Goal: Task Accomplishment & Management: Manage account settings

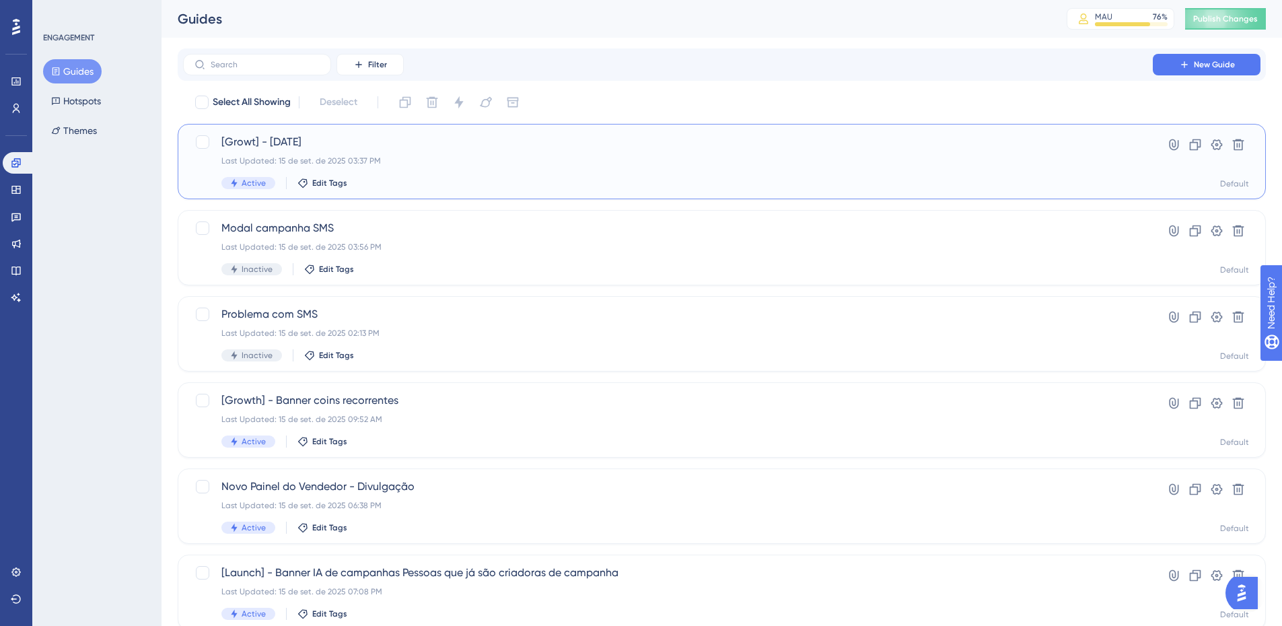
click at [557, 142] on span "[Growt] - Dia do cliente" at bounding box center [667, 142] width 893 height 16
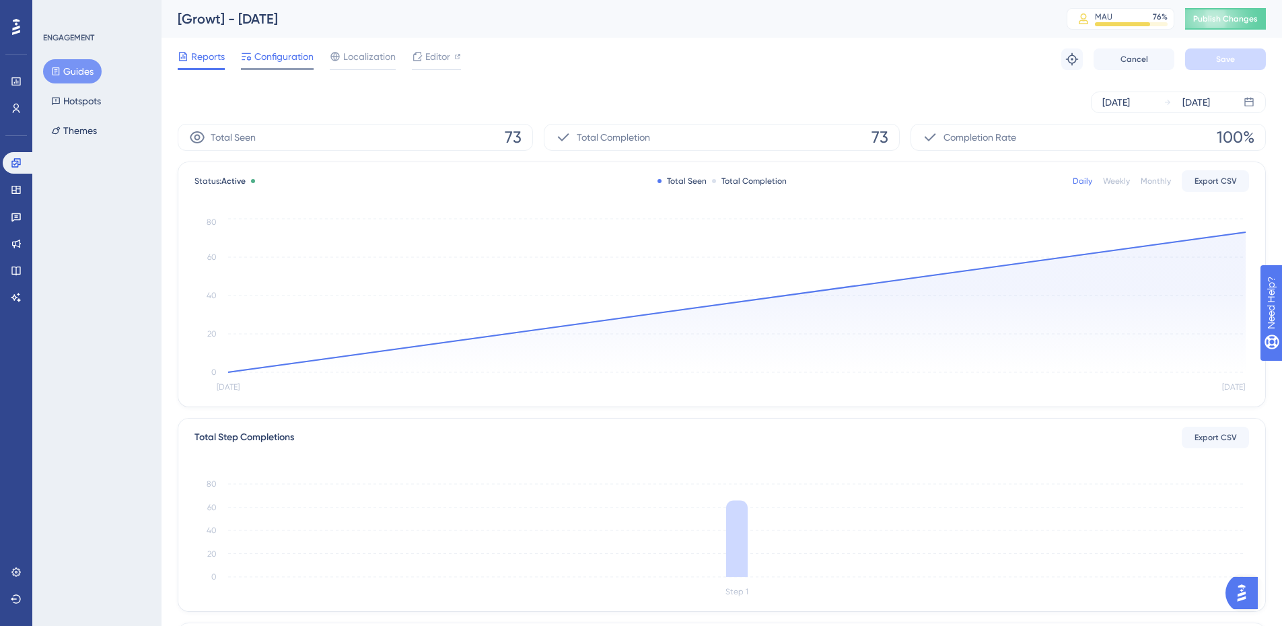
click at [288, 61] on span "Configuration" at bounding box center [283, 56] width 59 height 16
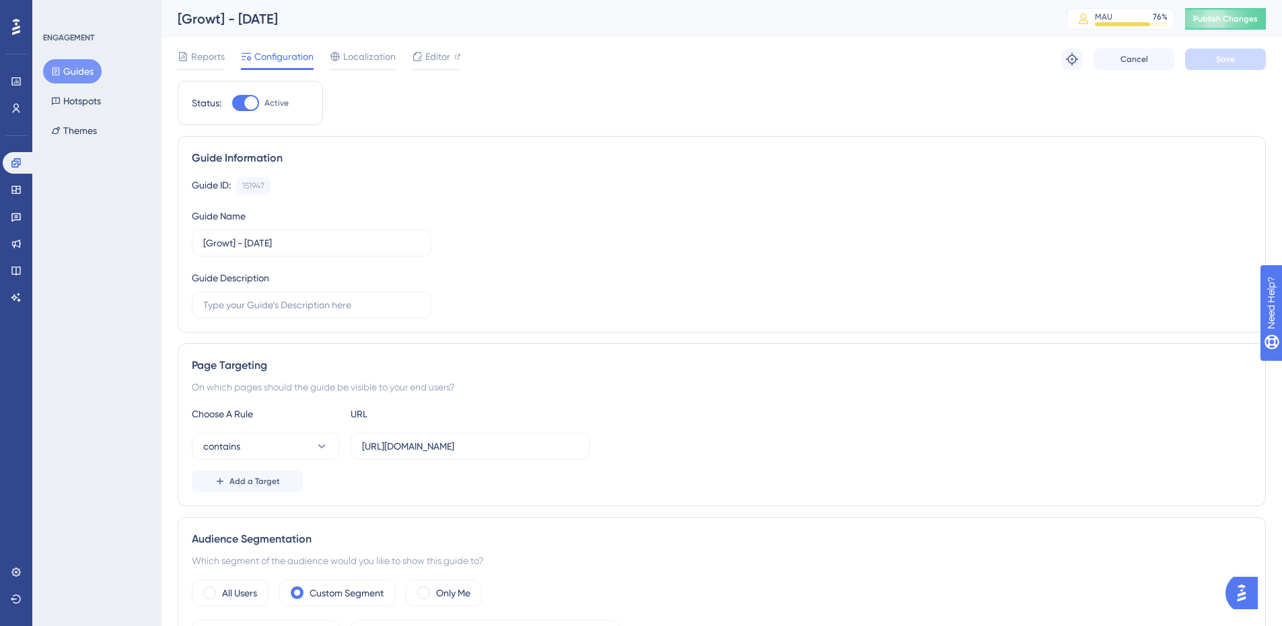
click at [258, 106] on div at bounding box center [245, 103] width 27 height 16
click at [232, 104] on input "Active" at bounding box center [231, 103] width 1 height 1
checkbox input "false"
click at [1235, 52] on button "Save" at bounding box center [1225, 59] width 81 height 22
click at [1246, 24] on span "Publish Changes" at bounding box center [1225, 18] width 65 height 11
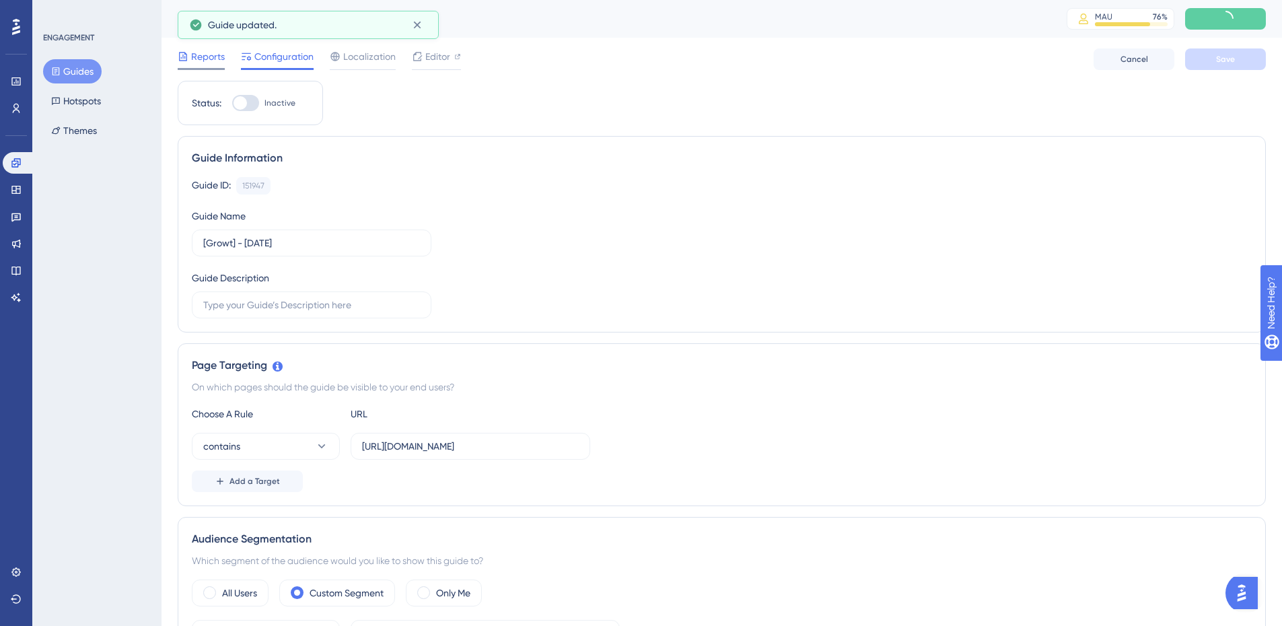
click at [217, 50] on span "Reports" at bounding box center [208, 56] width 34 height 16
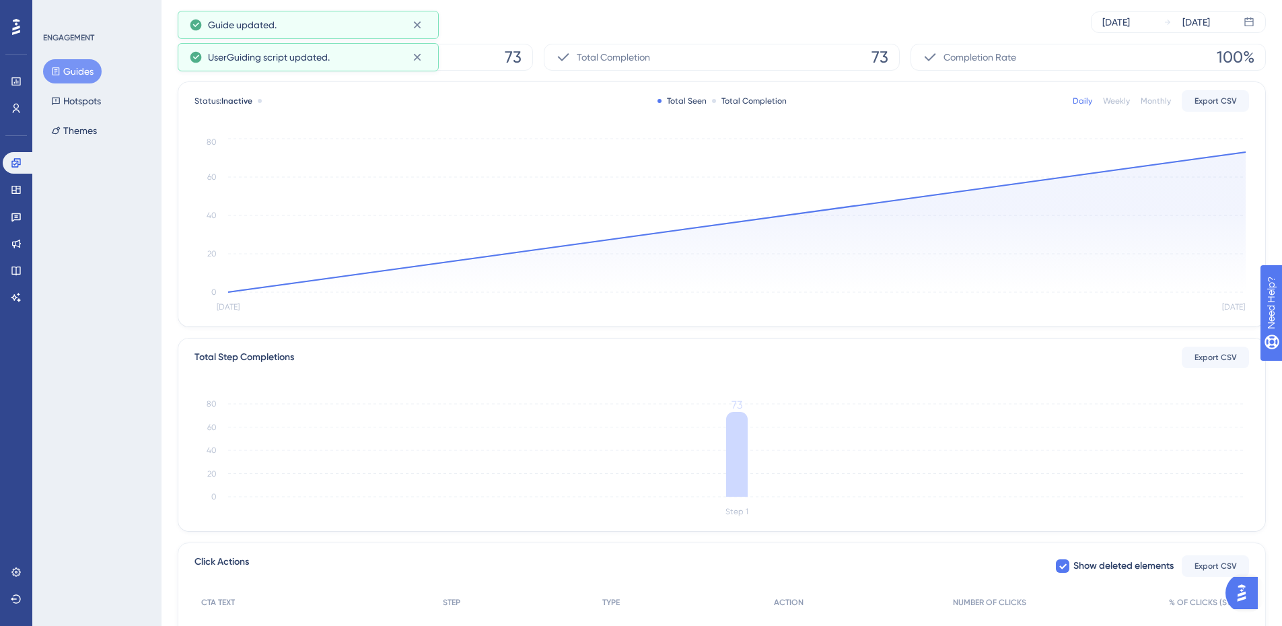
scroll to position [227, 0]
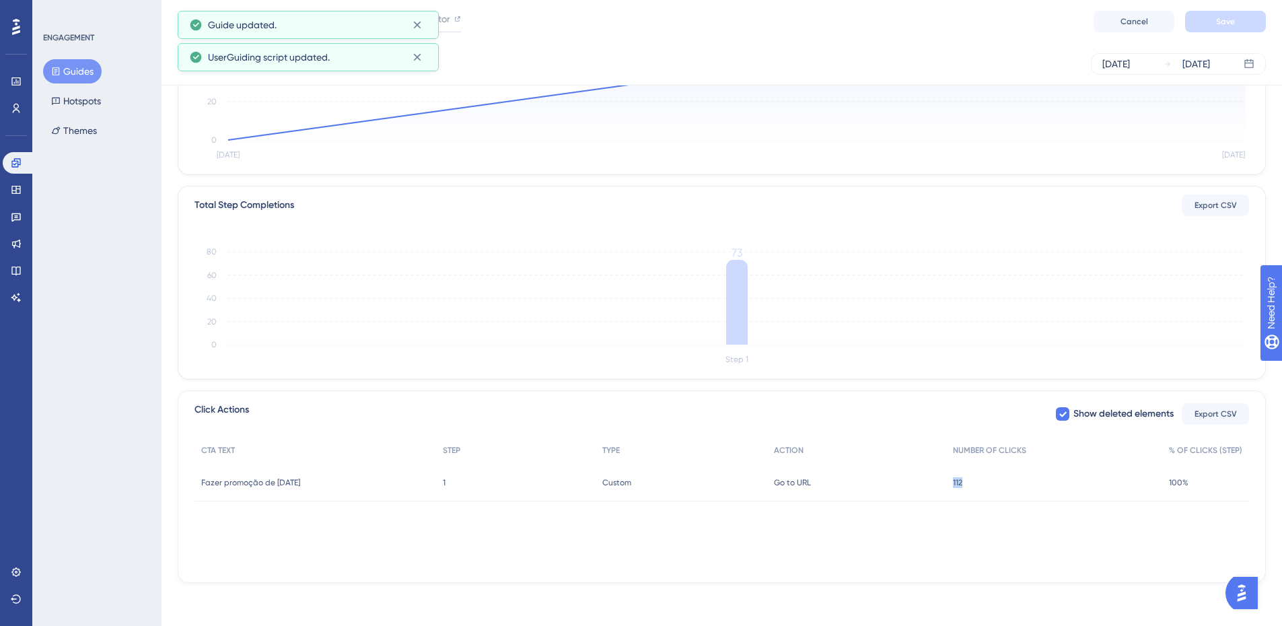
drag, startPoint x: 966, startPoint y: 482, endPoint x: 923, endPoint y: 484, distance: 43.1
click at [0, 0] on div "Fazer promoção de dia do cliente Fazer promoção de dia do cliente 1 1 Custom Cu…" at bounding box center [0, 0] width 0 height 0
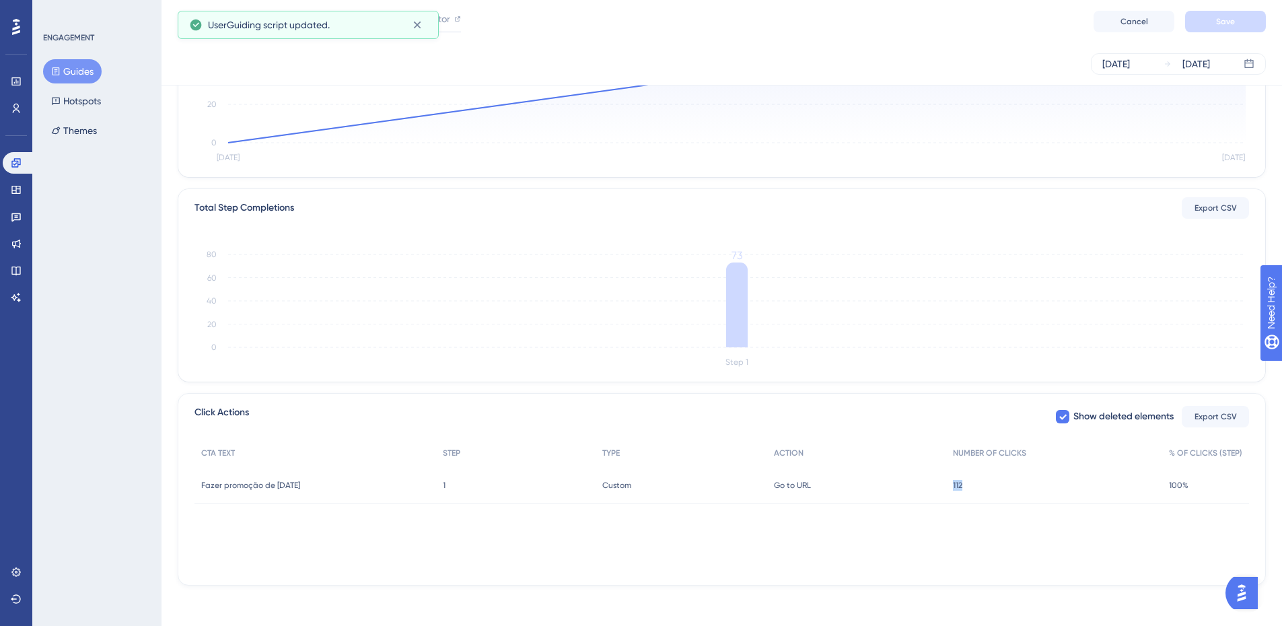
scroll to position [0, 0]
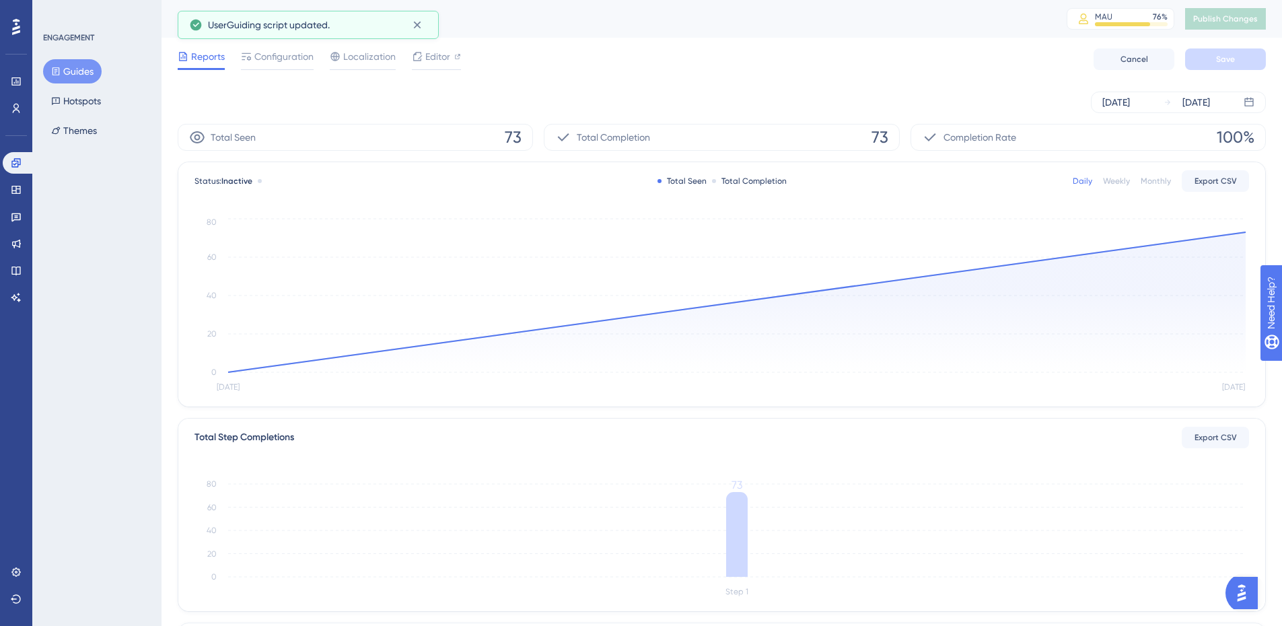
click at [80, 69] on button "Guides" at bounding box center [72, 71] width 59 height 24
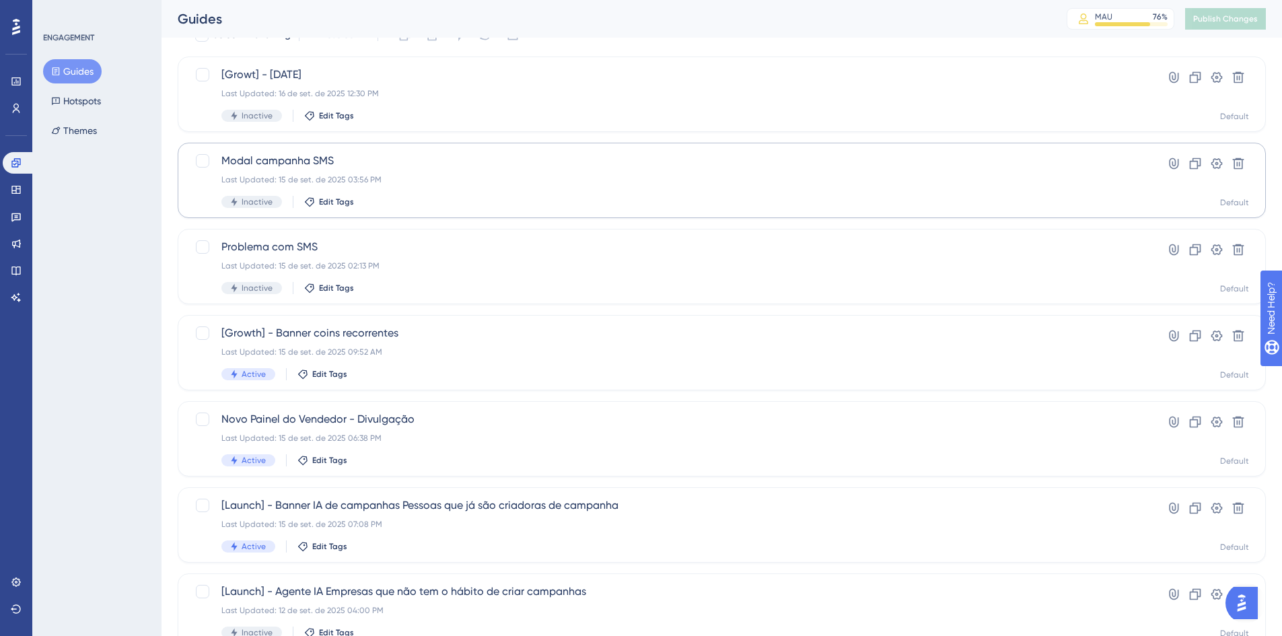
scroll to position [135, 0]
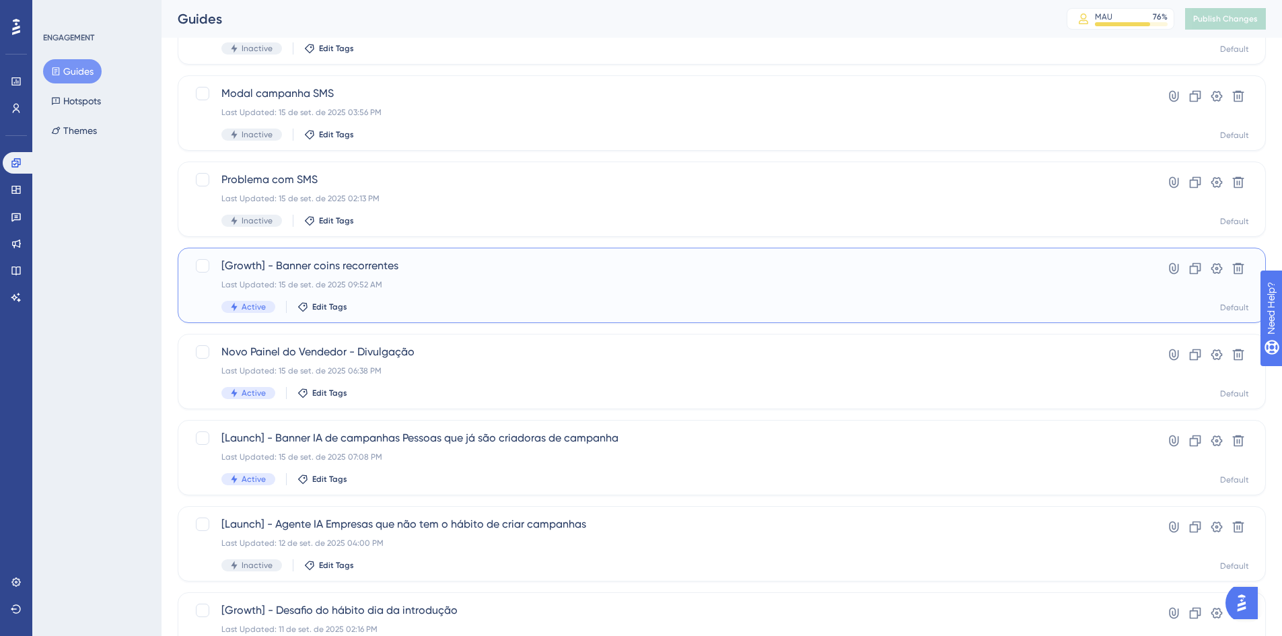
click at [450, 271] on span "[Growth] - Banner coins recorrentes" at bounding box center [667, 266] width 893 height 16
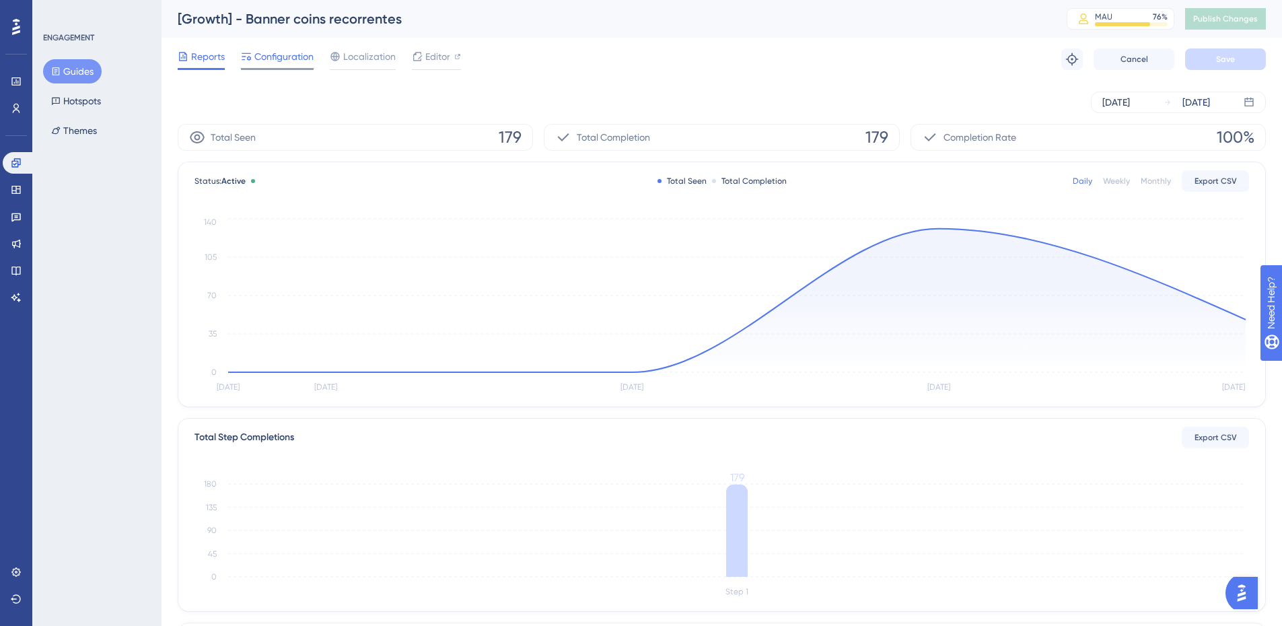
click at [267, 57] on span "Configuration" at bounding box center [283, 56] width 59 height 16
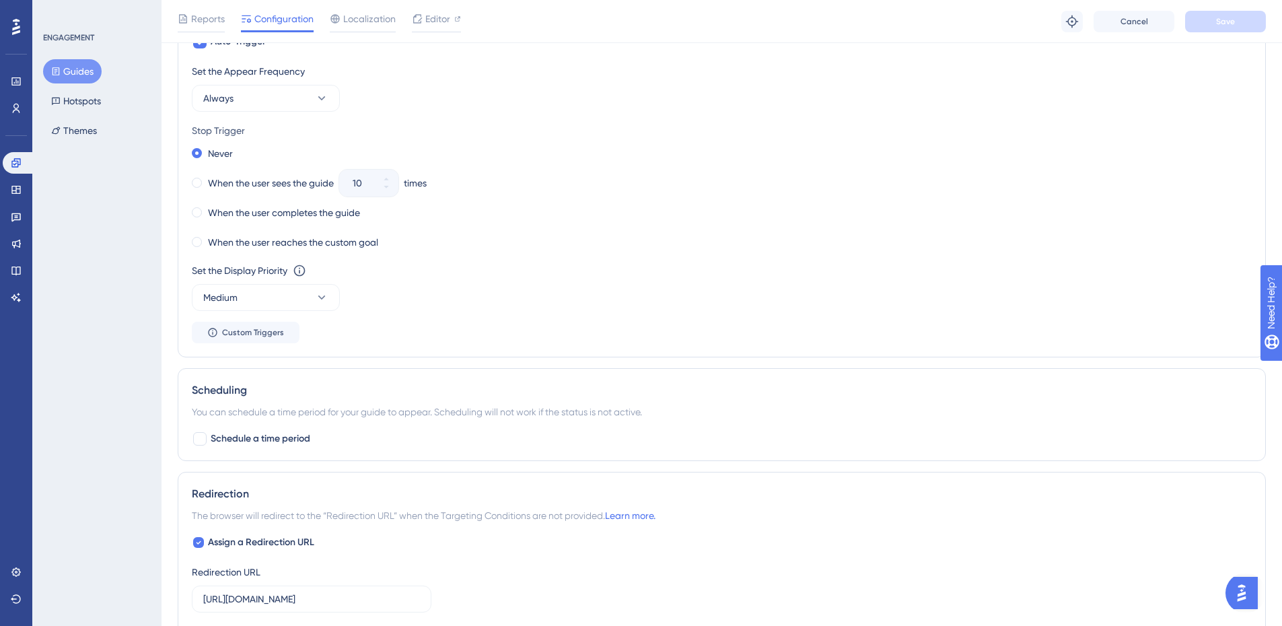
scroll to position [875, 0]
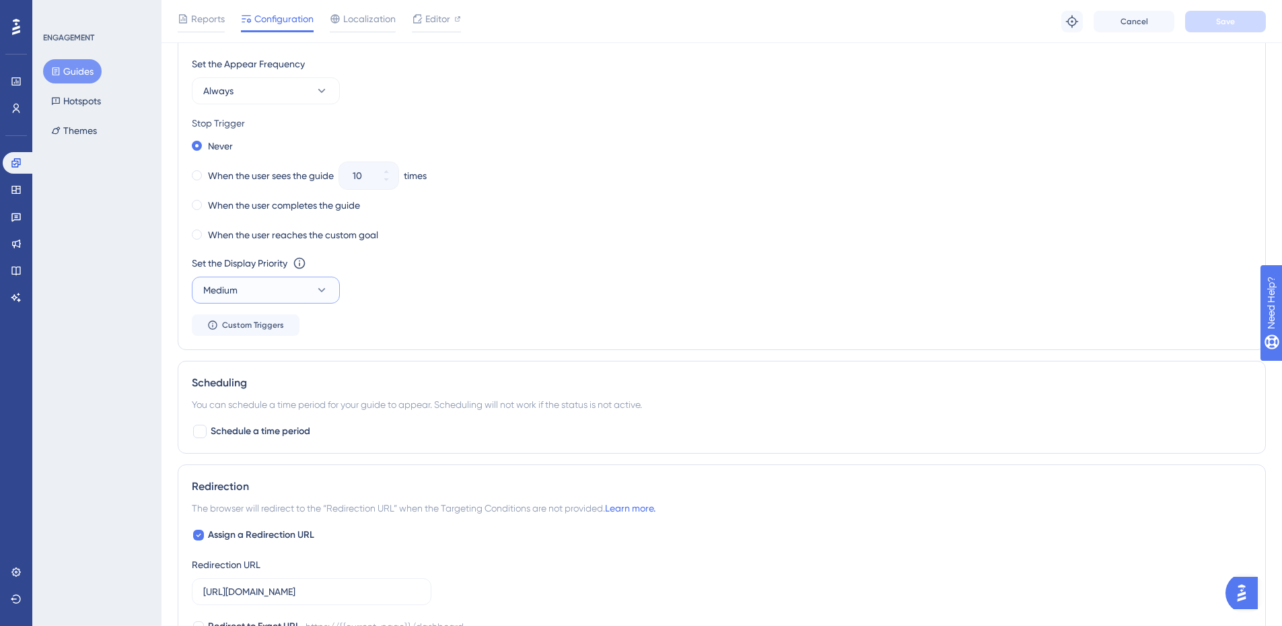
click at [328, 295] on button "Medium" at bounding box center [266, 290] width 148 height 27
click at [277, 379] on div "High High" at bounding box center [265, 384] width 109 height 27
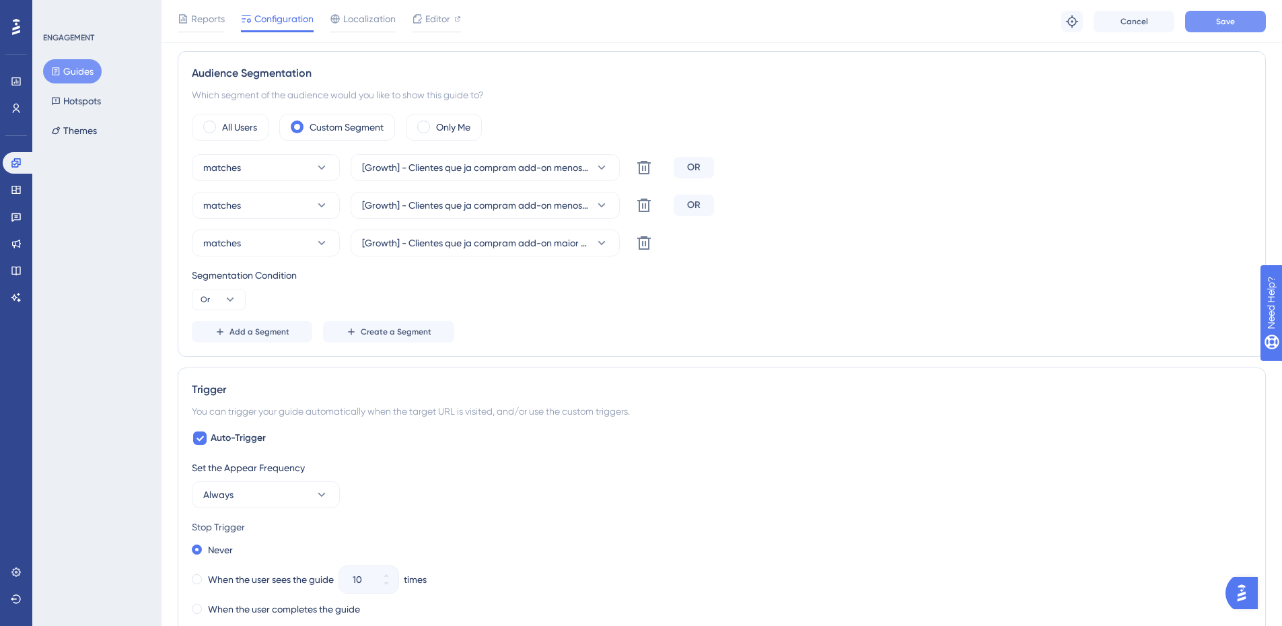
click at [1220, 24] on span "Save" at bounding box center [1225, 21] width 19 height 11
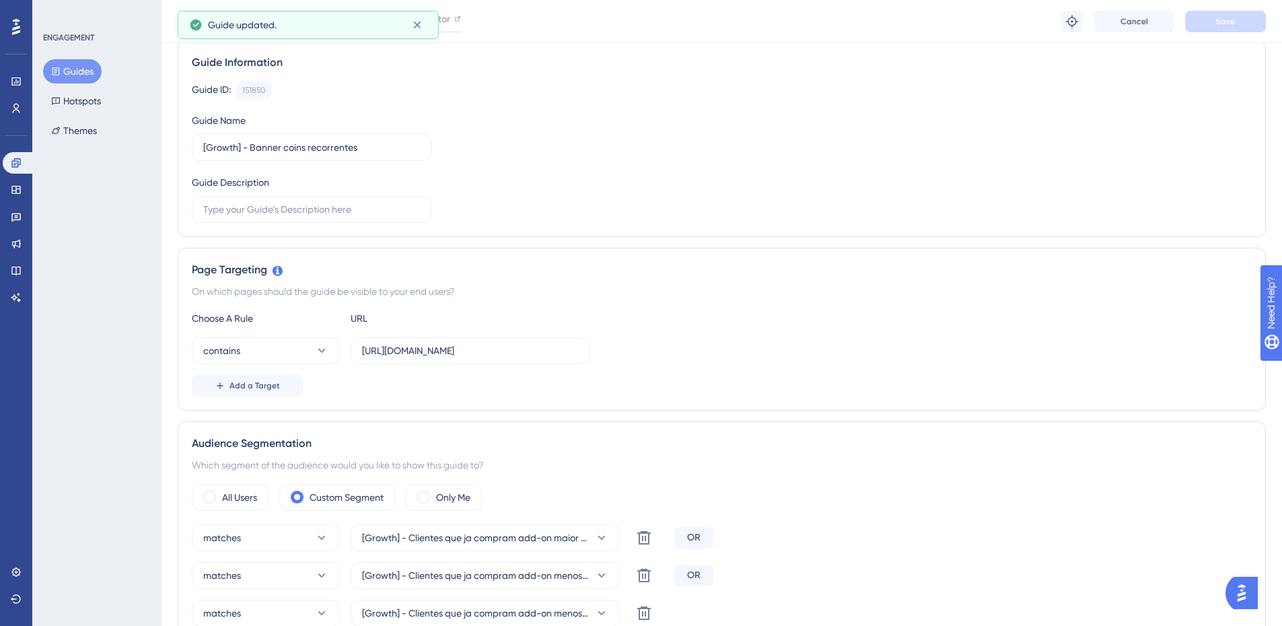
scroll to position [0, 0]
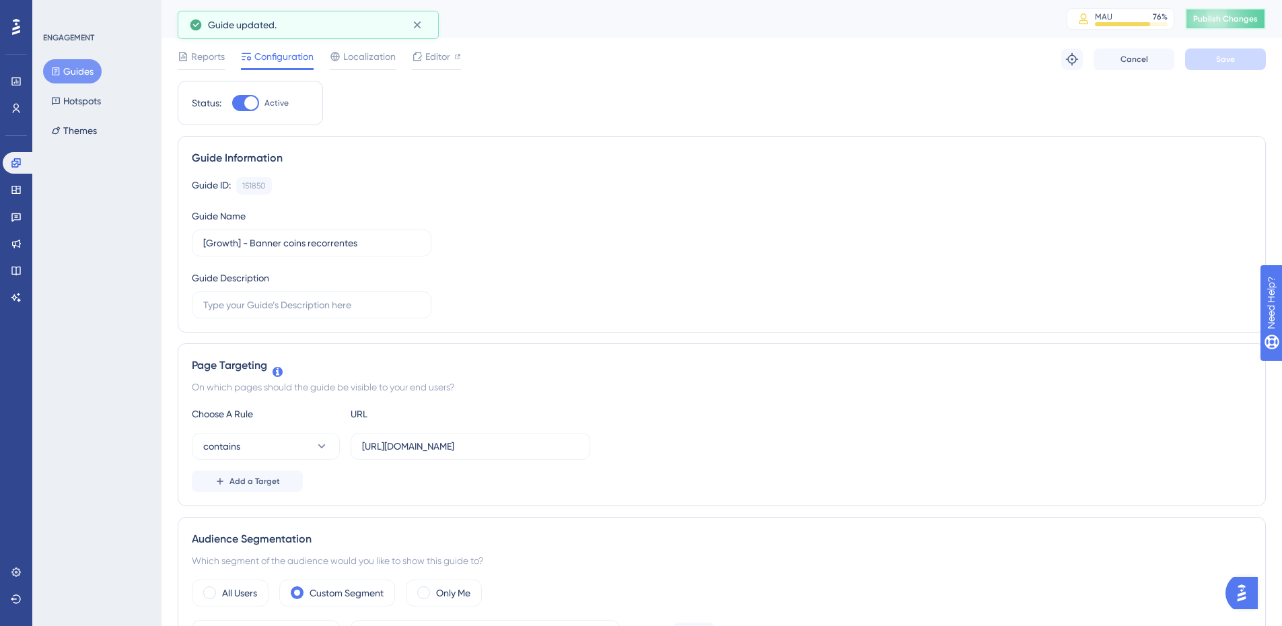
click at [1213, 22] on span "Publish Changes" at bounding box center [1225, 18] width 65 height 11
click at [66, 61] on button "Guides" at bounding box center [72, 71] width 59 height 24
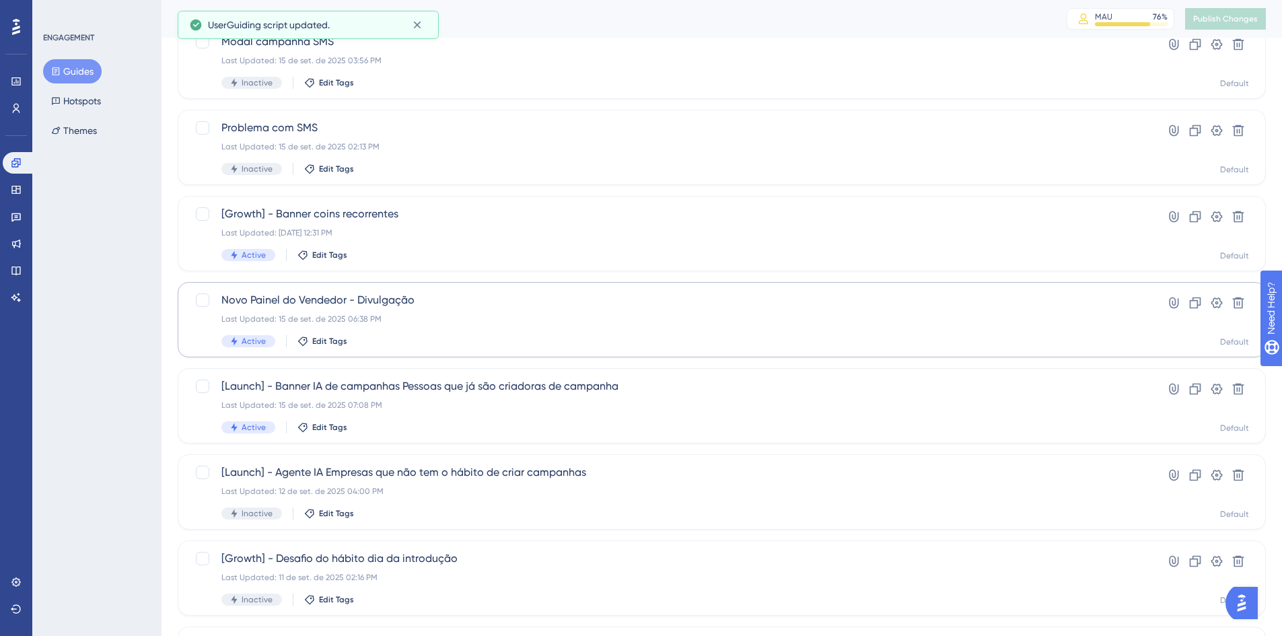
scroll to position [202, 0]
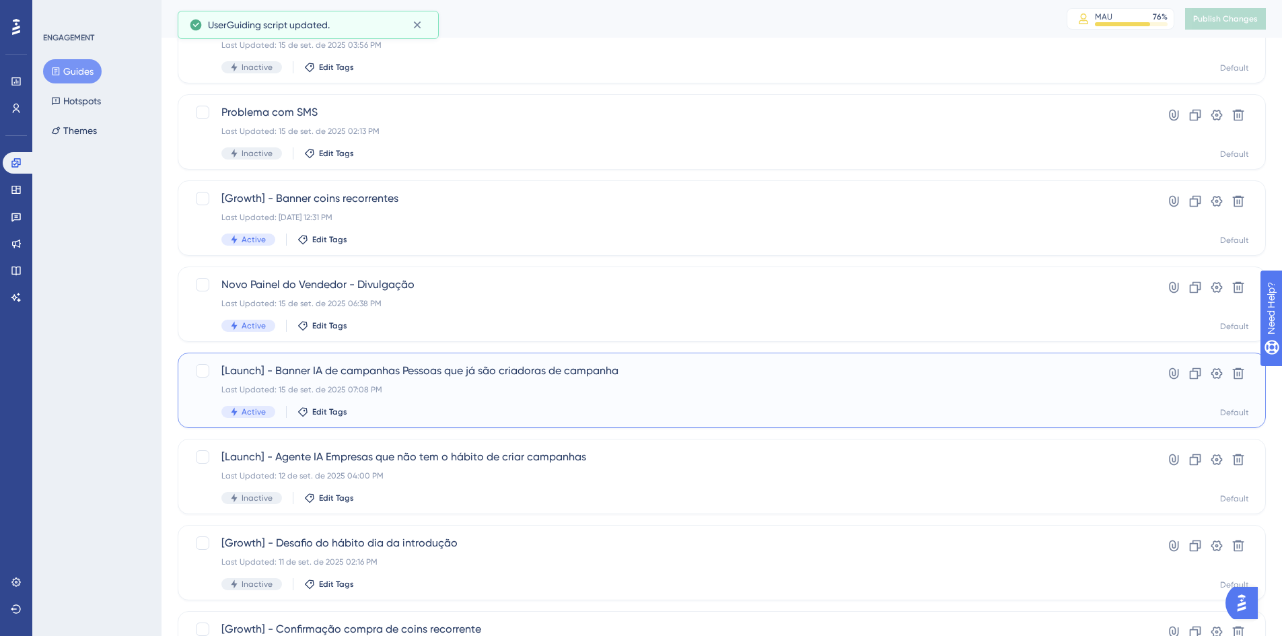
click at [535, 361] on div "[Launch] - Banner IA de campanhas Pessoas que já são criadoras de campanha Last…" at bounding box center [722, 390] width 1088 height 75
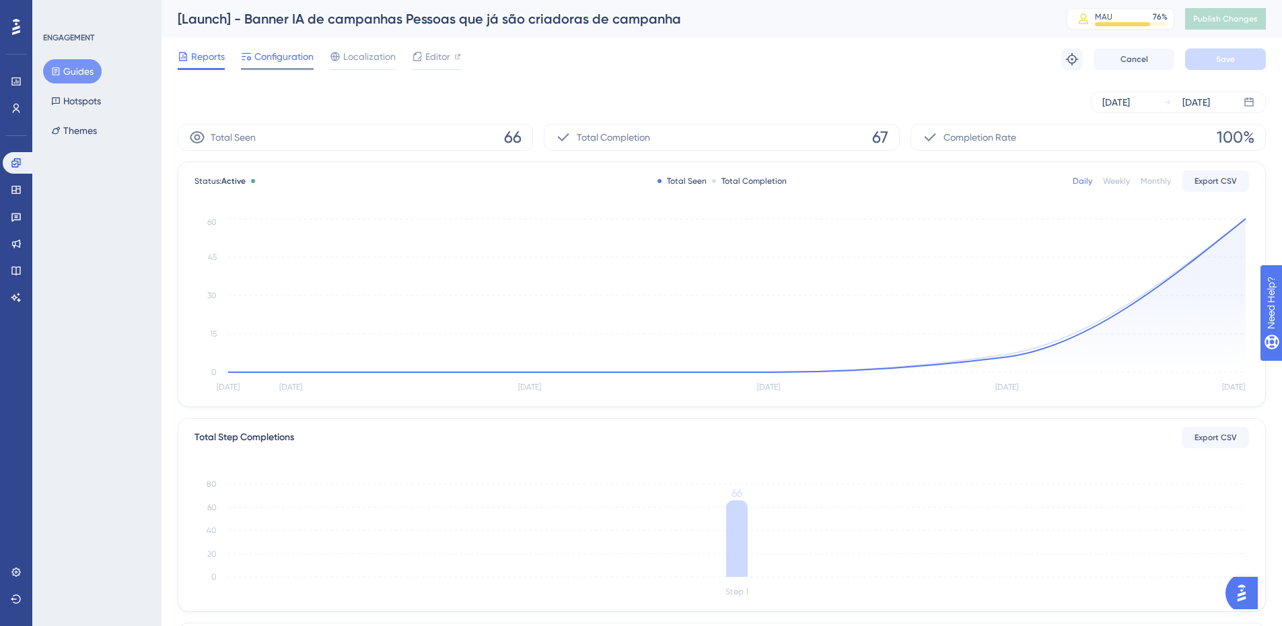
click at [285, 61] on span "Configuration" at bounding box center [283, 56] width 59 height 16
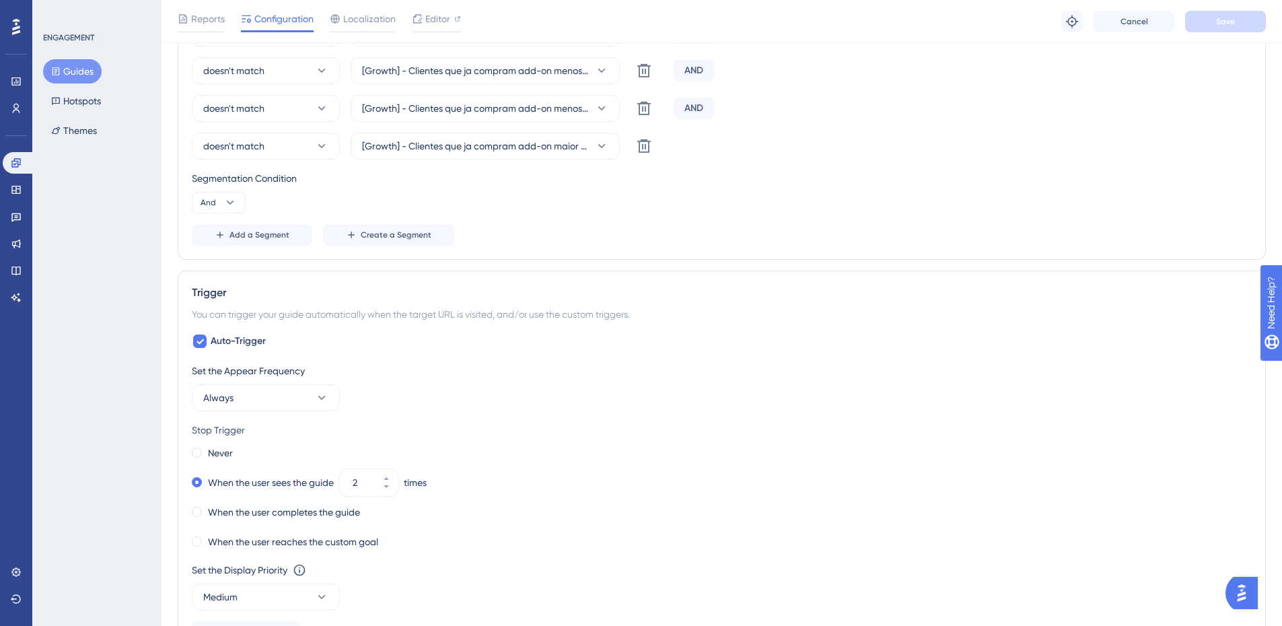
scroll to position [740, 0]
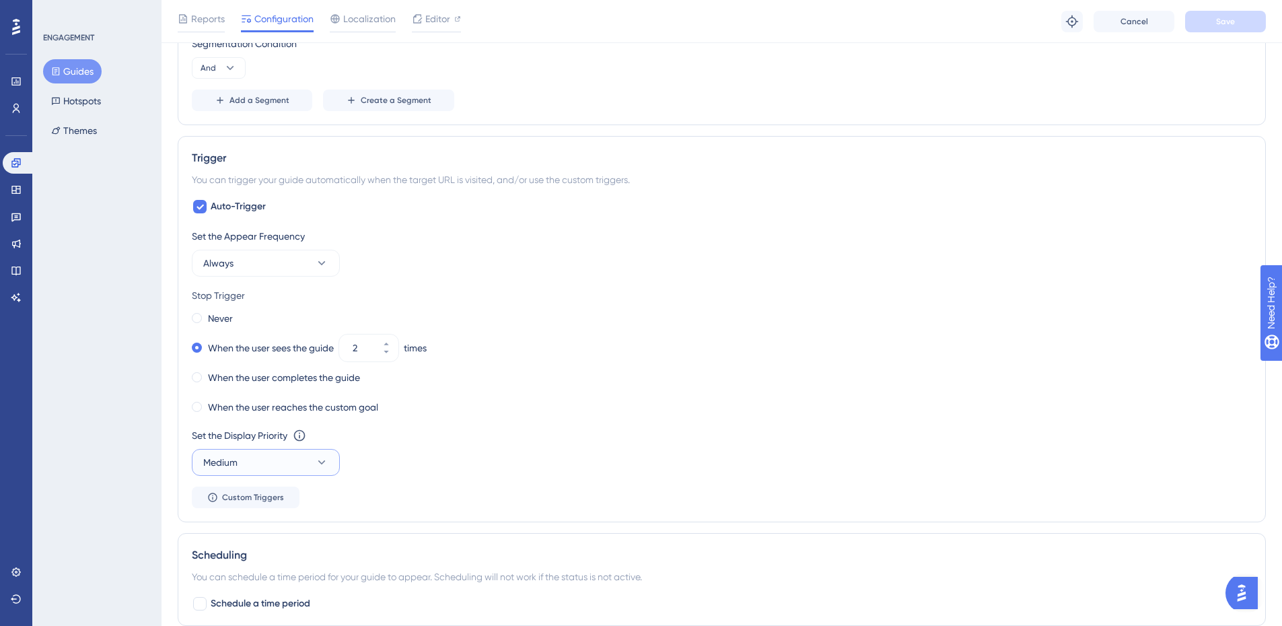
click at [276, 459] on button "Medium" at bounding box center [266, 462] width 148 height 27
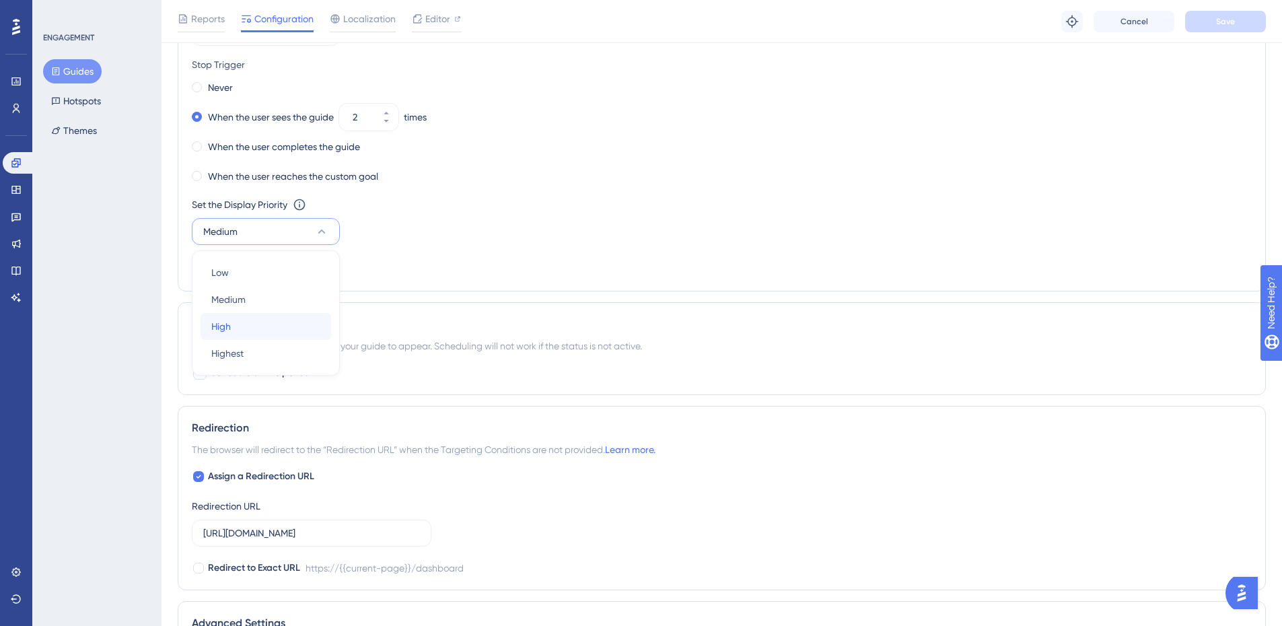
click at [242, 330] on div "High High" at bounding box center [265, 326] width 109 height 27
click at [1221, 20] on span "Save" at bounding box center [1225, 21] width 19 height 11
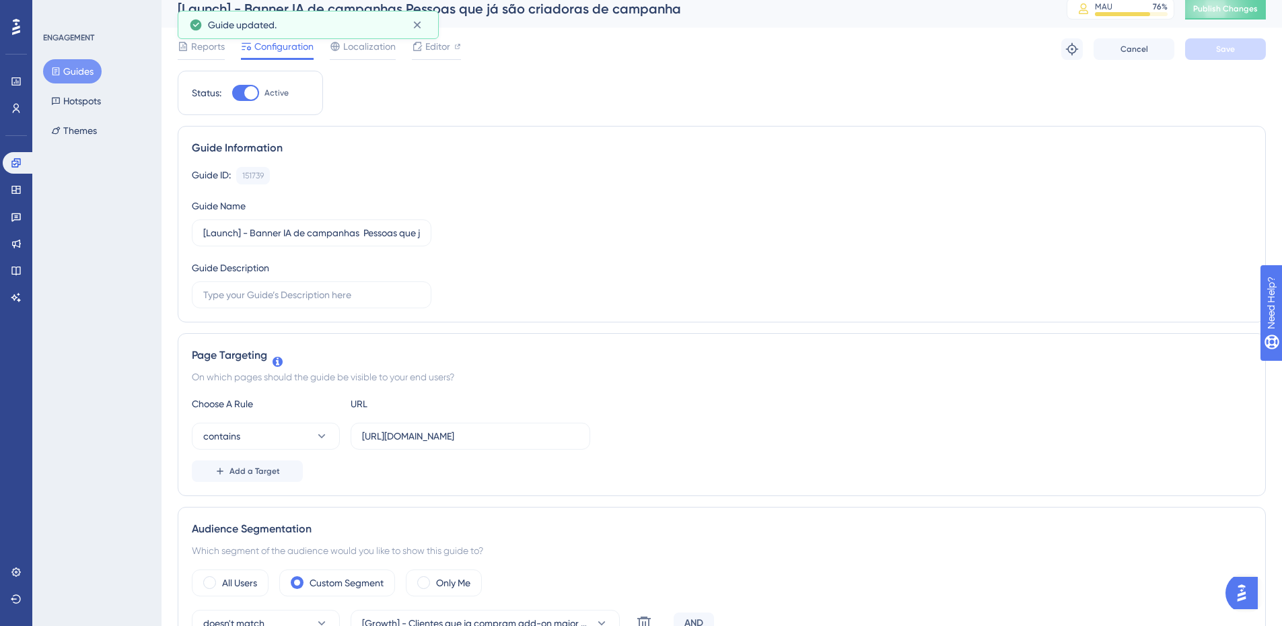
scroll to position [0, 0]
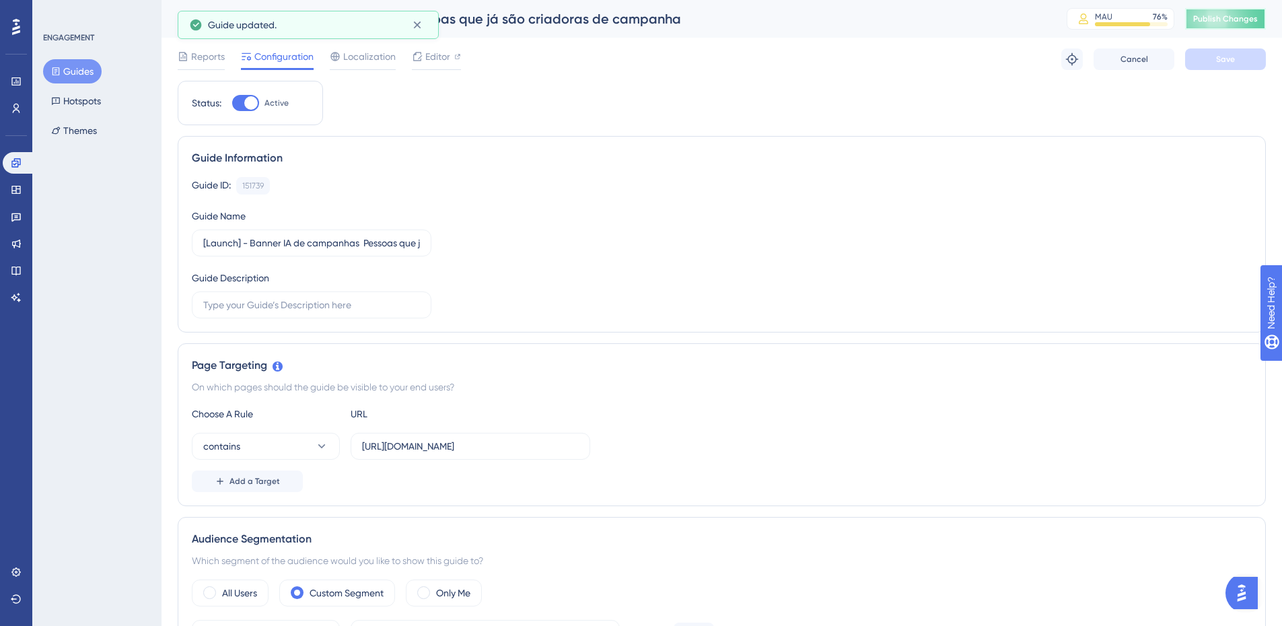
drag, startPoint x: 1223, startPoint y: 24, endPoint x: 1033, endPoint y: 55, distance: 192.9
click at [1223, 24] on span "Publish Changes" at bounding box center [1225, 18] width 65 height 11
click at [207, 51] on span "Reports" at bounding box center [208, 56] width 34 height 16
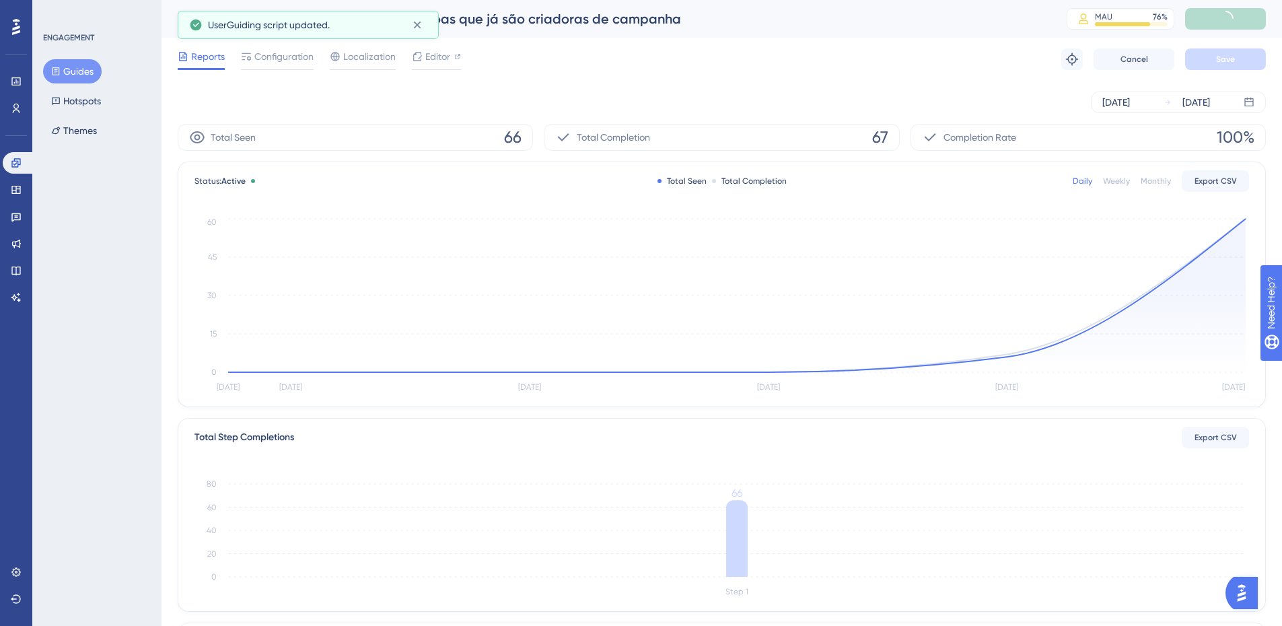
click at [72, 71] on button "Guides" at bounding box center [72, 71] width 59 height 24
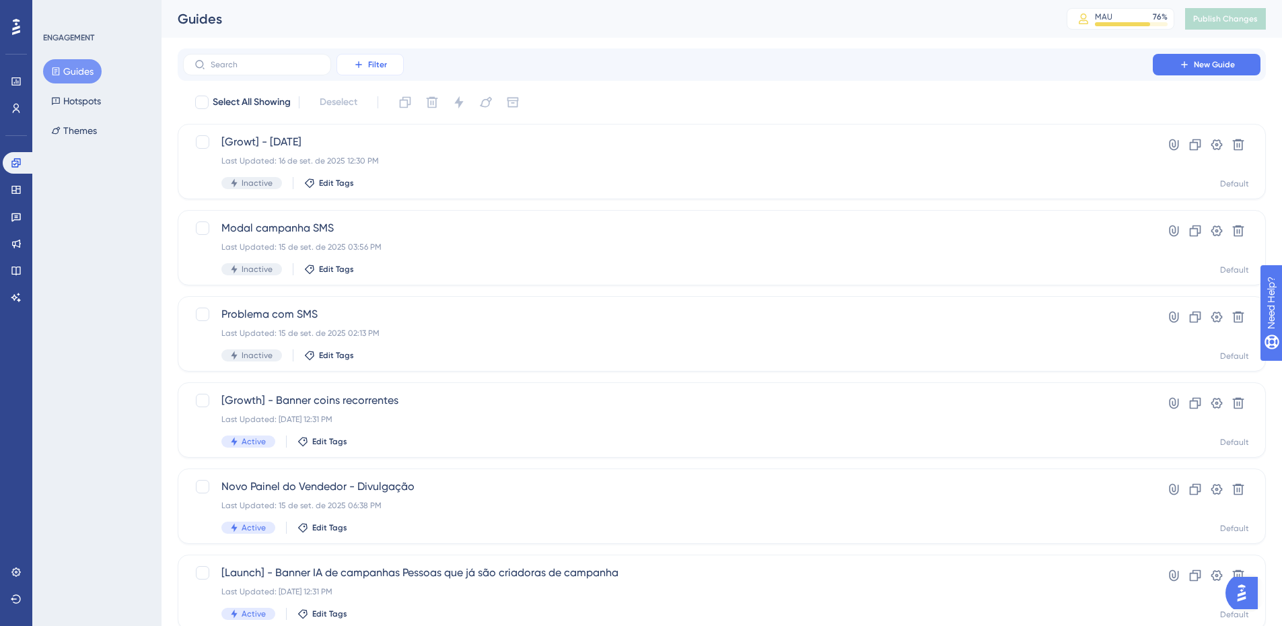
click at [377, 65] on span "Filter" at bounding box center [377, 64] width 19 height 11
click at [608, 40] on div "Performance Users Engagement Widgets Feedback Product Updates Knowledge Base AI…" at bounding box center [721, 511] width 1120 height 1023
click at [11, 207] on link at bounding box center [16, 217] width 27 height 22
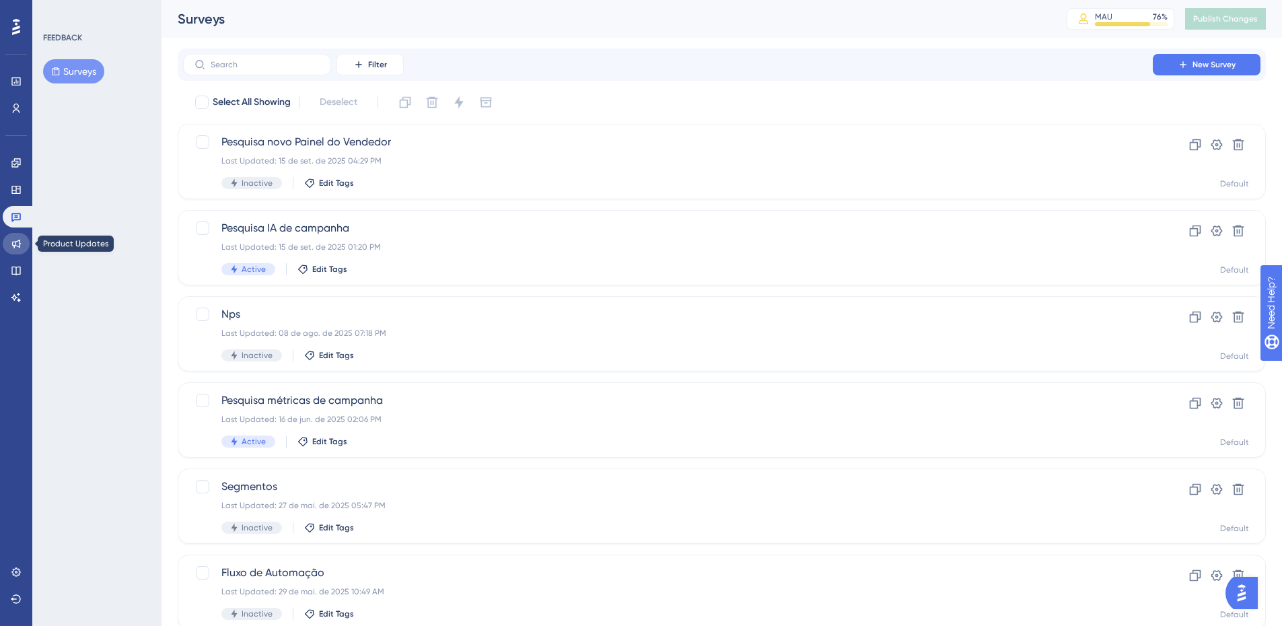
click at [21, 238] on icon at bounding box center [16, 243] width 11 height 11
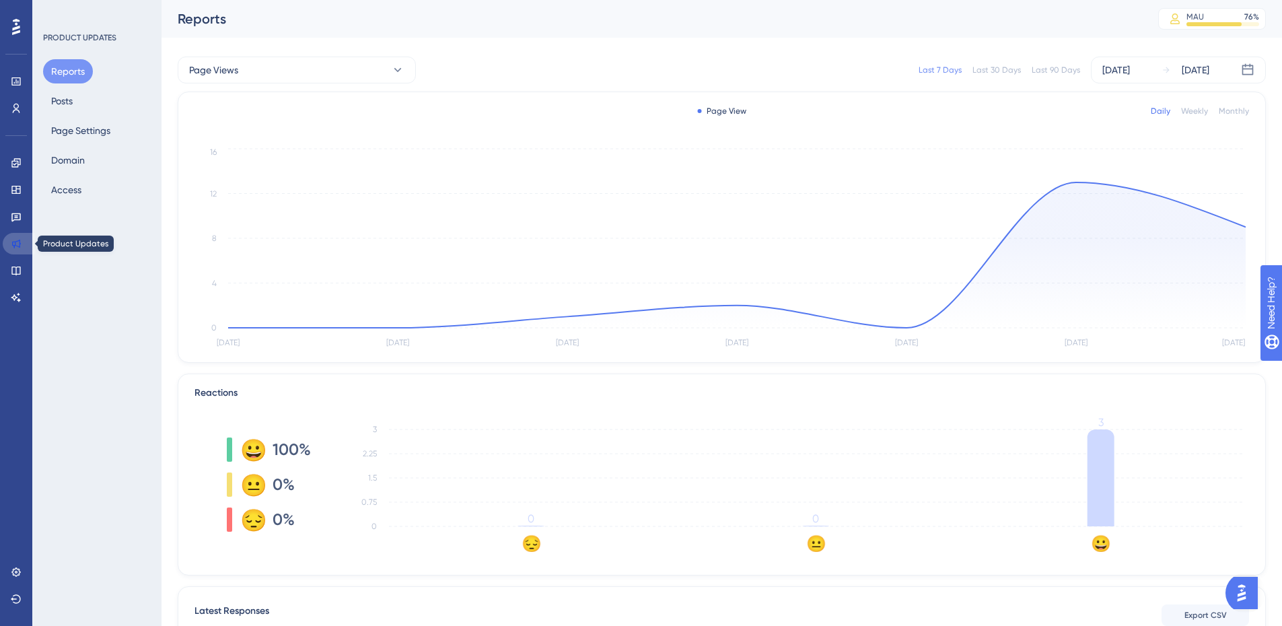
click at [13, 250] on link at bounding box center [19, 244] width 32 height 22
click at [58, 104] on button "Posts" at bounding box center [62, 101] width 38 height 24
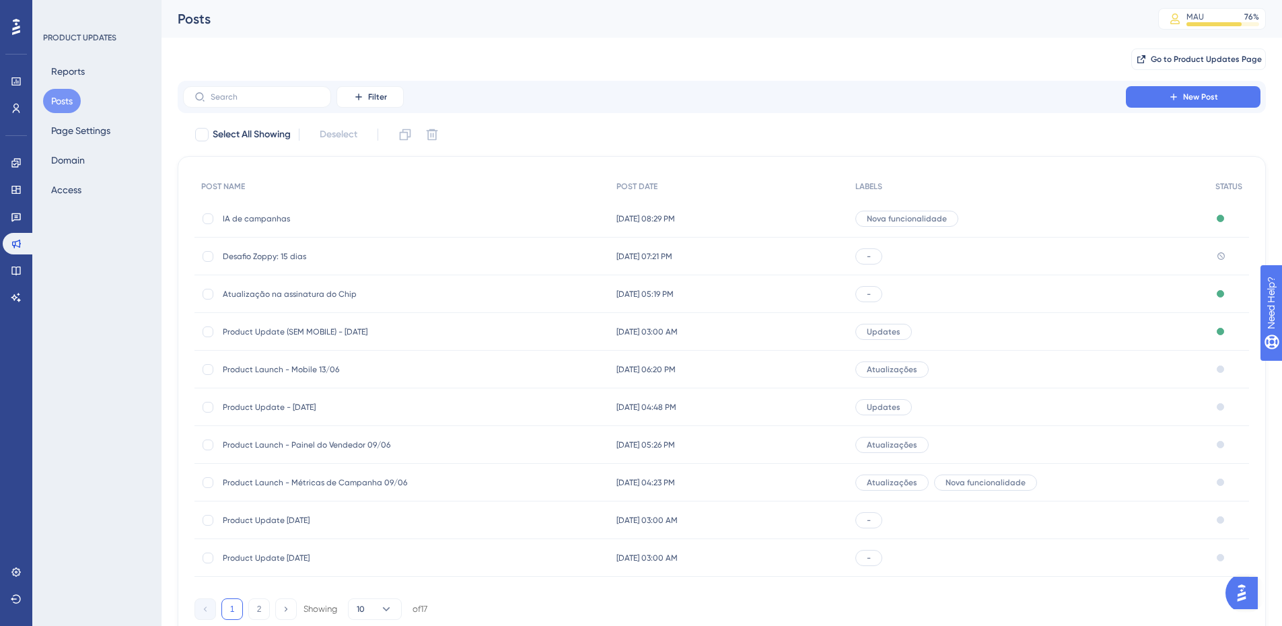
click at [296, 257] on span "Desafio Zoppy: 15 dias" at bounding box center [330, 256] width 215 height 11
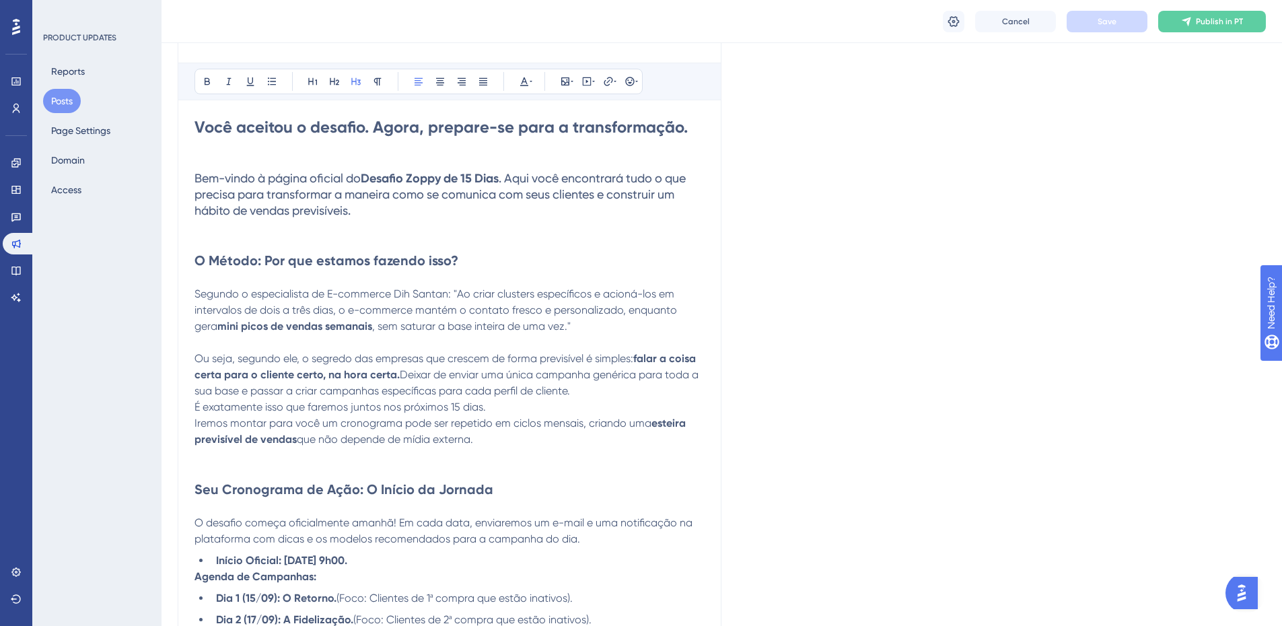
scroll to position [336, 0]
click at [619, 137] on p at bounding box center [449, 143] width 510 height 16
click at [633, 132] on strong "Você aceitou o desafio. Agora, prepare-se para a transformação." at bounding box center [440, 124] width 493 height 20
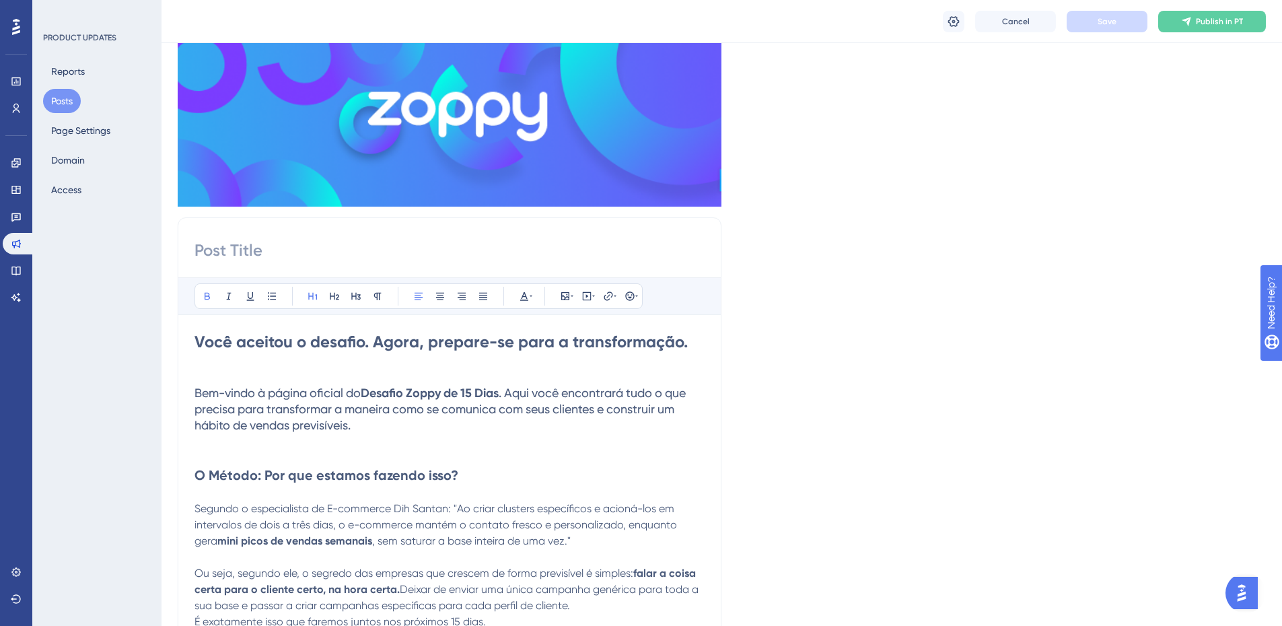
scroll to position [135, 0]
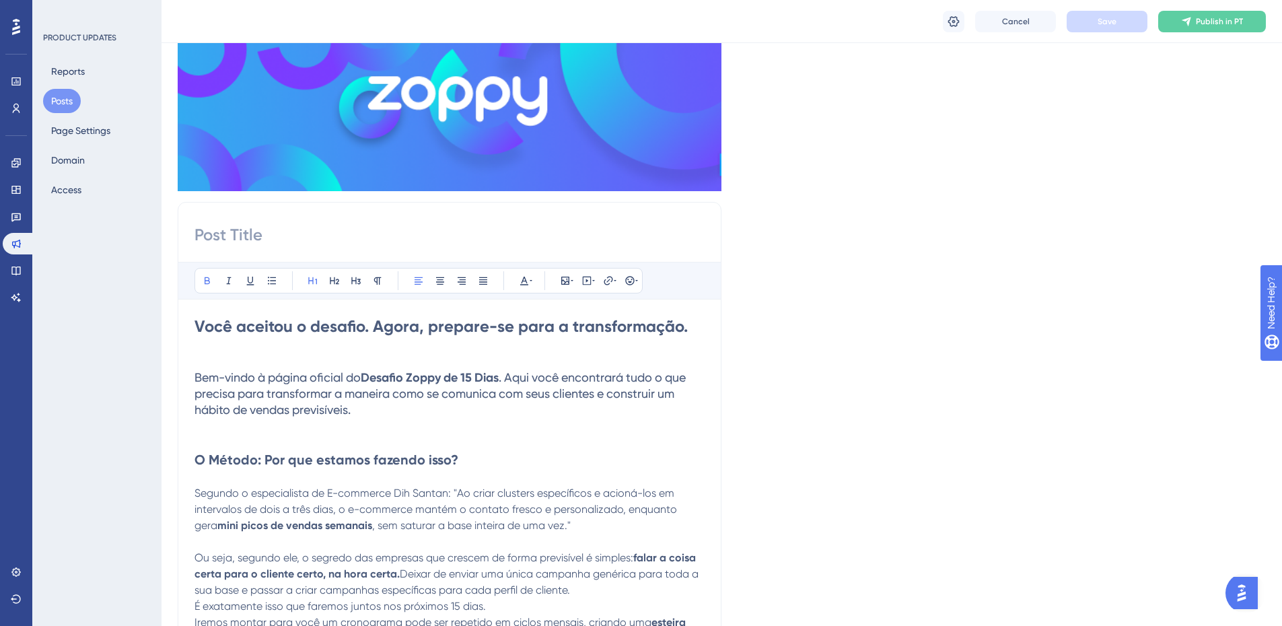
click at [351, 244] on input at bounding box center [449, 235] width 510 height 22
click at [256, 235] on input "Desafio 15 dias" at bounding box center [449, 235] width 510 height 22
click at [322, 230] on input "Desafio 15 dias" at bounding box center [449, 235] width 510 height 22
click at [388, 238] on input "Desafio 15 dias" at bounding box center [449, 235] width 510 height 22
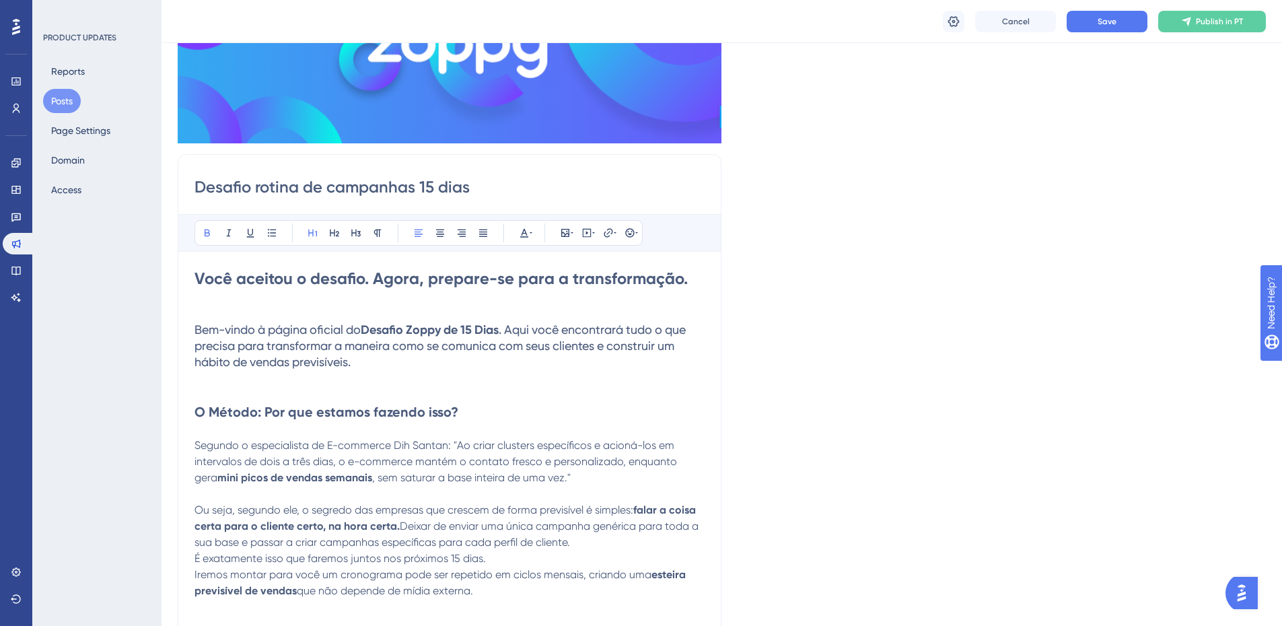
scroll to position [269, 0]
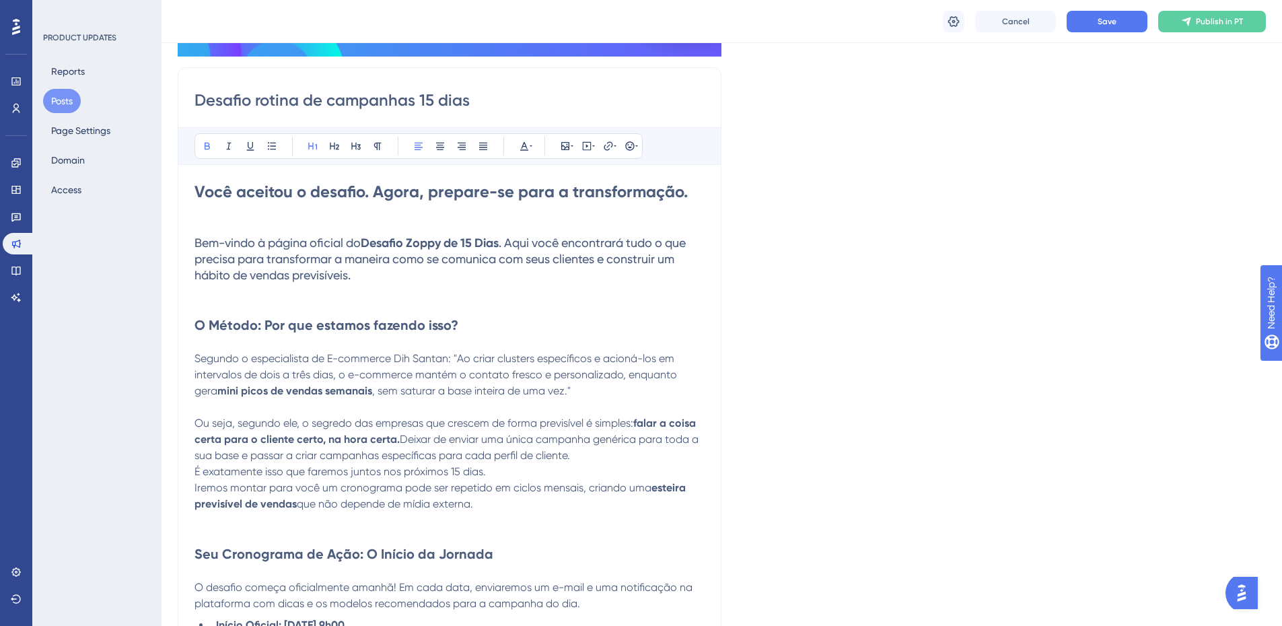
click at [414, 259] on span ". Aqui você encontrará tudo o que precisa para transformar a maneira como se co…" at bounding box center [441, 259] width 494 height 46
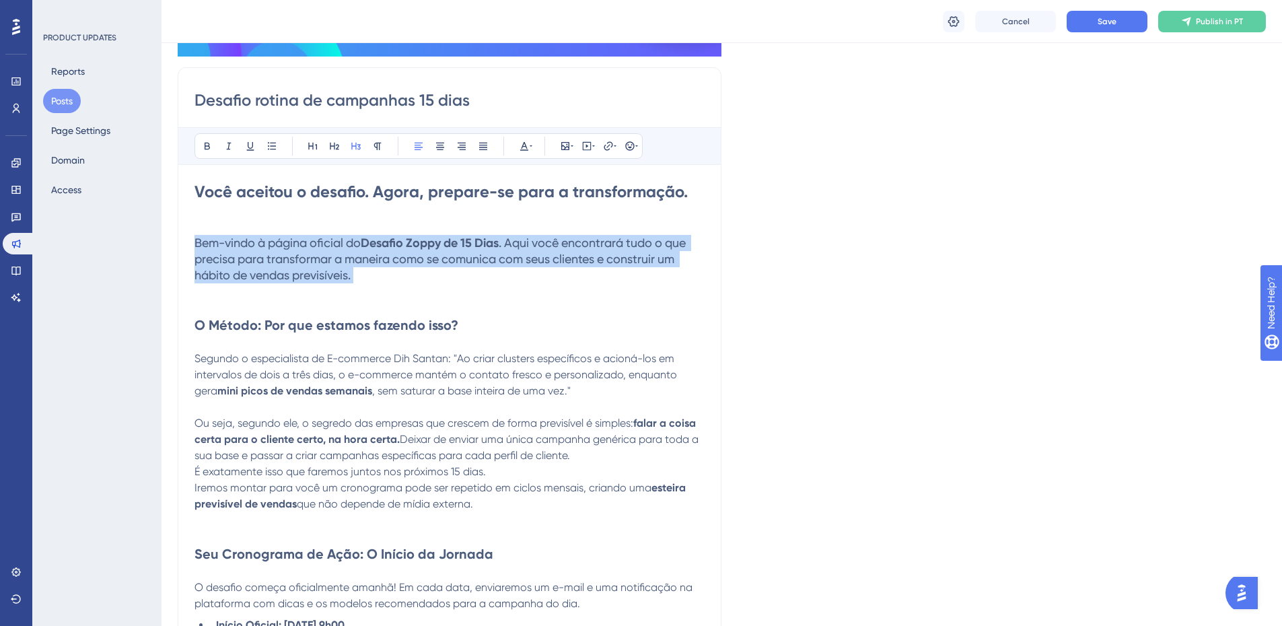
click at [414, 259] on span ". Aqui você encontrará tudo o que precisa para transformar a maneira como se co…" at bounding box center [441, 259] width 494 height 46
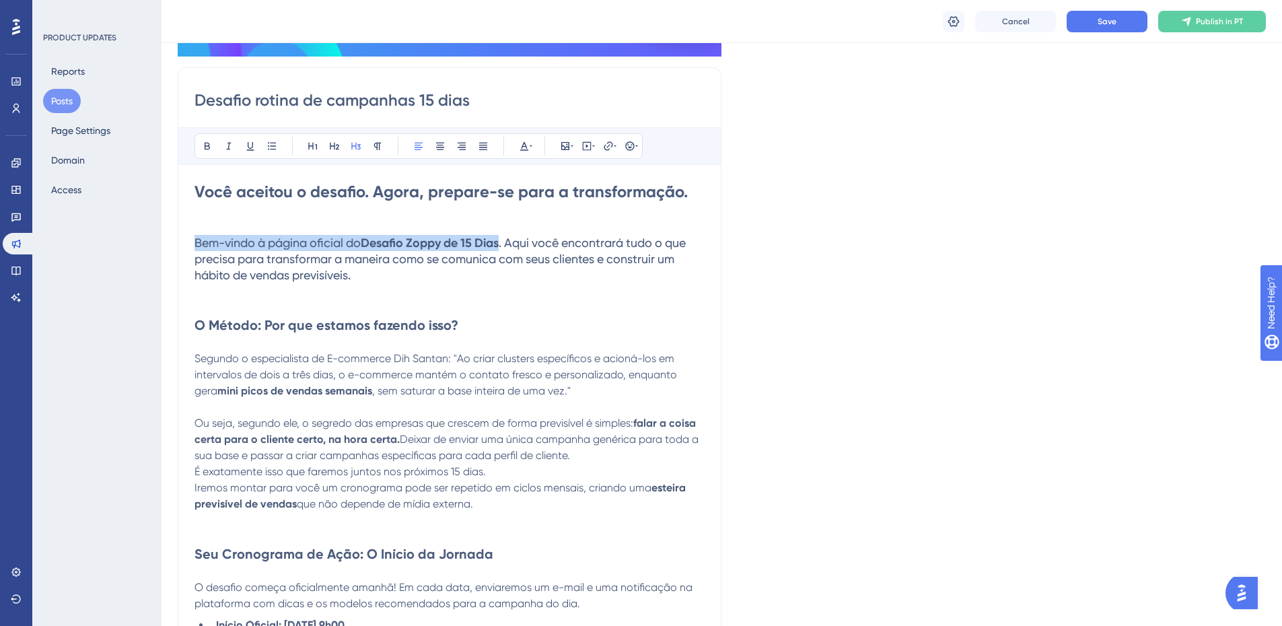
click at [413, 252] on span ". Aqui você encontrará tudo o que precisa para transformar a maneira como se co…" at bounding box center [441, 259] width 494 height 46
click at [542, 252] on span ". Aqui você encontrará tudo o que precisa para transformar a maneira como se co…" at bounding box center [441, 259] width 494 height 46
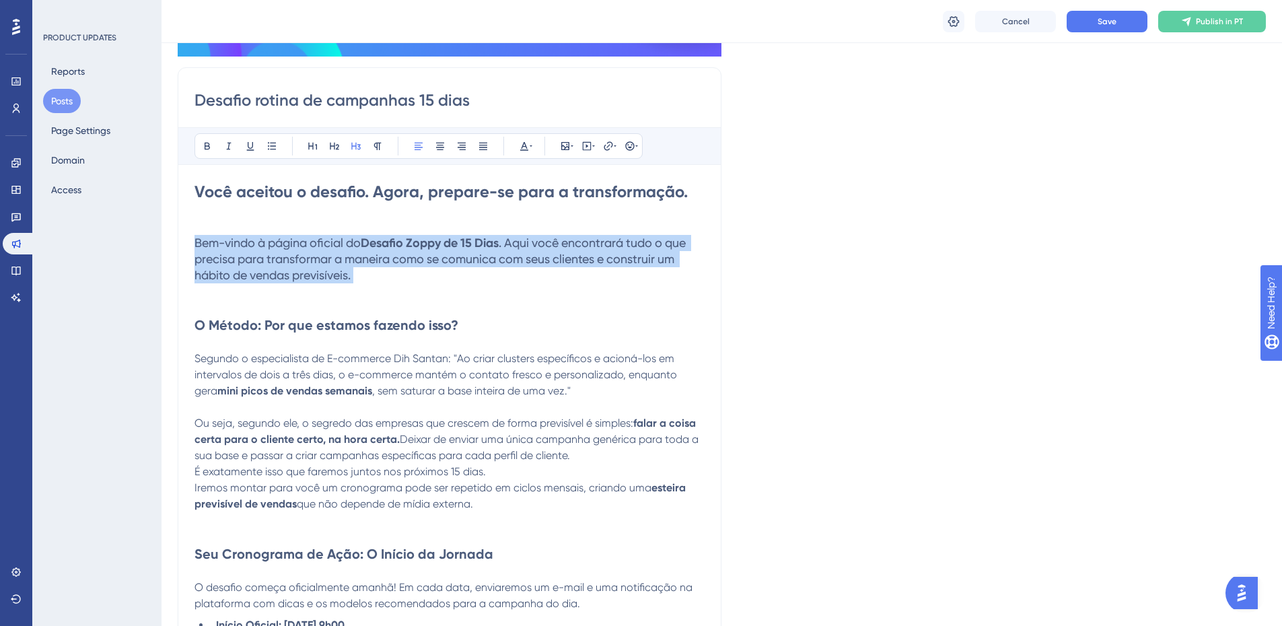
click at [542, 252] on span ". Aqui você encontrará tudo o que precisa para transformar a maneira como se co…" at bounding box center [441, 259] width 494 height 46
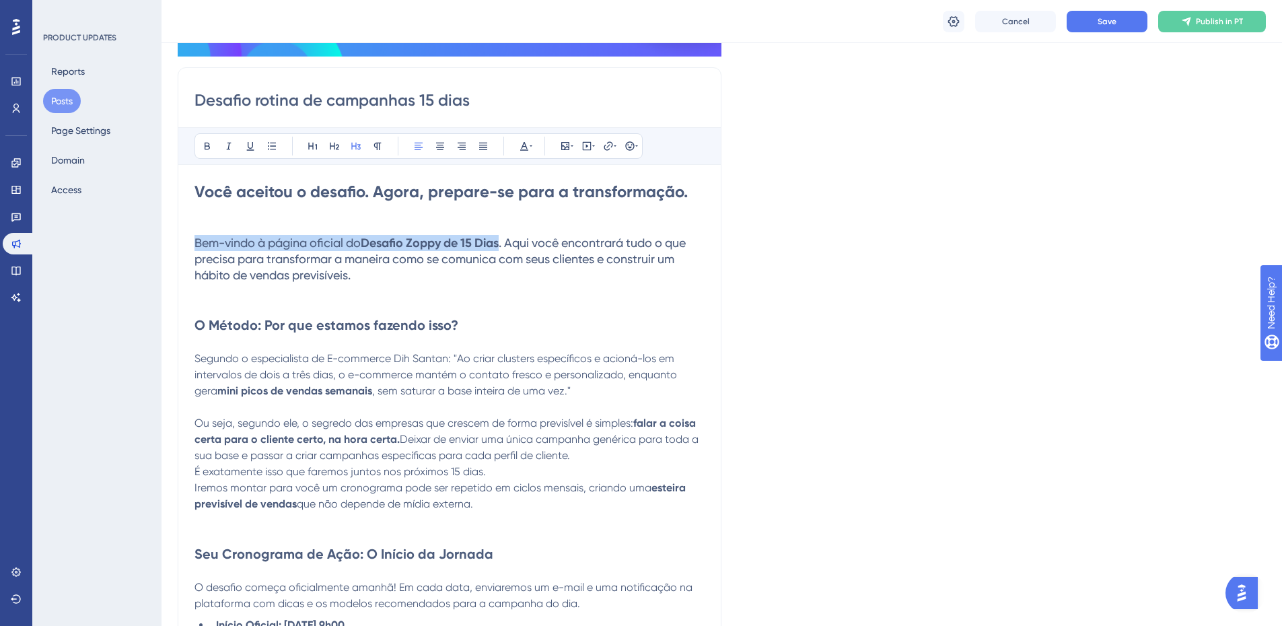
click at [542, 252] on span ". Aqui você encontrará tudo o que precisa para transformar a maneira como se co…" at bounding box center [441, 259] width 494 height 46
click at [403, 250] on h3 "Bem-vindo à página oficial do Desafio Zoppy de 15 Dias . Aqui você encontrará t…" at bounding box center [449, 259] width 510 height 48
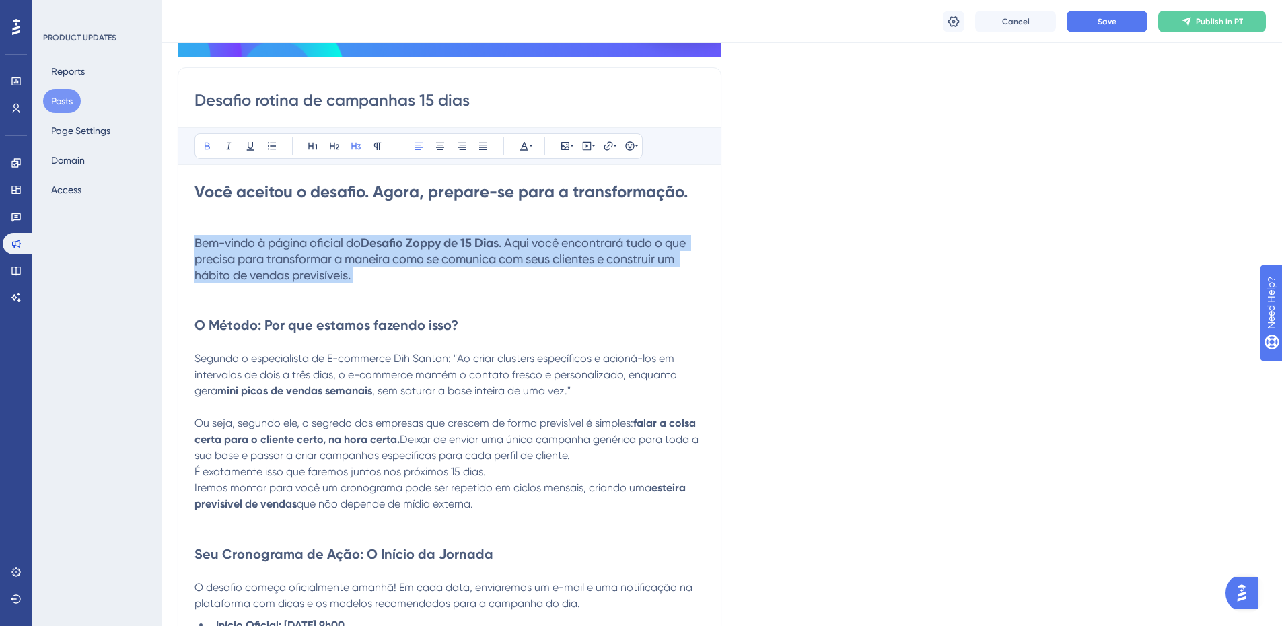
click at [403, 250] on h3 "Bem-vindo à página oficial do Desafio Zoppy de 15 Dias . Aqui você encontrará t…" at bounding box center [449, 259] width 510 height 48
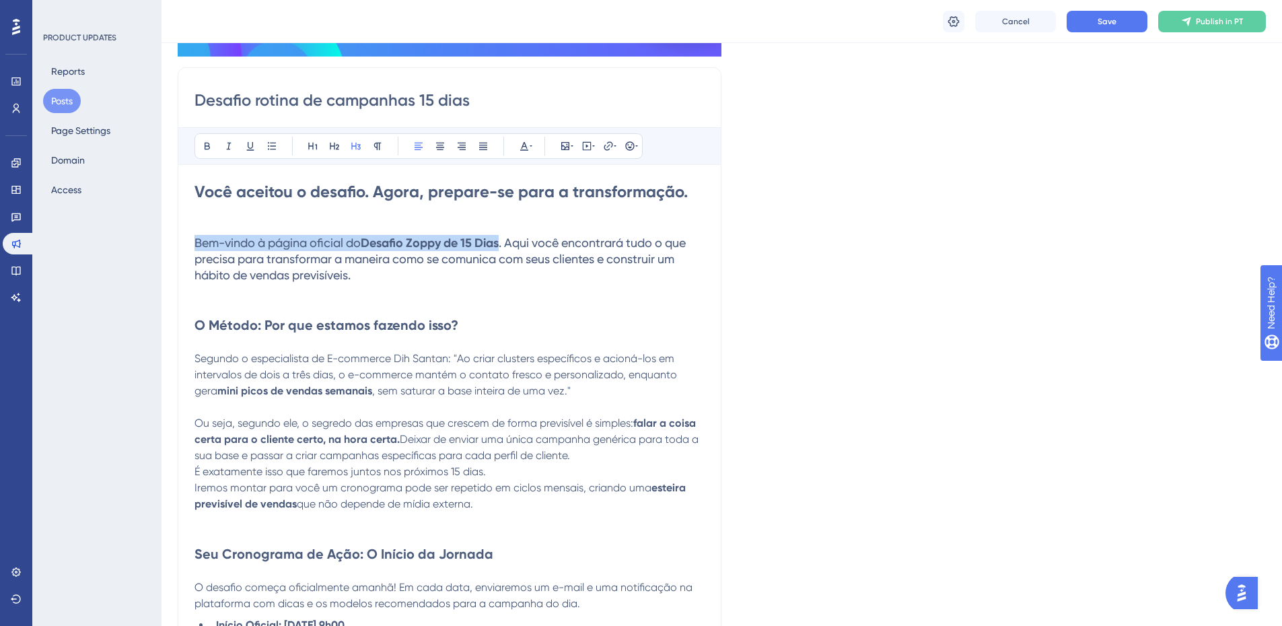
click at [403, 250] on h3 "Bem-vindo à página oficial do Desafio Zoppy de 15 Dias . Aqui você encontrará t…" at bounding box center [449, 259] width 510 height 48
click at [277, 104] on input "Desafio rotina de campanhas 15 dias" at bounding box center [449, 100] width 510 height 22
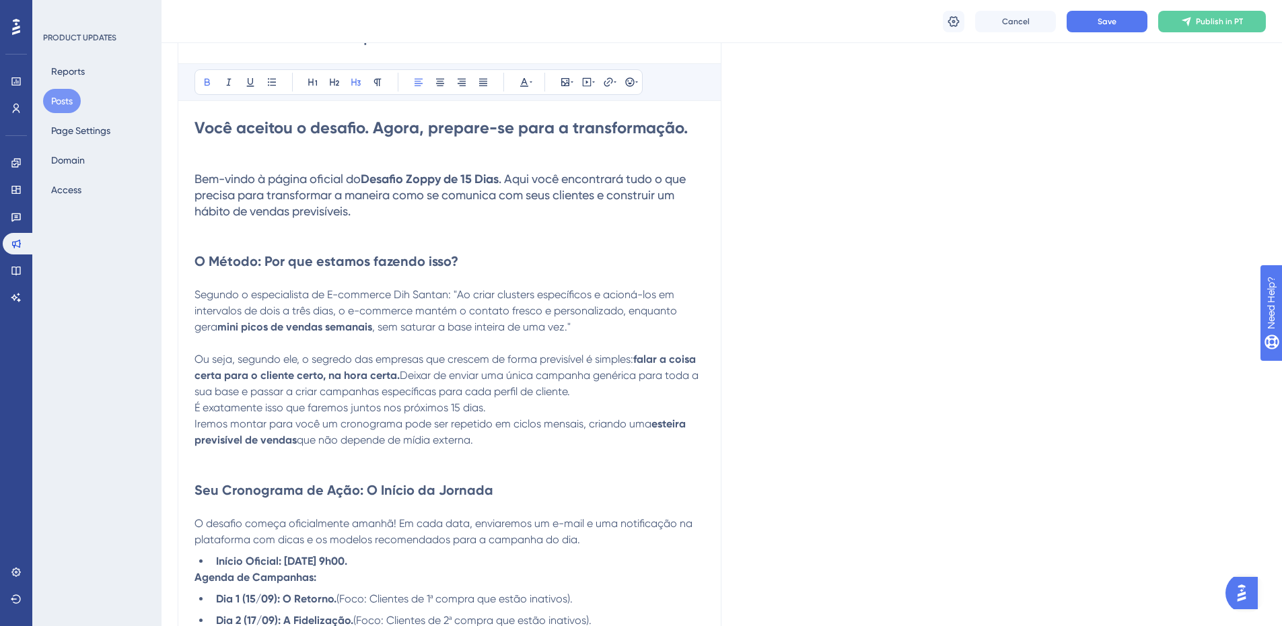
scroll to position [336, 0]
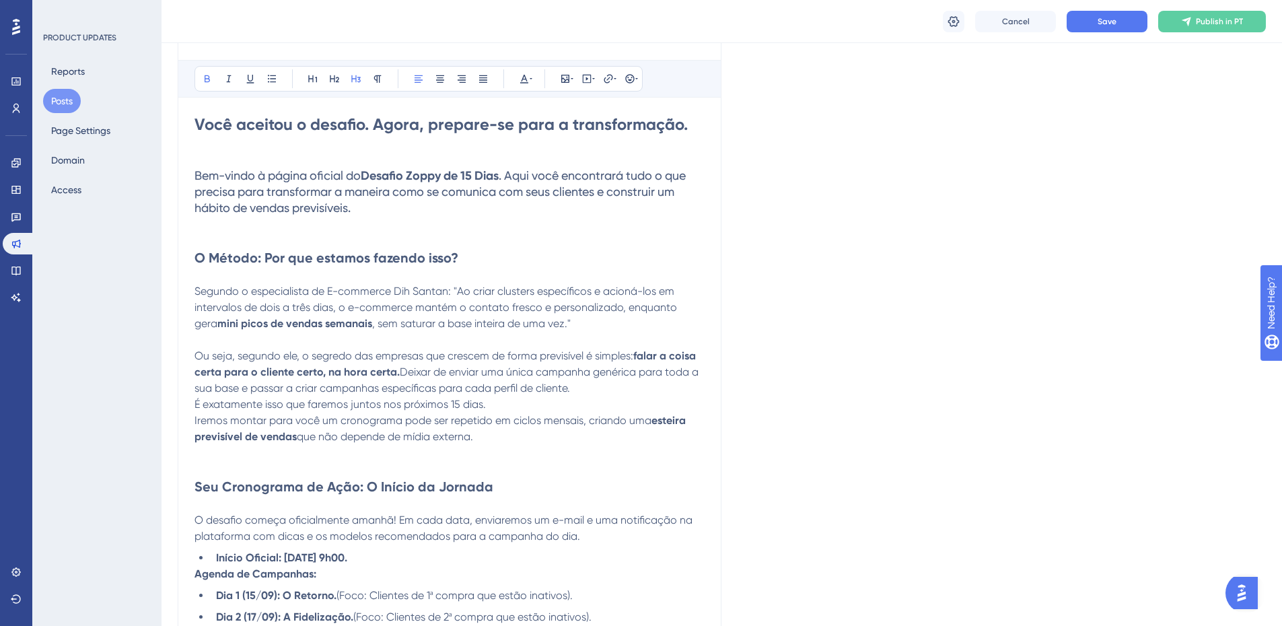
type input "Desafio hábito de campanhas 15 dias"
click at [370, 243] on p at bounding box center [449, 240] width 510 height 16
click at [375, 248] on p at bounding box center [449, 240] width 510 height 16
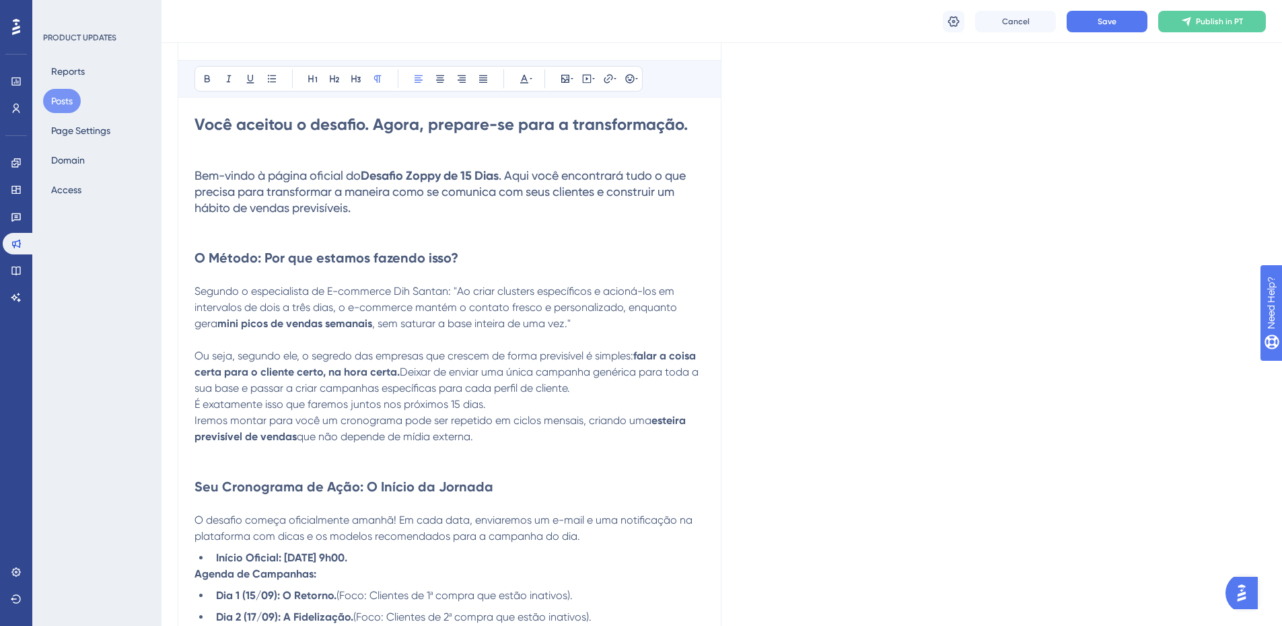
click at [375, 248] on p at bounding box center [449, 240] width 510 height 16
click at [387, 258] on strong "O Método: Por que estamos fazendo isso?" at bounding box center [326, 258] width 264 height 16
click at [387, 257] on strong "O Método: Por que estamos fazendo isso?" at bounding box center [326, 258] width 264 height 16
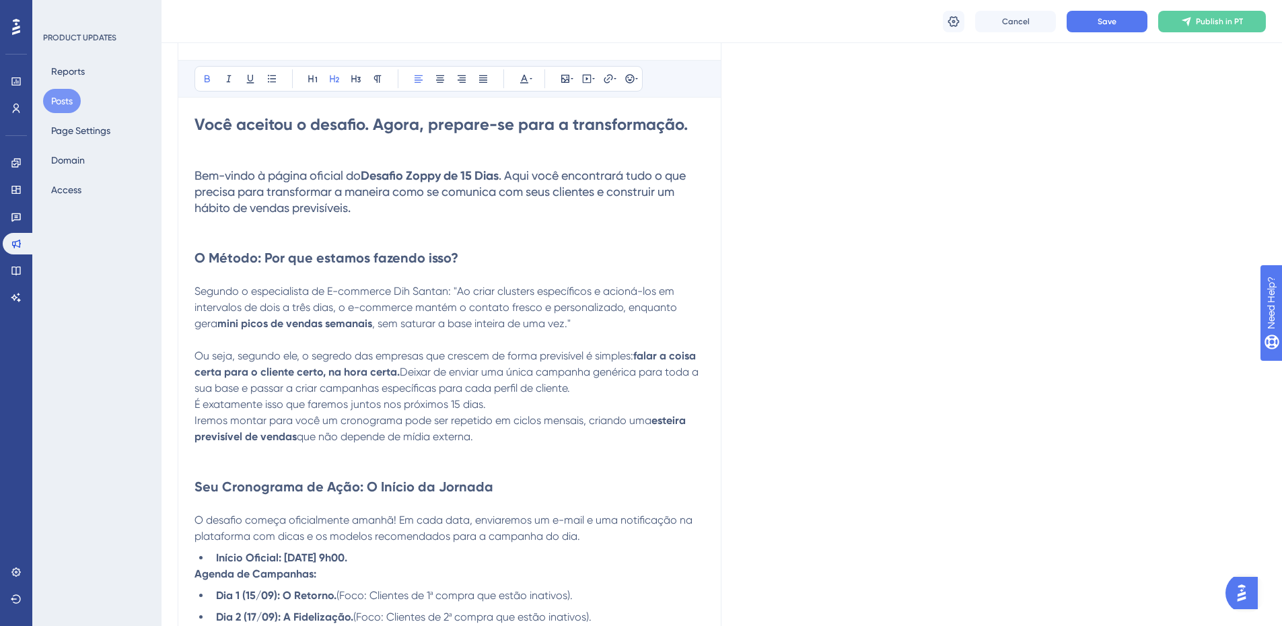
click at [365, 289] on span "Segundo o especialista de E-commerce Dih Santan: "Ao criar clusters específicos…" at bounding box center [436, 307] width 485 height 45
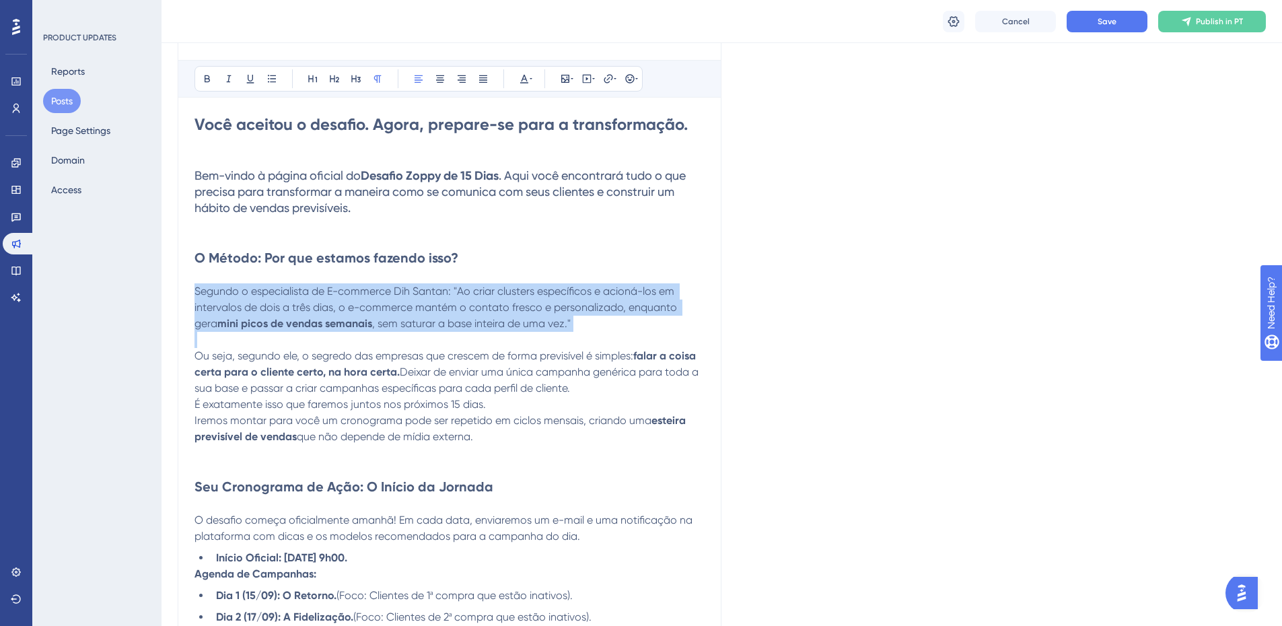
click at [365, 289] on span "Segundo o especialista de E-commerce Dih Santan: "Ao criar clusters específicos…" at bounding box center [436, 307] width 485 height 45
click at [419, 299] on p "Segundo o especialista de E-commerce Dih Santan: "Ao criar clusters específicos…" at bounding box center [449, 307] width 510 height 48
click at [408, 293] on span "Segundo o especialista de E-commerce Dih Santan: "Ao criar clusters específicos…" at bounding box center [436, 307] width 485 height 45
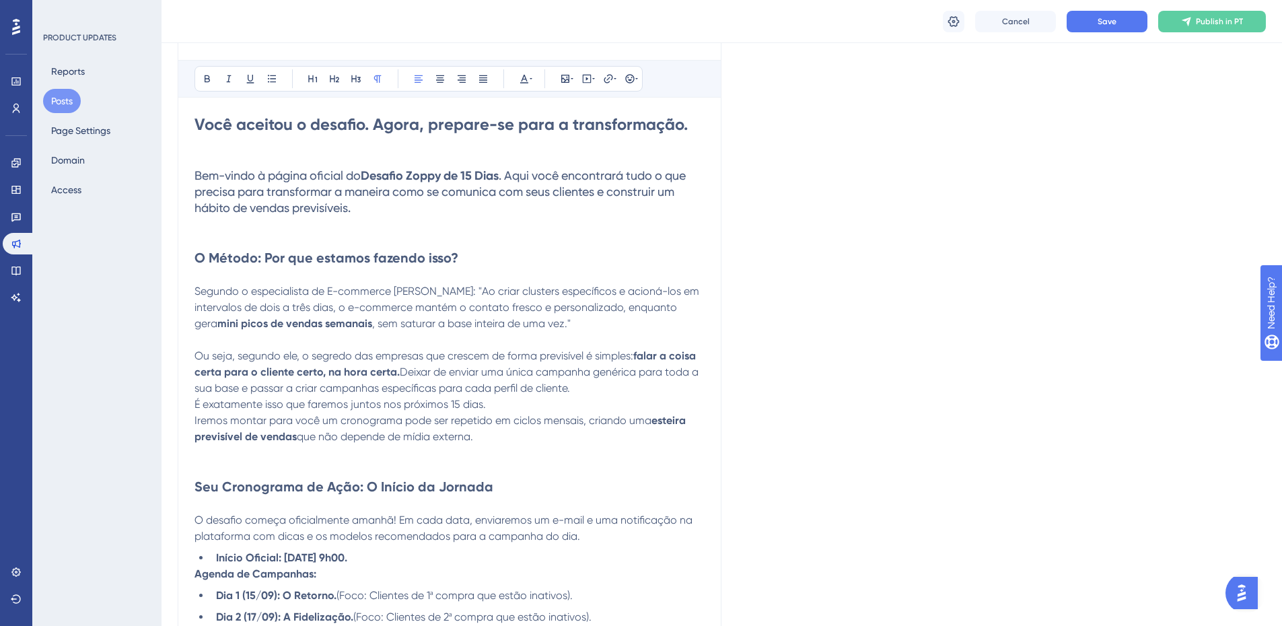
click at [462, 294] on span "Segundo o especialista de E-commerce Diego Santan: "Ao criar clusters específic…" at bounding box center [447, 307] width 507 height 45
click at [602, 310] on span "Segundo o especialista de E-commerce Diego Santana: "Ao criar clusters específi…" at bounding box center [447, 307] width 507 height 45
click at [337, 353] on span "Ou seja, segundo ele, o segredo das empresas que crescem de forma previsível é …" at bounding box center [413, 355] width 439 height 13
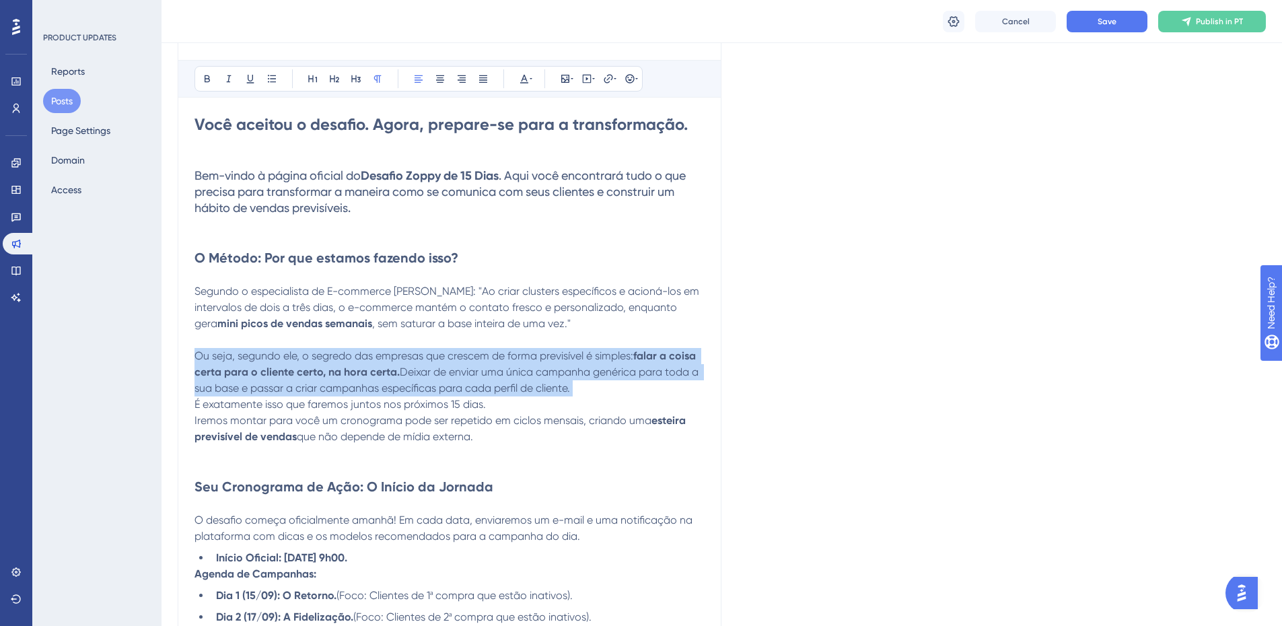
click at [337, 353] on span "Ou seja, segundo ele, o segredo das empresas que crescem de forma previsível é …" at bounding box center [413, 355] width 439 height 13
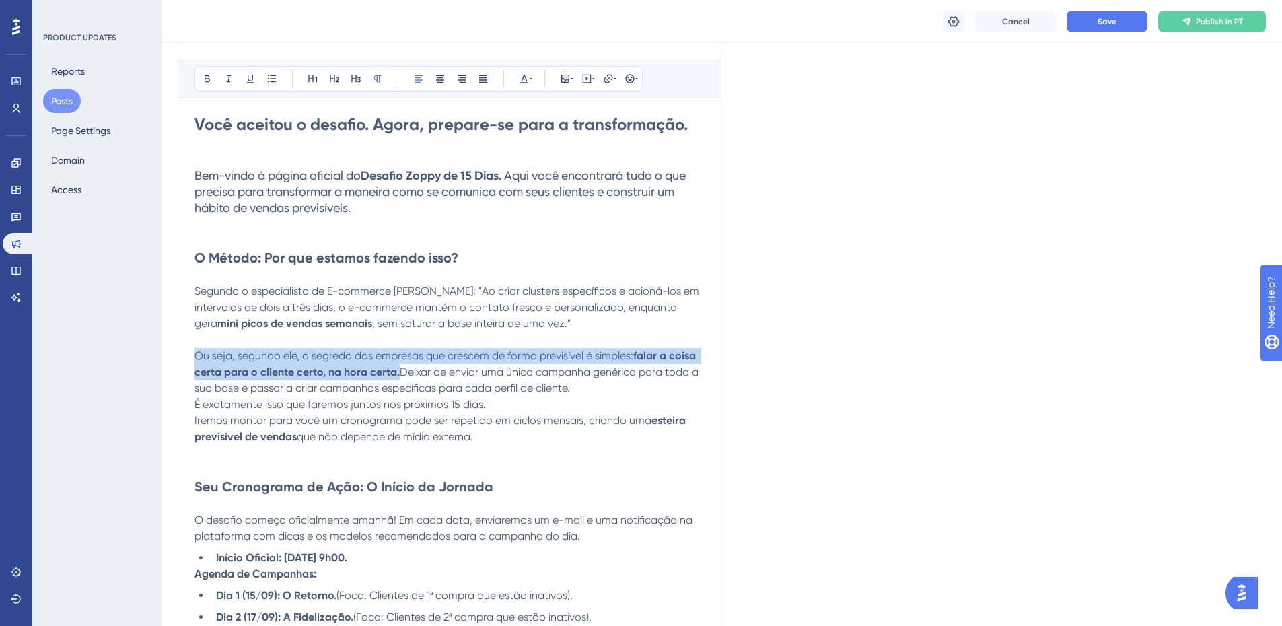
click at [337, 353] on span "Ou seja, segundo ele, o segredo das empresas que crescem de forma previsível é …" at bounding box center [413, 355] width 439 height 13
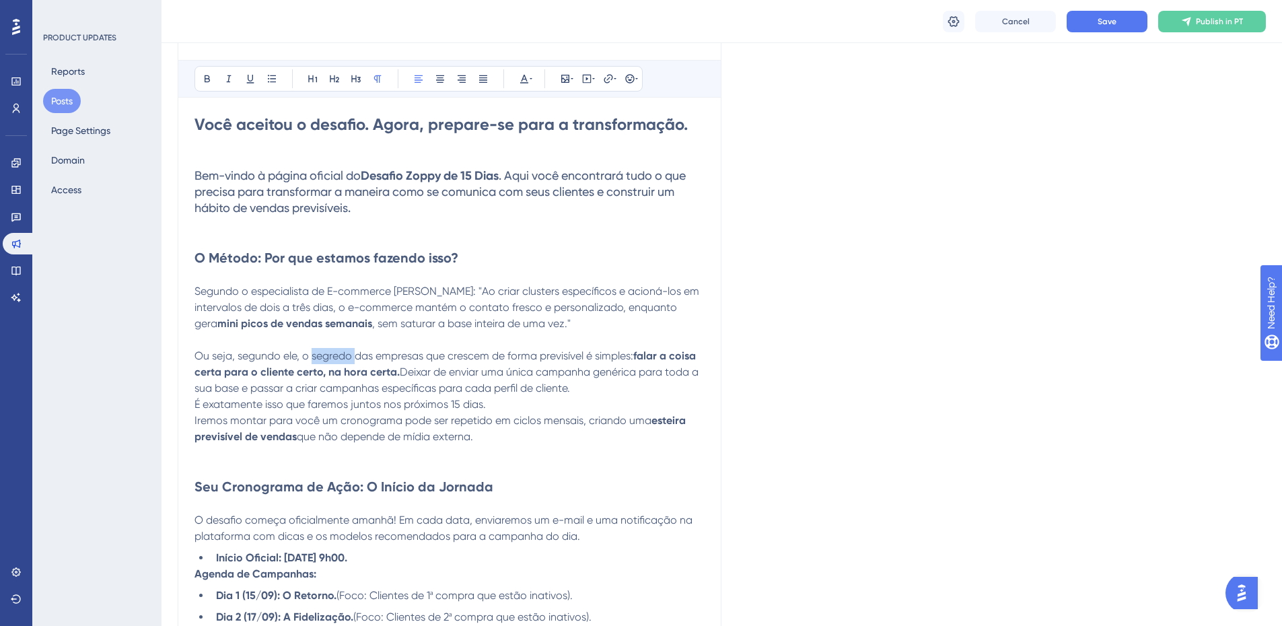
click at [337, 353] on span "Ou seja, segundo ele, o segredo das empresas que crescem de forma previsível é …" at bounding box center [413, 355] width 439 height 13
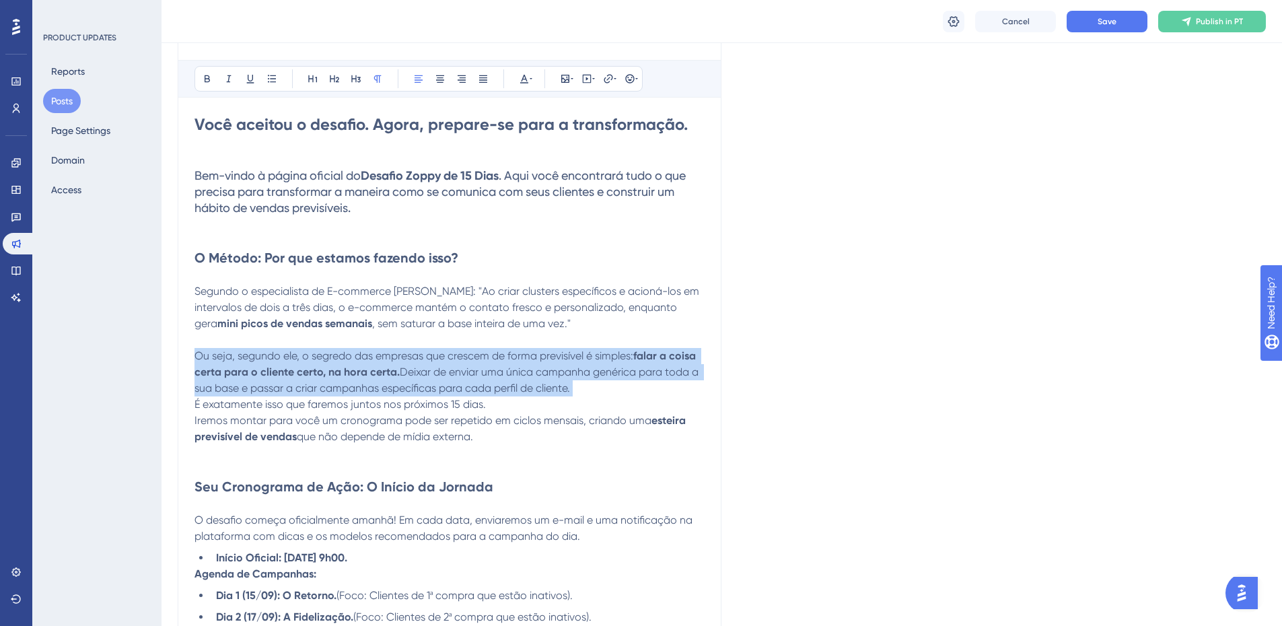
click at [337, 353] on span "Ou seja, segundo ele, o segredo das empresas que crescem de forma previsível é …" at bounding box center [413, 355] width 439 height 13
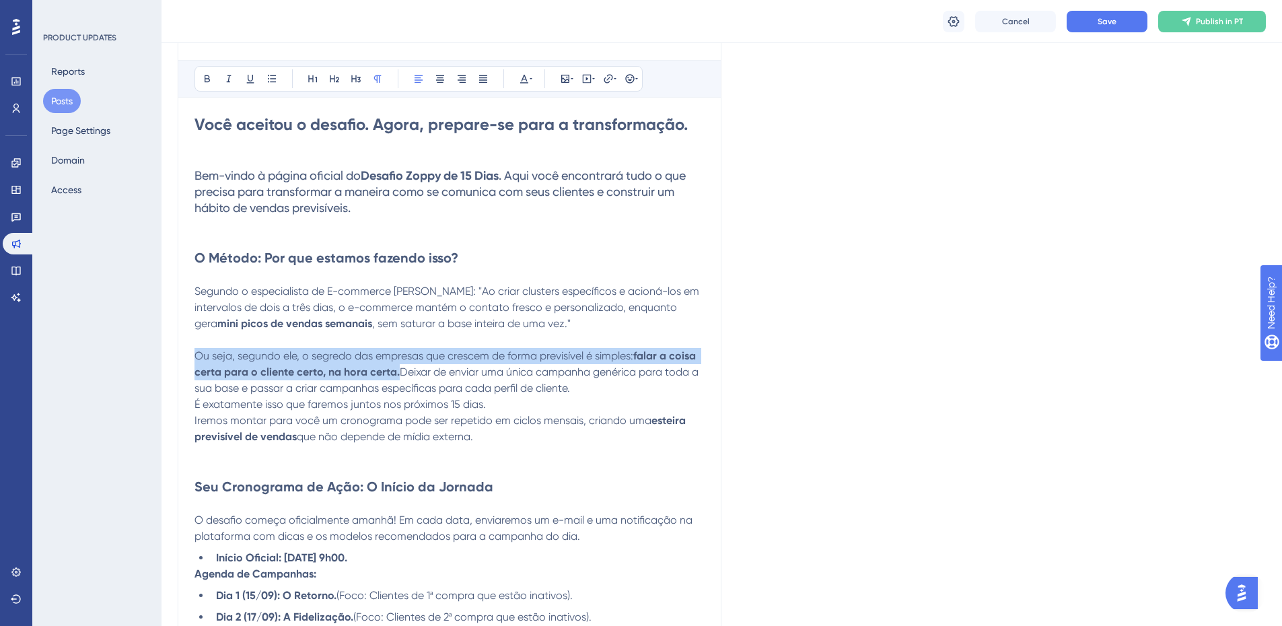
click at [337, 353] on span "Ou seja, segundo ele, o segredo das empresas que crescem de forma previsível é …" at bounding box center [413, 355] width 439 height 13
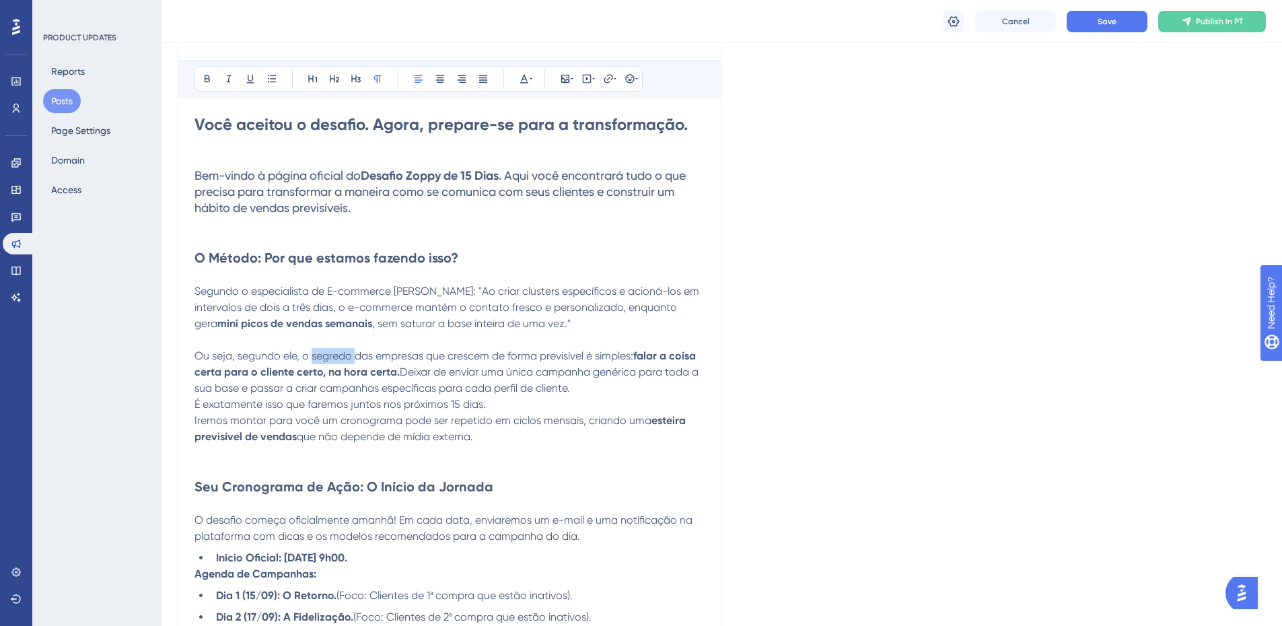
click at [337, 353] on span "Ou seja, segundo ele, o segredo das empresas que crescem de forma previsível é …" at bounding box center [413, 355] width 439 height 13
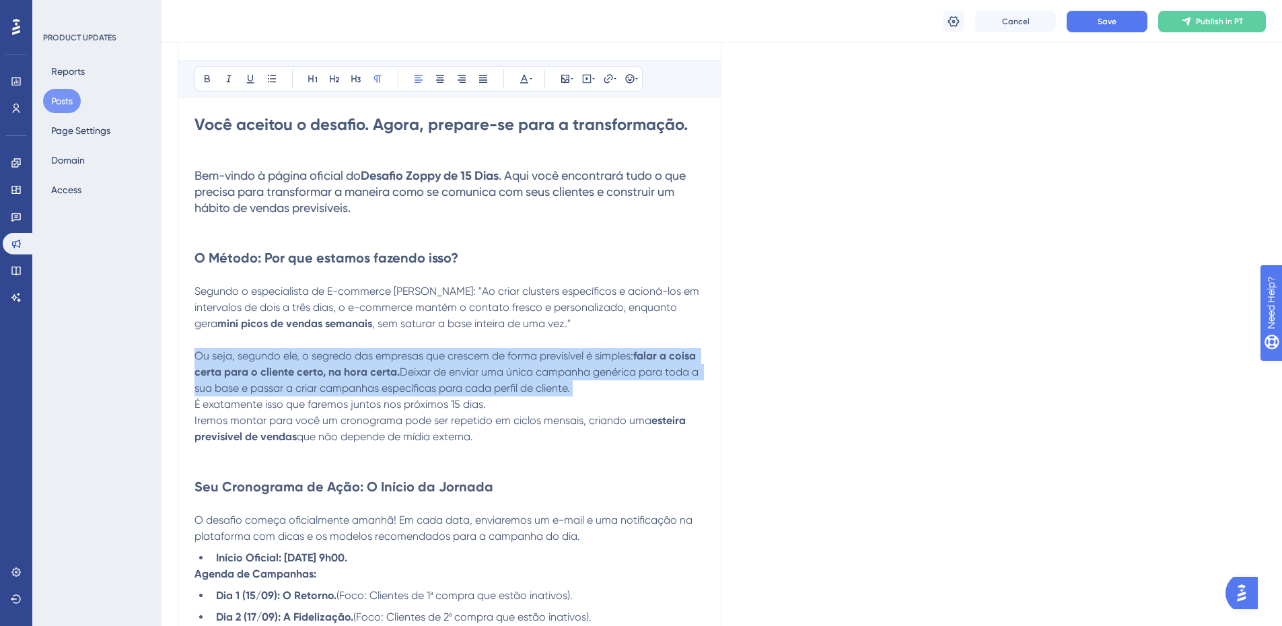
click at [337, 353] on span "Ou seja, segundo ele, o segredo das empresas que crescem de forma previsível é …" at bounding box center [413, 355] width 439 height 13
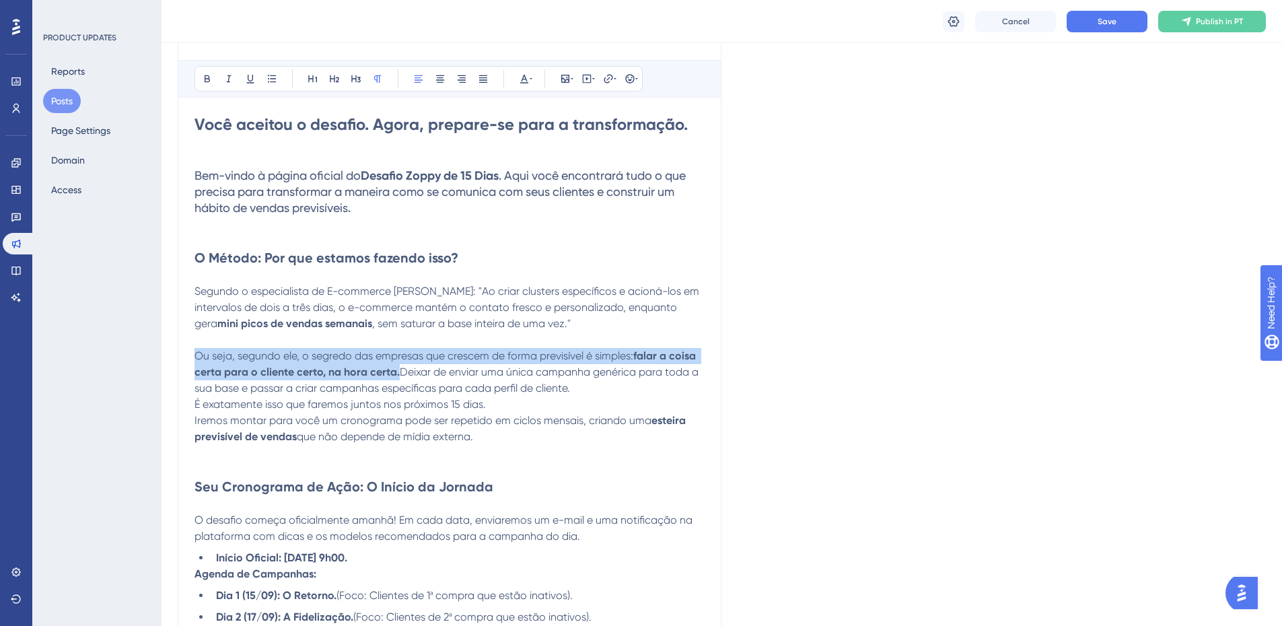
click at [337, 353] on span "Ou seja, segundo ele, o segredo das empresas que crescem de forma previsível é …" at bounding box center [413, 355] width 439 height 13
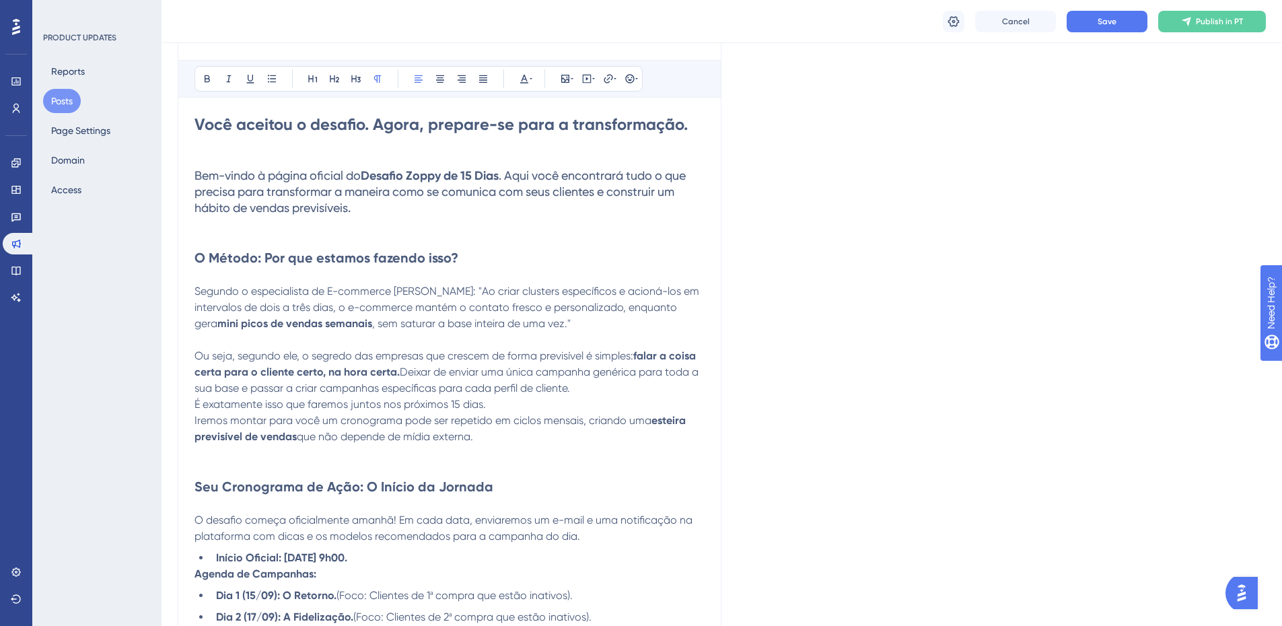
click at [487, 365] on span "Deixar de enviar uma única campanha genérica para toda a sua base e passar a cr…" at bounding box center [447, 379] width 507 height 29
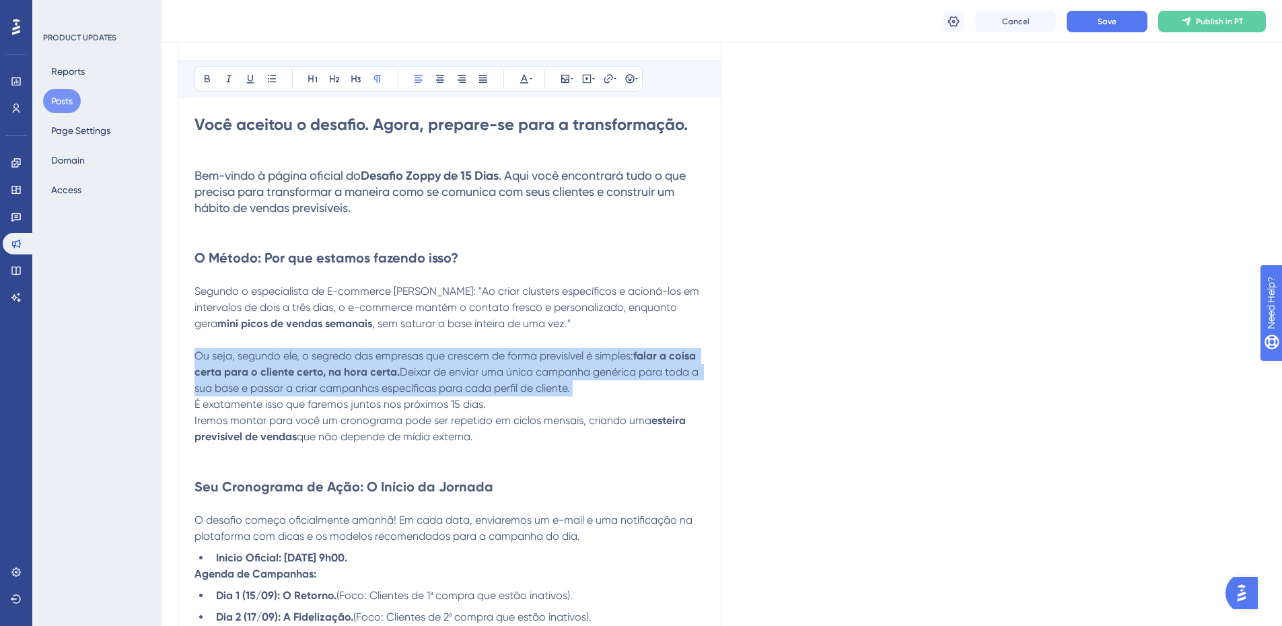
click at [487, 365] on span "Deixar de enviar uma única campanha genérica para toda a sua base e passar a cr…" at bounding box center [447, 379] width 507 height 29
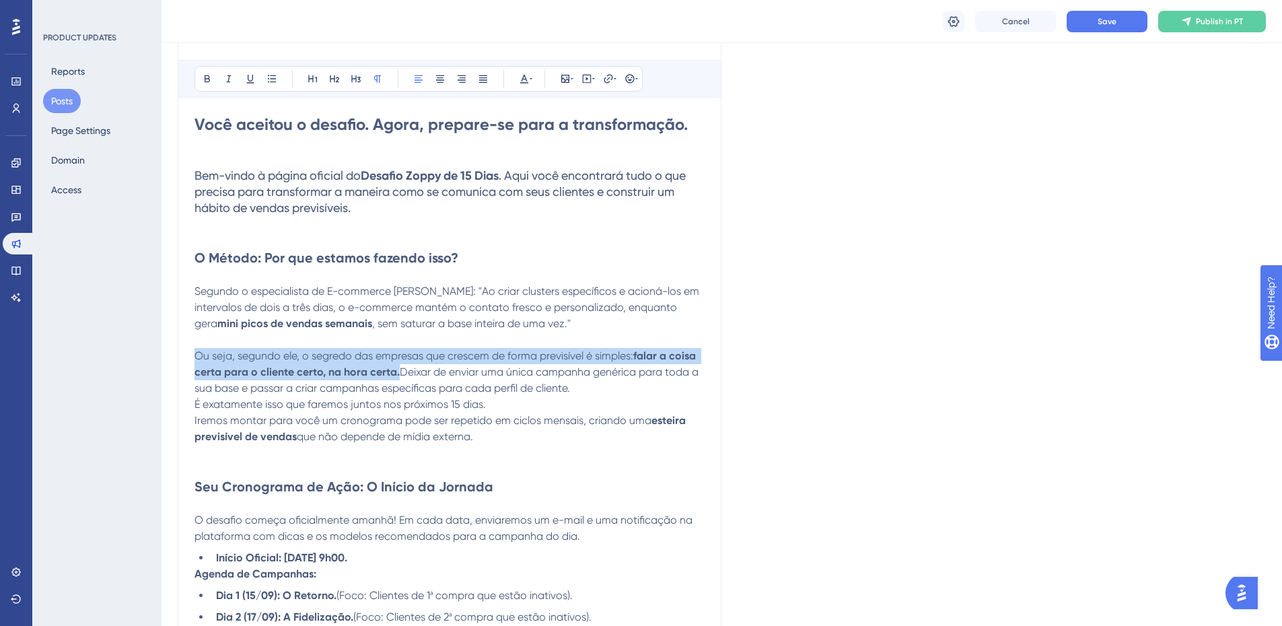
click at [487, 365] on span "Deixar de enviar uma única campanha genérica para toda a sua base e passar a cr…" at bounding box center [447, 379] width 507 height 29
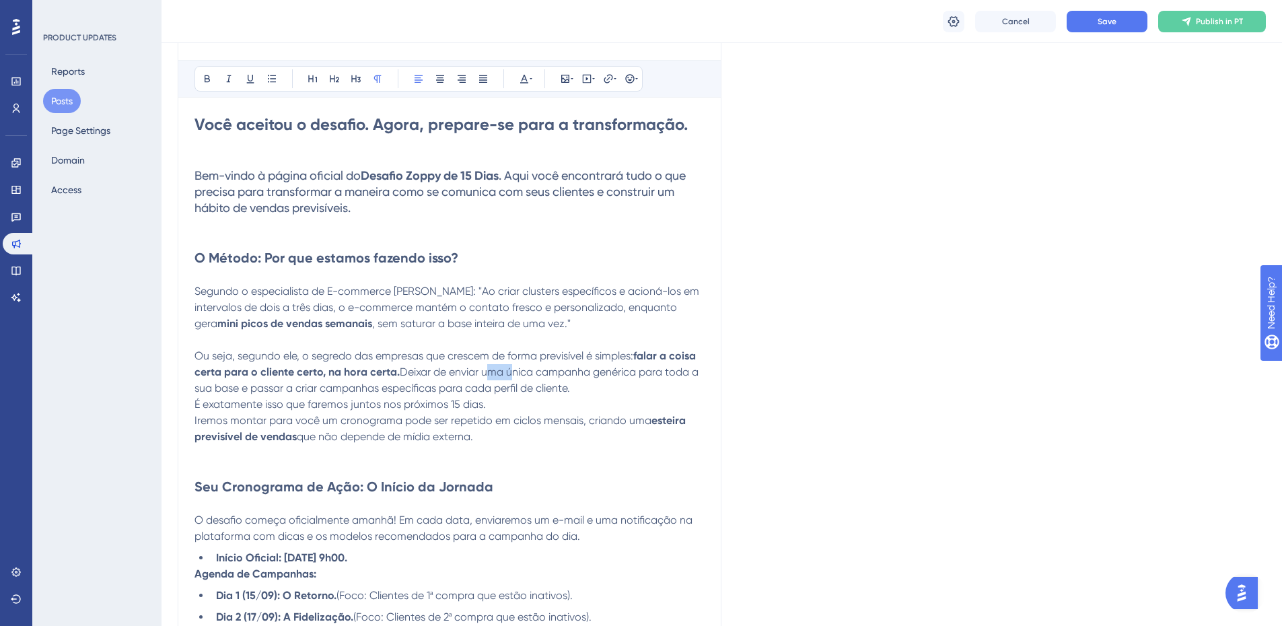
click at [487, 365] on span "Deixar de enviar uma única campanha genérica para toda a sua base e passar a cr…" at bounding box center [447, 379] width 507 height 29
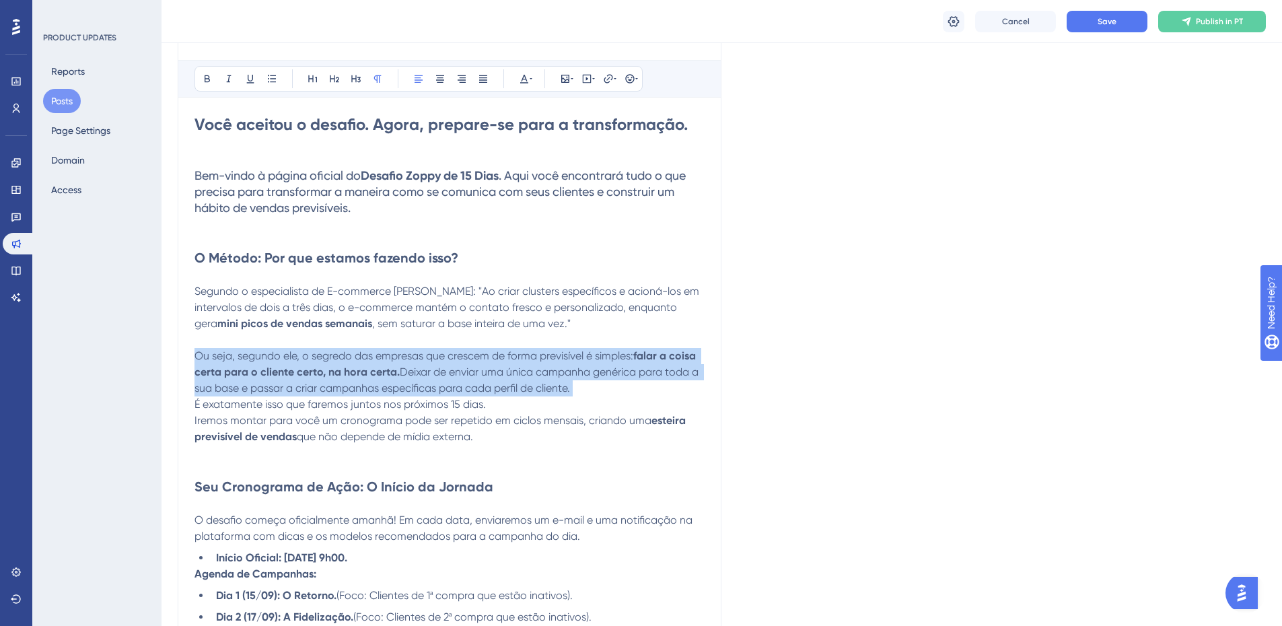
click at [487, 365] on span "Deixar de enviar uma única campanha genérica para toda a sua base e passar a cr…" at bounding box center [447, 379] width 507 height 29
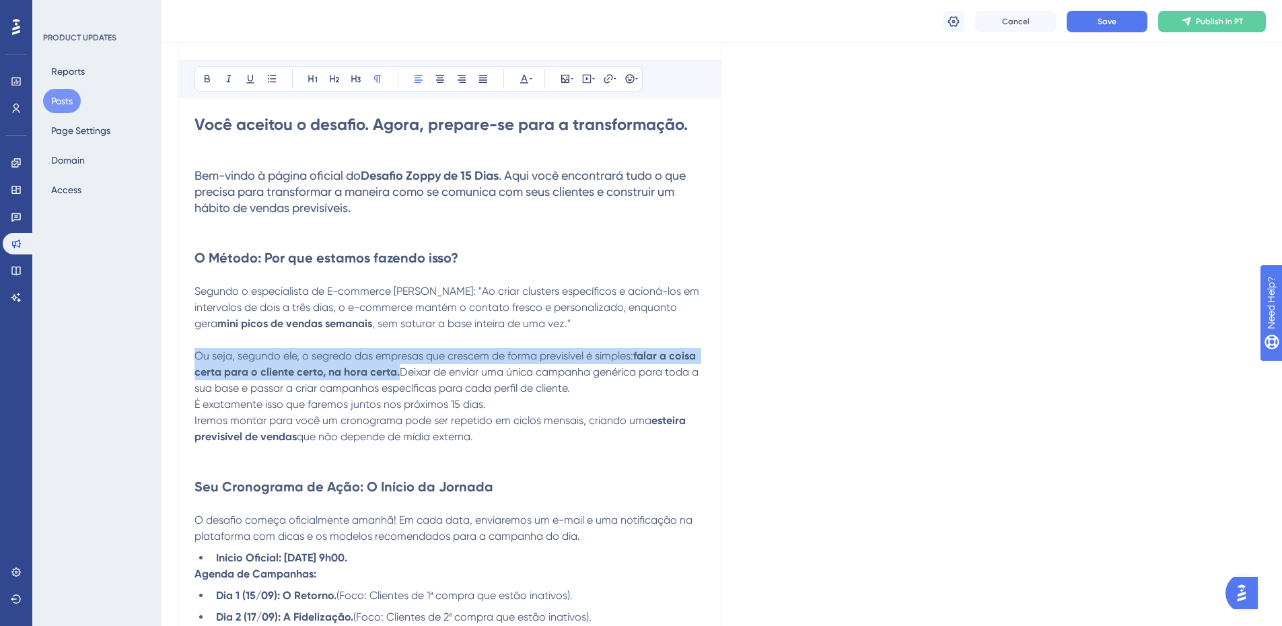
click at [487, 365] on span "Deixar de enviar uma única campanha genérica para toda a sua base e passar a cr…" at bounding box center [447, 379] width 507 height 29
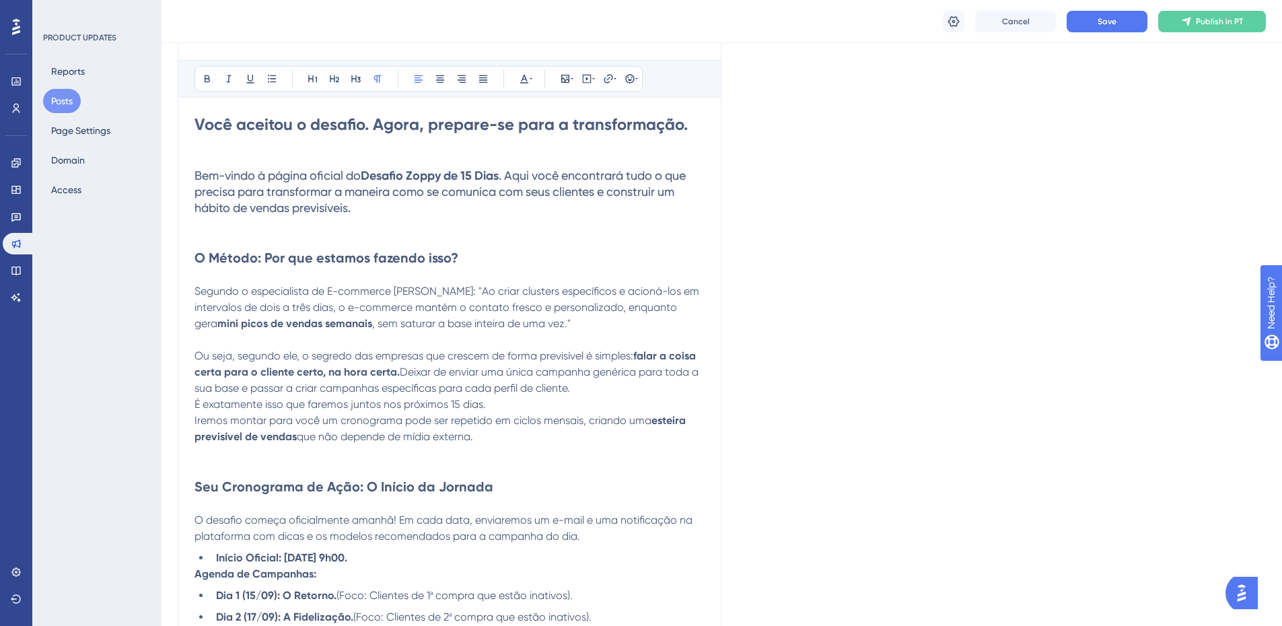
click at [487, 364] on p "Ou seja, segundo ele, o segredo das empresas que crescem de forma previsível é …" at bounding box center [449, 372] width 510 height 48
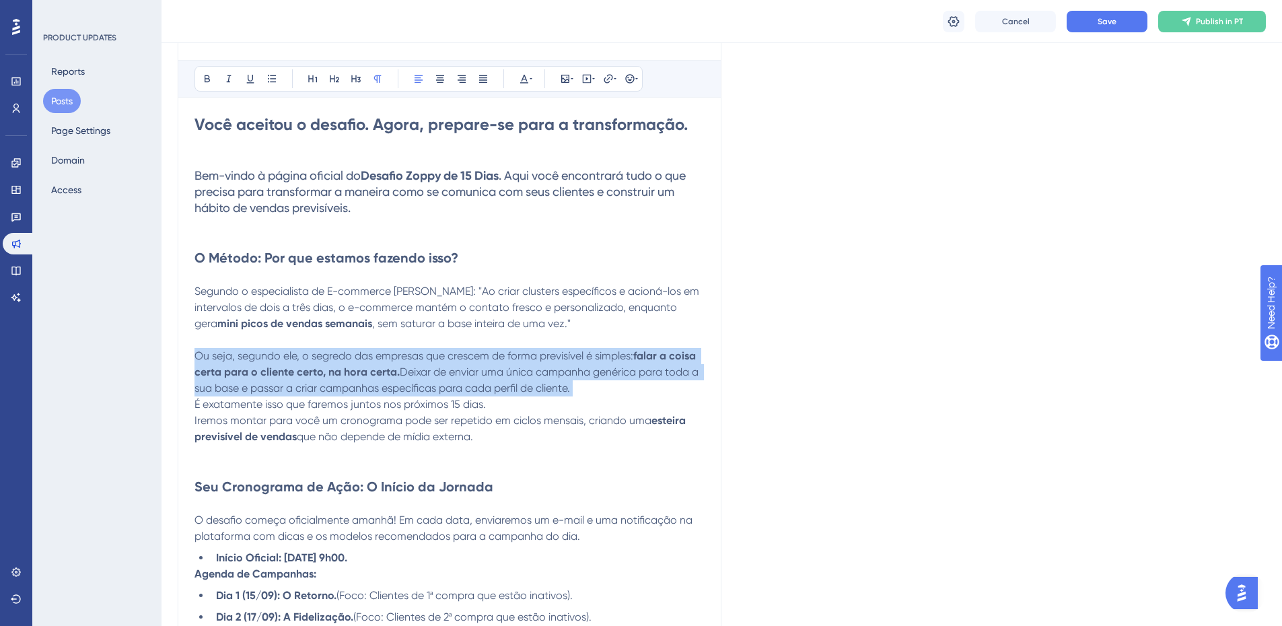
click at [487, 364] on p "Ou seja, segundo ele, o segredo das empresas que crescem de forma previsível é …" at bounding box center [449, 372] width 510 height 48
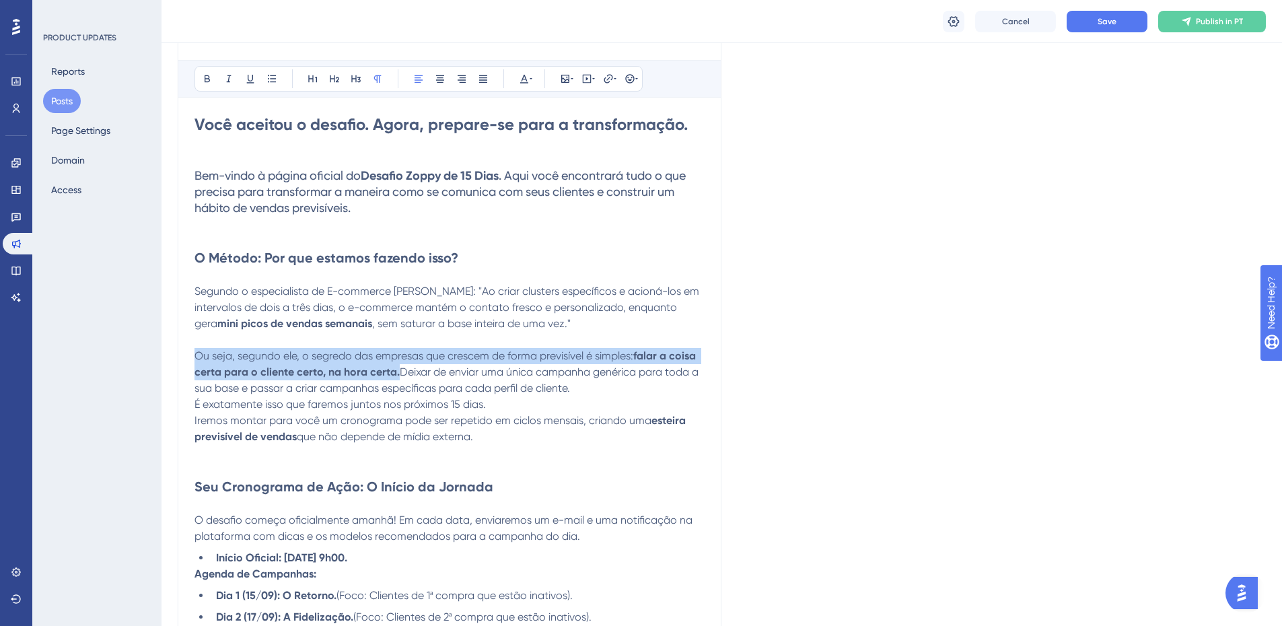
click at [487, 364] on p "Ou seja, segundo ele, o segredo das empresas que crescem de forma previsível é …" at bounding box center [449, 372] width 510 height 48
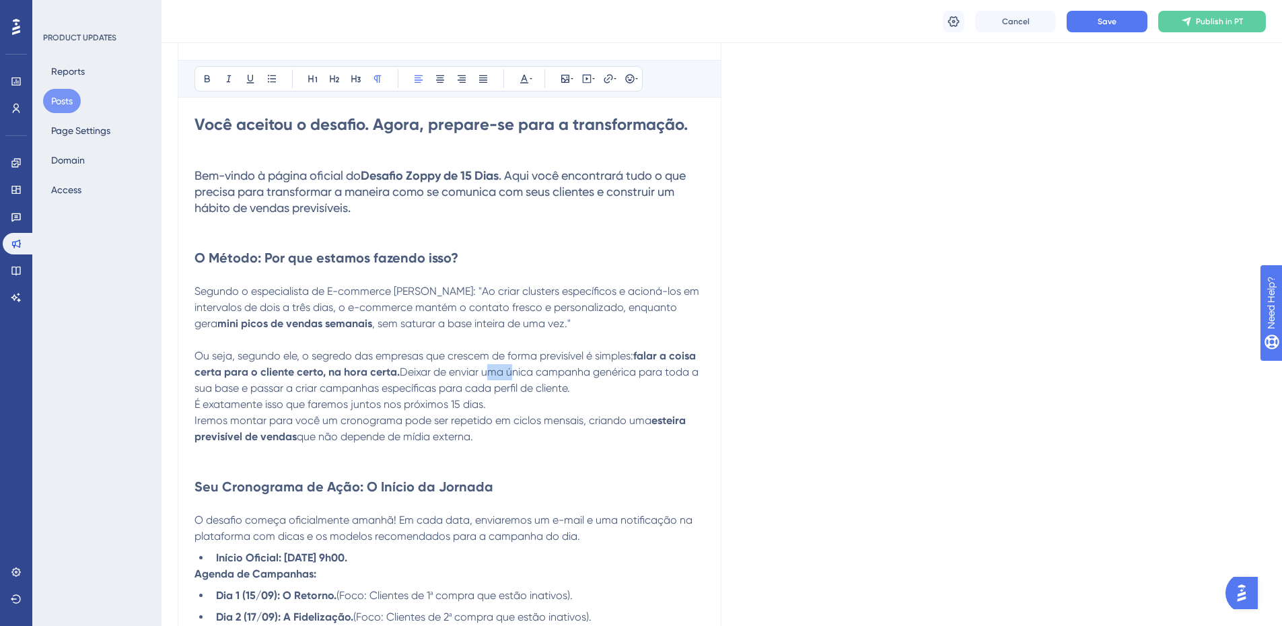
click at [487, 364] on p "Ou seja, segundo ele, o segredo das empresas que crescem de forma previsível é …" at bounding box center [449, 372] width 510 height 48
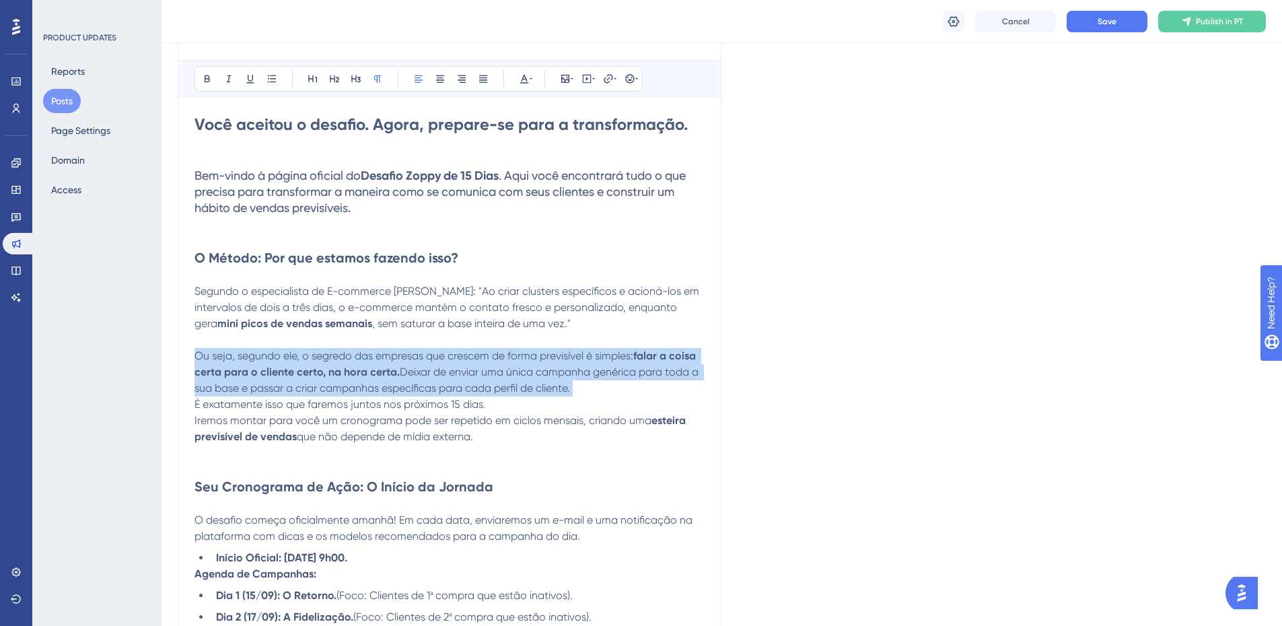
click at [487, 364] on p "Ou seja, segundo ele, o segredo das empresas que crescem de forma previsível é …" at bounding box center [449, 372] width 510 height 48
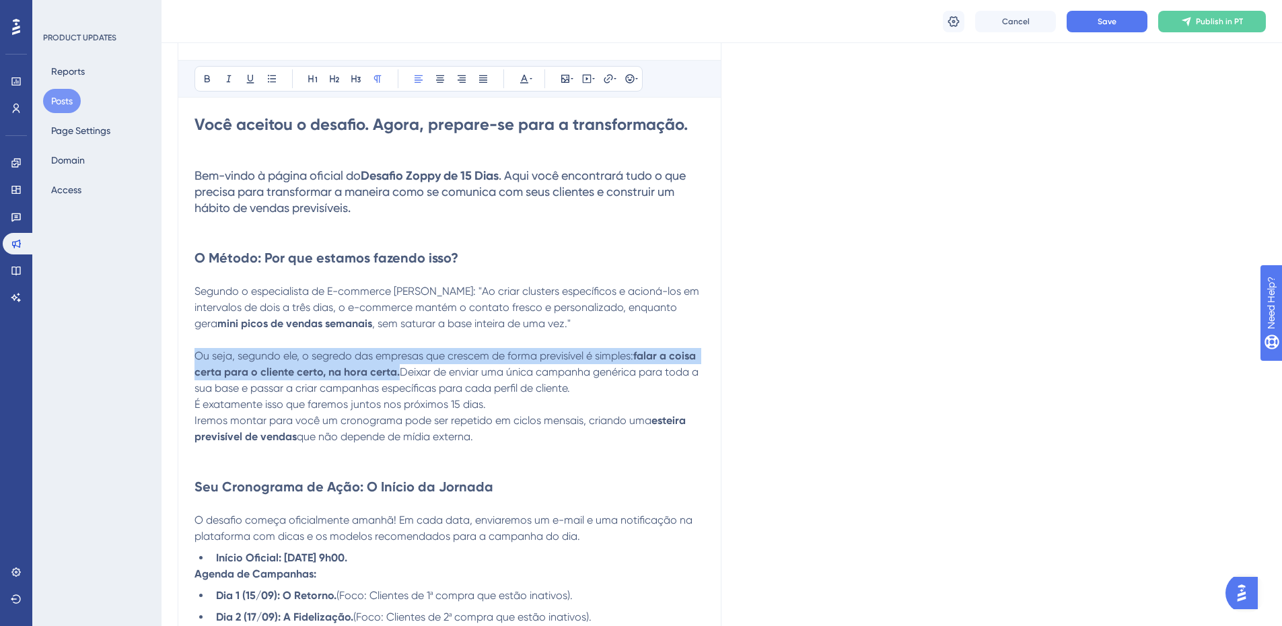
click at [487, 364] on p "Ou seja, segundo ele, o segredo das empresas que crescem de forma previsível é …" at bounding box center [449, 372] width 510 height 48
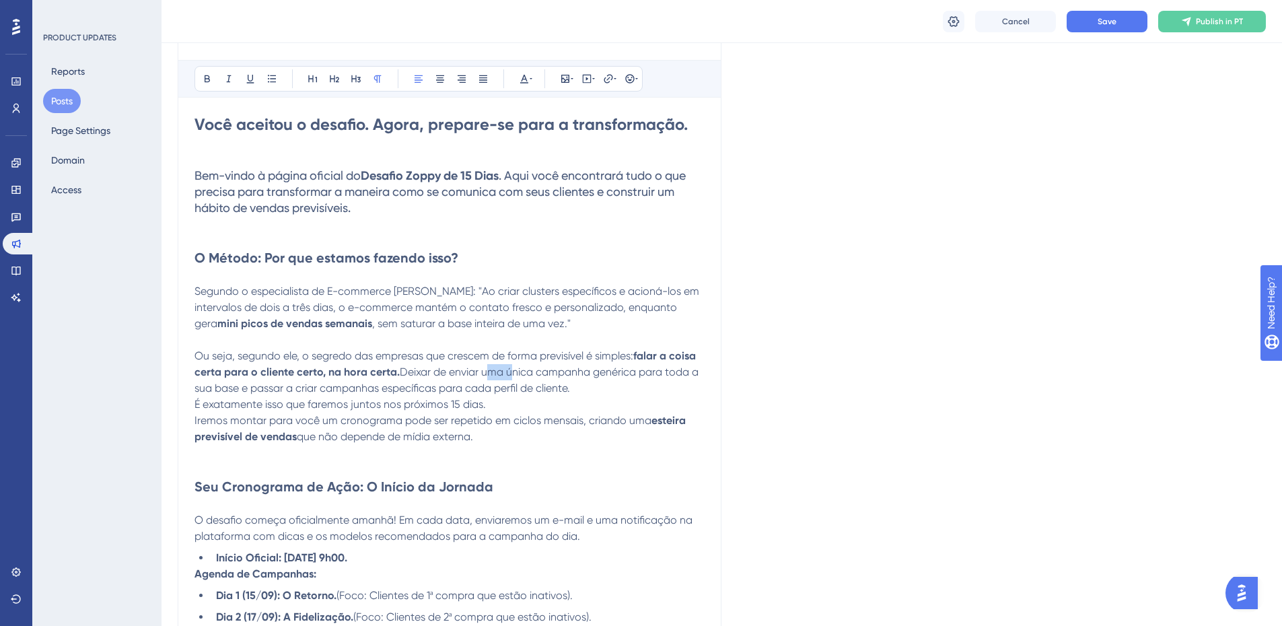
click at [487, 364] on p "Ou seja, segundo ele, o segredo das empresas que crescem de forma previsível é …" at bounding box center [449, 372] width 510 height 48
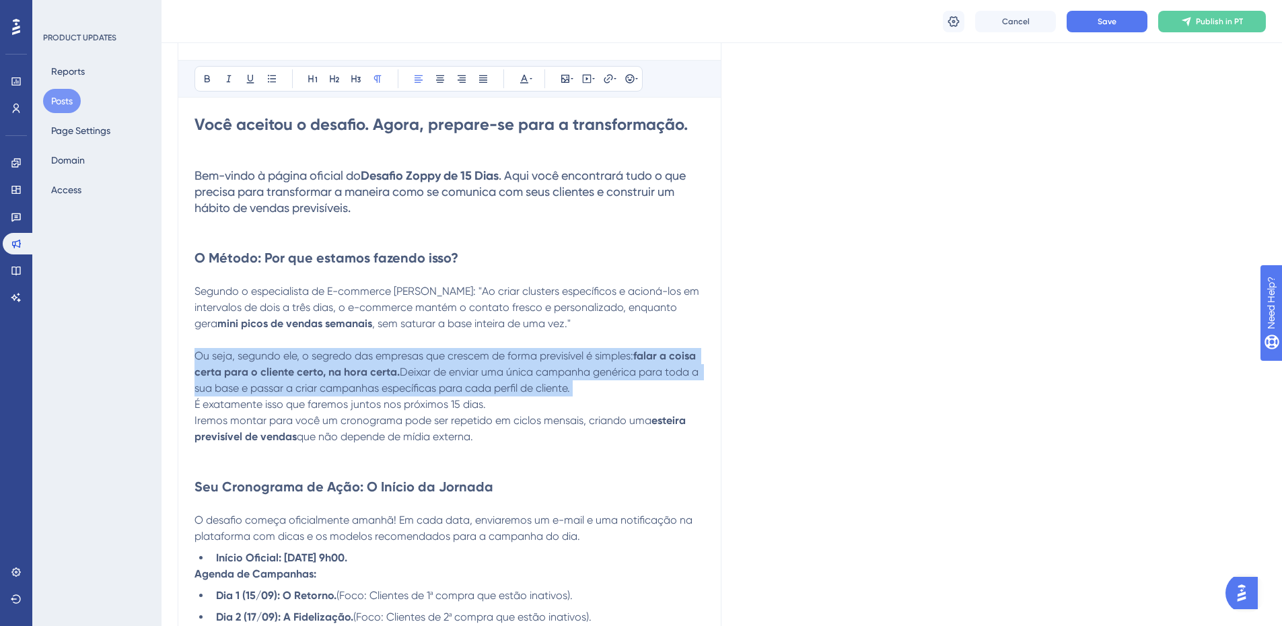
click at [487, 364] on p "Ou seja, segundo ele, o segredo das empresas que crescem de forma previsível é …" at bounding box center [449, 372] width 510 height 48
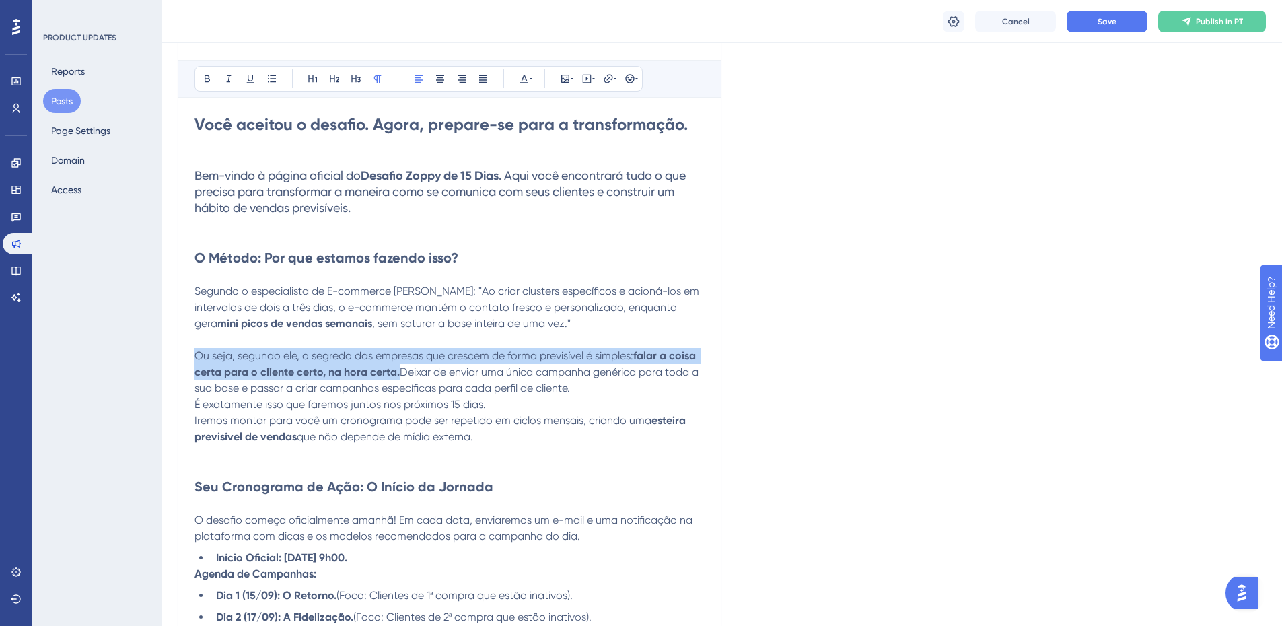
click at [487, 363] on p "Ou seja, segundo ele, o segredo das empresas que crescem de forma previsível é …" at bounding box center [449, 372] width 510 height 48
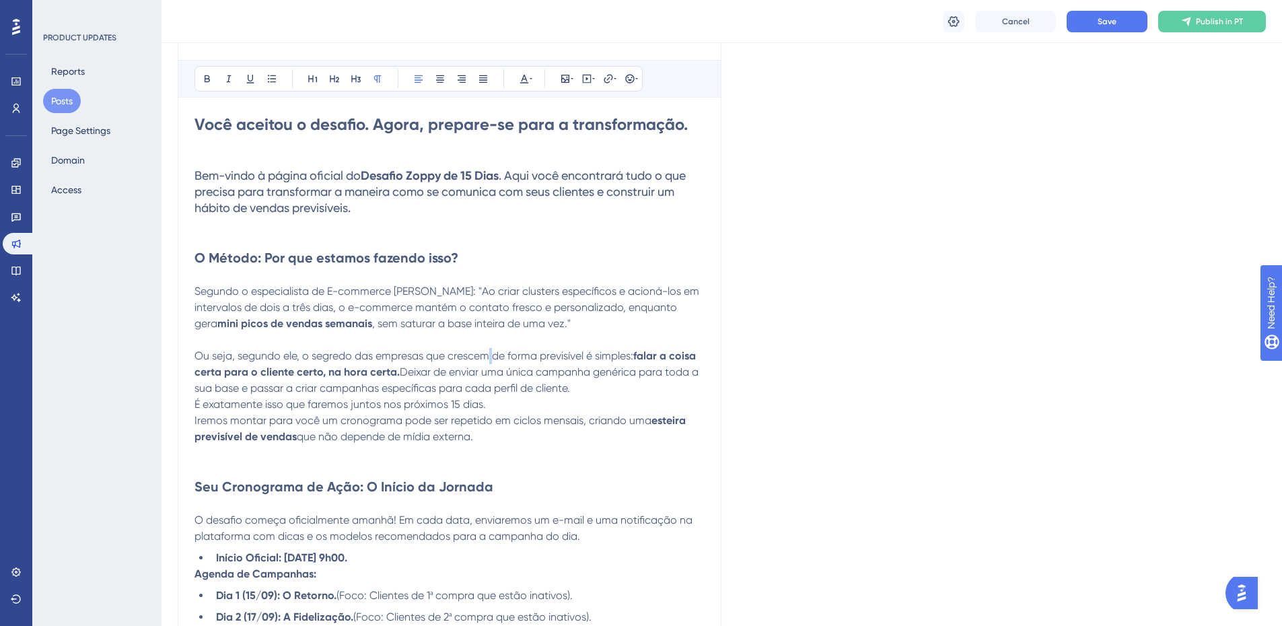
click at [487, 363] on p "Ou seja, segundo ele, o segredo das empresas que crescem de forma previsível é …" at bounding box center [449, 372] width 510 height 48
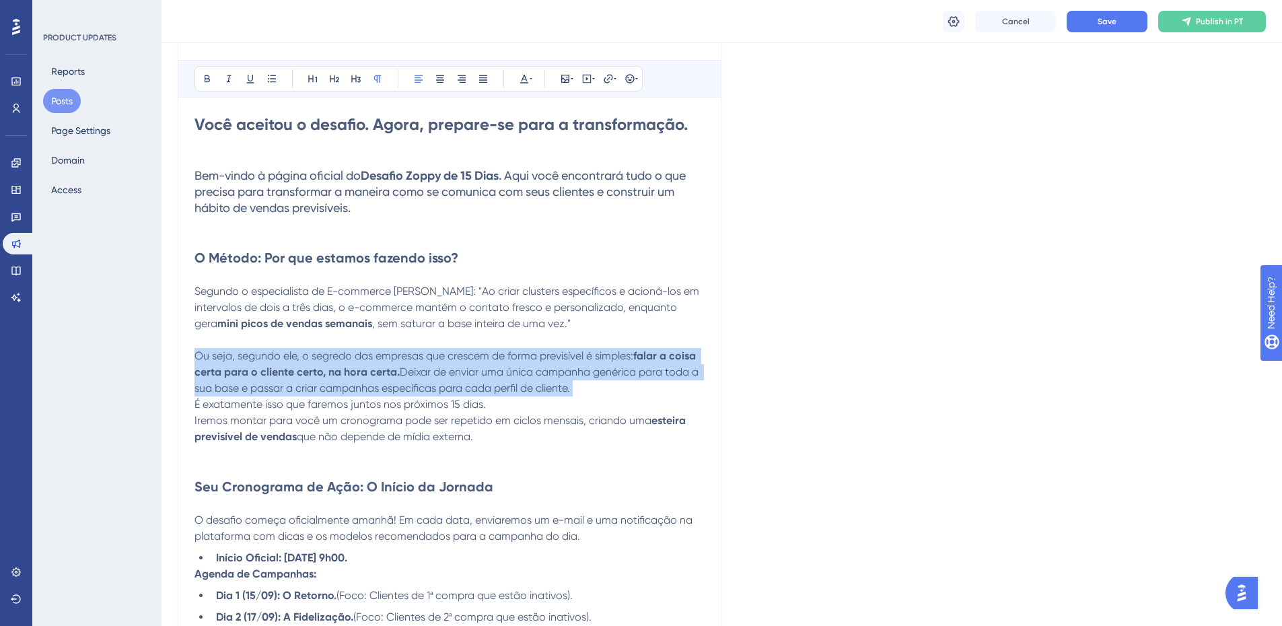
click at [487, 363] on p "Ou seja, segundo ele, o segredo das empresas que crescem de forma previsível é …" at bounding box center [449, 372] width 510 height 48
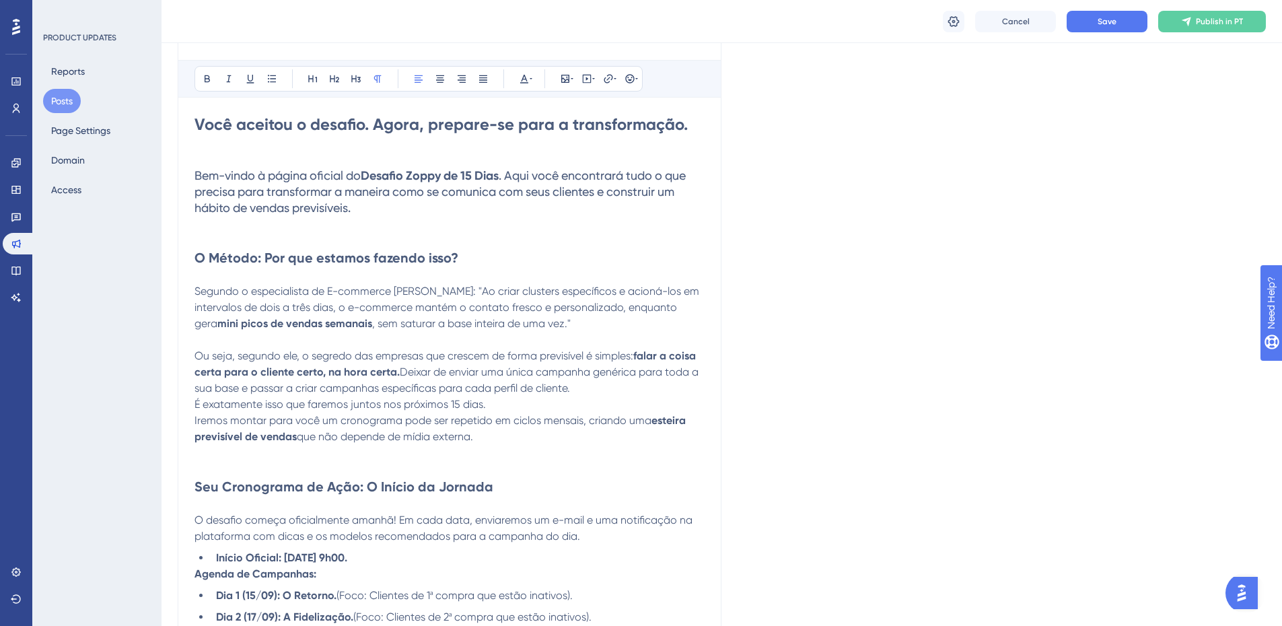
click at [367, 412] on p "Iremos montar para você um cronograma pode ser repetido em ciclos mensais, cria…" at bounding box center [449, 428] width 510 height 32
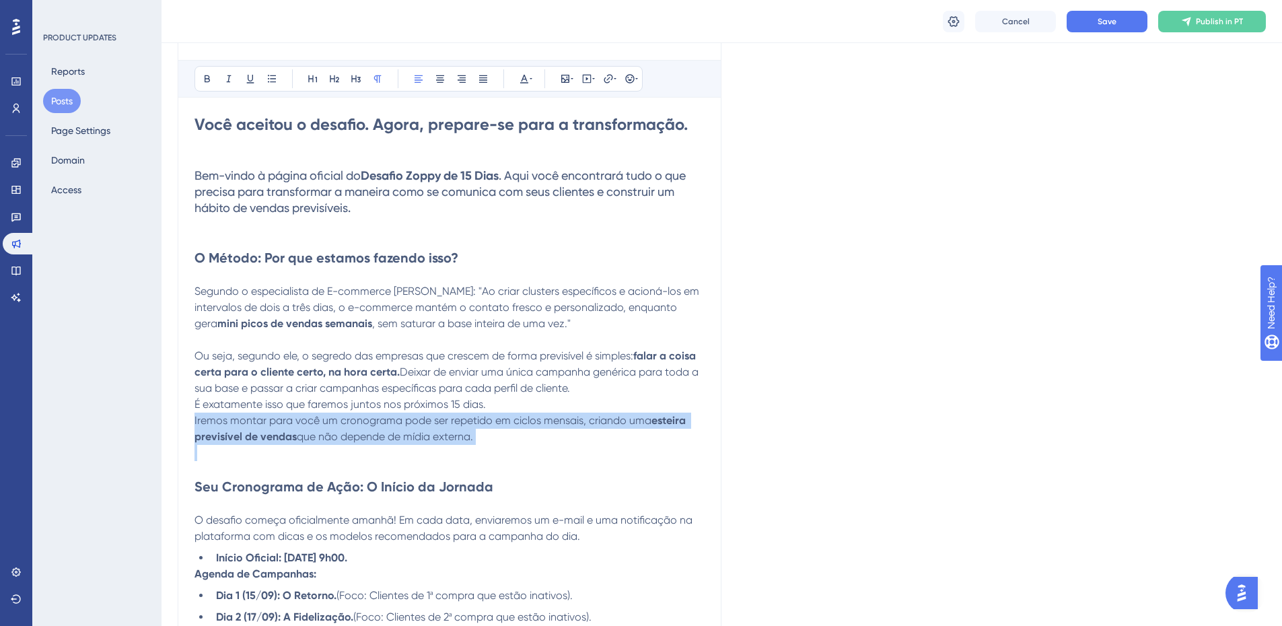
click at [367, 412] on p "Iremos montar para você um cronograma pode ser repetido em ciclos mensais, cria…" at bounding box center [449, 428] width 510 height 32
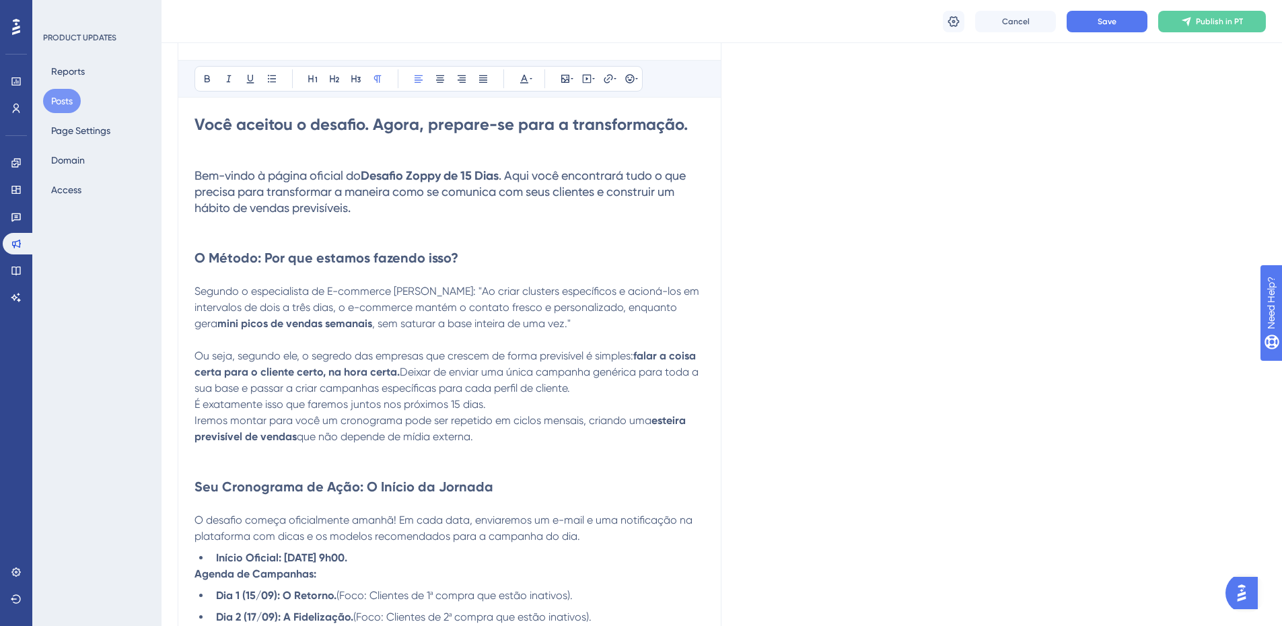
click at [361, 406] on span "É exatamente isso que faremos juntos nos próximos 15 dias." at bounding box center [339, 404] width 291 height 13
click at [334, 420] on span "Iremos montar para você um cronograma pode ser repetido em ciclos mensais, cria…" at bounding box center [422, 420] width 457 height 13
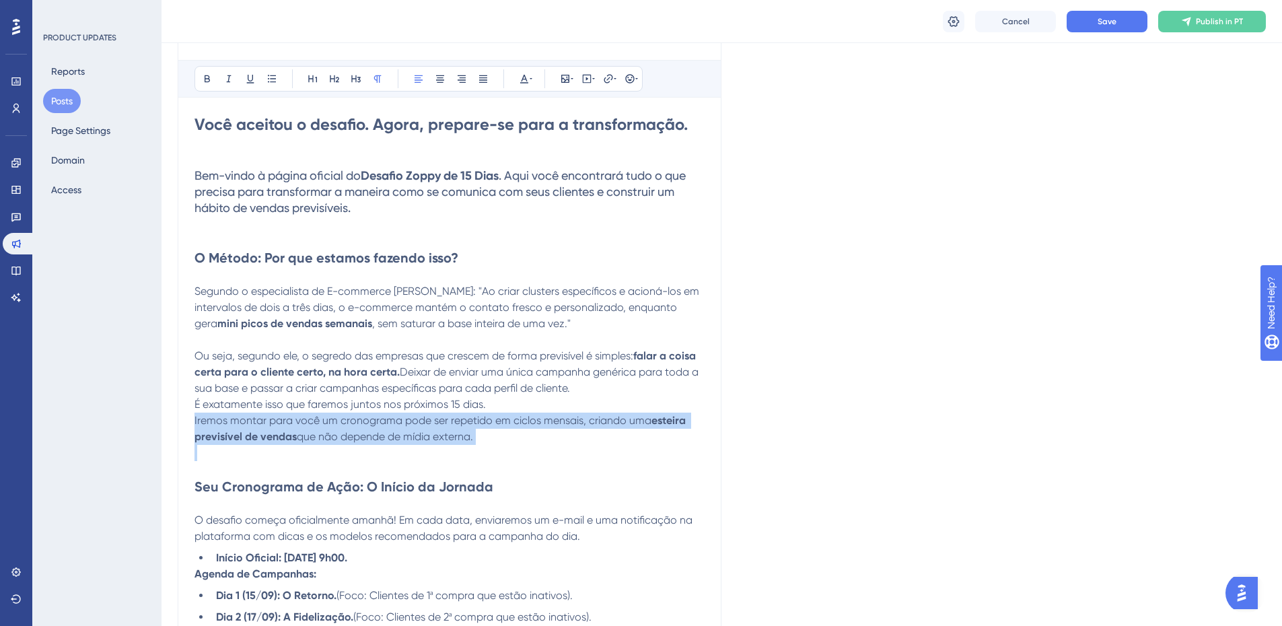
click at [334, 420] on span "Iremos montar para você um cronograma pode ser repetido em ciclos mensais, cria…" at bounding box center [422, 420] width 457 height 13
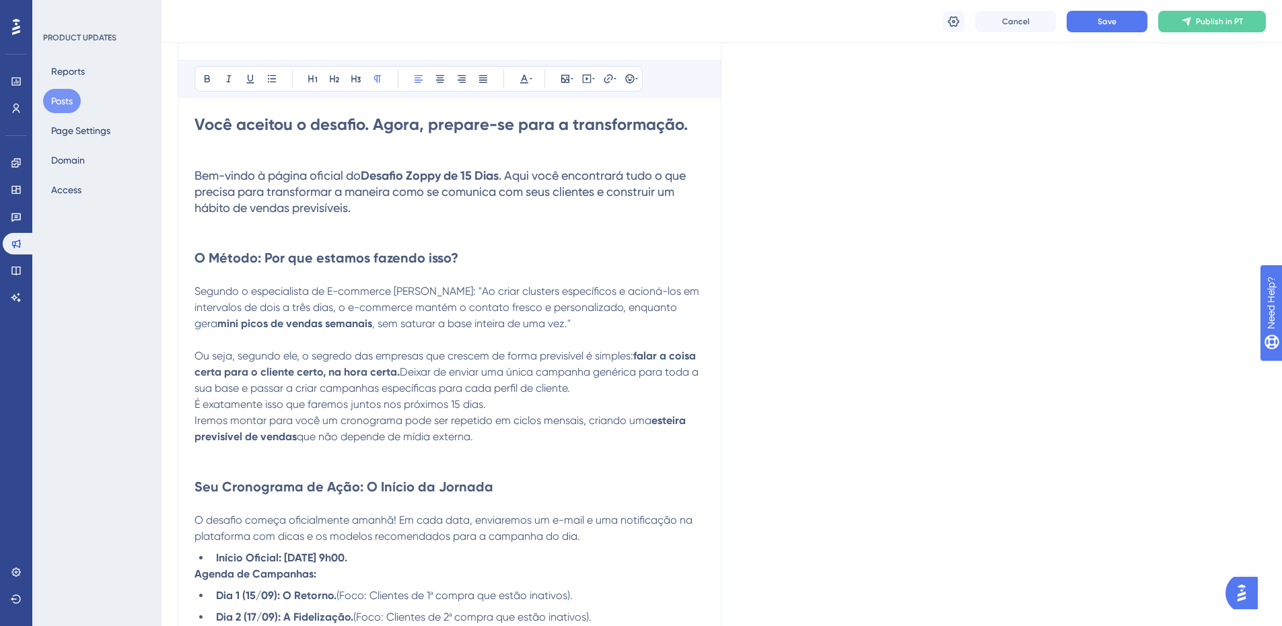
click at [334, 420] on span "Iremos montar para você um cronograma pode ser repetido em ciclos mensais, cria…" at bounding box center [422, 420] width 457 height 13
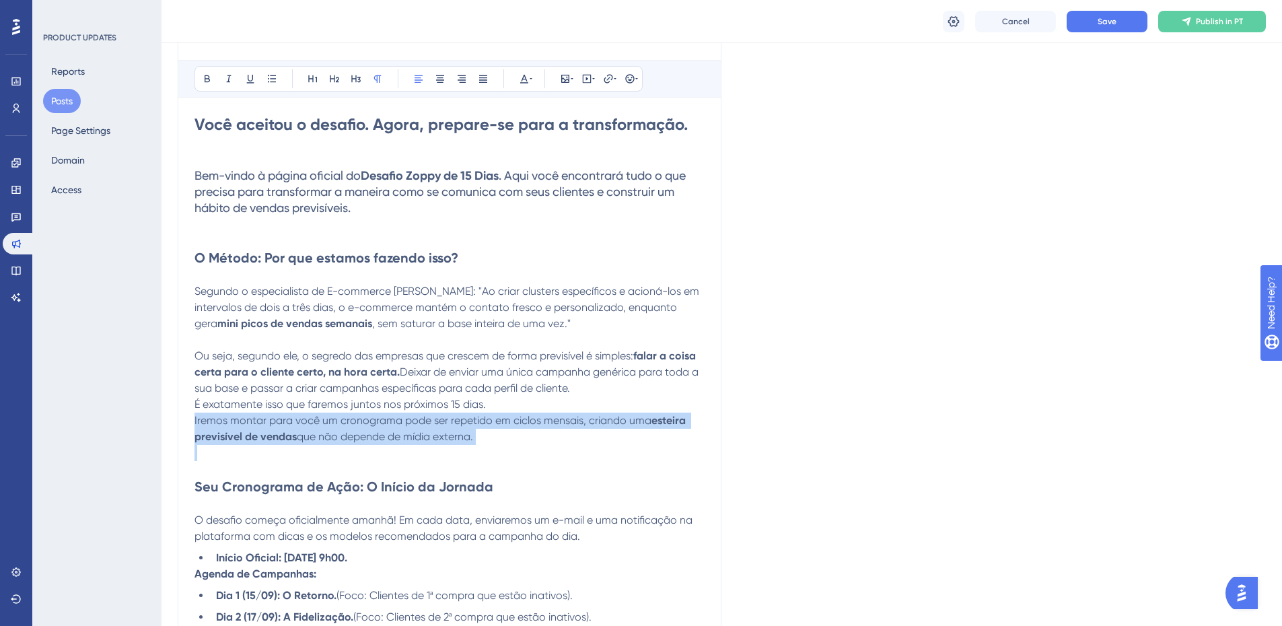
click at [334, 420] on span "Iremos montar para você um cronograma pode ser repetido em ciclos mensais, cria…" at bounding box center [422, 420] width 457 height 13
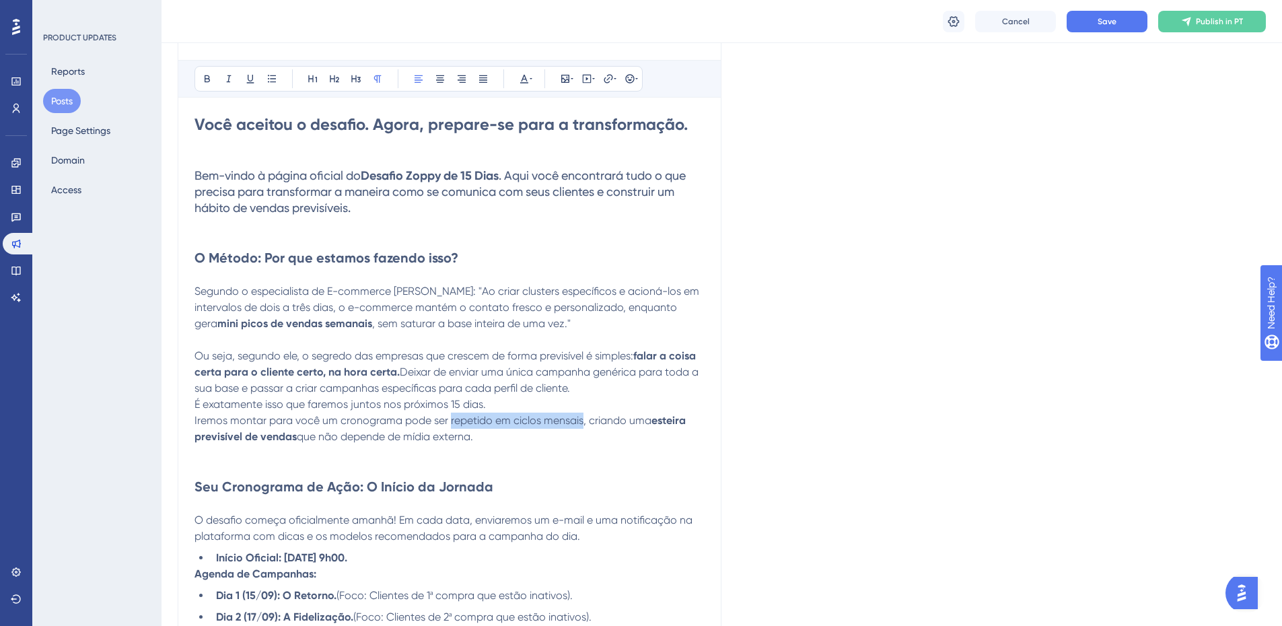
drag, startPoint x: 448, startPoint y: 419, endPoint x: 581, endPoint y: 421, distance: 132.6
click at [581, 421] on span "Iremos montar para você um cronograma pode ser repetido em ciclos mensais, cria…" at bounding box center [422, 420] width 457 height 13
click at [615, 456] on p at bounding box center [449, 453] width 510 height 16
click at [564, 443] on p "Iremos montar para você um cronograma pode ser repetido em ciclos mensais , cri…" at bounding box center [449, 428] width 510 height 32
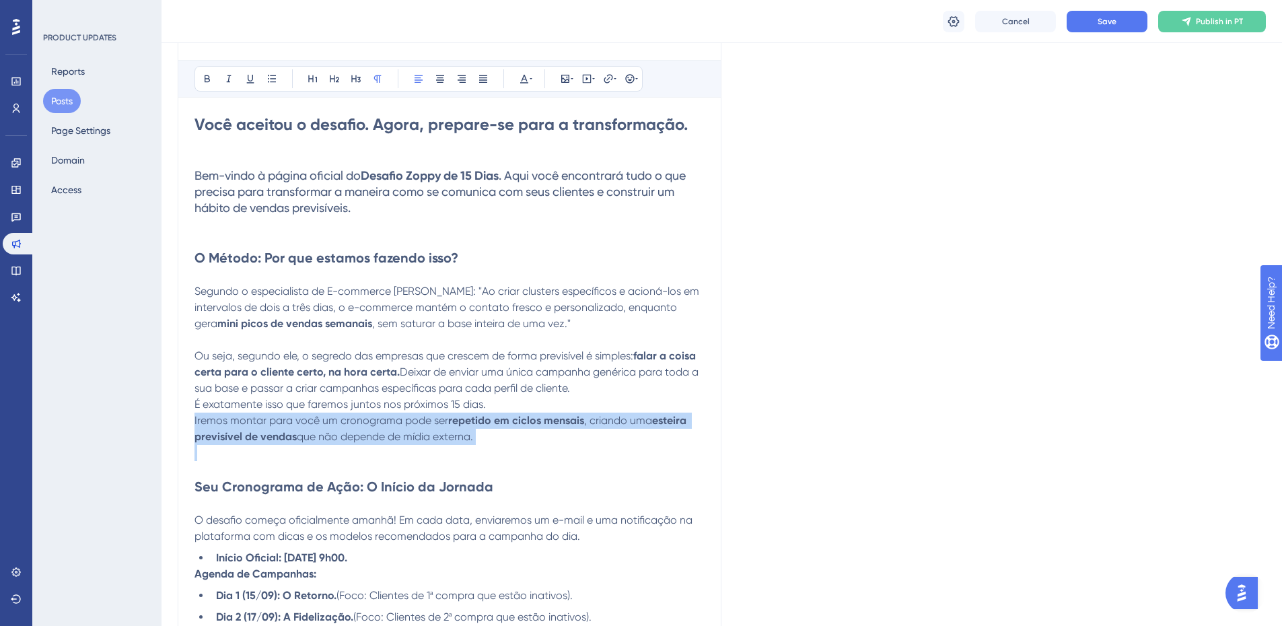
click at [564, 443] on p "Iremos montar para você um cronograma pode ser repetido em ciclos mensais , cri…" at bounding box center [449, 428] width 510 height 32
click at [564, 442] on p "Iremos montar para você um cronograma pode ser repetido em ciclos mensais , cri…" at bounding box center [449, 428] width 510 height 32
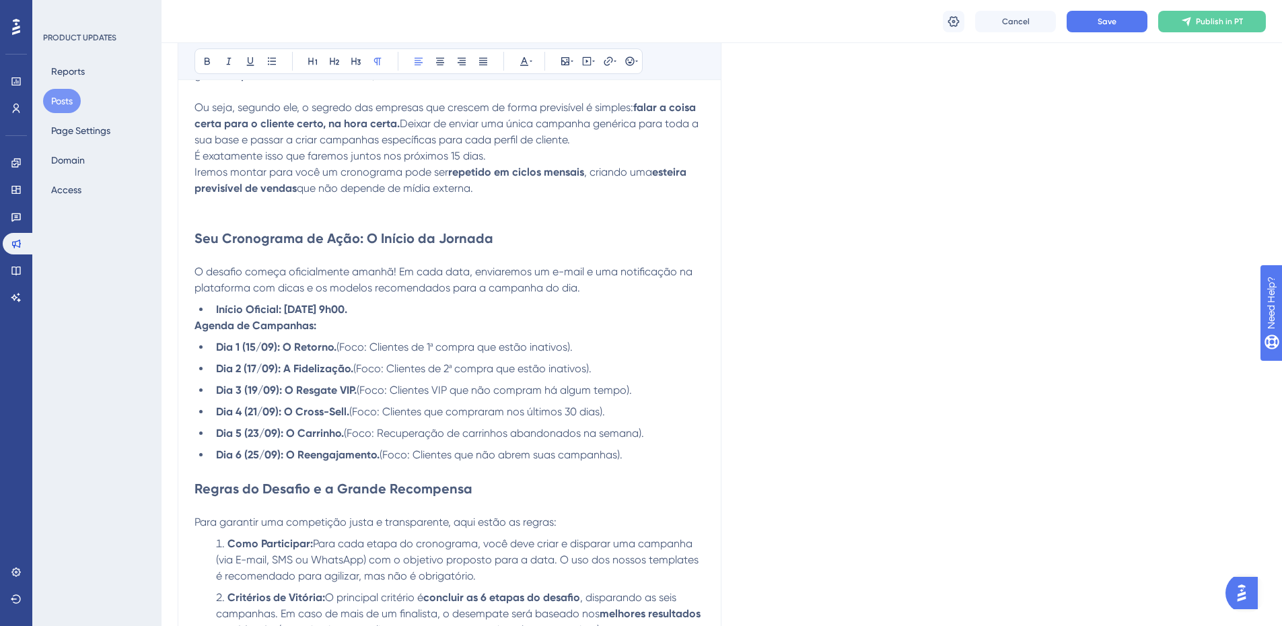
scroll to position [606, 0]
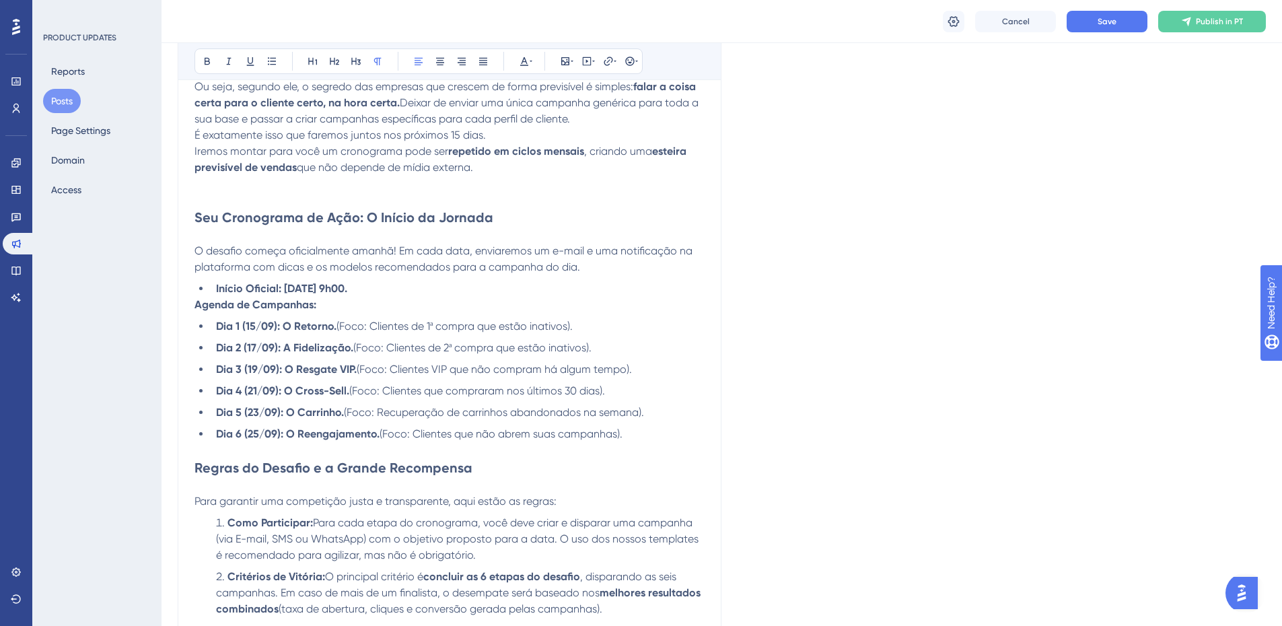
click at [254, 326] on strong "Dia 1 (15/09): O Retorno." at bounding box center [276, 326] width 120 height 13
click at [254, 353] on strong "Dia 2 (17/09): A Fidelização." at bounding box center [284, 347] width 137 height 13
click at [253, 371] on strong "Dia 3 (19/09): O Resgate VIP." at bounding box center [286, 369] width 141 height 13
click at [258, 389] on strong "Dia 4 (21/09): O Cross-Sell." at bounding box center [282, 390] width 133 height 13
click at [258, 412] on strong "Dia 5 (23/09): O Carrinho." at bounding box center [280, 412] width 128 height 13
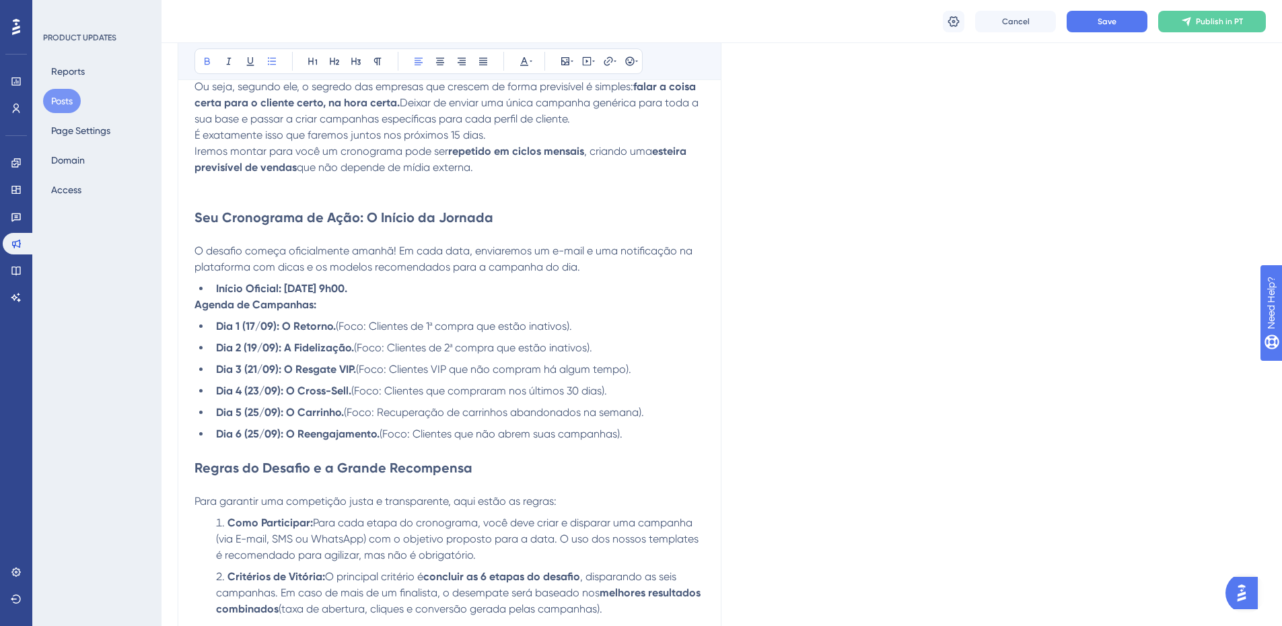
click at [259, 436] on strong "Dia 6 (25/09): O Reengajamento." at bounding box center [298, 433] width 164 height 13
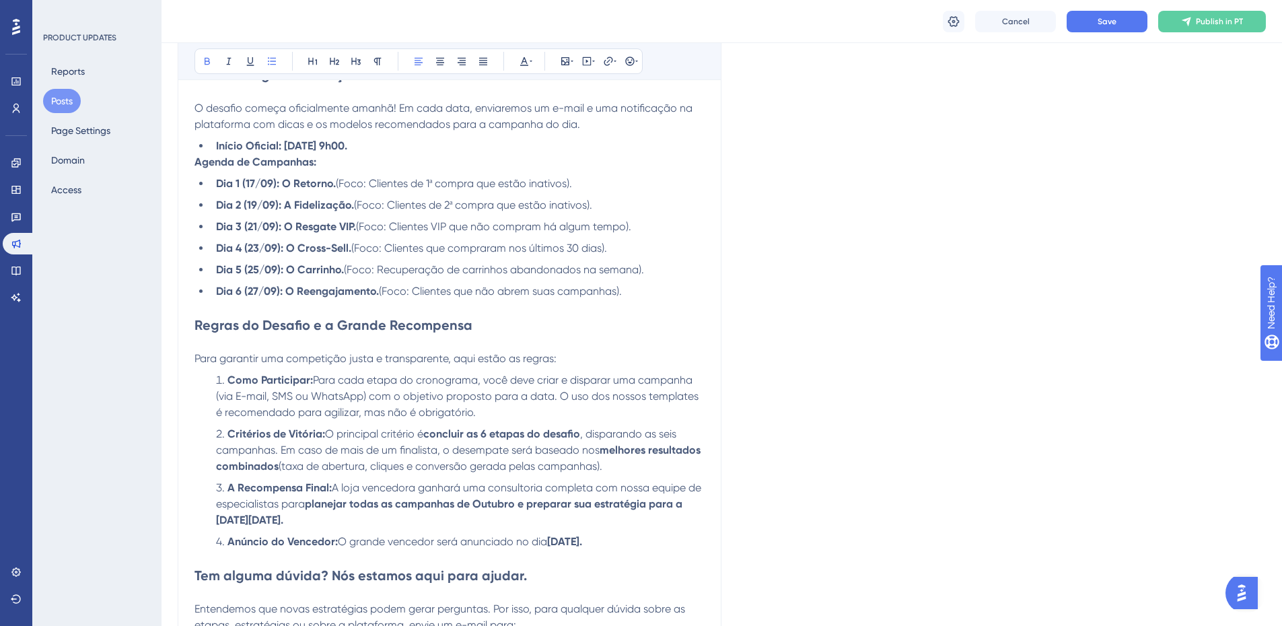
scroll to position [740, 0]
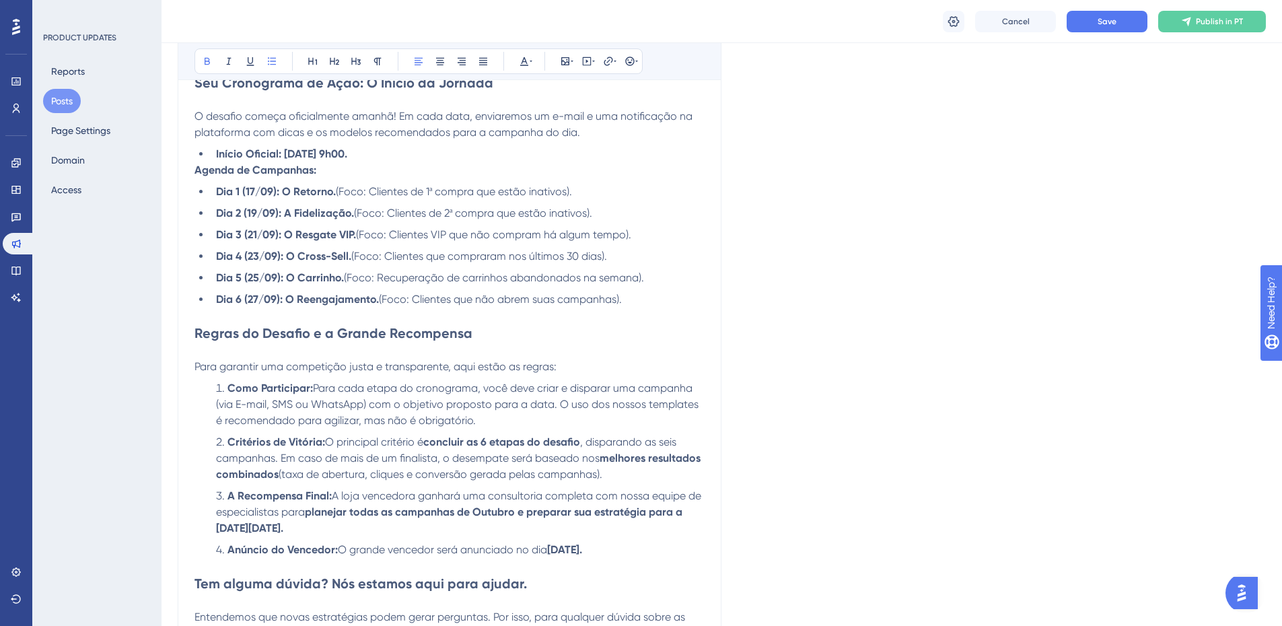
click at [552, 233] on span "(Foco: Clientes VIP que não compram há algum tempo)." at bounding box center [493, 234] width 275 height 13
drag, startPoint x: 642, startPoint y: 296, endPoint x: 217, endPoint y: 186, distance: 438.5
click at [217, 186] on ul "Dia 1 (17/09): O Retorno. (Foco: Clientes de 1ª compra que estão inativos). Dia…" at bounding box center [449, 246] width 510 height 124
click at [217, 186] on strong "Dia 1 (17/09): O Retorno." at bounding box center [276, 191] width 120 height 13
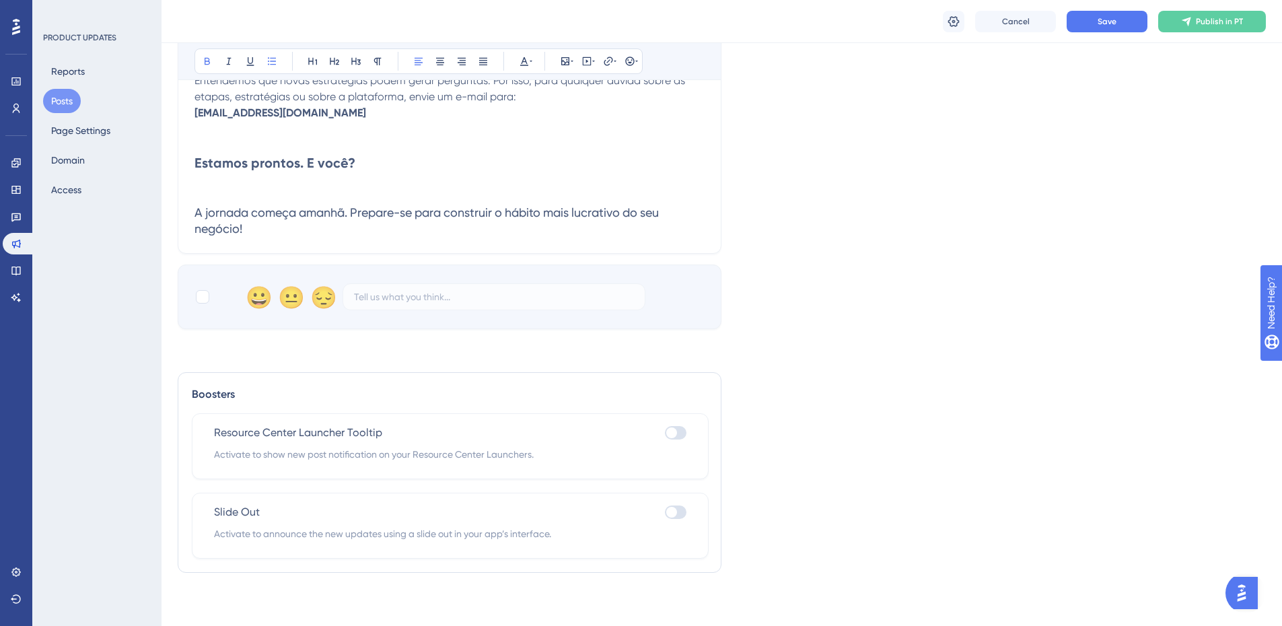
scroll to position [1277, 0]
click at [325, 536] on span "Activate to announce the new updates using a slide out in your app’s interface." at bounding box center [450, 533] width 472 height 16
click at [324, 536] on span "Activate to announce the new updates using a slide out in your app’s interface." at bounding box center [450, 533] width 472 height 16
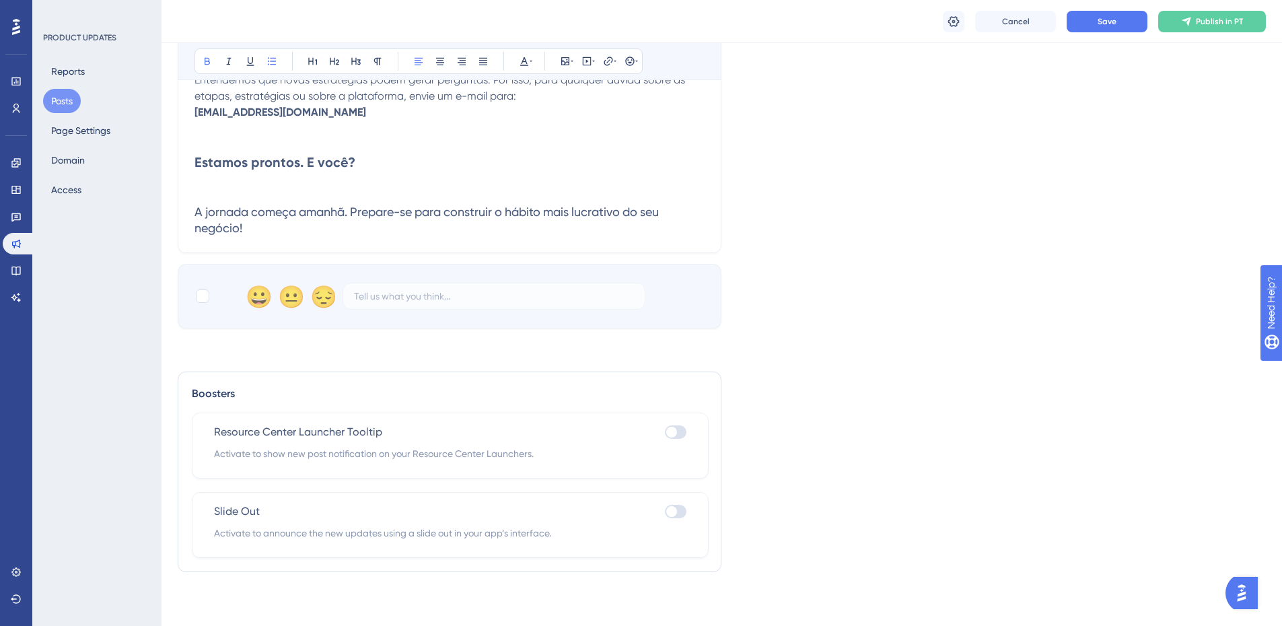
click at [320, 446] on span "Activate to show new post notification on your Resource Center Launchers." at bounding box center [450, 453] width 472 height 16
click at [326, 423] on div "Resource Center Launcher Tooltip Activate to show new post notification on your…" at bounding box center [450, 445] width 517 height 66
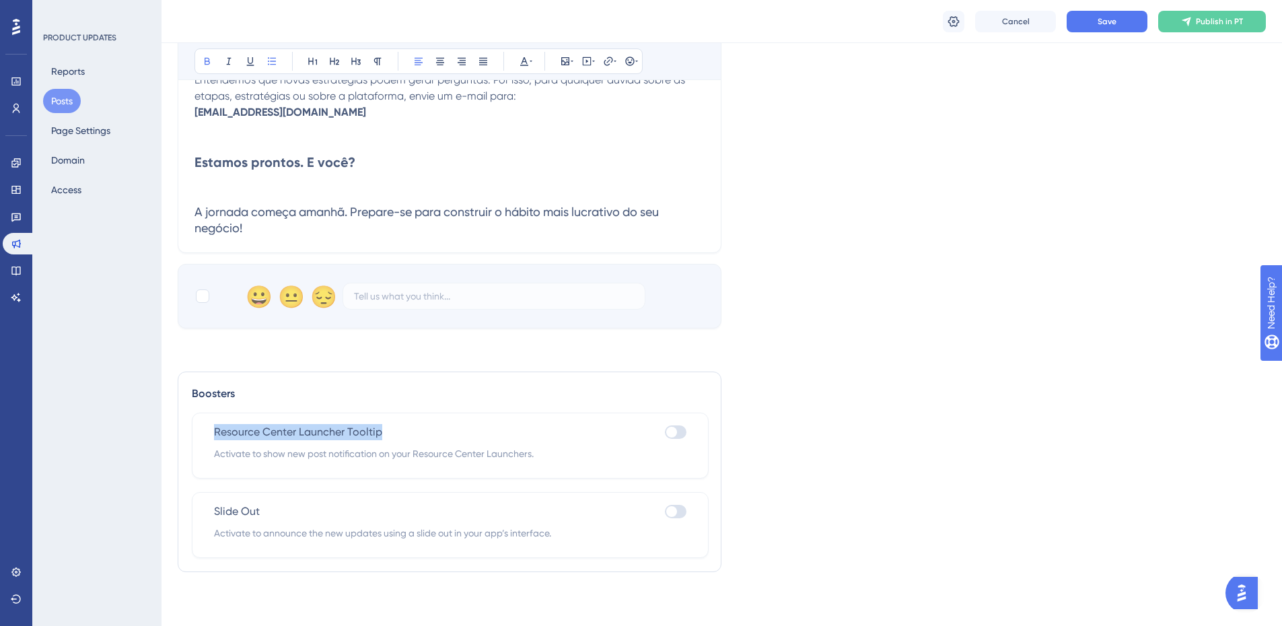
click at [326, 423] on div "Resource Center Launcher Tooltip Activate to show new post notification on your…" at bounding box center [450, 445] width 517 height 66
click at [322, 448] on span "Activate to show new post notification on your Resource Center Launchers." at bounding box center [450, 453] width 472 height 16
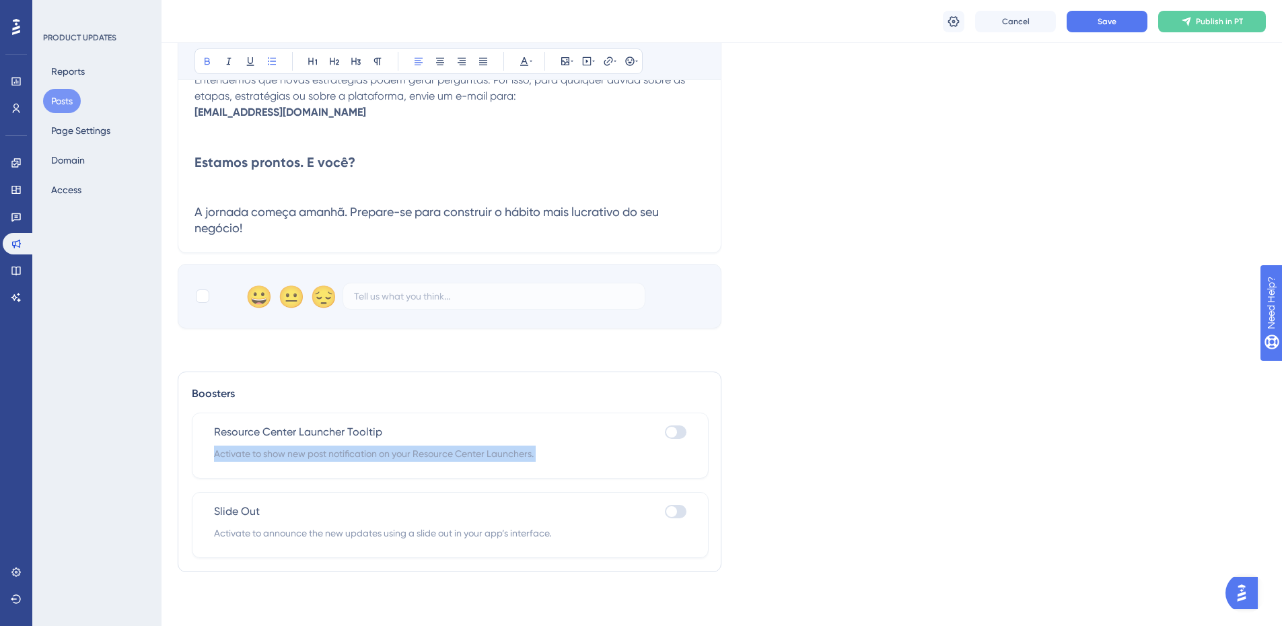
click at [321, 448] on span "Activate to show new post notification on your Resource Center Launchers." at bounding box center [450, 453] width 472 height 16
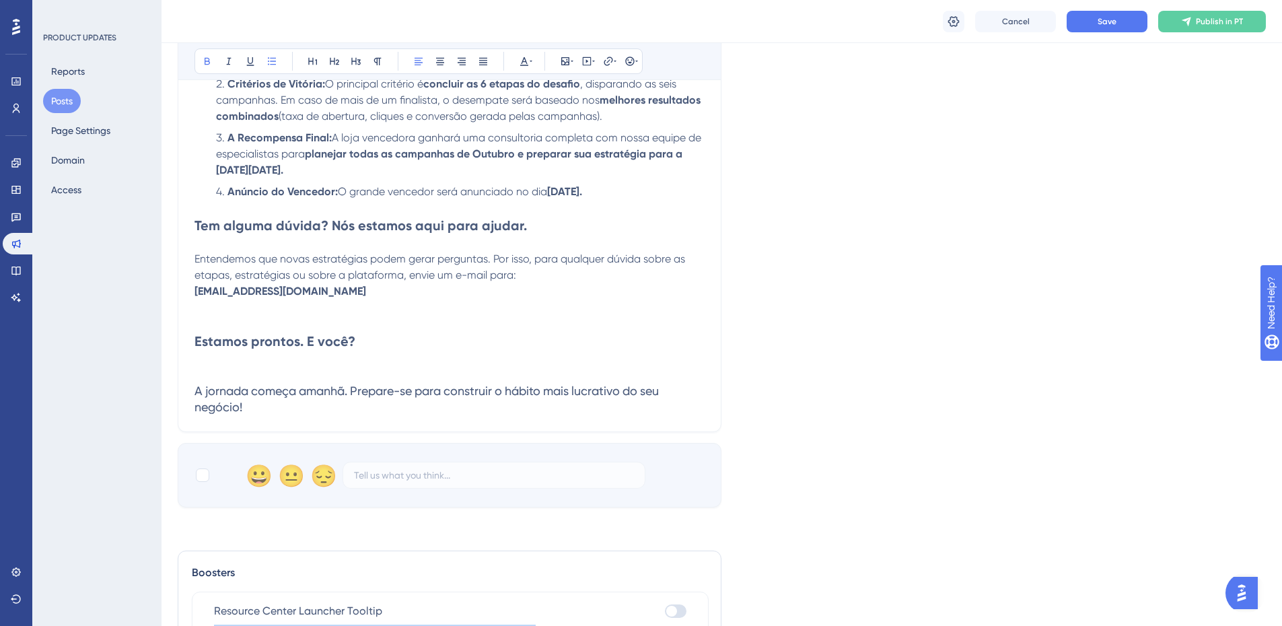
scroll to position [1075, 0]
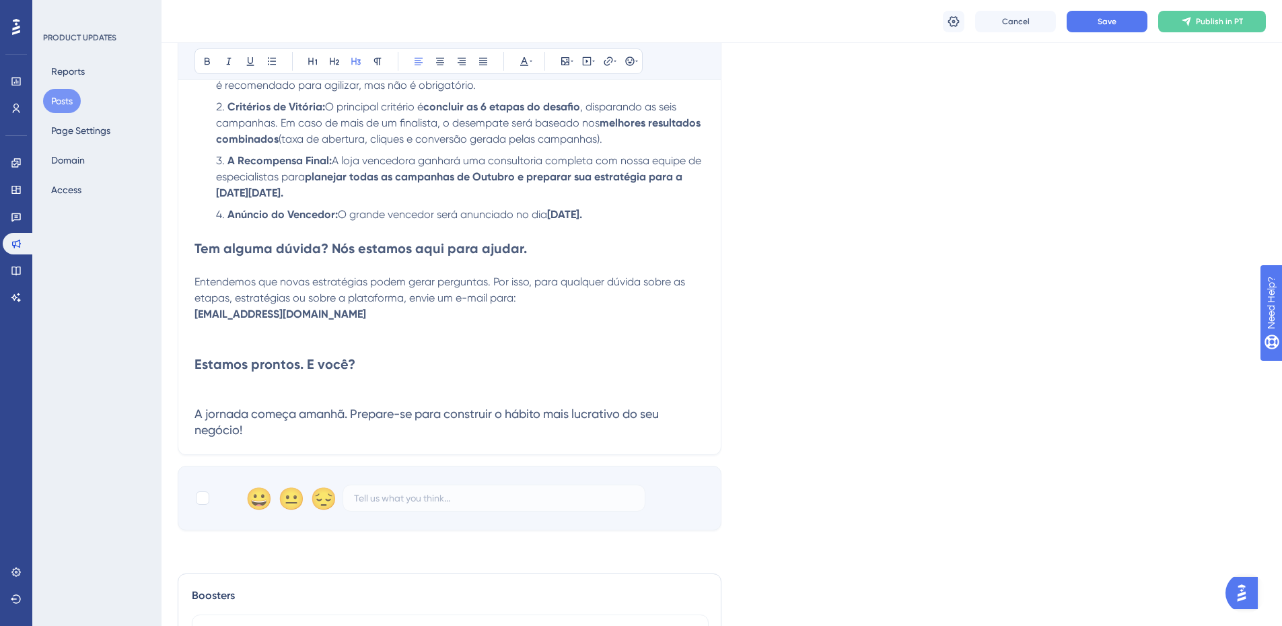
click at [322, 420] on span "A jornada começa amanhã. Prepare-se para construir o hábito mais lucrativo do s…" at bounding box center [427, 421] width 467 height 30
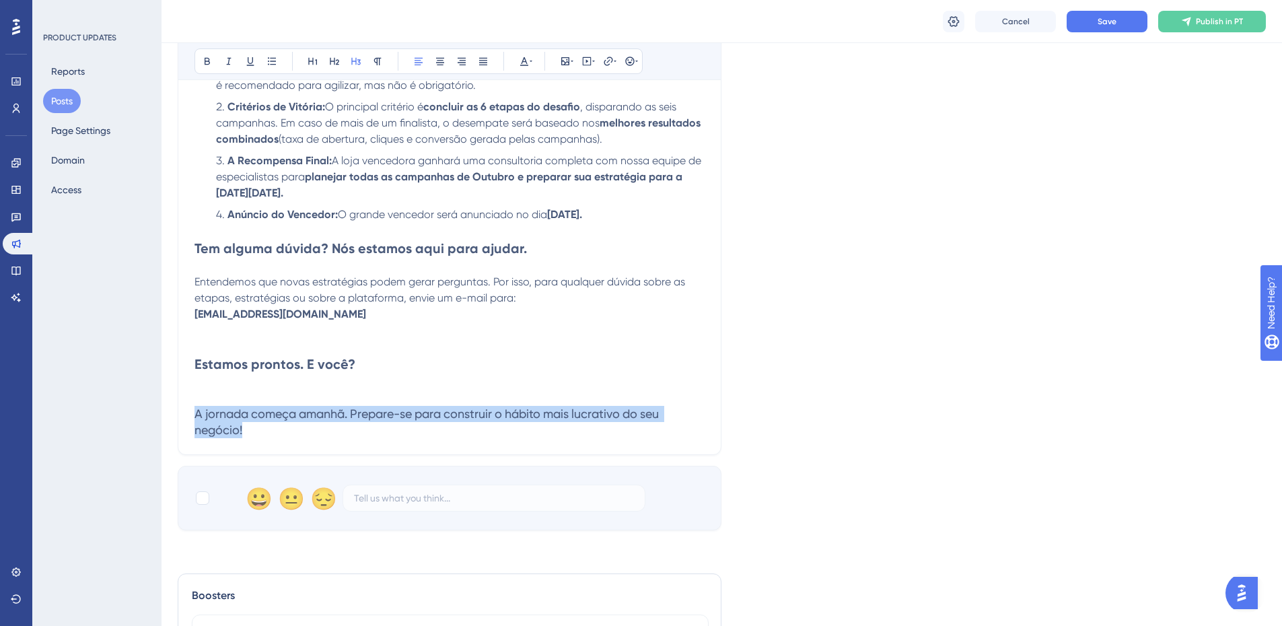
click at [322, 420] on span "A jornada começa amanhã. Prepare-se para construir o hábito mais lucrativo do s…" at bounding box center [427, 421] width 467 height 30
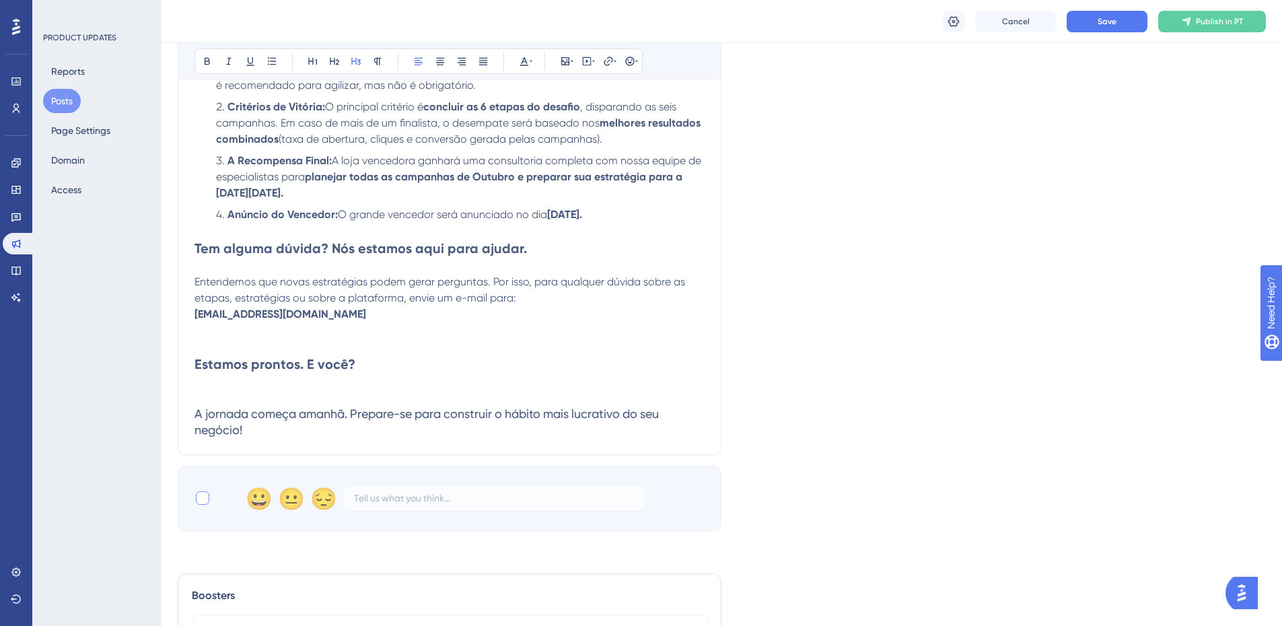
click at [205, 496] on div at bounding box center [202, 497] width 13 height 13
checkbox input "true"
click at [361, 435] on h3 "A jornada começa amanhã. Prepare-se para construir o hábito mais lucrativo do s…" at bounding box center [449, 422] width 510 height 32
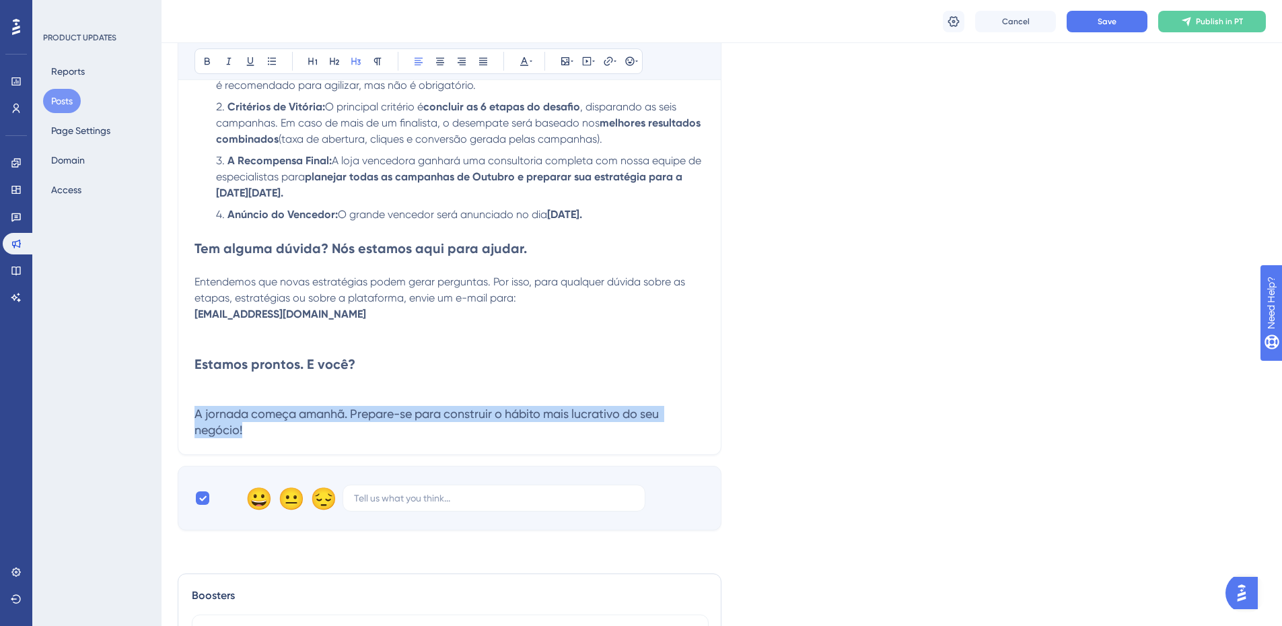
click at [361, 435] on h3 "A jornada começa amanhã. Prepare-se para construir o hábito mais lucrativo do s…" at bounding box center [449, 422] width 510 height 32
click at [359, 434] on h3 "A jornada começa amanhã. Prepare-se para construir o hábito mais lucrativo do s…" at bounding box center [449, 422] width 510 height 32
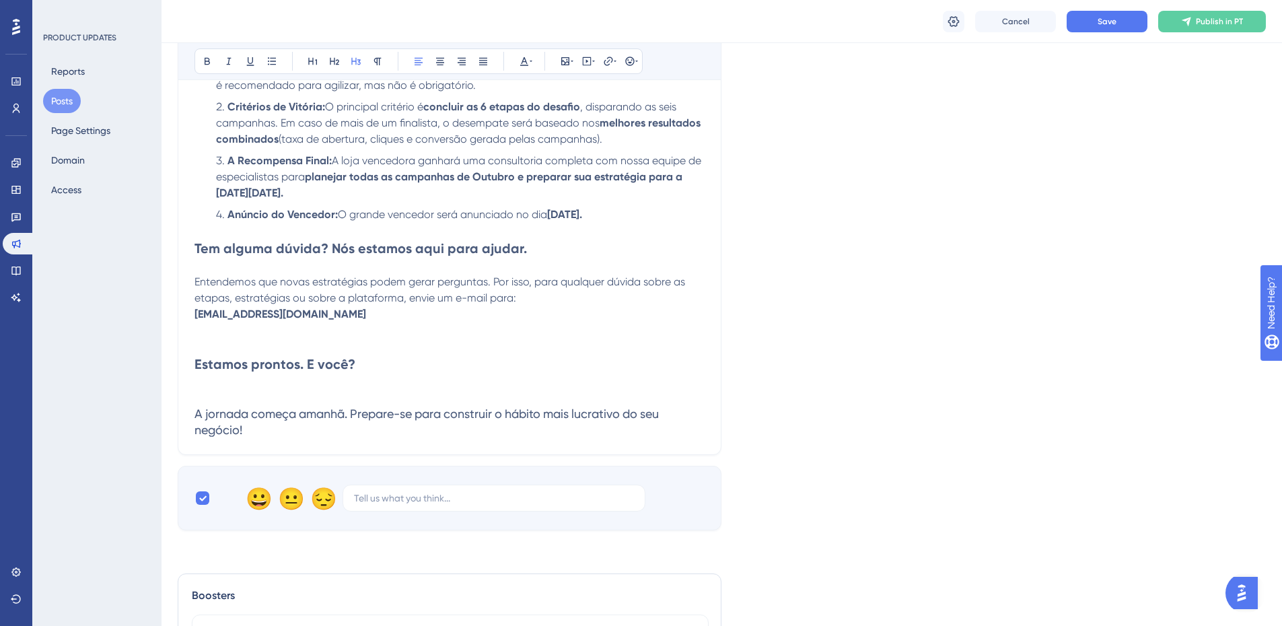
click at [359, 434] on h3 "A jornada começa amanhã. Prepare-se para construir o hábito mais lucrativo do s…" at bounding box center [449, 422] width 510 height 32
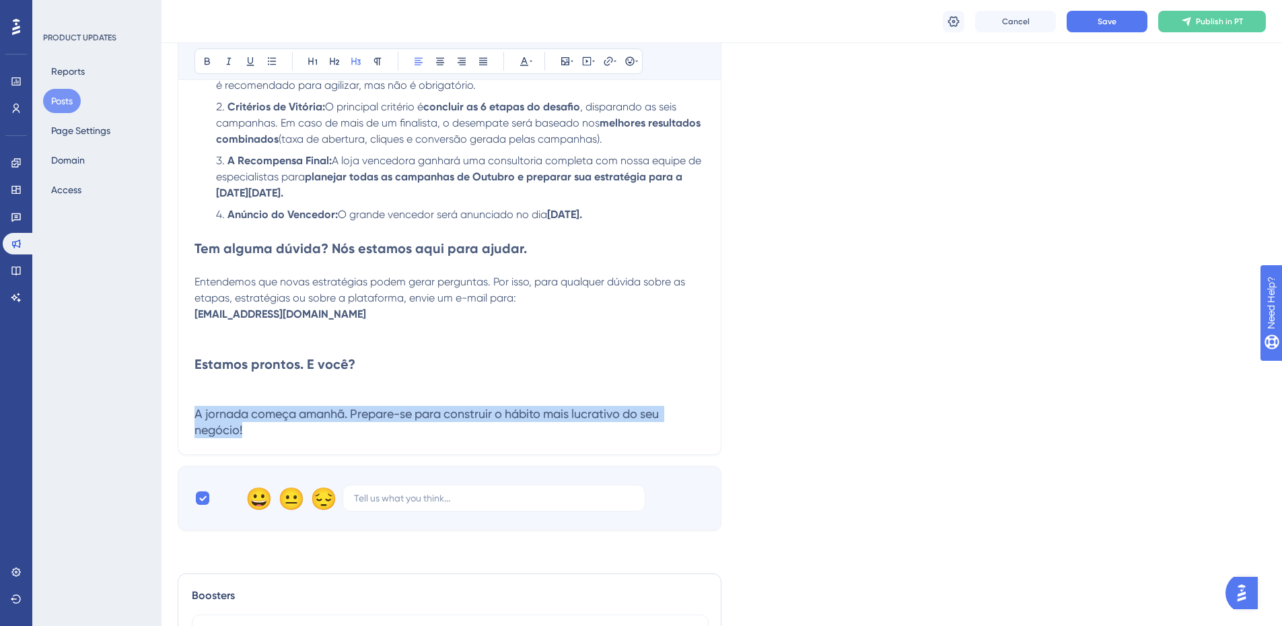
click at [359, 434] on h3 "A jornada começa amanhã. Prepare-se para construir o hábito mais lucrativo do s…" at bounding box center [449, 422] width 510 height 32
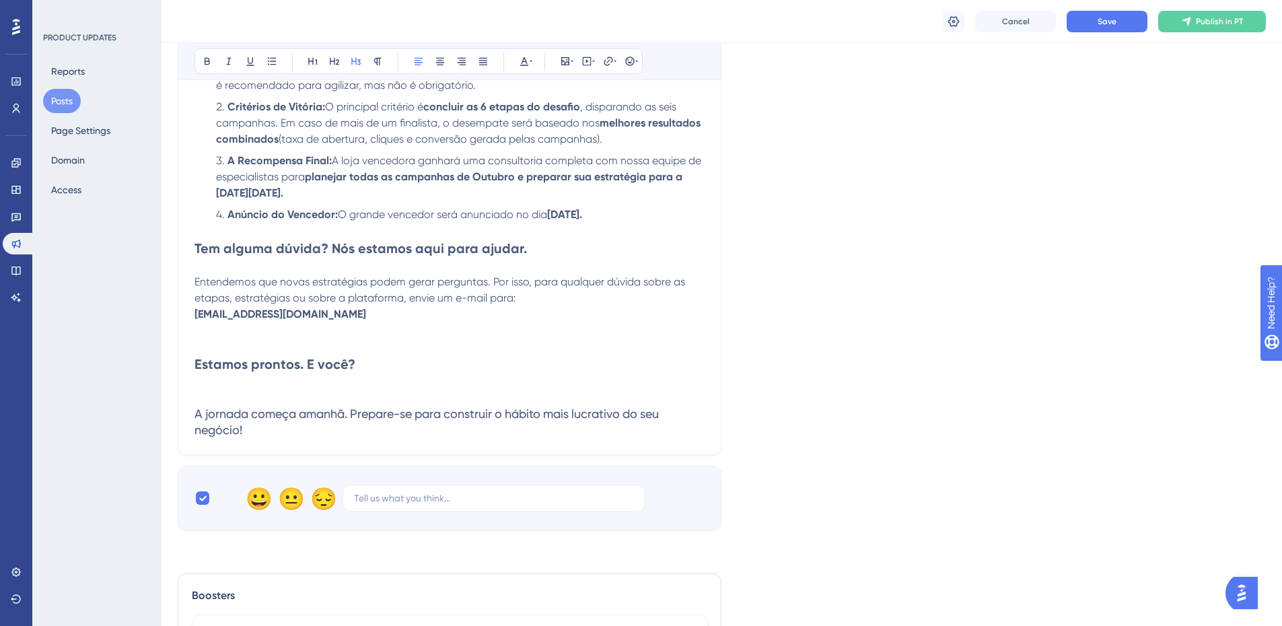
click at [363, 370] on h2 "Estamos prontos. E você?" at bounding box center [449, 364] width 510 height 19
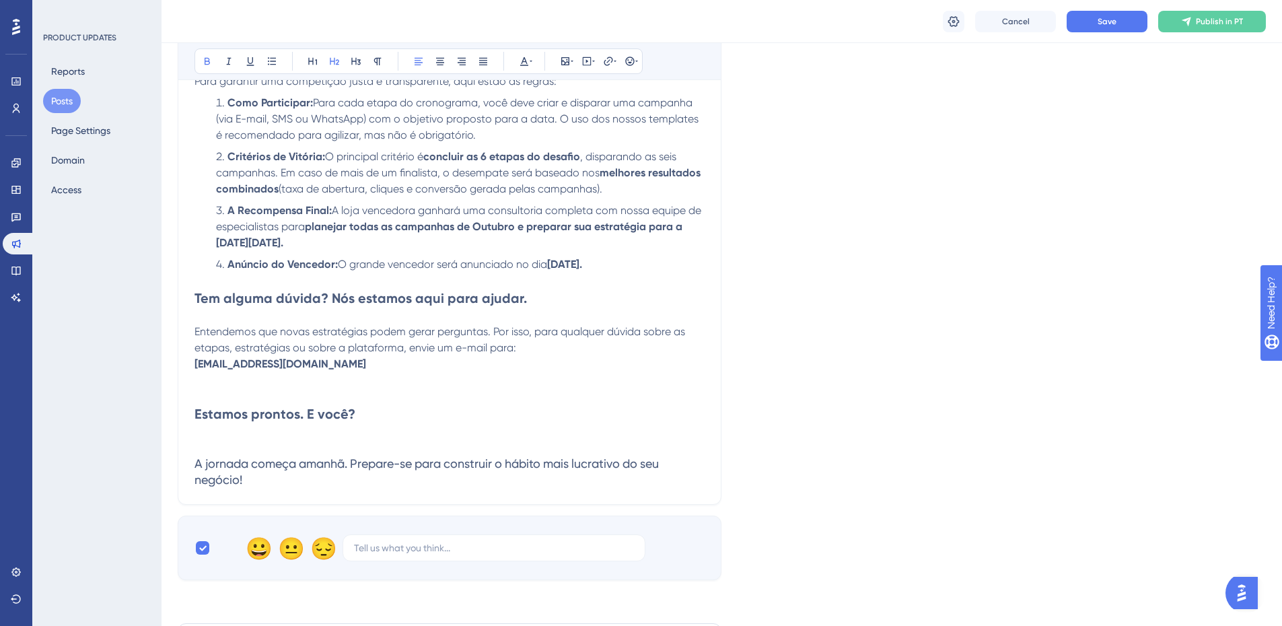
scroll to position [941, 0]
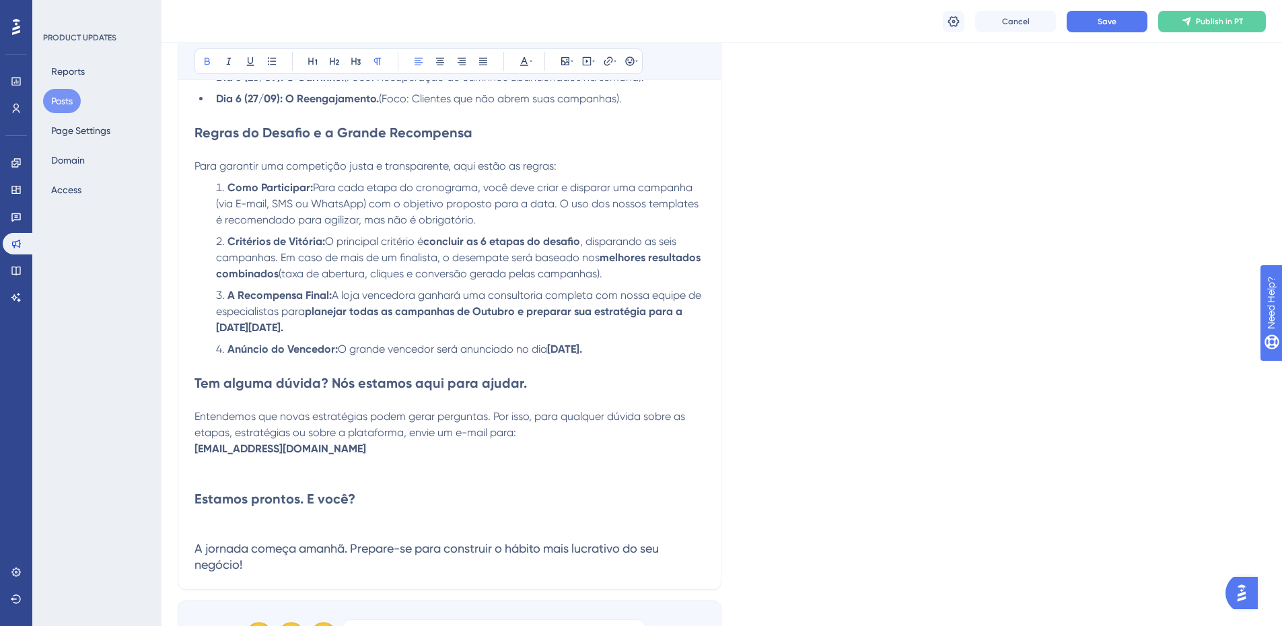
click at [369, 446] on p "thiago.barroso@zoppy.com.br" at bounding box center [449, 449] width 510 height 16
click at [363, 458] on p at bounding box center [449, 465] width 510 height 16
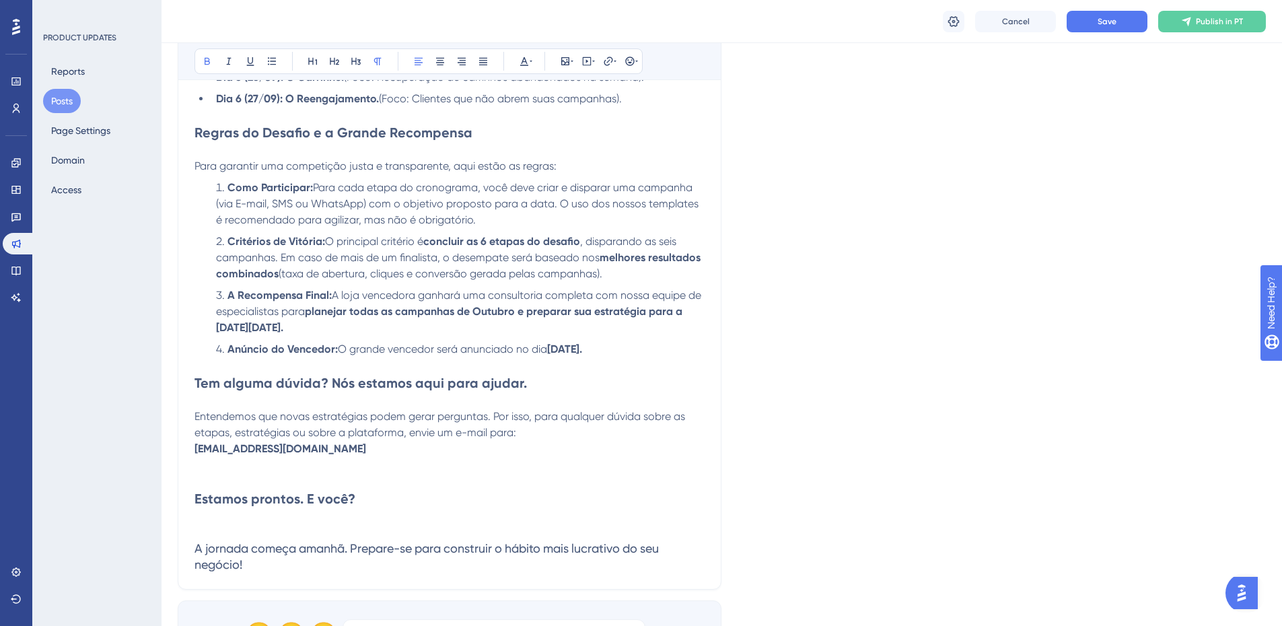
click at [365, 444] on p "thiago.barroso@zoppy.com.br" at bounding box center [449, 449] width 510 height 16
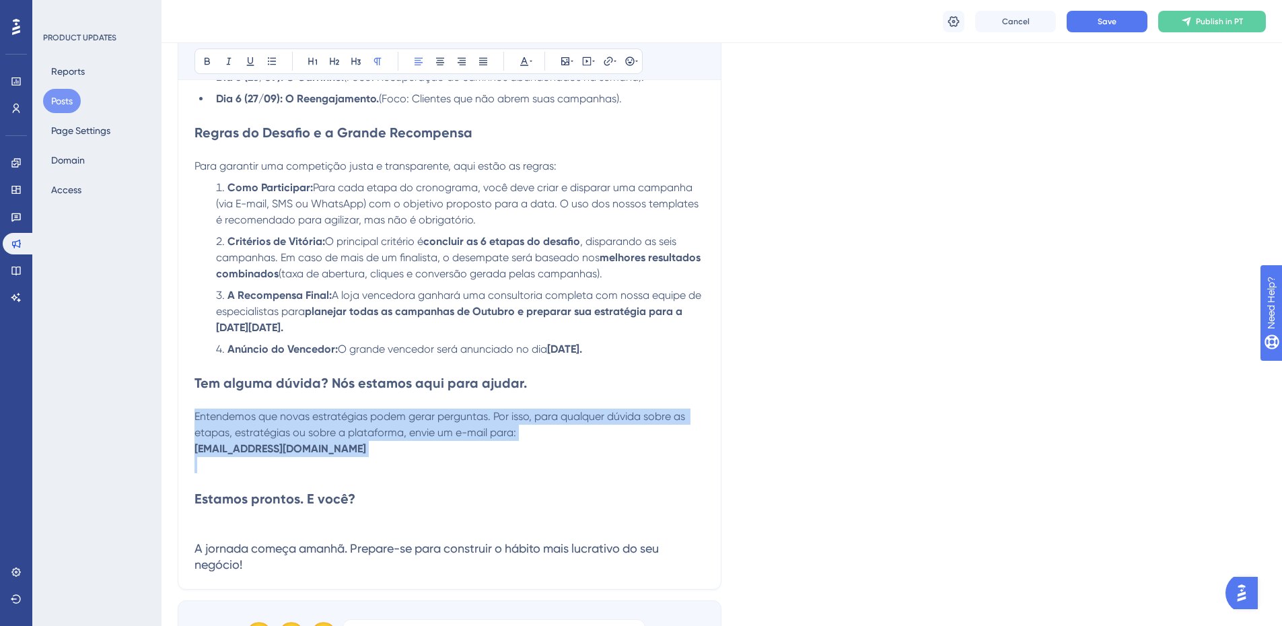
drag, startPoint x: 365, startPoint y: 444, endPoint x: 234, endPoint y: 400, distance: 138.5
click at [234, 400] on div "Você aceitou o desafio. Agora, prepare-se para a transformação. Bem-vindo à pág…" at bounding box center [449, 40] width 510 height 1063
click at [449, 413] on span "Entendemos que novas estratégias podem gerar perguntas. Por isso, para qualquer…" at bounding box center [440, 424] width 493 height 29
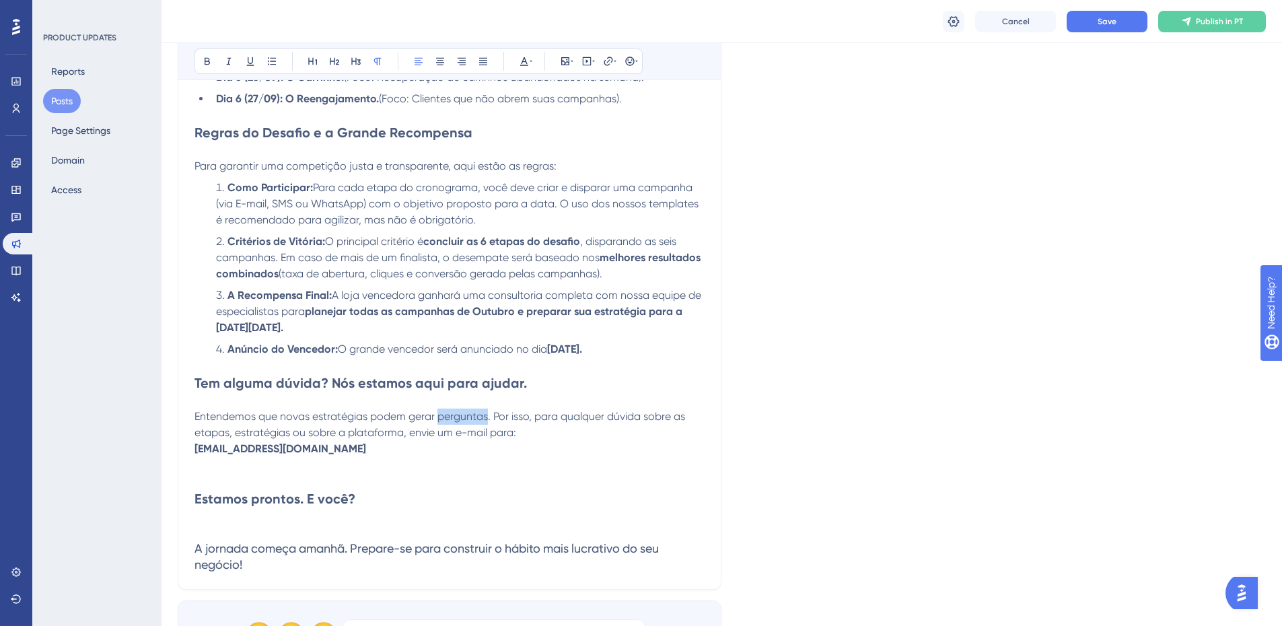
click at [449, 413] on span "Entendemos que novas estratégias podem gerar perguntas. Por isso, para qualquer…" at bounding box center [440, 424] width 493 height 29
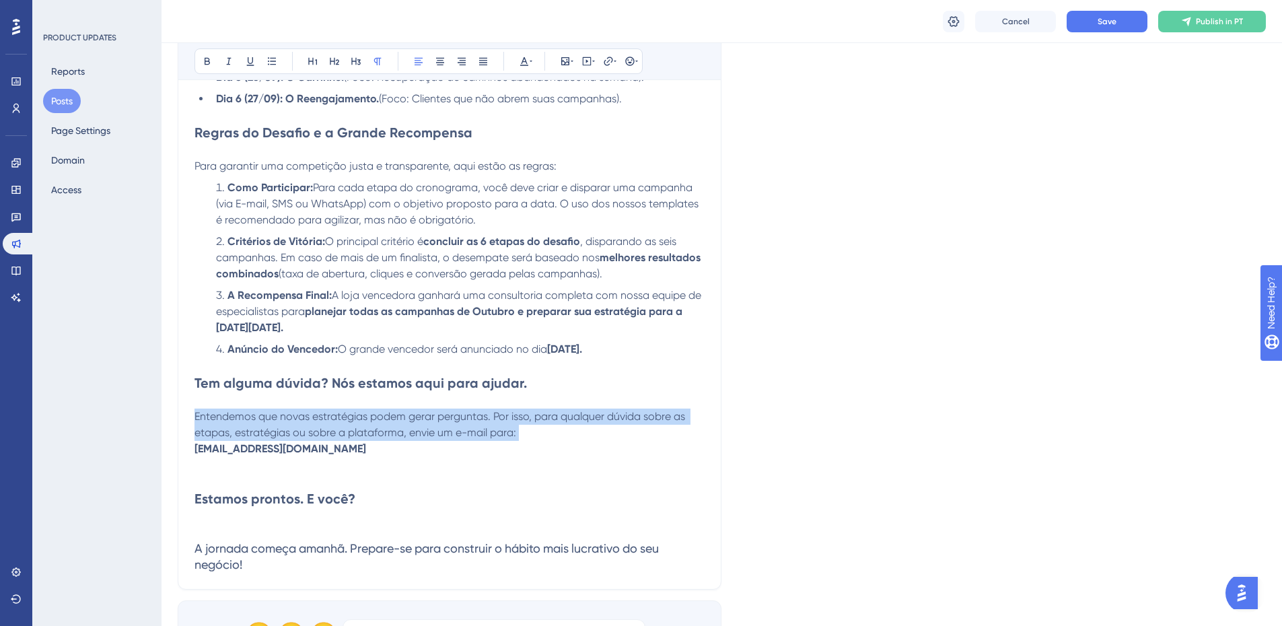
click at [449, 413] on span "Entendemos que novas estratégias podem gerar perguntas. Por isso, para qualquer…" at bounding box center [440, 424] width 493 height 29
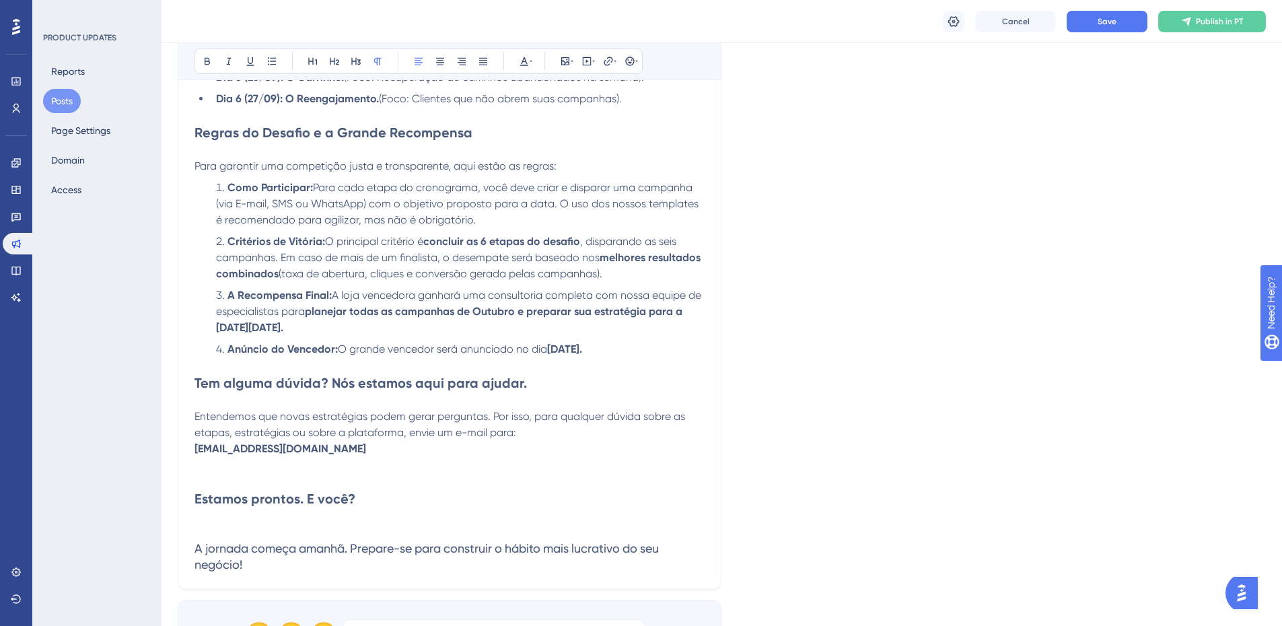
click at [449, 413] on span "Entendemos que novas estratégias podem gerar perguntas. Por isso, para qualquer…" at bounding box center [440, 424] width 493 height 29
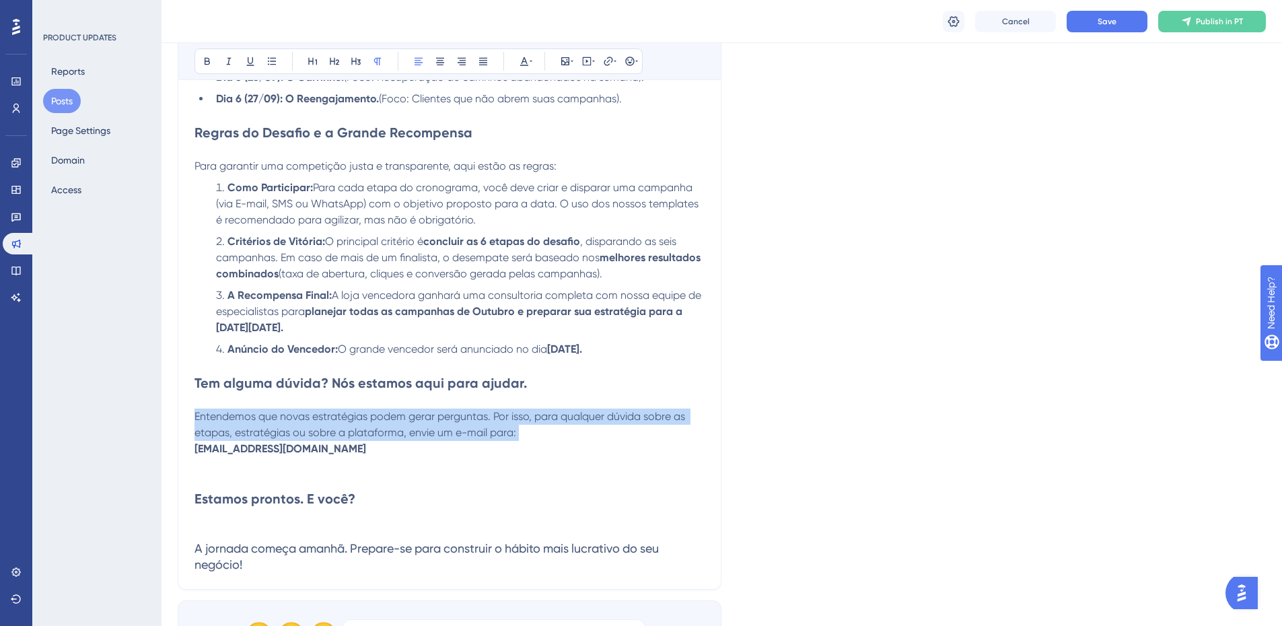
click at [449, 413] on span "Entendemos que novas estratégias podem gerar perguntas. Por isso, para qualquer…" at bounding box center [440, 424] width 493 height 29
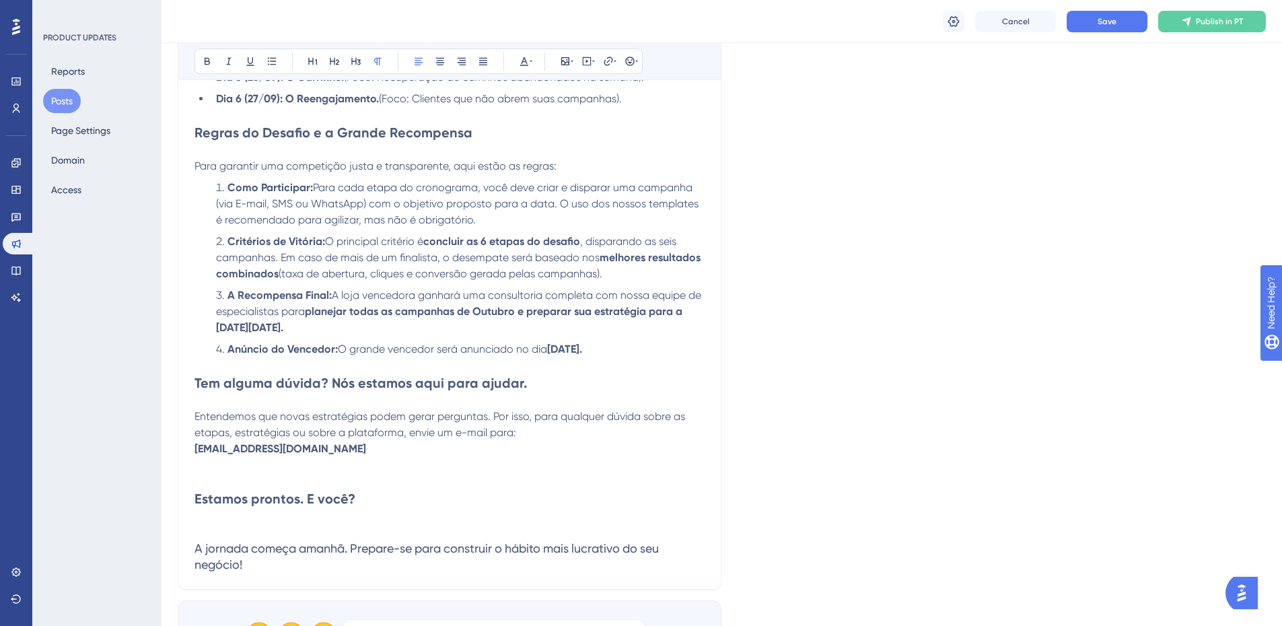
click at [449, 412] on span "Entendemos que novas estratégias podem gerar perguntas. Por isso, para qualquer…" at bounding box center [440, 424] width 493 height 29
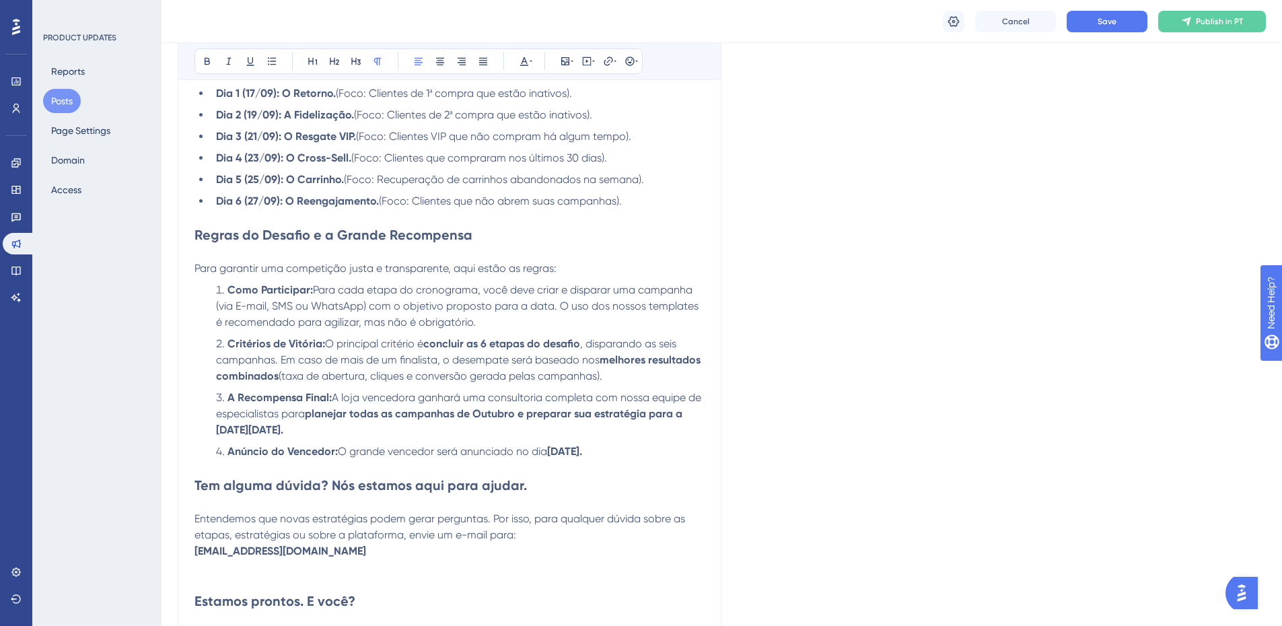
scroll to position [806, 0]
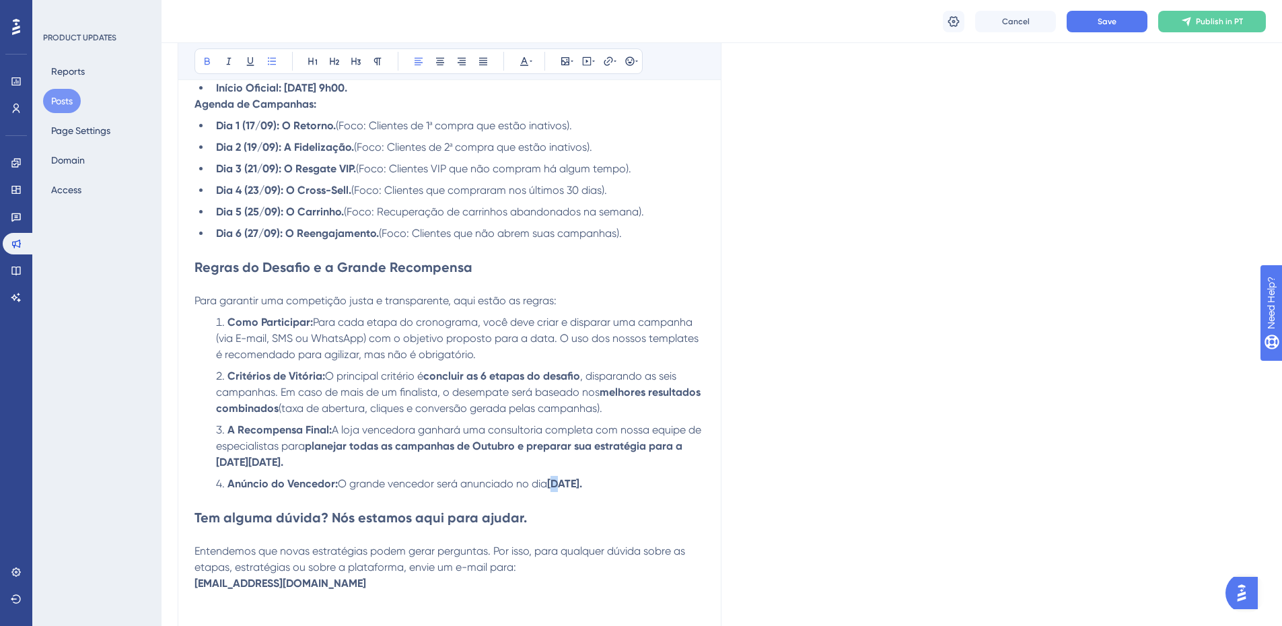
click at [560, 486] on strong "28 de Setembro de 2025." at bounding box center [564, 483] width 35 height 13
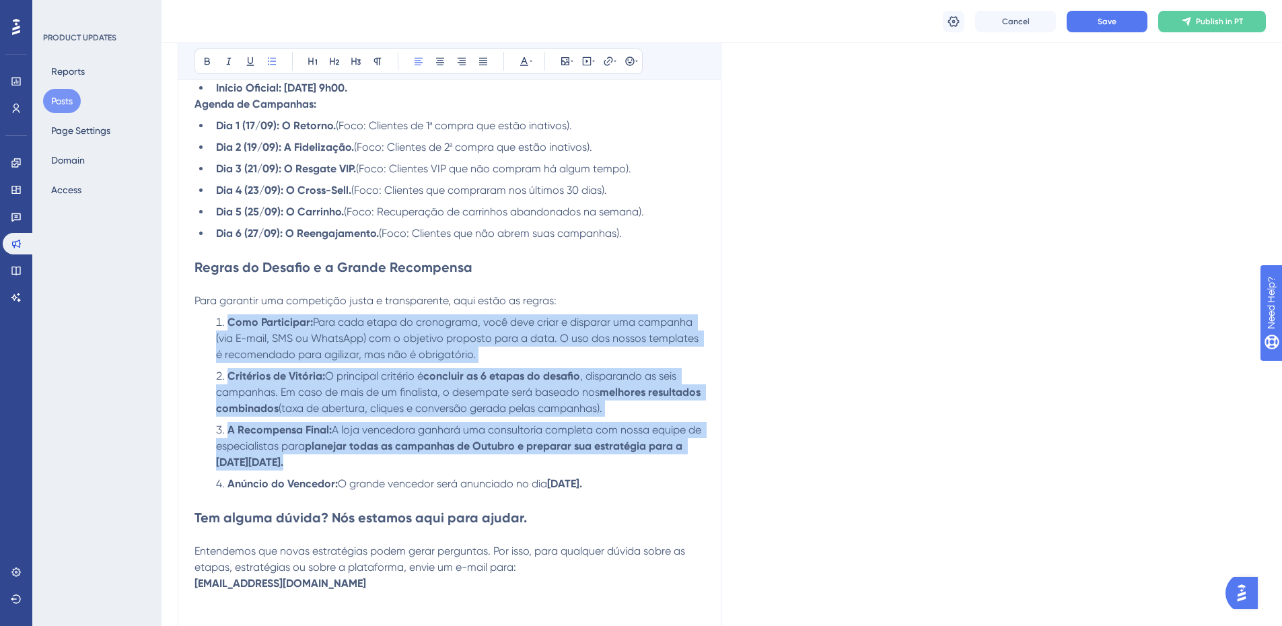
drag, startPoint x: 406, startPoint y: 462, endPoint x: 189, endPoint y: 309, distance: 266.0
click at [189, 309] on div "Desafio hábito de campanhas 15 dias Bold Italic Underline Bullet Point Heading …" at bounding box center [450, 127] width 544 height 1194
click at [266, 322] on strong "Como Participar:" at bounding box center [269, 322] width 85 height 13
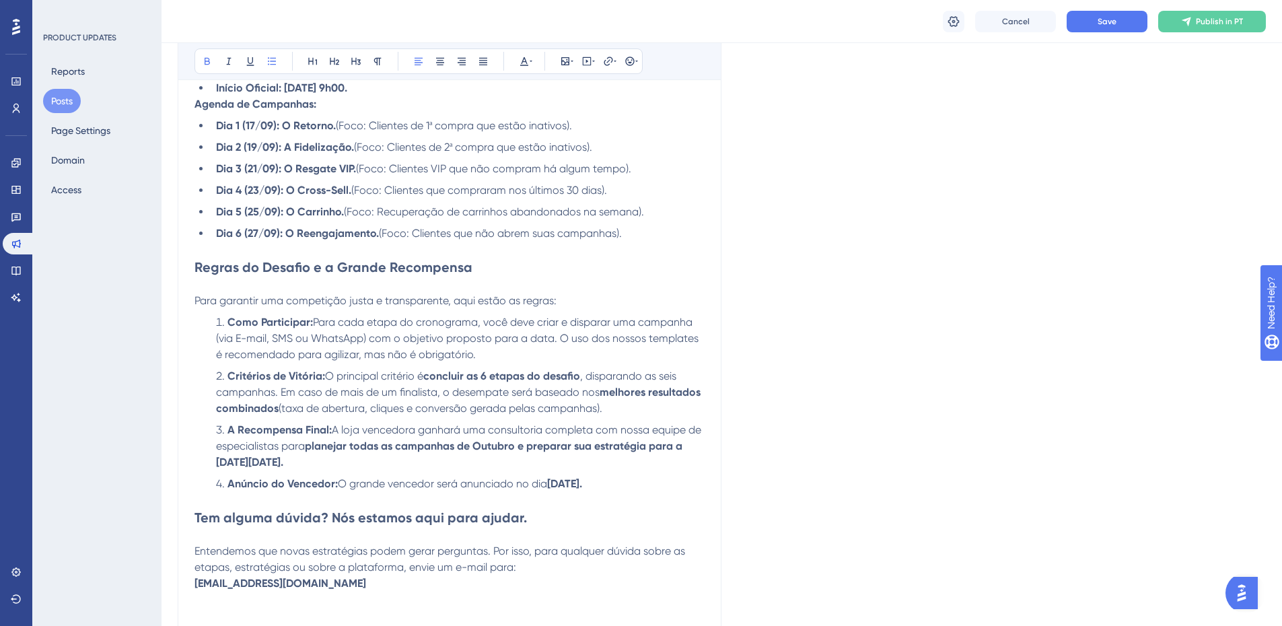
drag, startPoint x: 191, startPoint y: 299, endPoint x: 532, endPoint y: 440, distance: 368.6
click at [465, 406] on div "Desafio hábito de campanhas 15 dias Bold Italic Underline Bullet Point Heading …" at bounding box center [450, 127] width 544 height 1194
drag, startPoint x: 684, startPoint y: 488, endPoint x: 183, endPoint y: 294, distance: 536.8
click at [183, 294] on div "Desafio hábito de campanhas 15 dias Bold Italic Underline Bullet Point Heading …" at bounding box center [450, 127] width 544 height 1194
click at [328, 297] on span "Para garantir uma competição justa e transparente, aqui estão as regras:" at bounding box center [375, 300] width 362 height 13
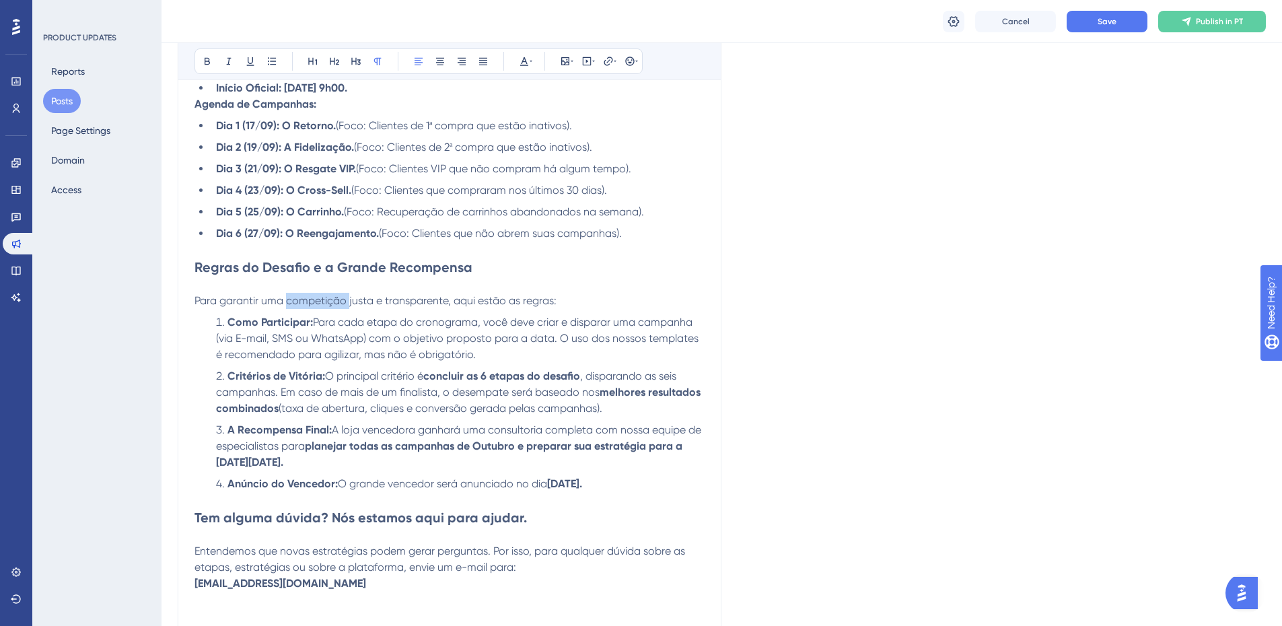
click at [328, 297] on span "Para garantir uma competição justa e transparente, aqui estão as regras:" at bounding box center [375, 300] width 362 height 13
click at [346, 340] on span "Para cada etapa do cronograma, você deve criar e disparar uma campanha (via E-m…" at bounding box center [458, 338] width 485 height 45
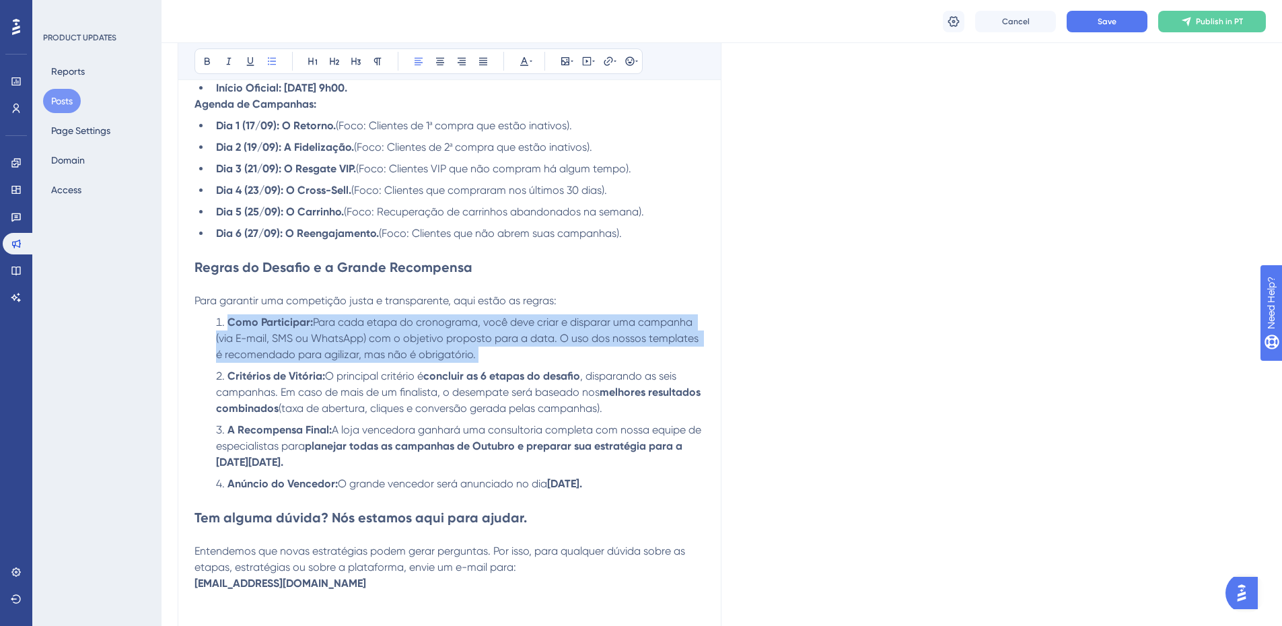
click at [346, 340] on span "Para cada etapa do cronograma, você deve criar e disparar uma campanha (via E-m…" at bounding box center [458, 338] width 485 height 45
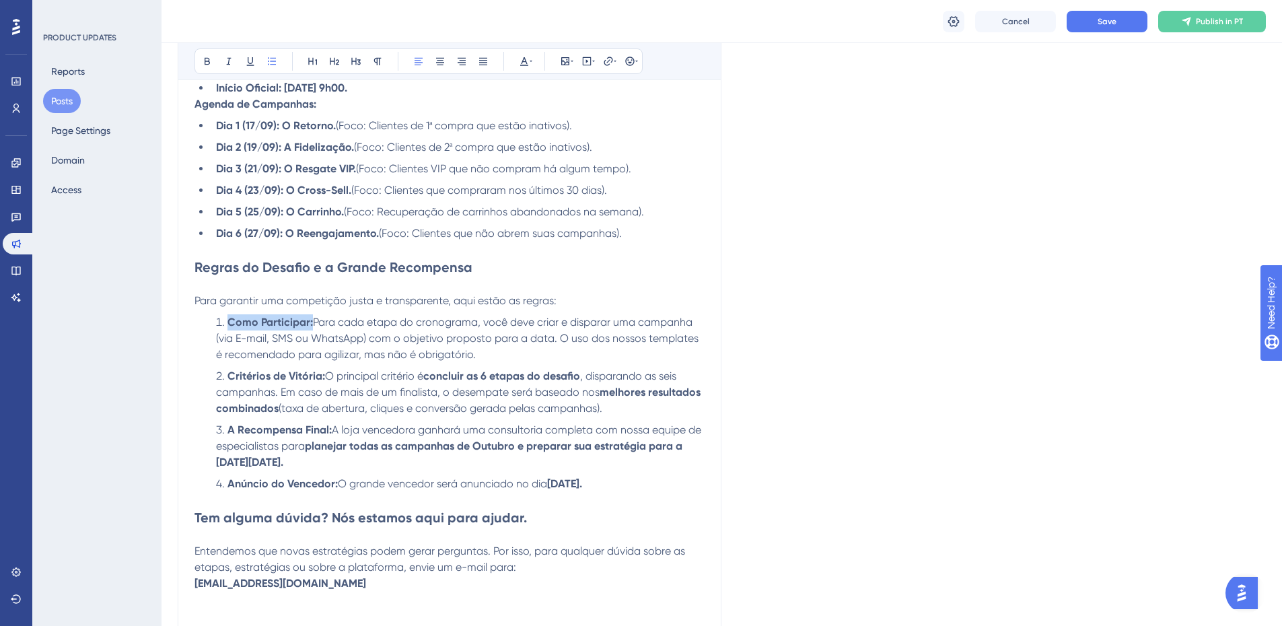
click at [346, 340] on span "Para cada etapa do cronograma, você deve criar e disparar uma campanha (via E-m…" at bounding box center [458, 338] width 485 height 45
click at [345, 338] on span "Para cada etapa do cronograma, você deve criar e disparar uma campanha (via E-m…" at bounding box center [458, 338] width 485 height 45
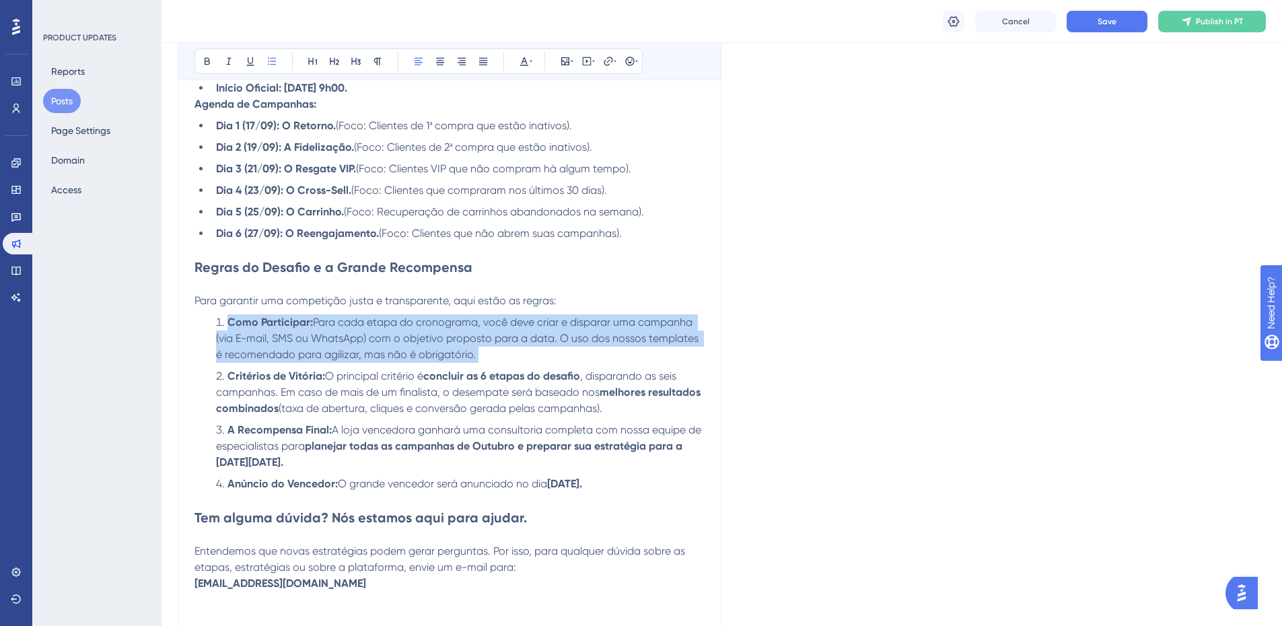
click at [345, 338] on span "Para cada etapa do cronograma, você deve criar e disparar uma campanha (via E-m…" at bounding box center [458, 338] width 485 height 45
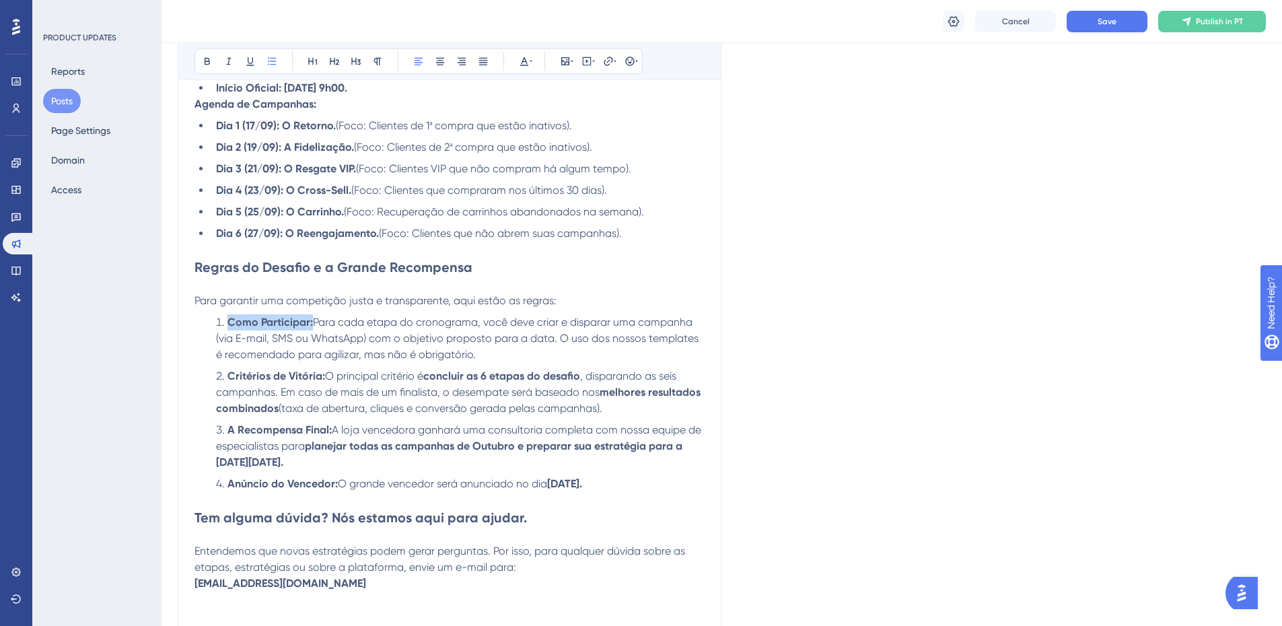
click at [345, 338] on span "Para cada etapa do cronograma, você deve criar e disparar uma campanha (via E-m…" at bounding box center [458, 338] width 485 height 45
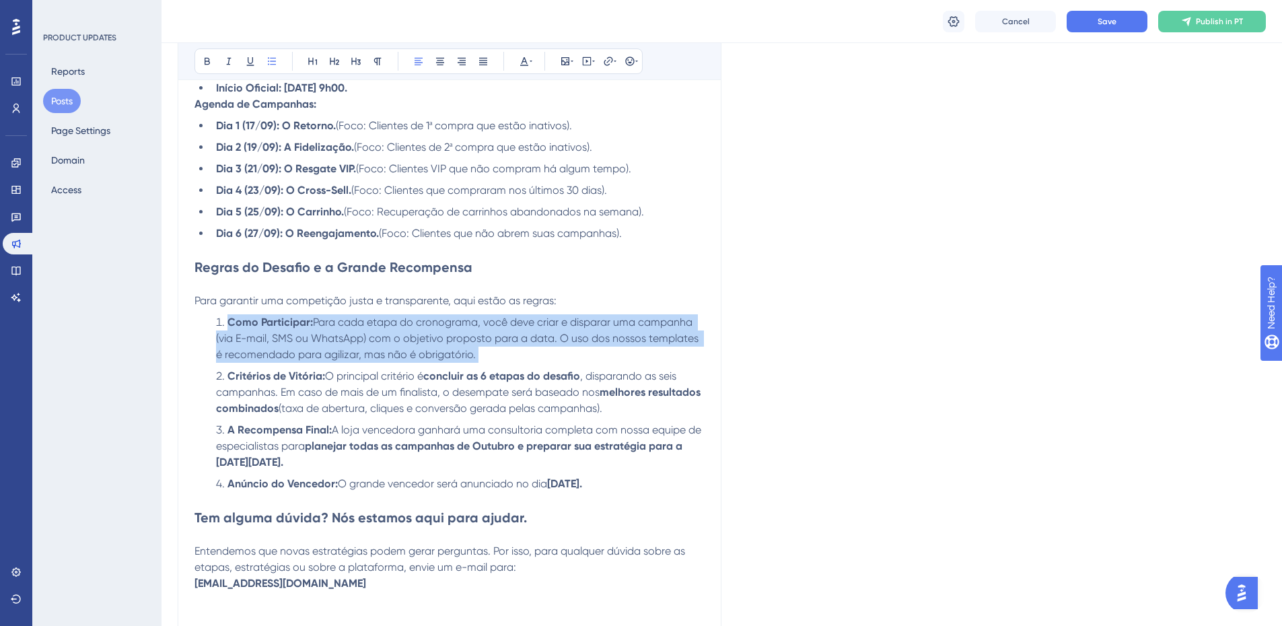
click at [345, 338] on span "Para cada etapa do cronograma, você deve criar e disparar uma campanha (via E-m…" at bounding box center [458, 338] width 485 height 45
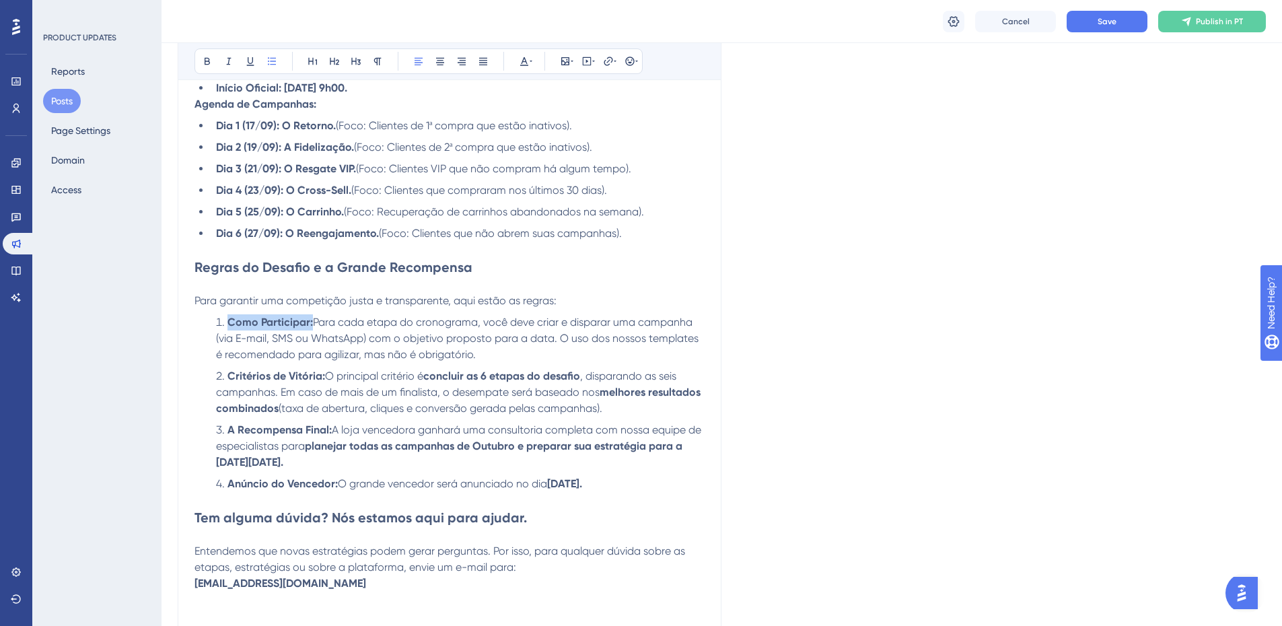
click at [345, 338] on span "Para cada etapa do cronograma, você deve criar e disparar uma campanha (via E-m…" at bounding box center [458, 338] width 485 height 45
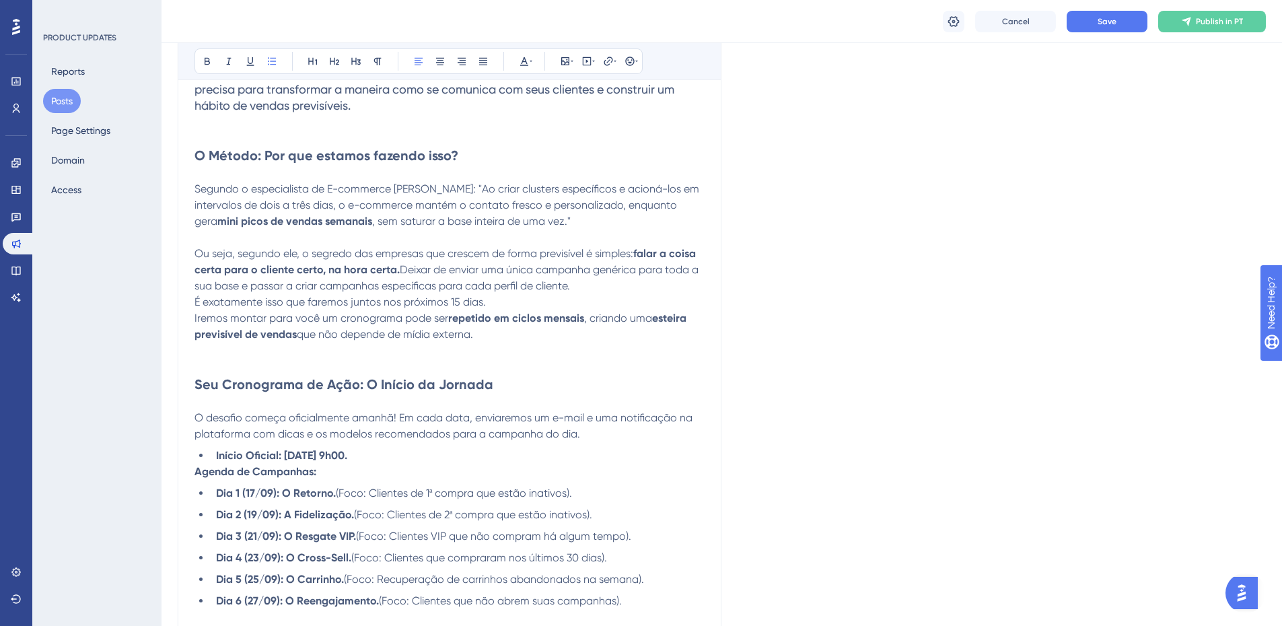
scroll to position [470, 0]
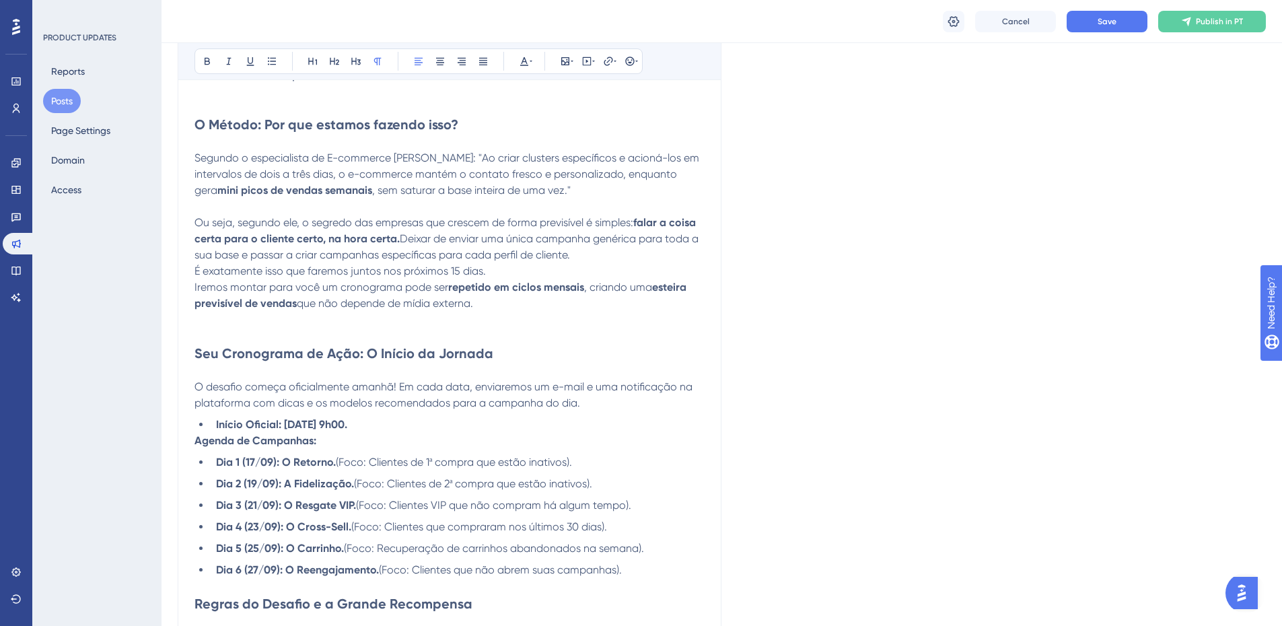
click at [388, 382] on span "O desafio começa oficialmente amanhã! Em cada data, enviaremos um e-mail e uma …" at bounding box center [444, 394] width 501 height 29
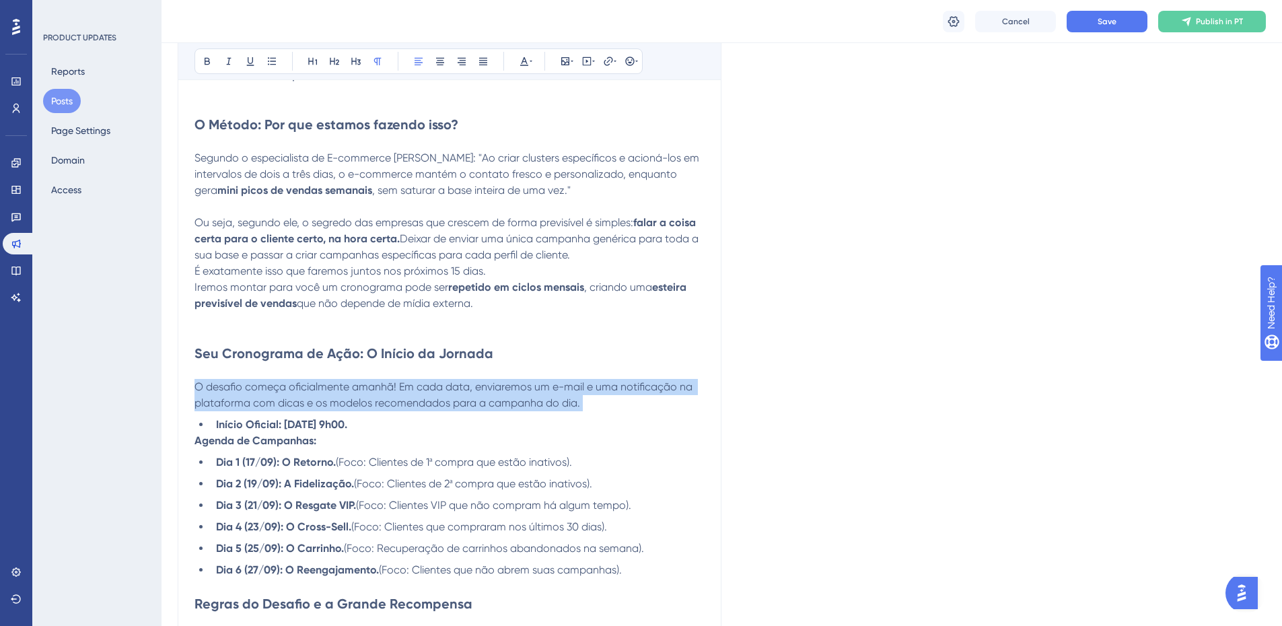
click at [388, 382] on span "O desafio começa oficialmente amanhã! Em cada data, enviaremos um e-mail e uma …" at bounding box center [444, 394] width 501 height 29
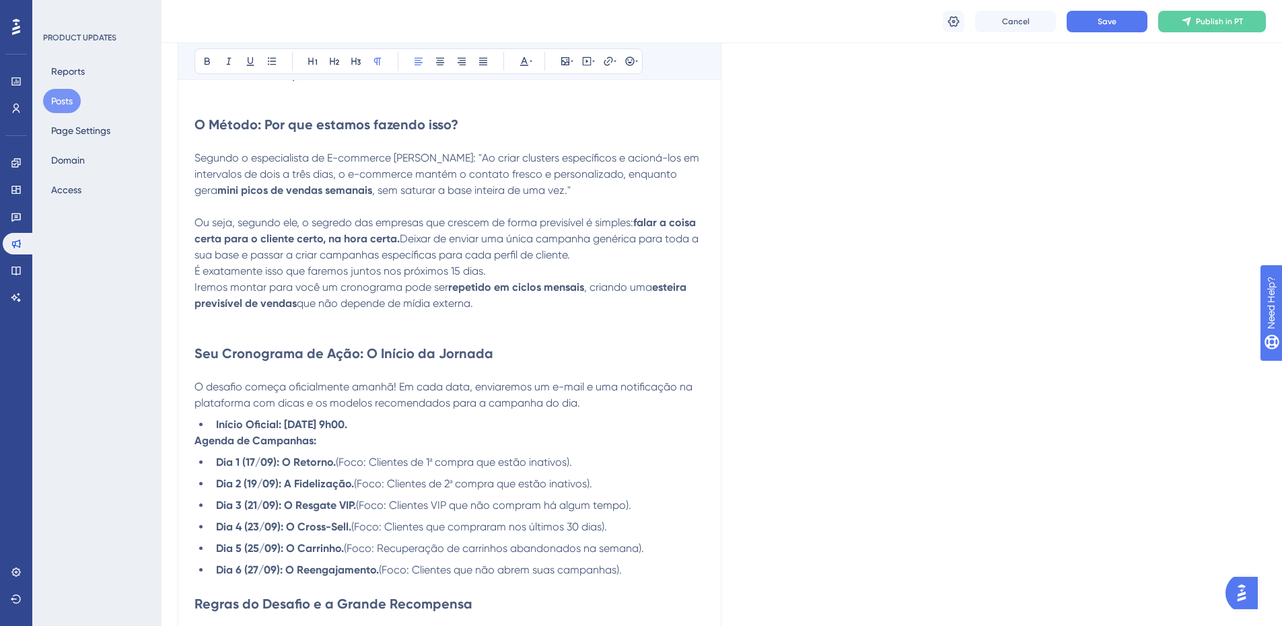
click at [388, 382] on span "O desafio começa oficialmente amanhã! Em cada data, enviaremos um e-mail e uma …" at bounding box center [444, 394] width 501 height 29
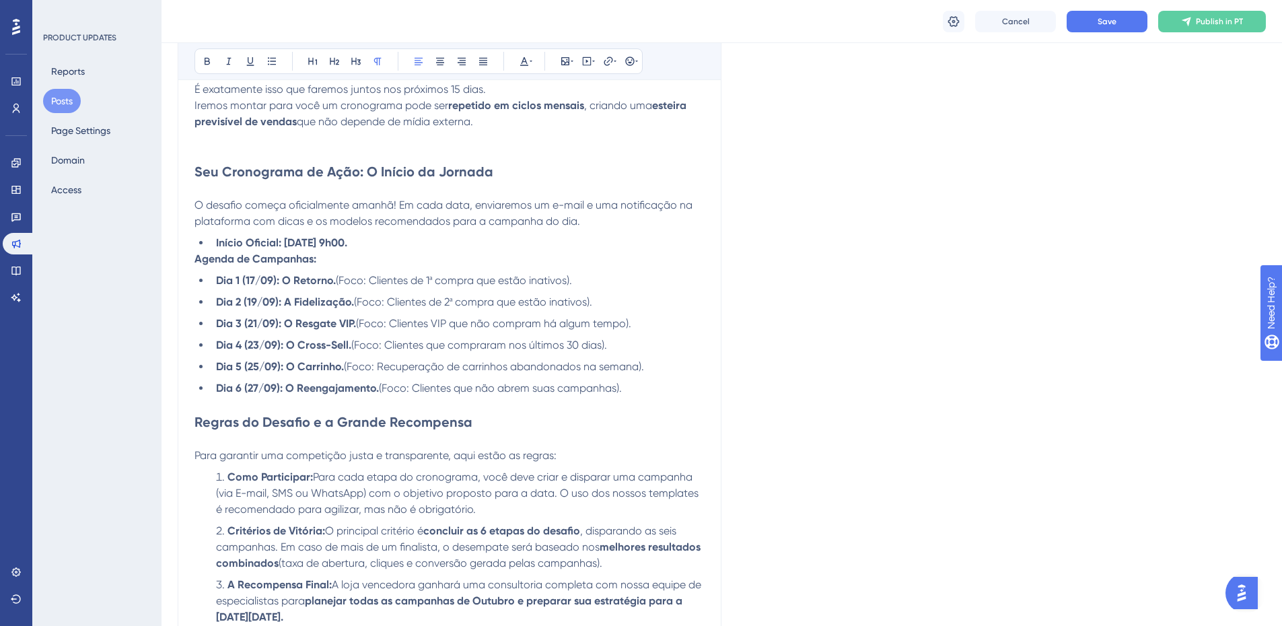
scroll to position [672, 0]
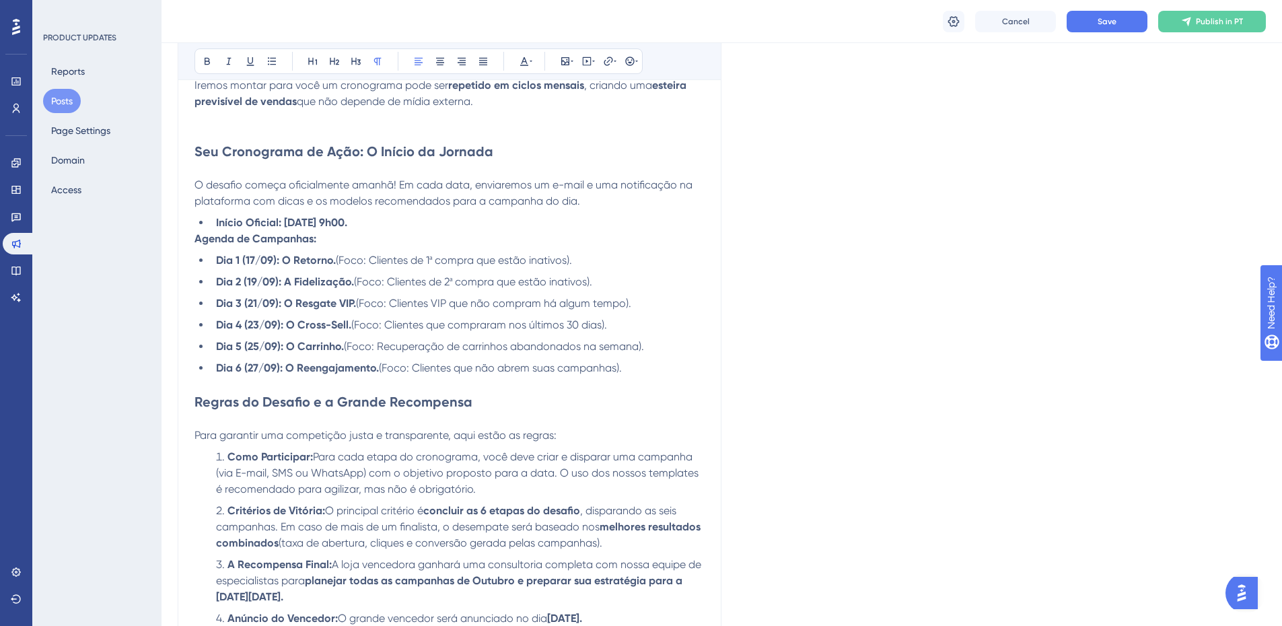
click at [386, 449] on li "Como Participar: Para cada etapa do cronograma, você deve criar e disparar uma …" at bounding box center [458, 473] width 494 height 48
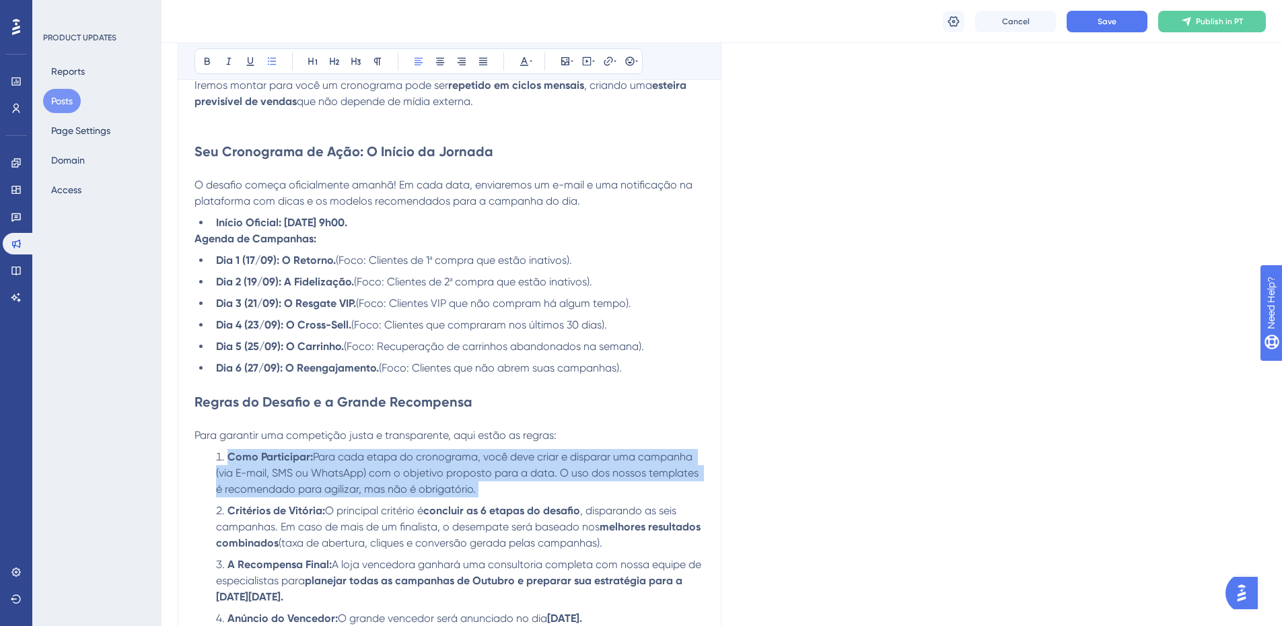
click at [386, 449] on li "Como Participar: Para cada etapa do cronograma, você deve criar e disparar uma …" at bounding box center [458, 473] width 494 height 48
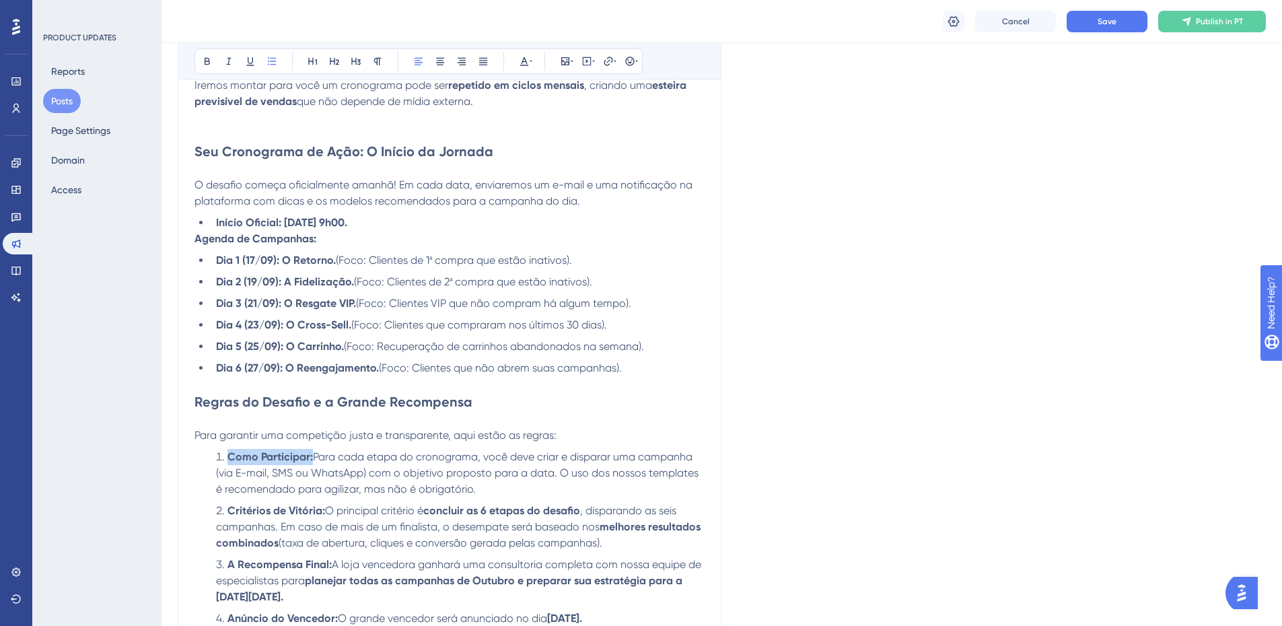
click at [386, 449] on li "Como Participar: Para cada etapa do cronograma, você deve criar e disparar uma …" at bounding box center [458, 473] width 494 height 48
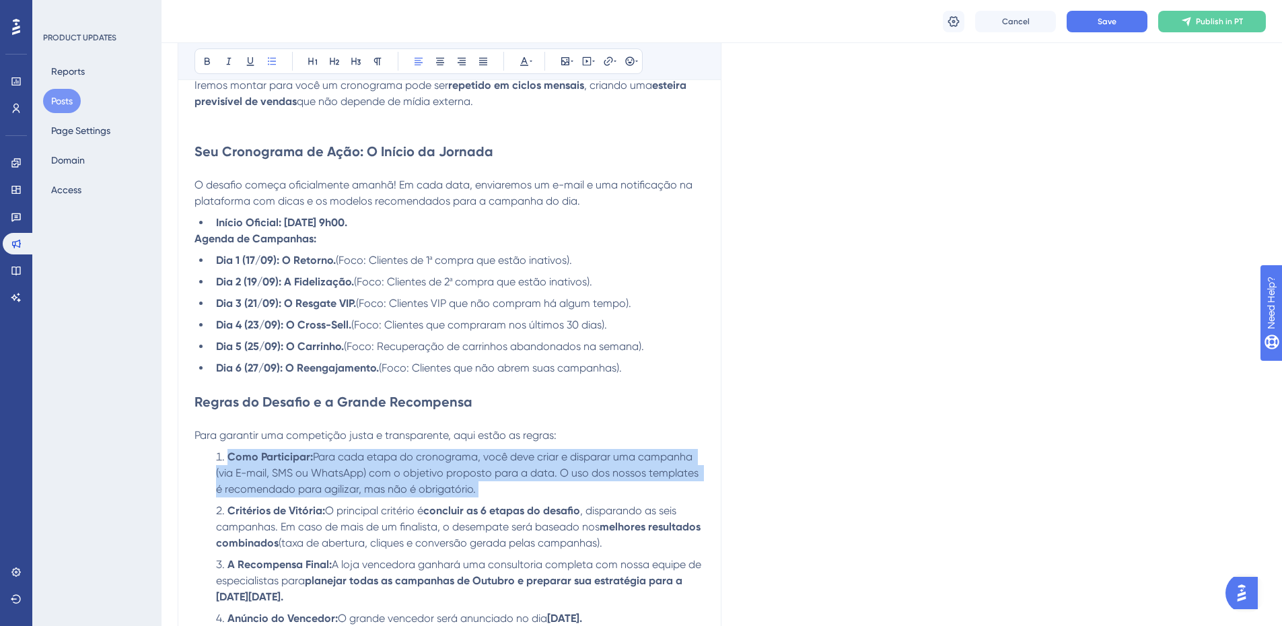
click at [386, 449] on li "Como Participar: Para cada etapa do cronograma, você deve criar e disparar uma …" at bounding box center [458, 473] width 494 height 48
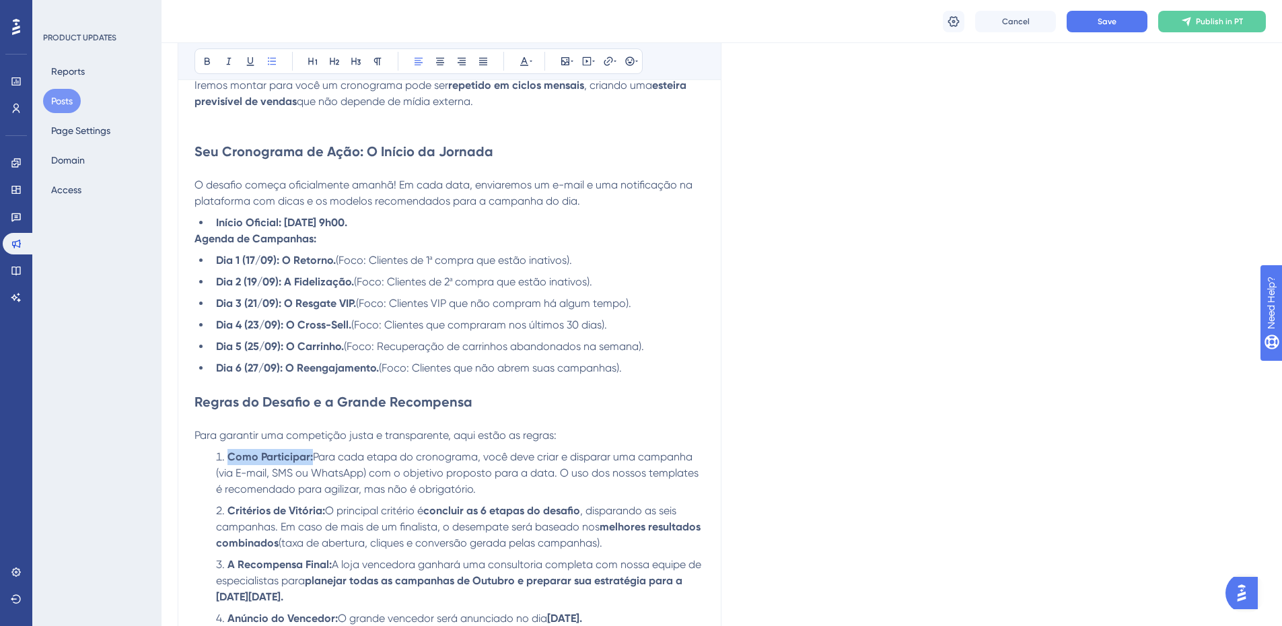
click at [386, 449] on li "Como Participar: Para cada etapa do cronograma, você deve criar e disparar uma …" at bounding box center [458, 473] width 494 height 48
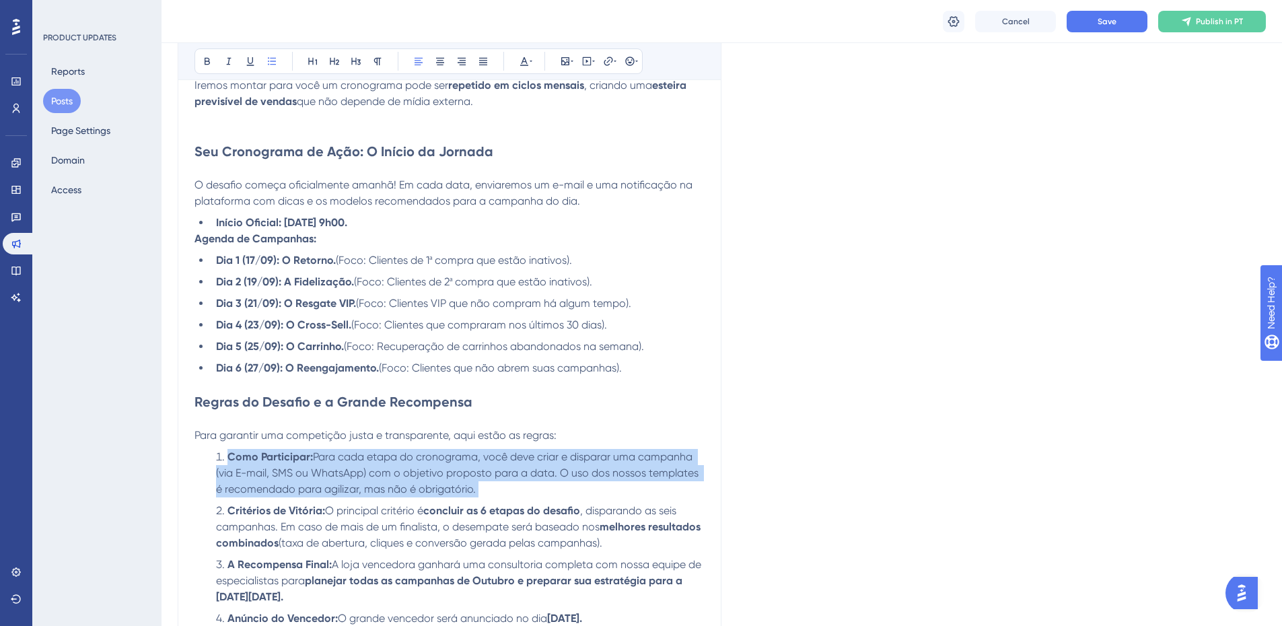
click at [386, 449] on li "Como Participar: Para cada etapa do cronograma, você deve criar e disparar uma …" at bounding box center [458, 473] width 494 height 48
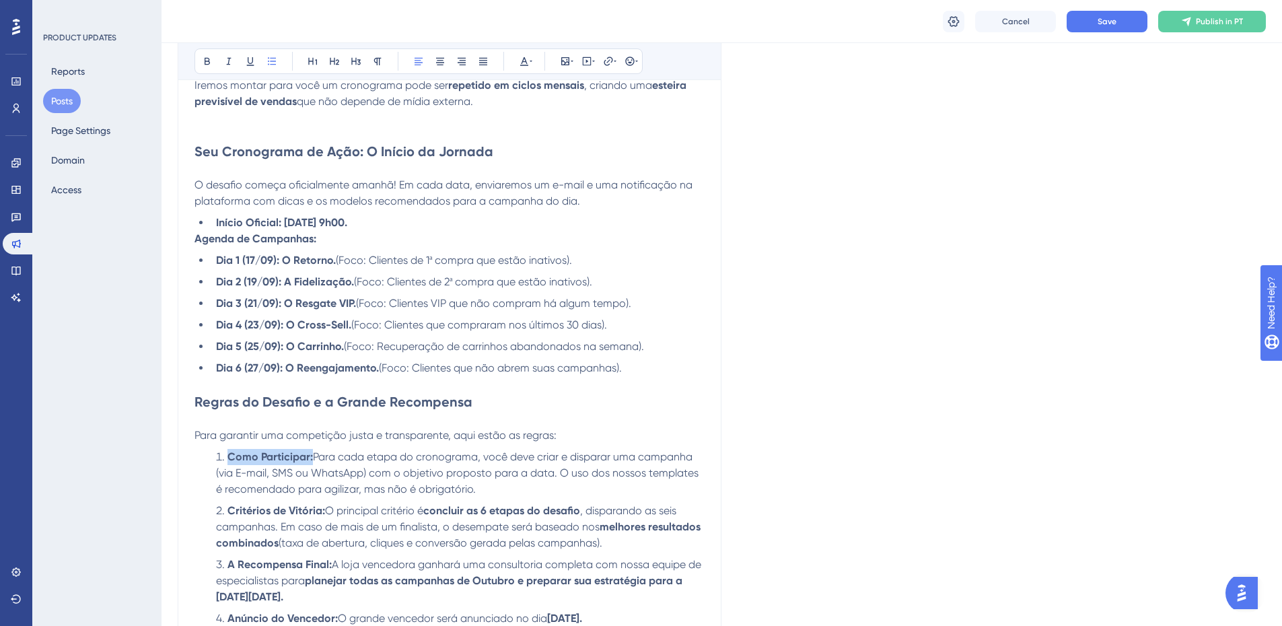
click at [386, 449] on li "Como Participar: Para cada etapa do cronograma, você deve criar e disparar uma …" at bounding box center [458, 473] width 494 height 48
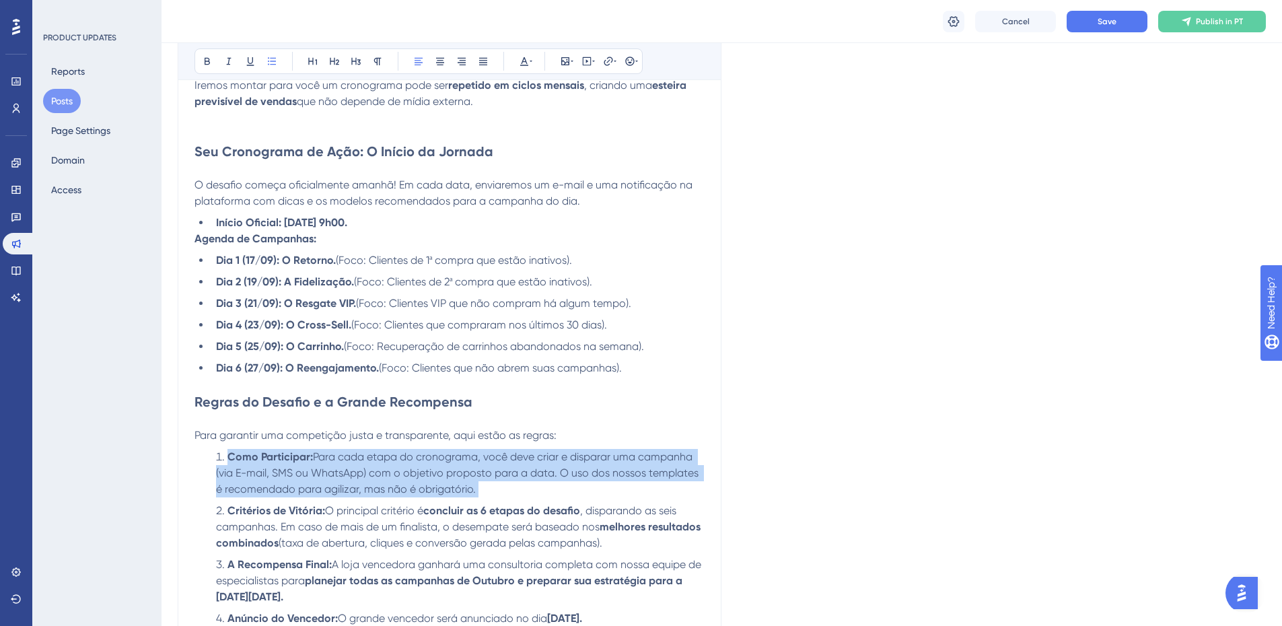
click at [386, 449] on li "Como Participar: Para cada etapa do cronograma, você deve criar e disparar uma …" at bounding box center [458, 473] width 494 height 48
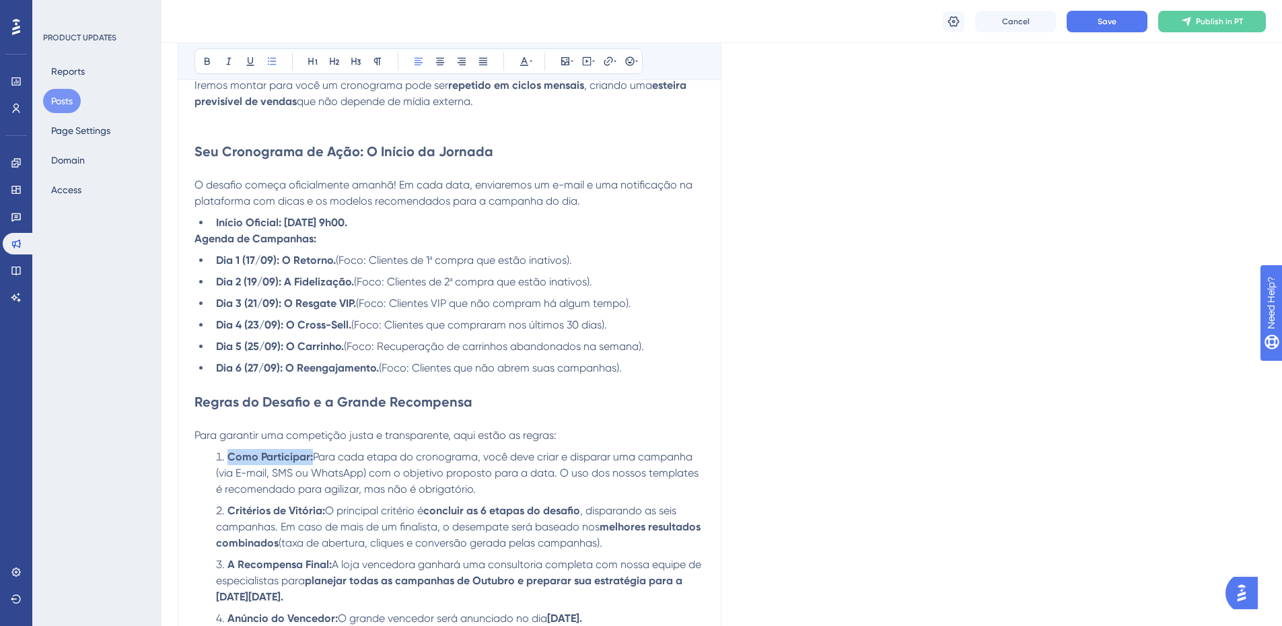
click at [386, 449] on li "Como Participar: Para cada etapa do cronograma, você deve criar e disparar uma …" at bounding box center [458, 473] width 494 height 48
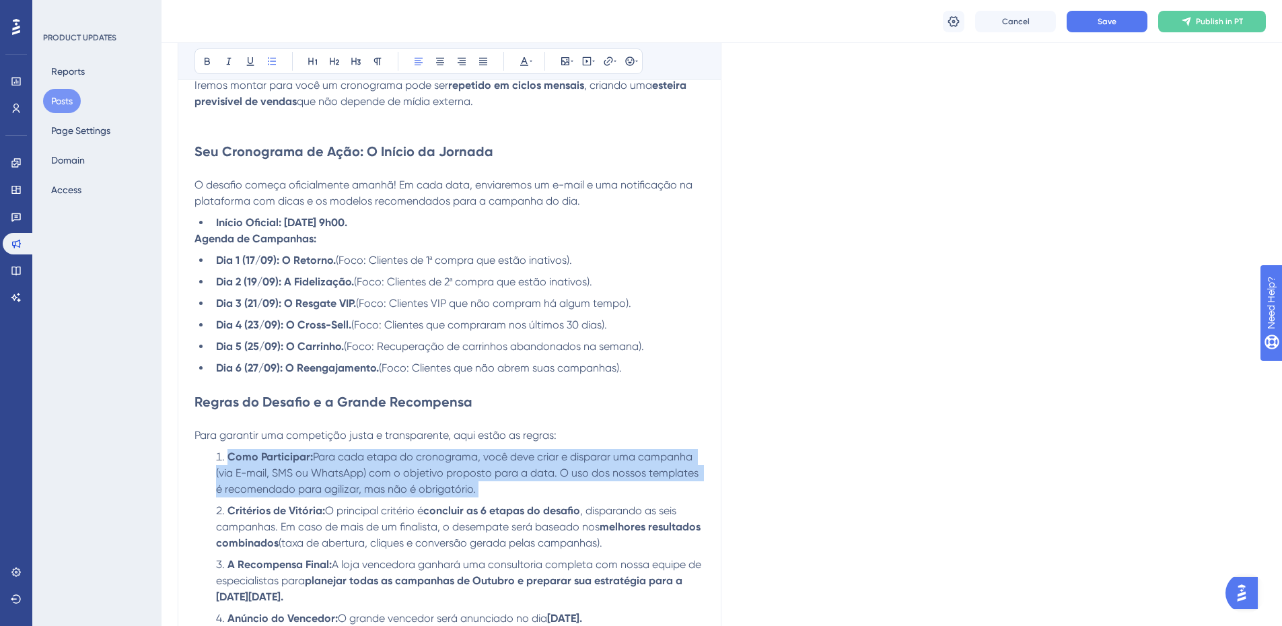
click at [386, 449] on li "Como Participar: Para cada etapa do cronograma, você deve criar e disparar uma …" at bounding box center [458, 473] width 494 height 48
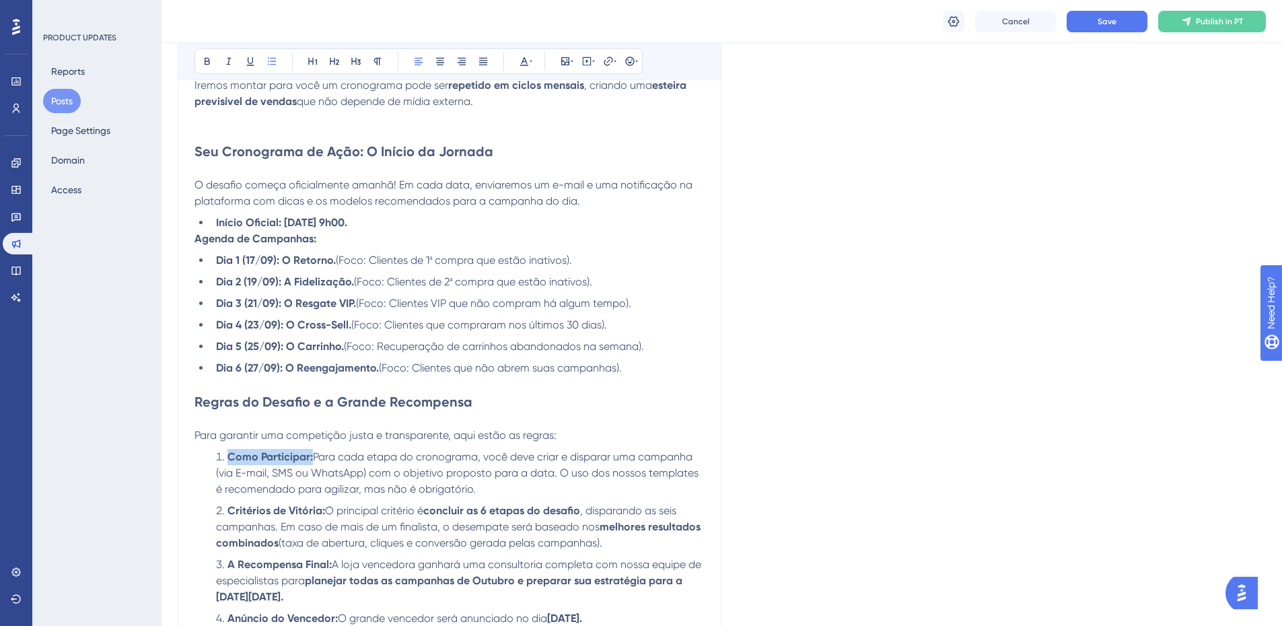
click at [386, 449] on li "Como Participar: Para cada etapa do cronograma, você deve criar e disparar uma …" at bounding box center [458, 473] width 494 height 48
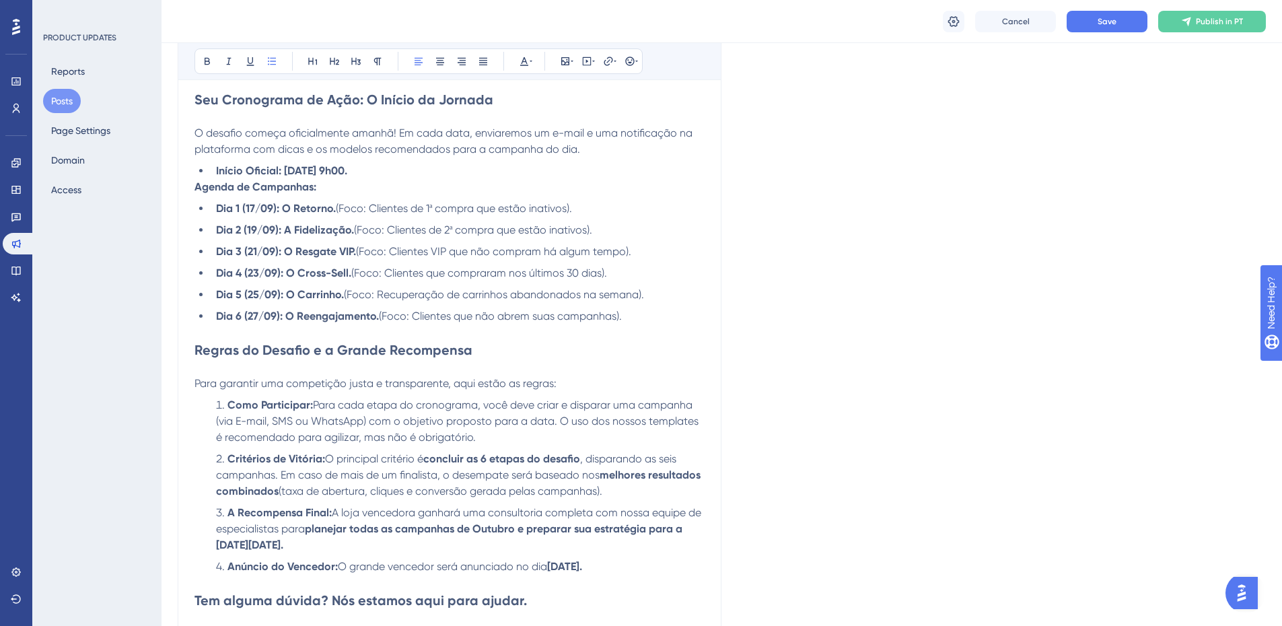
scroll to position [739, 0]
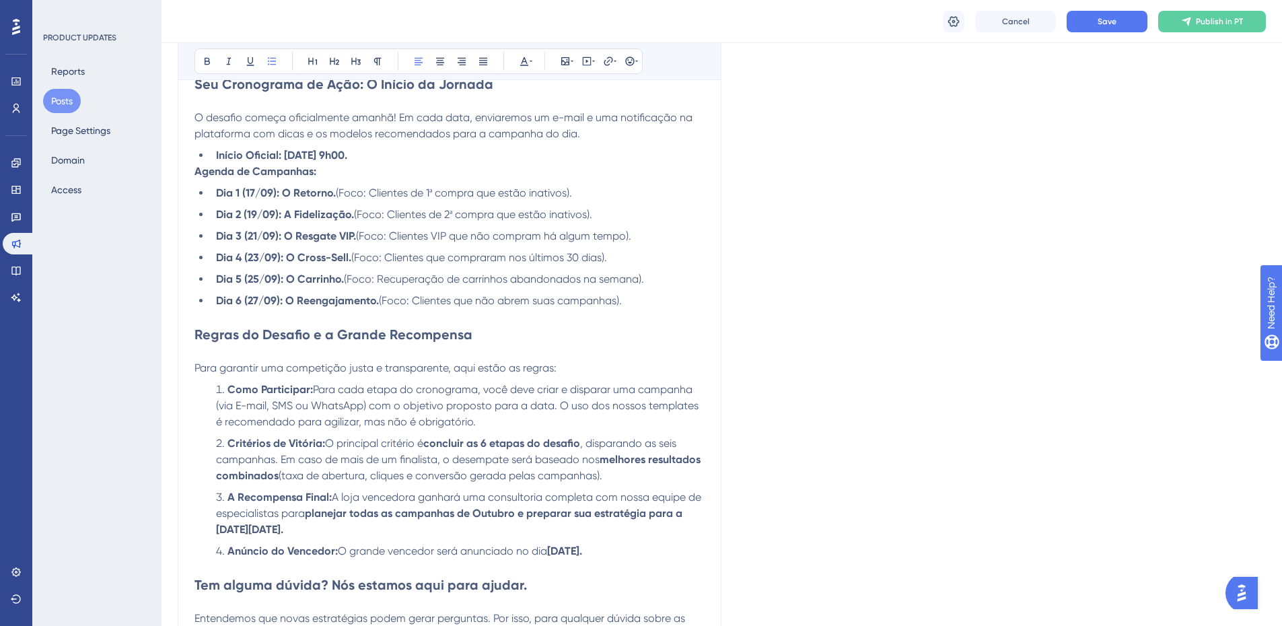
click at [383, 445] on span "O principal critério é" at bounding box center [374, 443] width 98 height 13
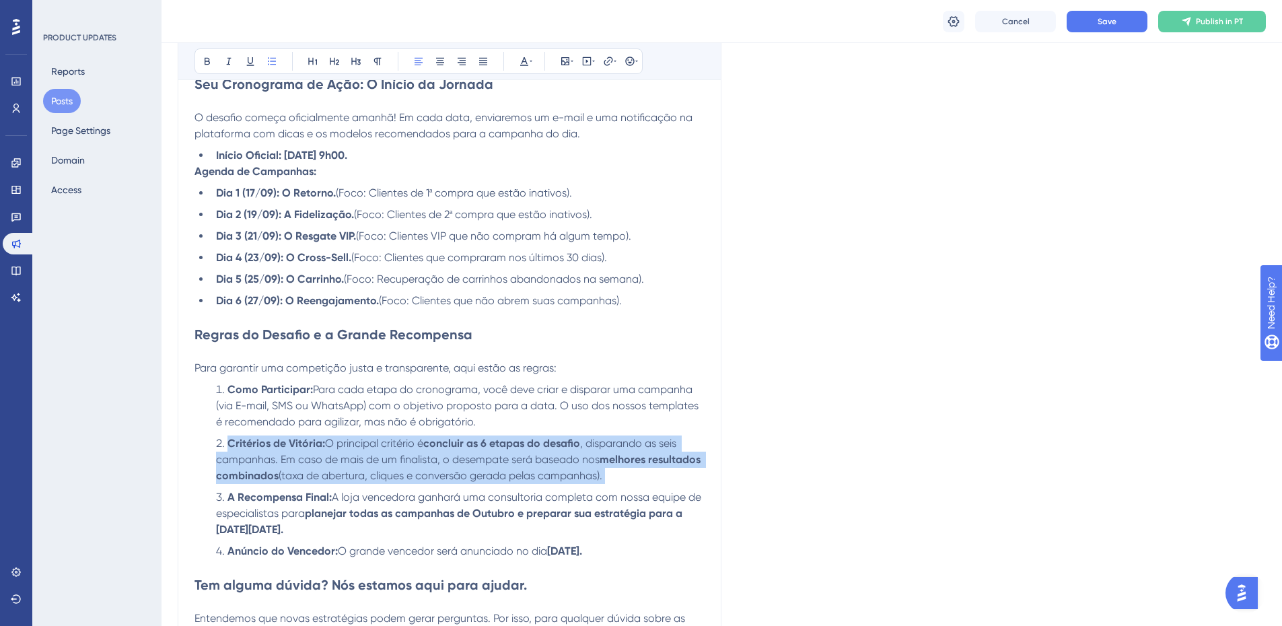
click at [383, 445] on span "O principal critério é" at bounding box center [374, 443] width 98 height 13
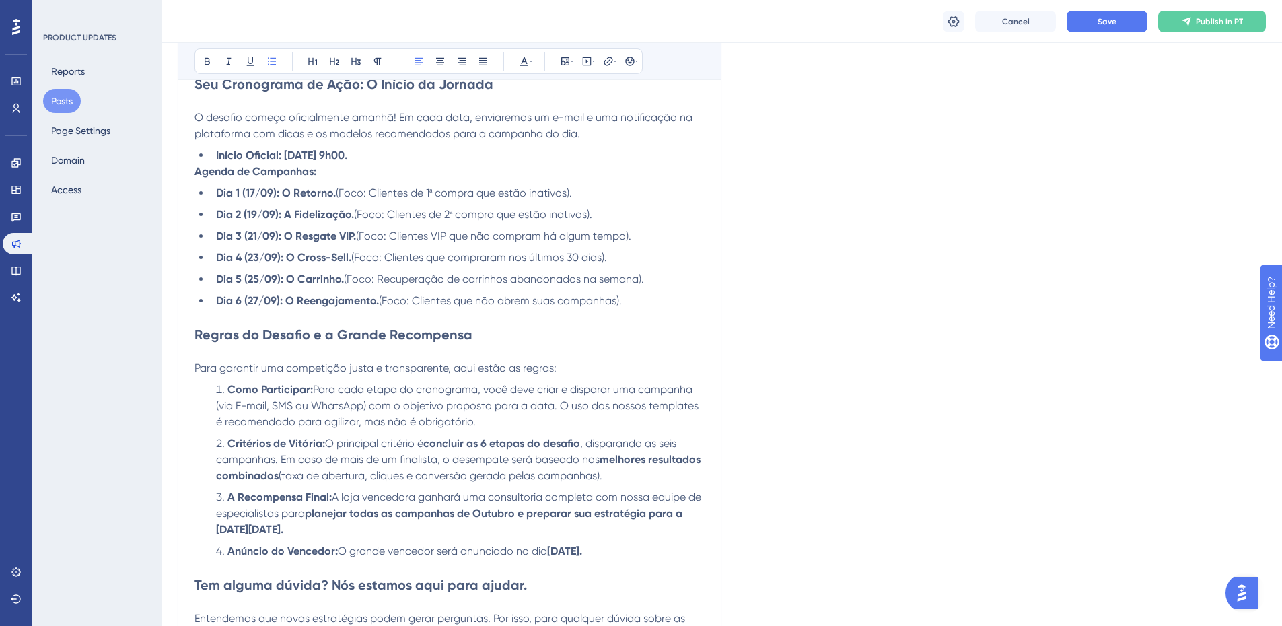
click at [383, 445] on span "O principal critério é" at bounding box center [374, 443] width 98 height 13
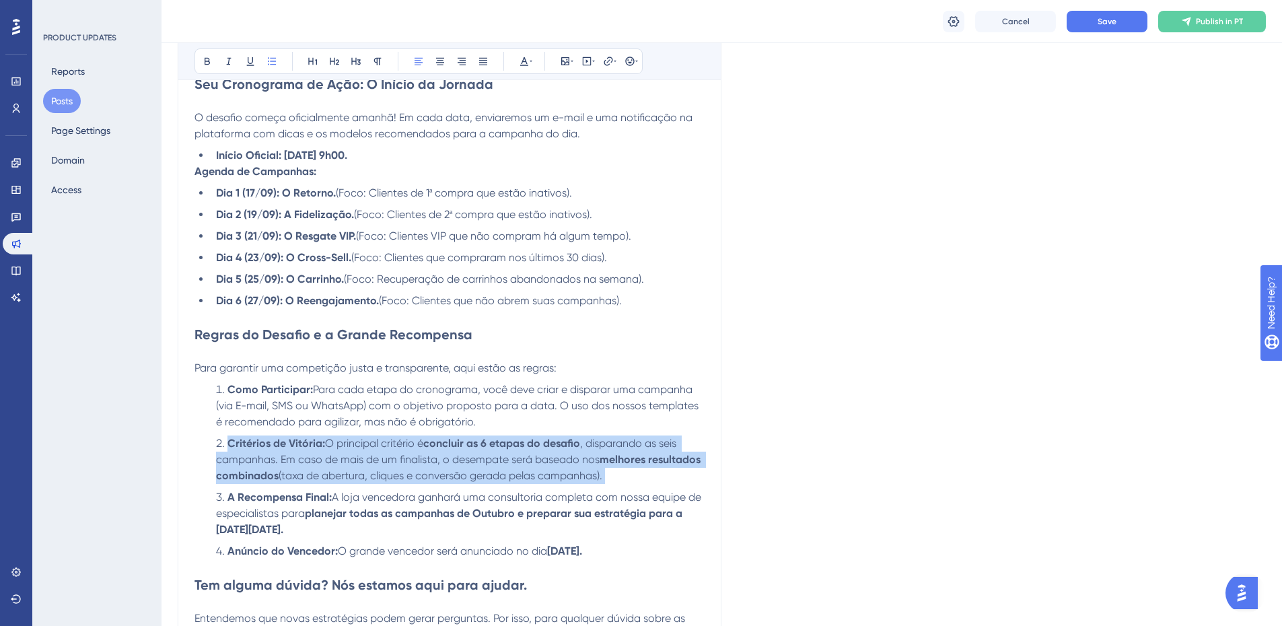
click at [383, 445] on span "O principal critério é" at bounding box center [374, 443] width 98 height 13
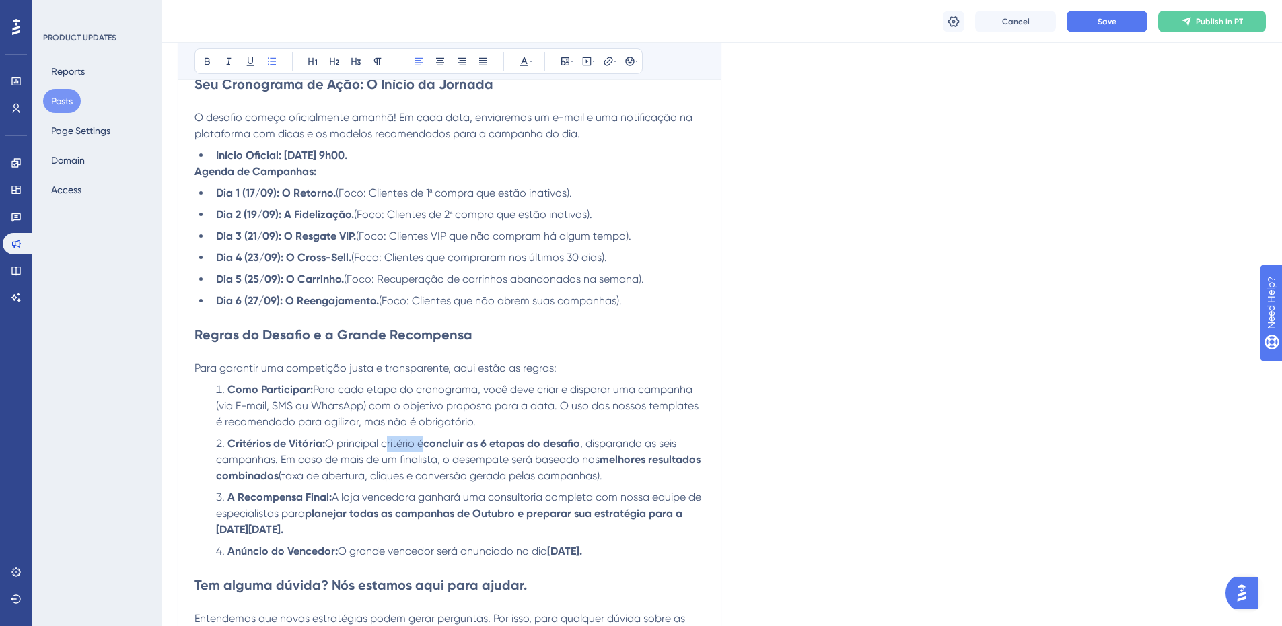
click at [383, 445] on span "O principal critério é" at bounding box center [374, 443] width 98 height 13
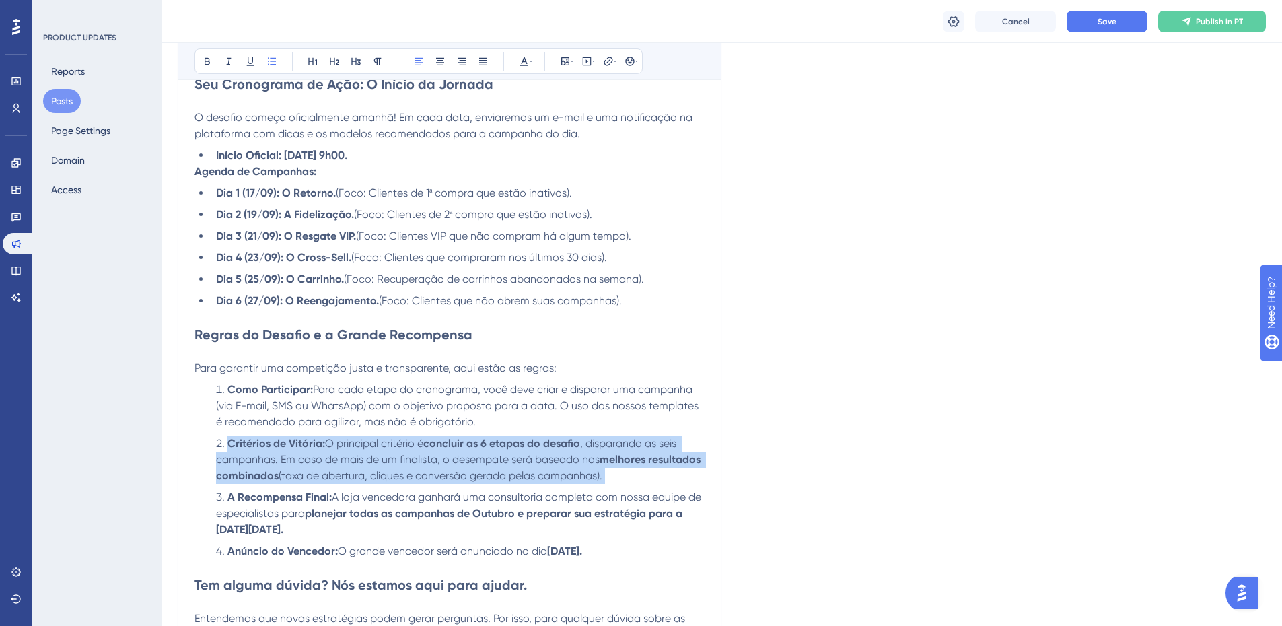
click at [383, 445] on span "O principal critério é" at bounding box center [374, 443] width 98 height 13
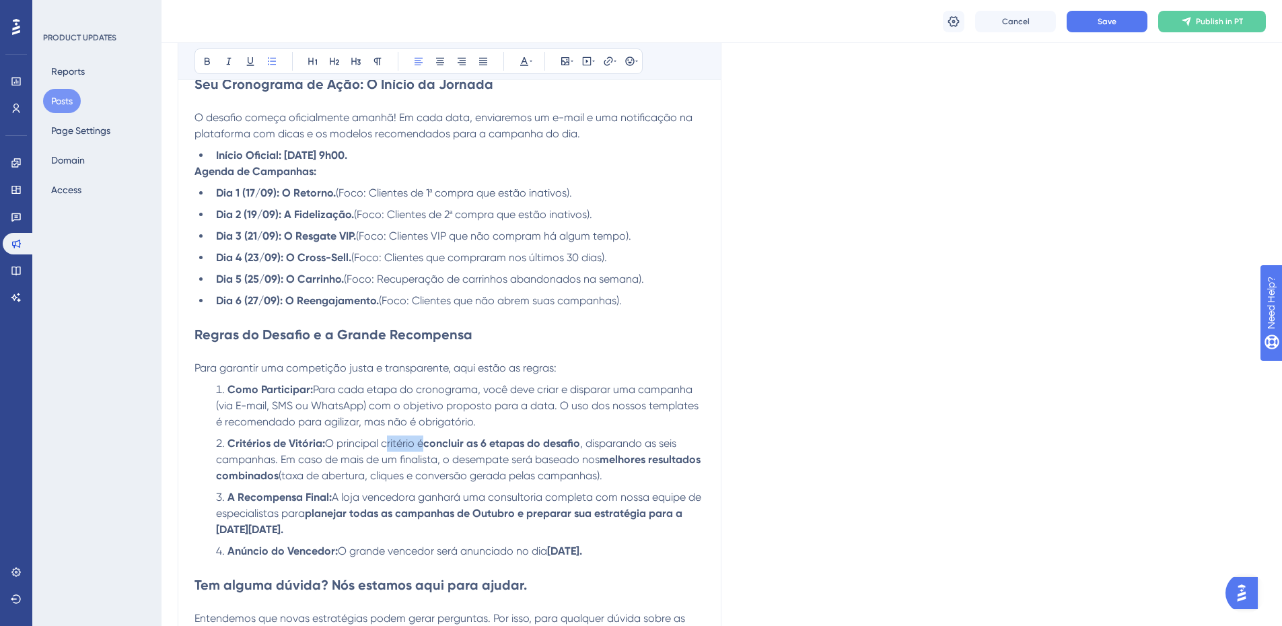
click at [383, 445] on span "O principal critério é" at bounding box center [374, 443] width 98 height 13
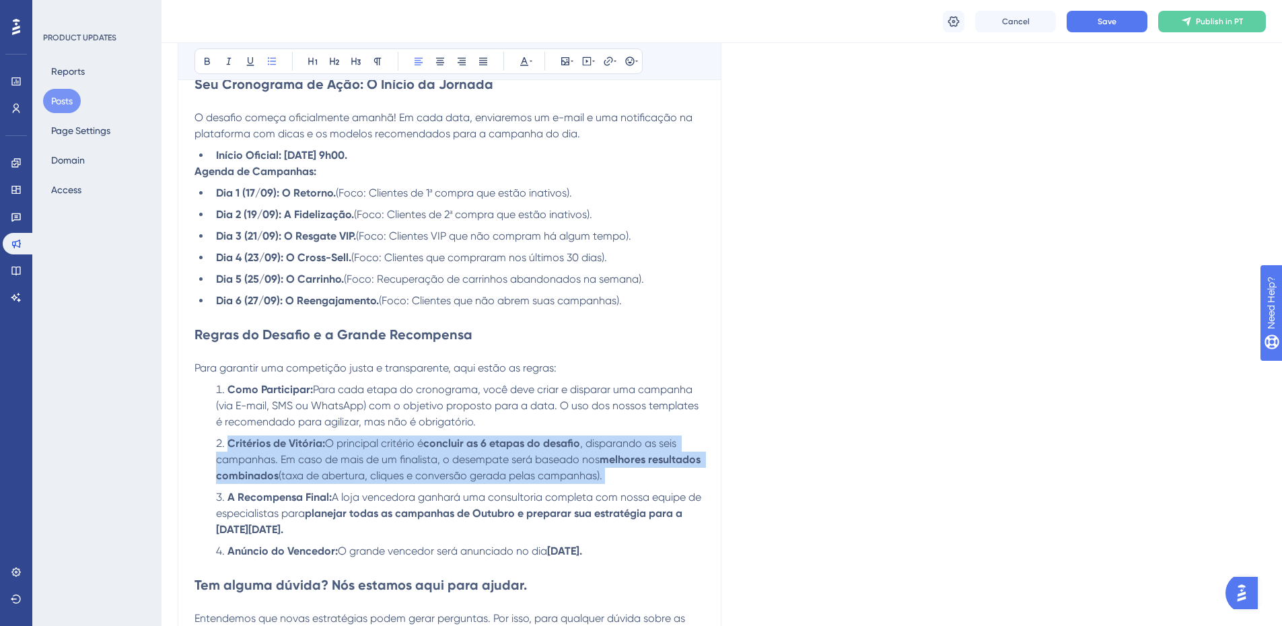
click at [383, 445] on span "O principal critério é" at bounding box center [374, 443] width 98 height 13
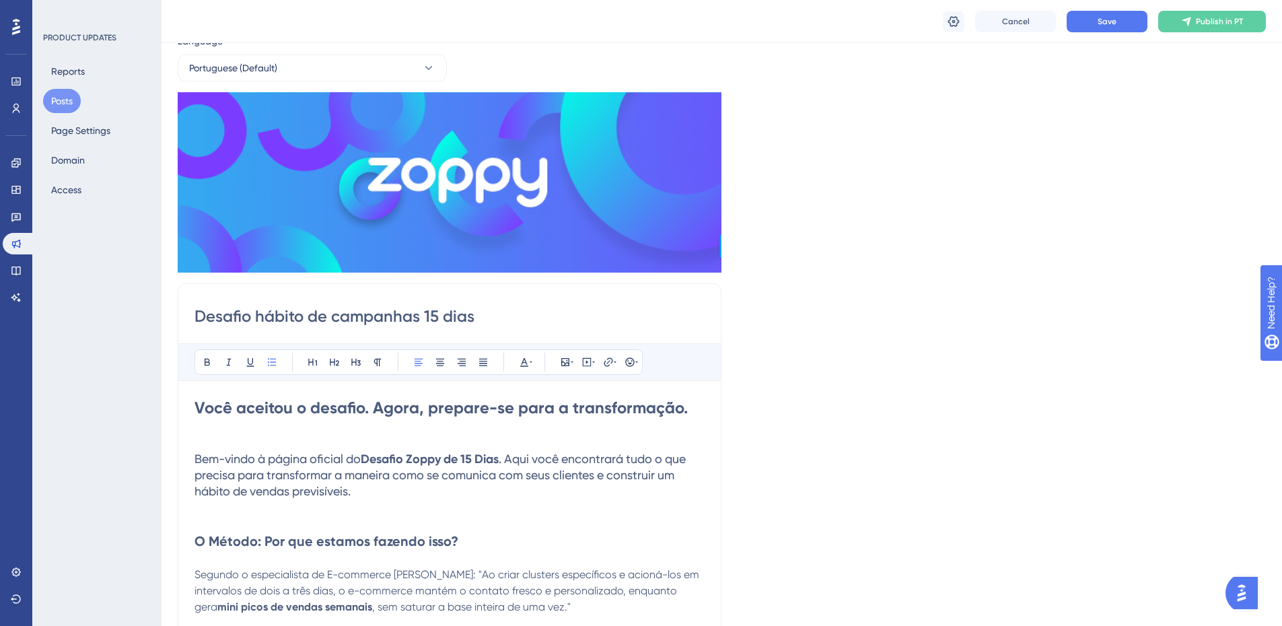
scroll to position [0, 0]
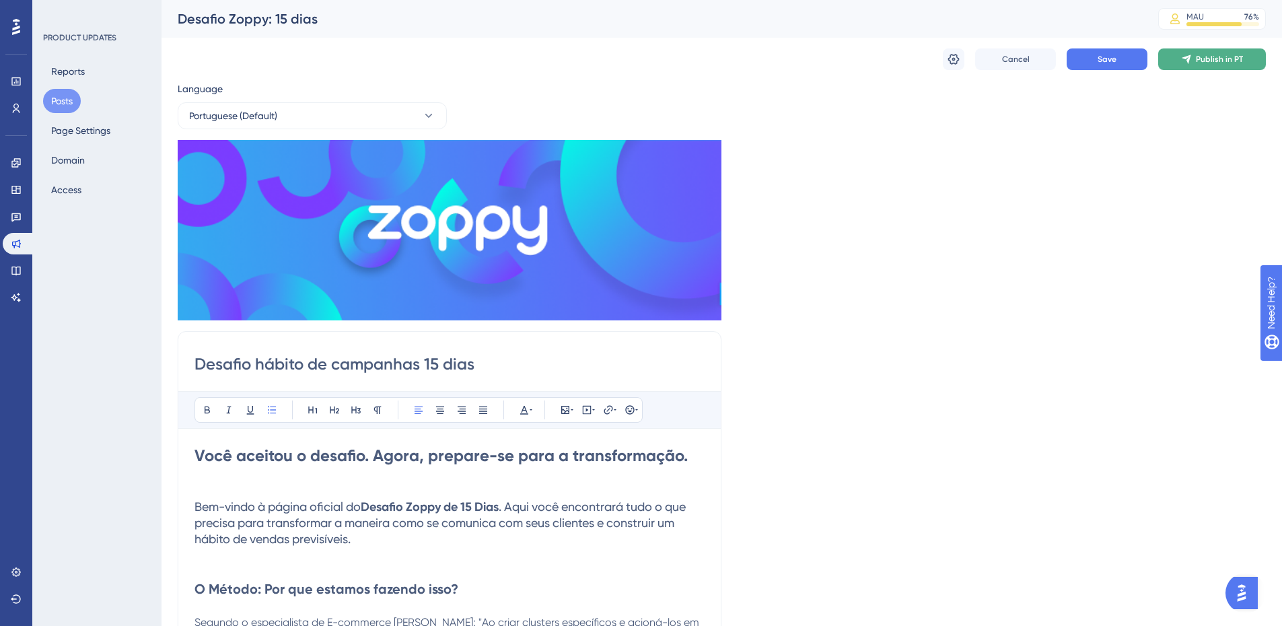
click at [1199, 65] on button "Publish in PT" at bounding box center [1212, 59] width 108 height 22
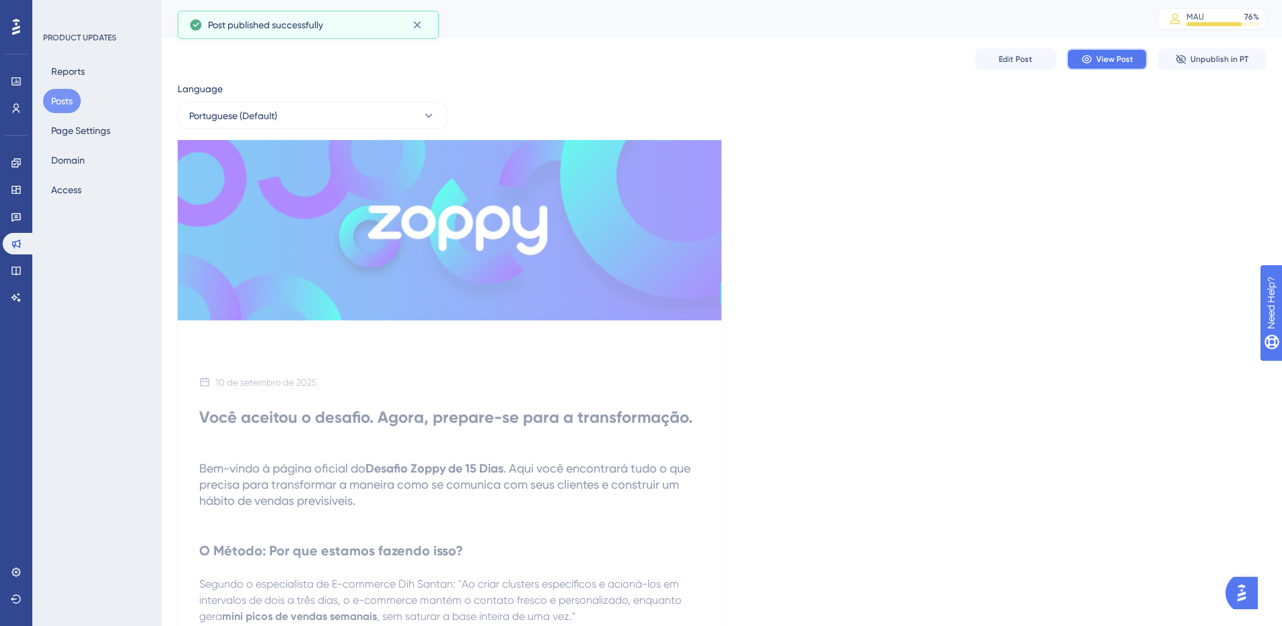
click at [1116, 64] on span "View Post" at bounding box center [1114, 59] width 37 height 11
click at [1015, 62] on span "Edit Post" at bounding box center [1016, 59] width 34 height 11
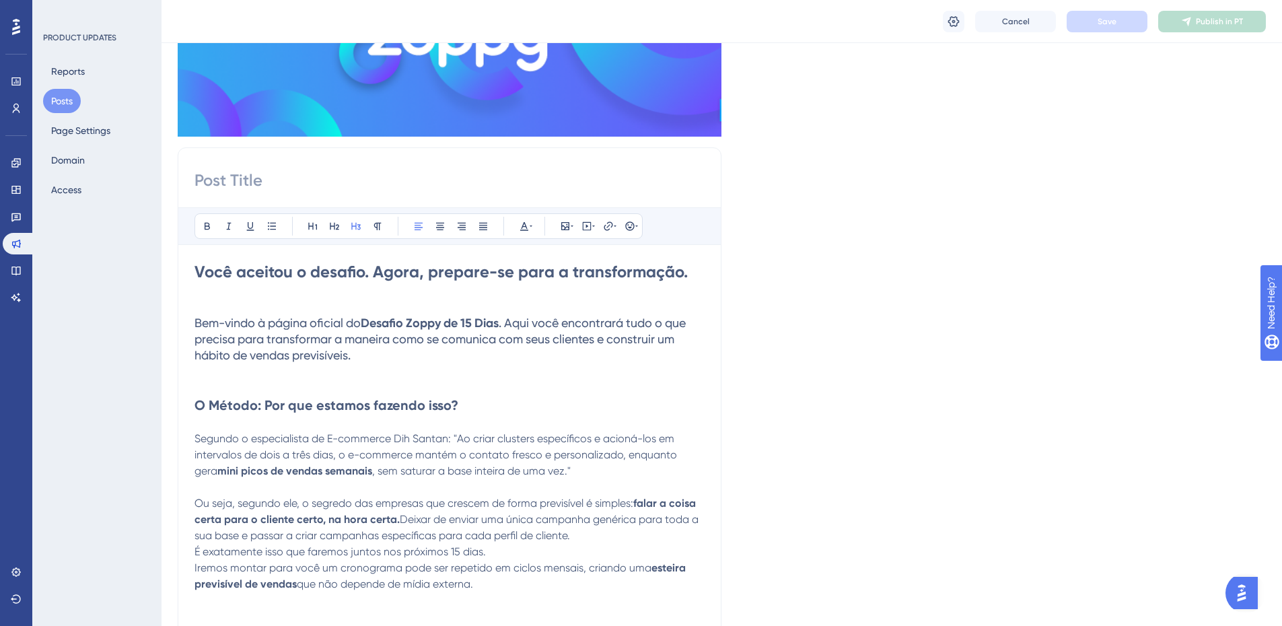
scroll to position [265, 0]
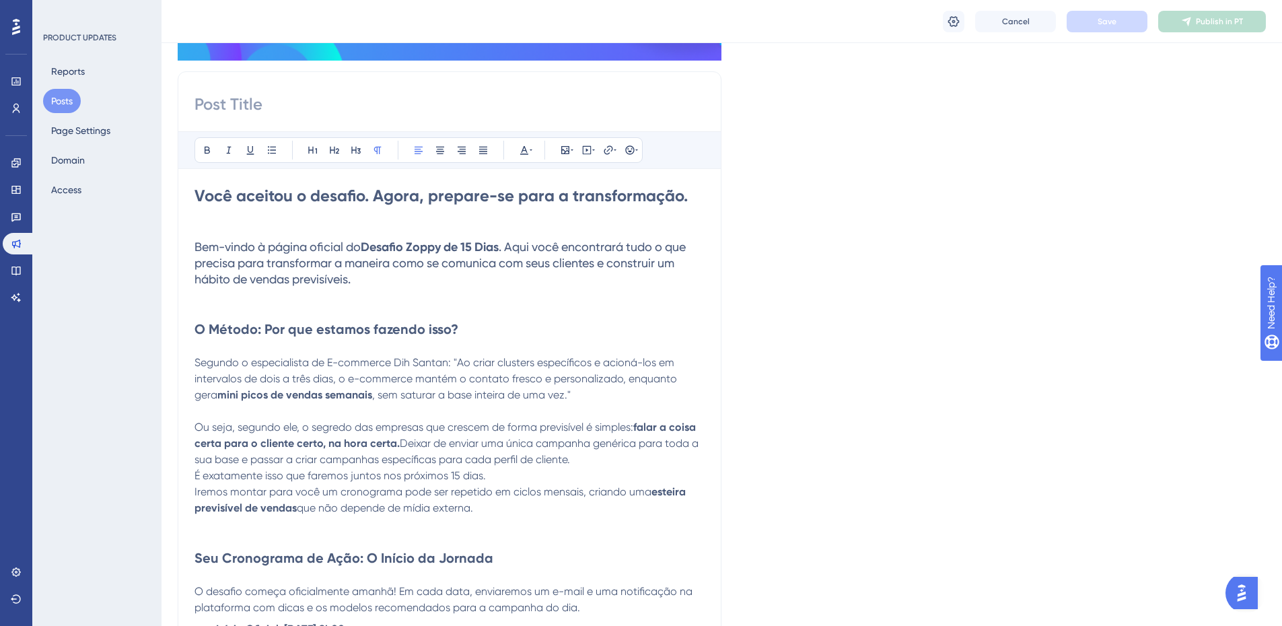
click at [449, 364] on span "Segundo o especialista de E-commerce Dih Santan: "Ao criar clusters específicos…" at bounding box center [436, 378] width 485 height 45
click at [413, 367] on span "Segundo o especialista de E-commerce Dih Santana: "Ao criar clusters específico…" at bounding box center [447, 378] width 507 height 45
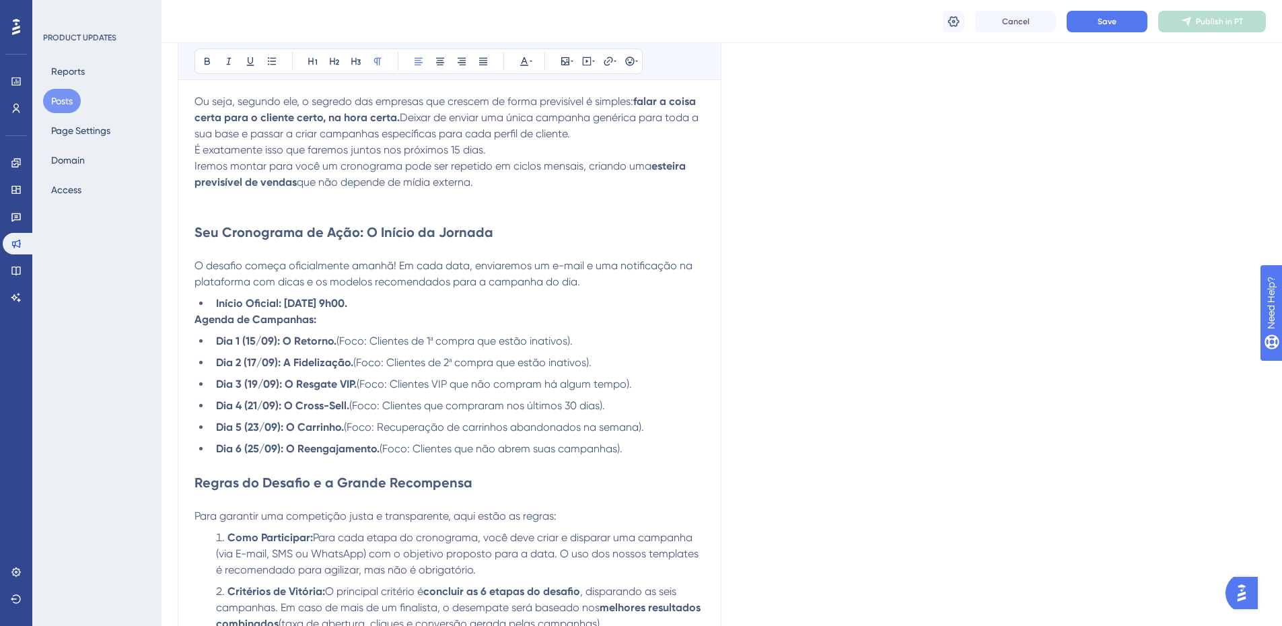
scroll to position [602, 0]
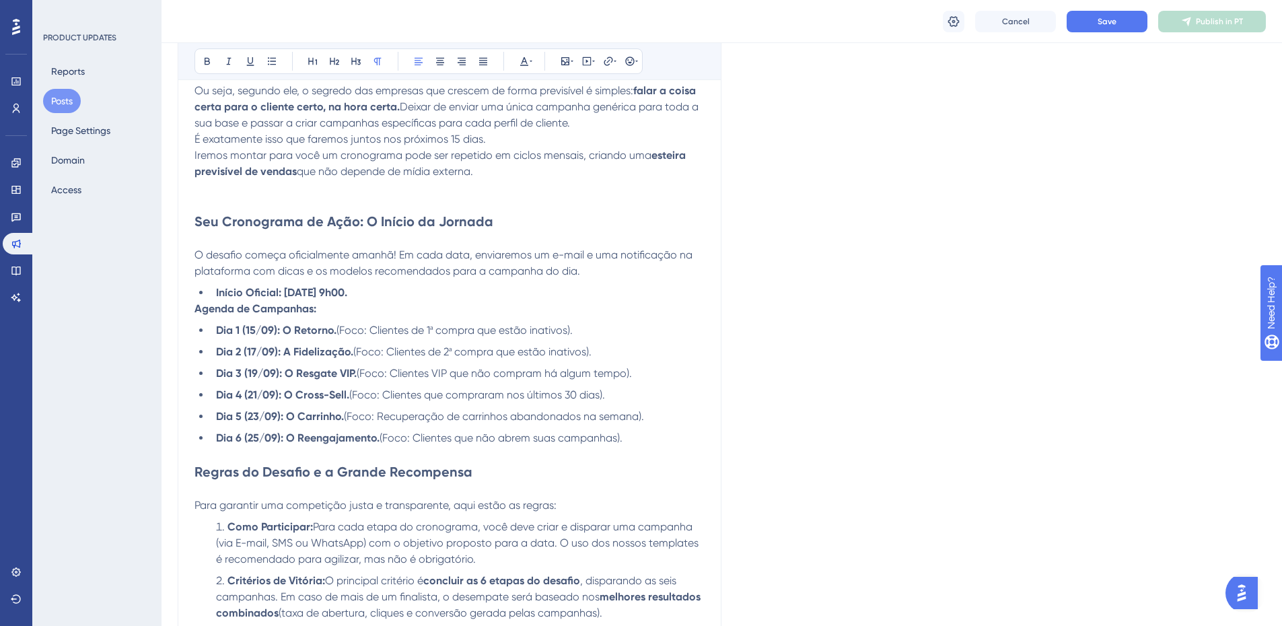
click at [251, 333] on strong "Dia 1 (15/09): O Retorno." at bounding box center [276, 330] width 120 height 13
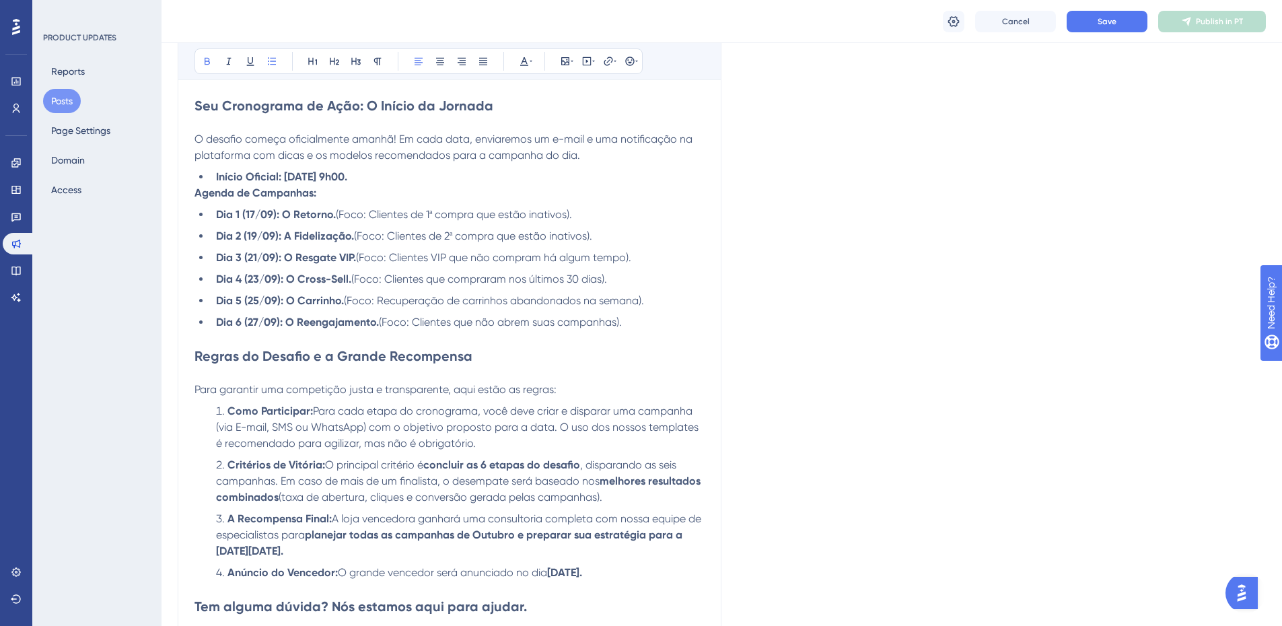
scroll to position [803, 0]
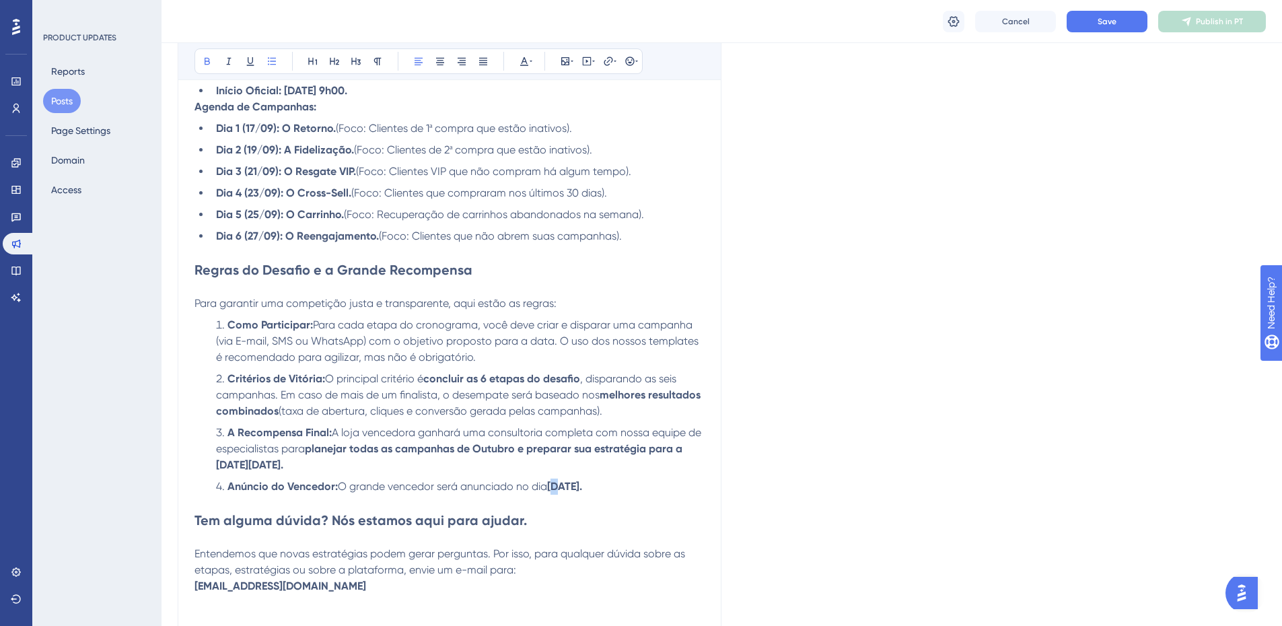
click at [563, 492] on strong "28 de Setembro de 2025." at bounding box center [564, 486] width 35 height 13
click at [566, 517] on h2 "Tem alguma dúvida? Nós estamos aqui para ajudar." at bounding box center [449, 520] width 510 height 19
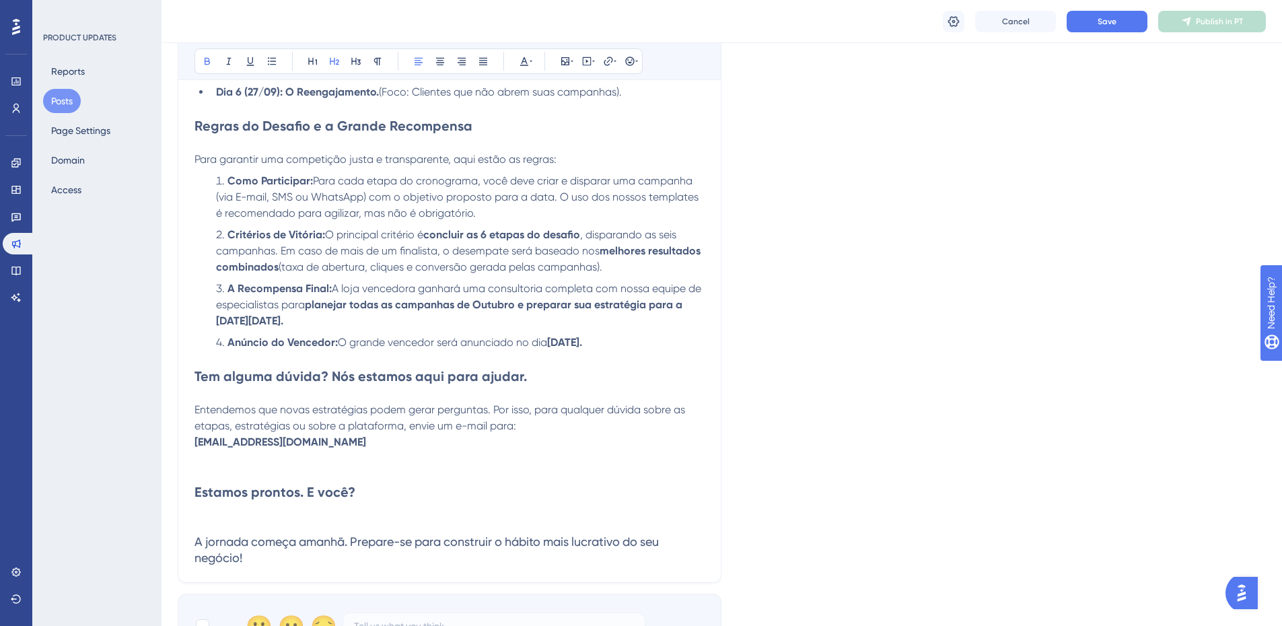
scroll to position [1140, 0]
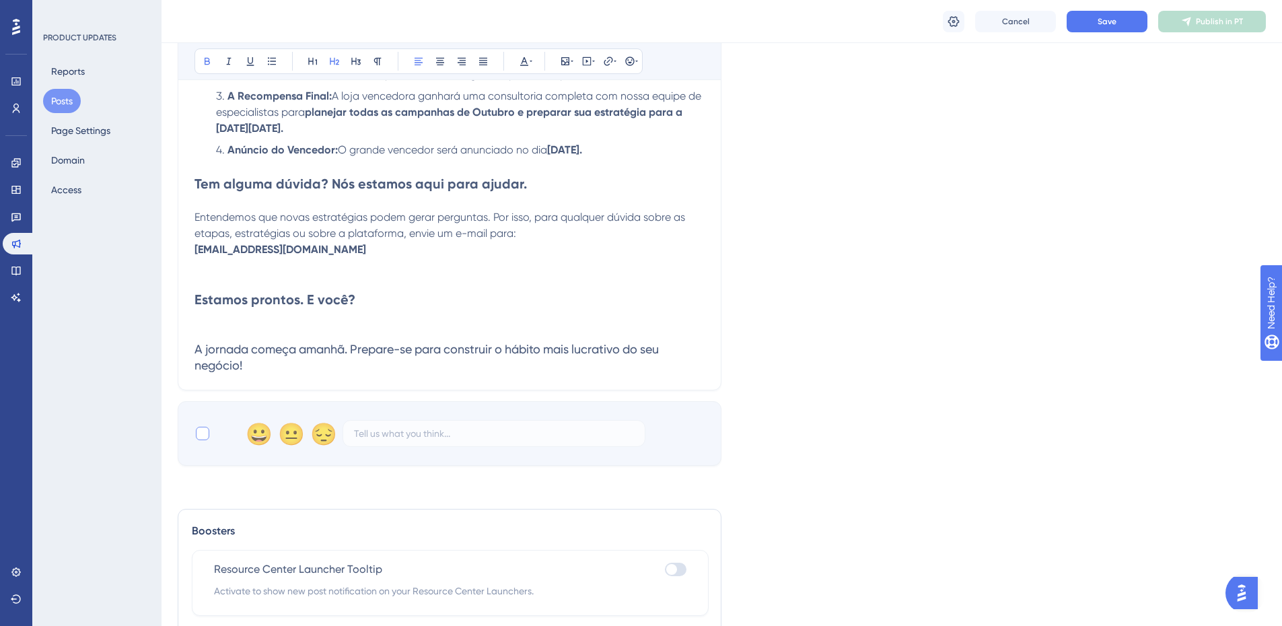
click at [205, 435] on div at bounding box center [202, 433] width 13 height 13
checkbox input "true"
click at [1112, 22] on span "Save" at bounding box center [1106, 21] width 19 height 11
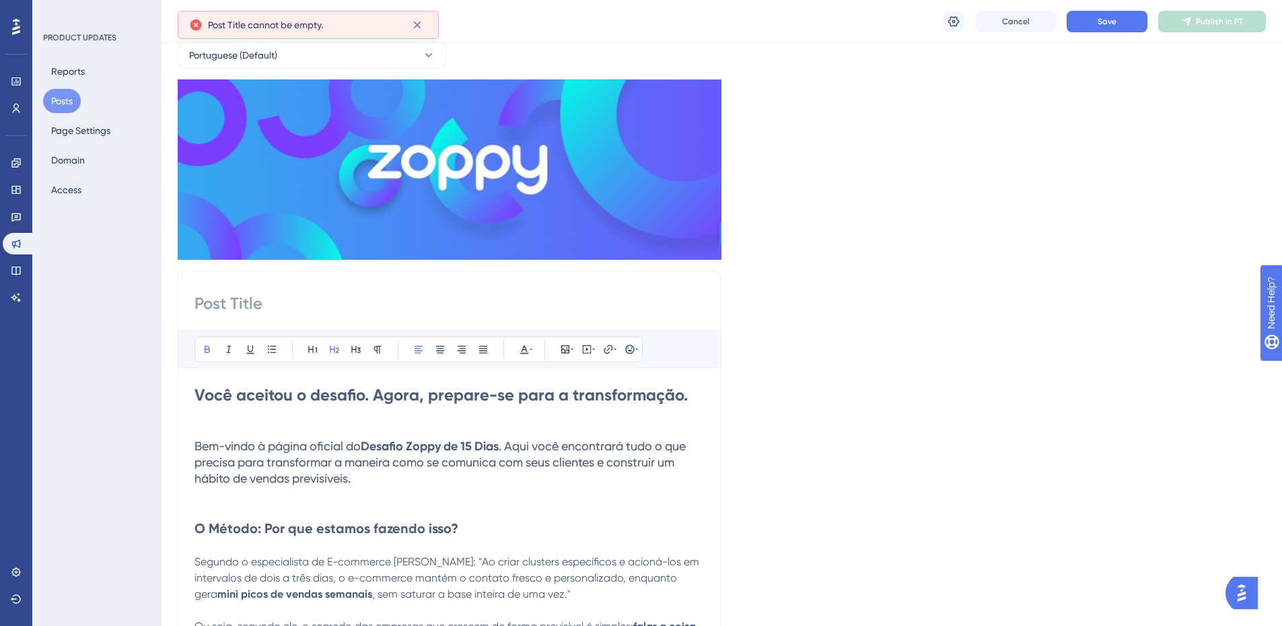
scroll to position [57, 0]
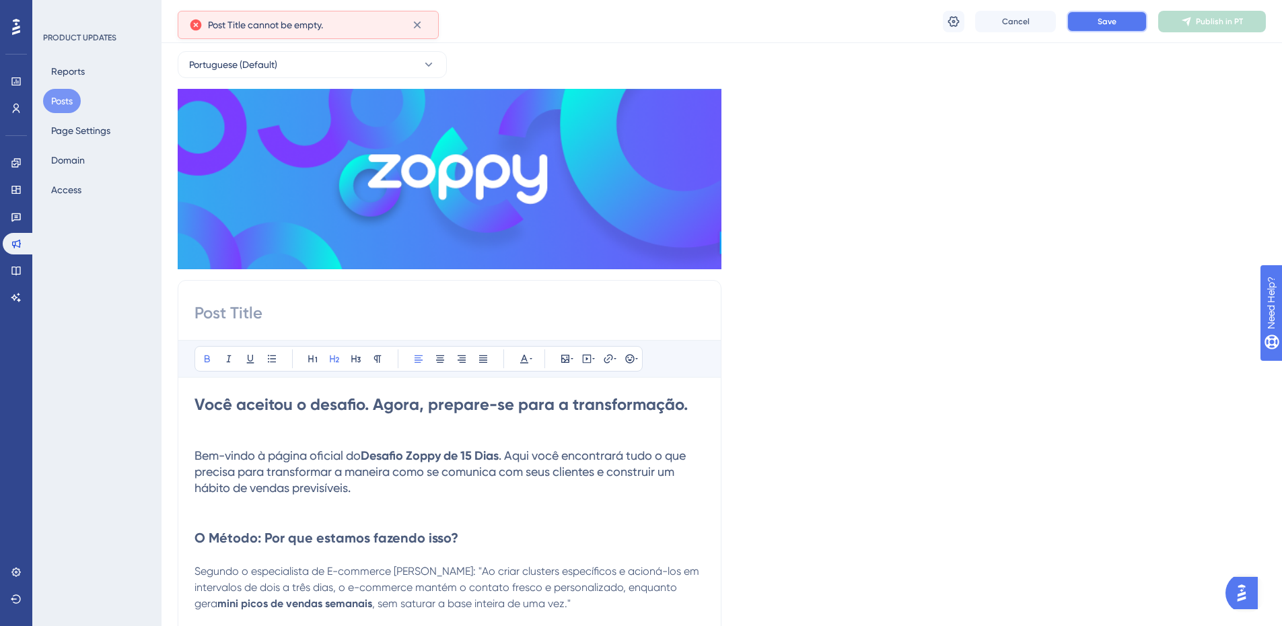
click at [1085, 20] on button "Save" at bounding box center [1107, 22] width 81 height 22
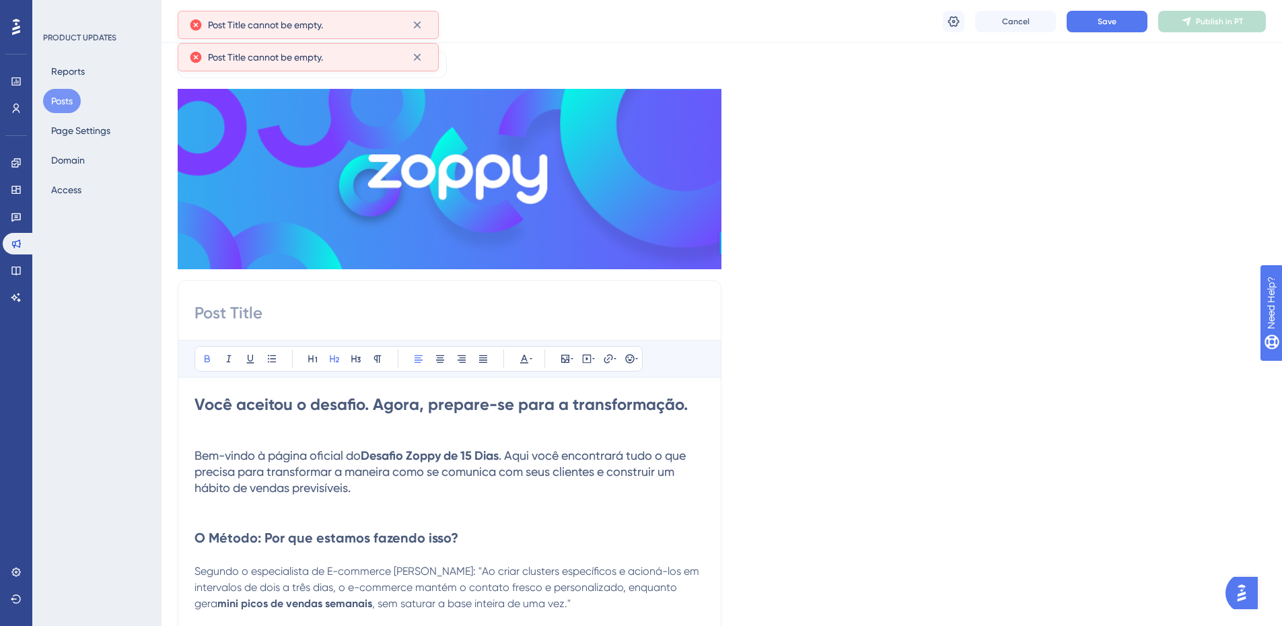
click at [320, 322] on input at bounding box center [449, 313] width 510 height 22
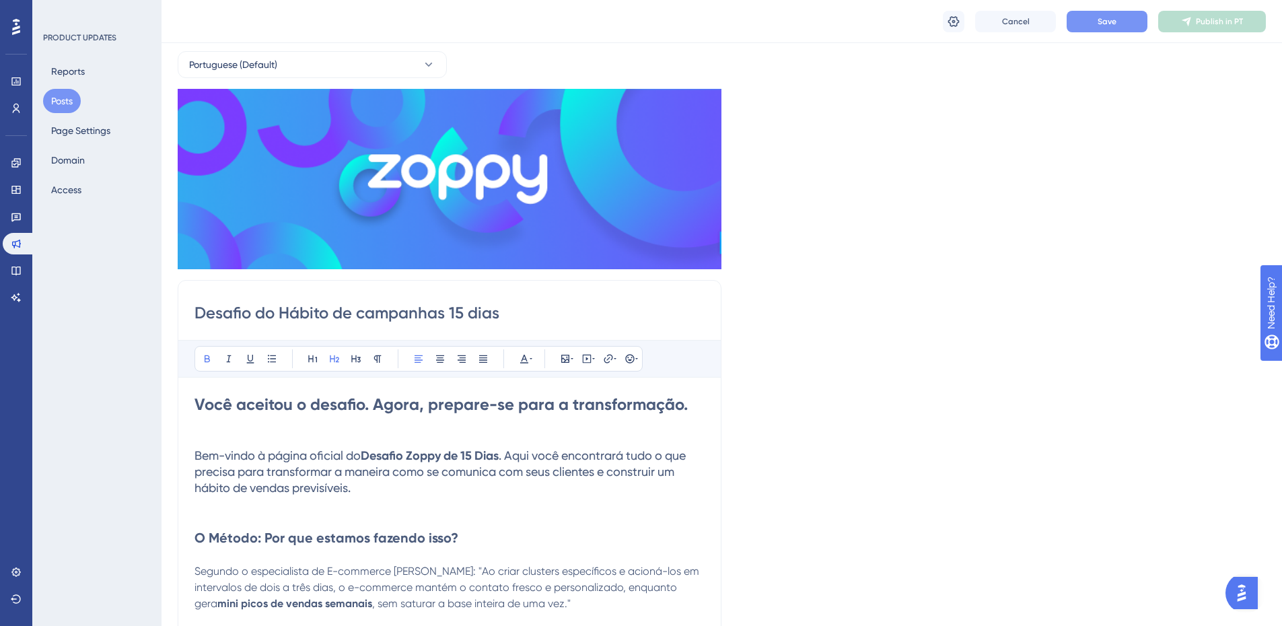
type input "Desafio do Hábito de campanhas 15 dias"
click at [1108, 26] on span "Save" at bounding box center [1106, 21] width 19 height 11
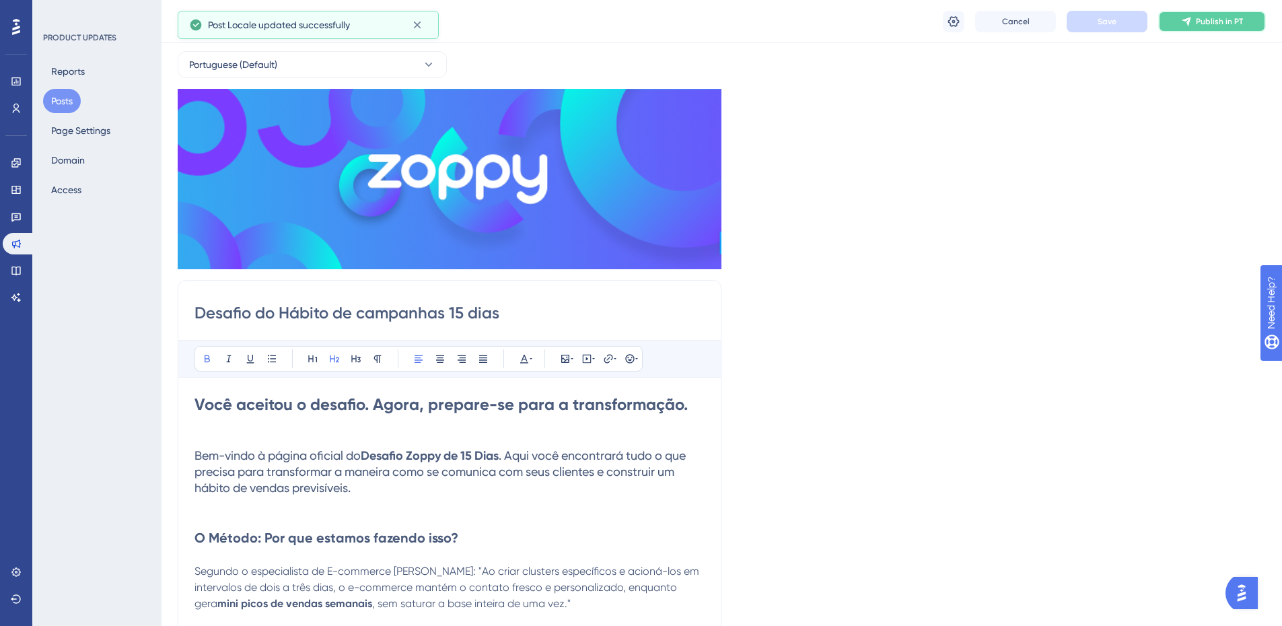
click at [1181, 22] on icon at bounding box center [1186, 21] width 11 height 11
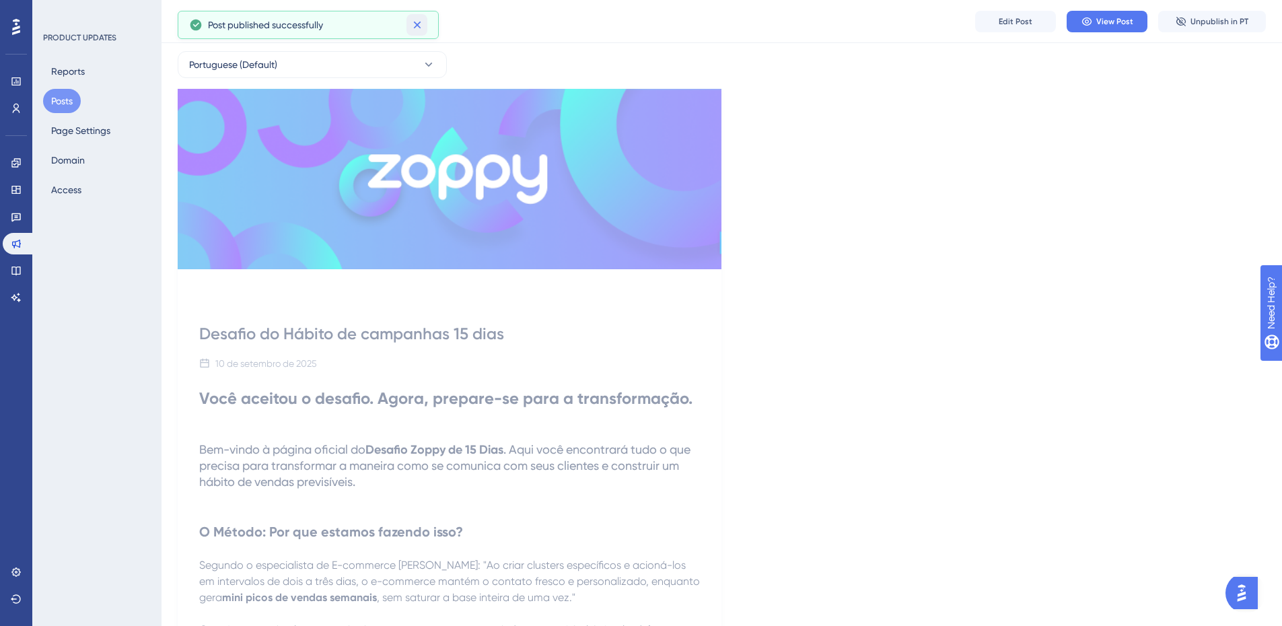
click at [422, 28] on icon at bounding box center [416, 24] width 13 height 13
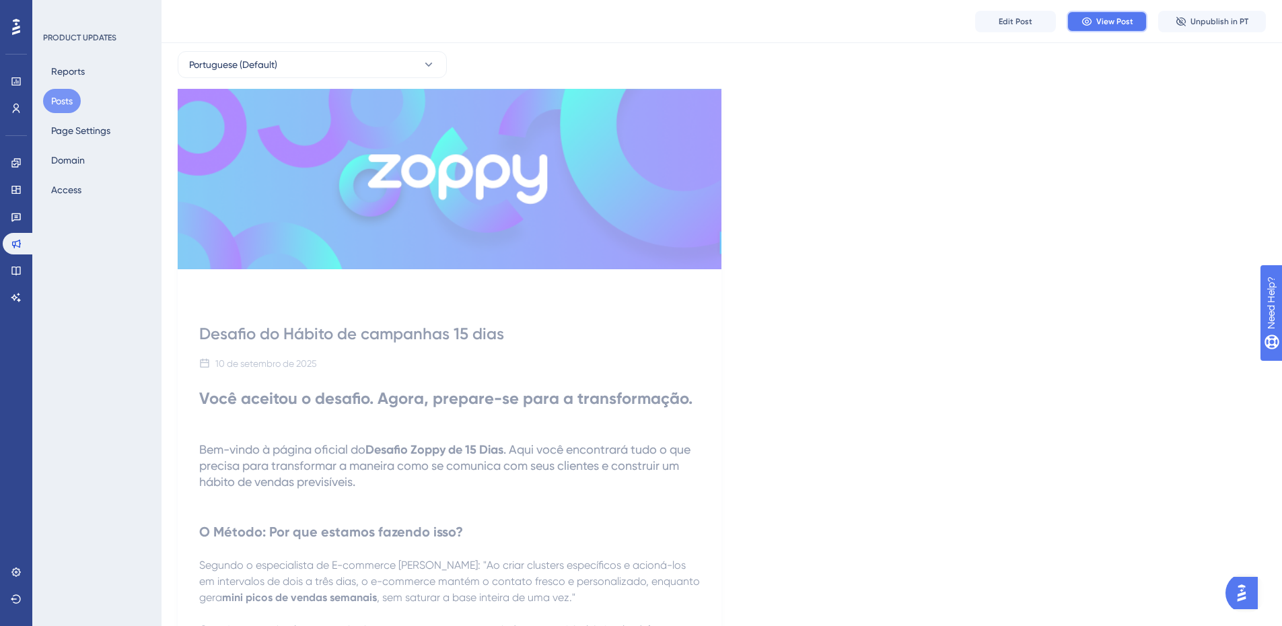
click at [1116, 14] on button "View Post" at bounding box center [1107, 22] width 81 height 22
click at [15, 160] on icon at bounding box center [16, 162] width 11 height 11
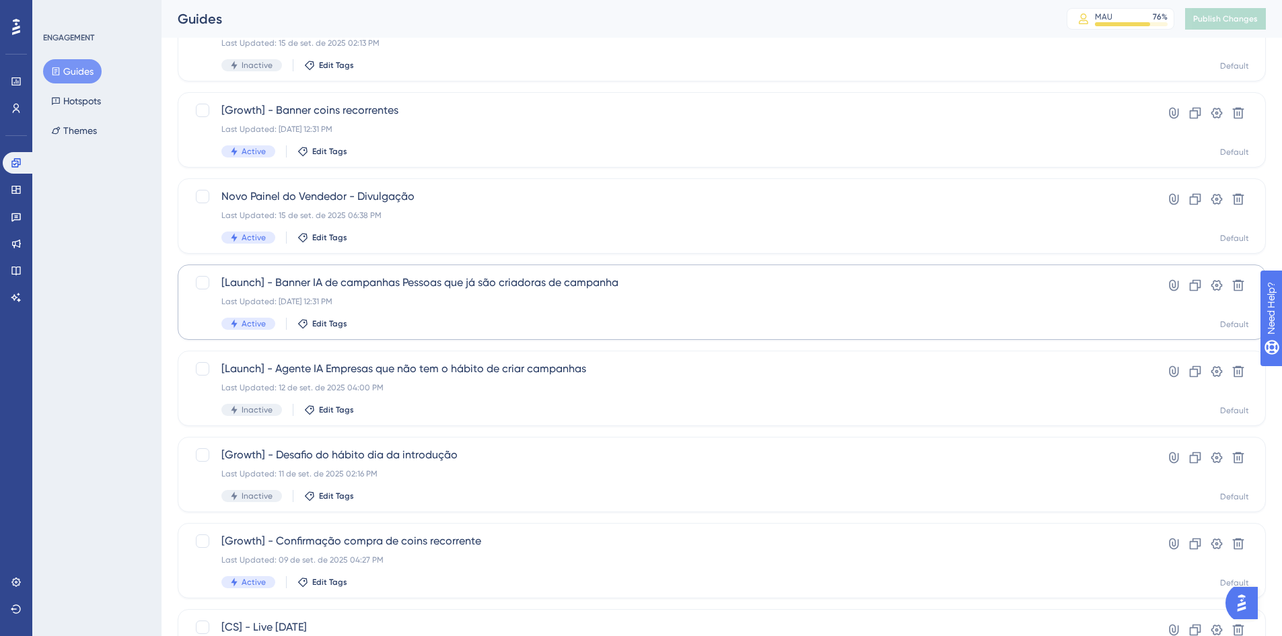
scroll to position [336, 0]
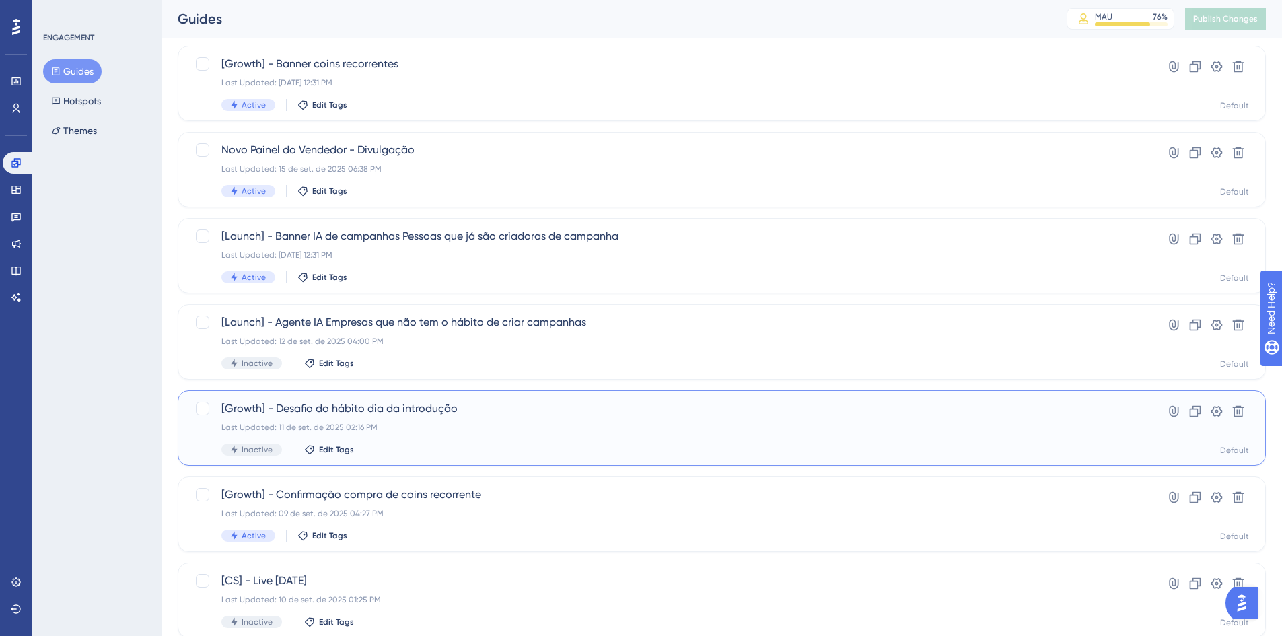
click at [434, 398] on div "[Growth] - Desafio do hábito dia da introdução Last Updated: 11 de set. de 2025…" at bounding box center [722, 427] width 1088 height 75
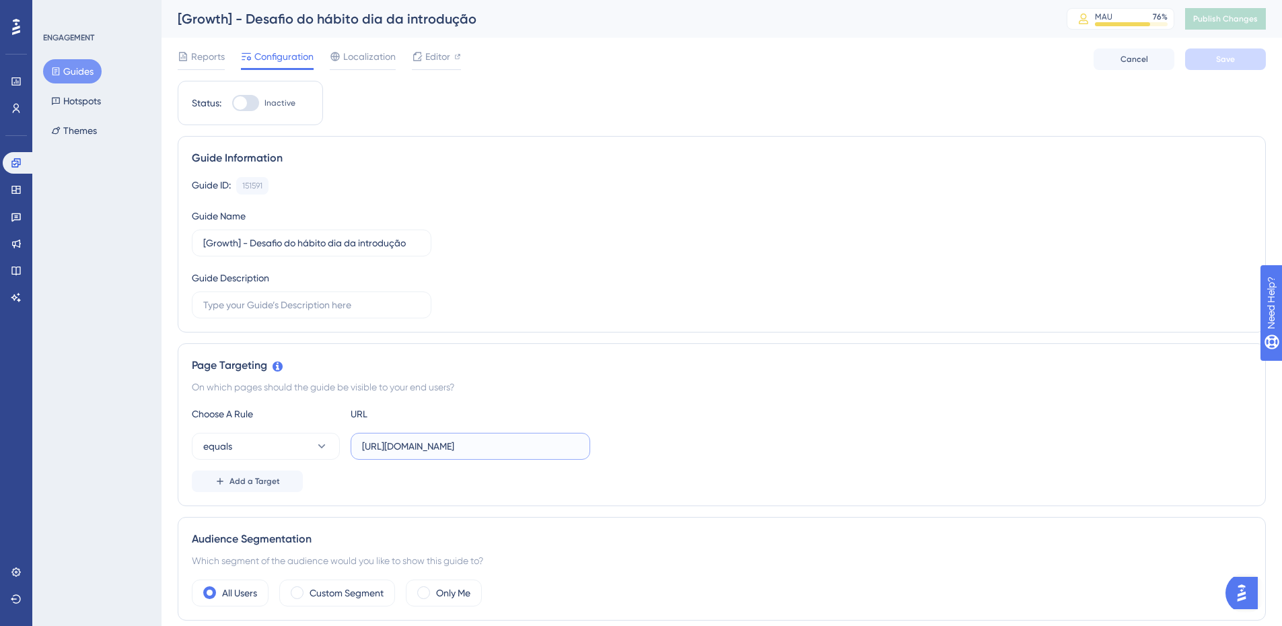
click at [493, 451] on input "https://app.zoppy.com.br/login" at bounding box center [470, 446] width 217 height 15
click at [492, 452] on input "https://app.zoppy.com.br/login" at bounding box center [470, 446] width 217 height 15
type input "https://app.zoppy.com.br/dashboard"
click at [316, 451] on icon at bounding box center [321, 445] width 13 height 13
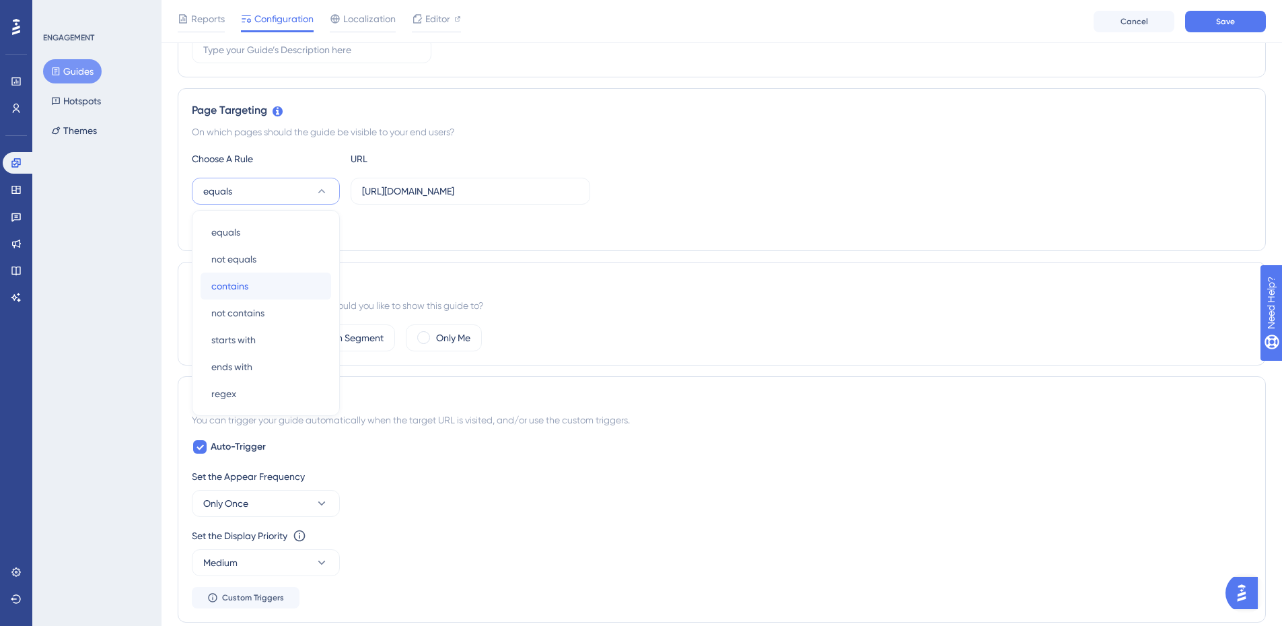
click at [256, 285] on div "contains contains" at bounding box center [265, 286] width 109 height 27
click at [367, 330] on label "Custom Segment" at bounding box center [347, 338] width 74 height 16
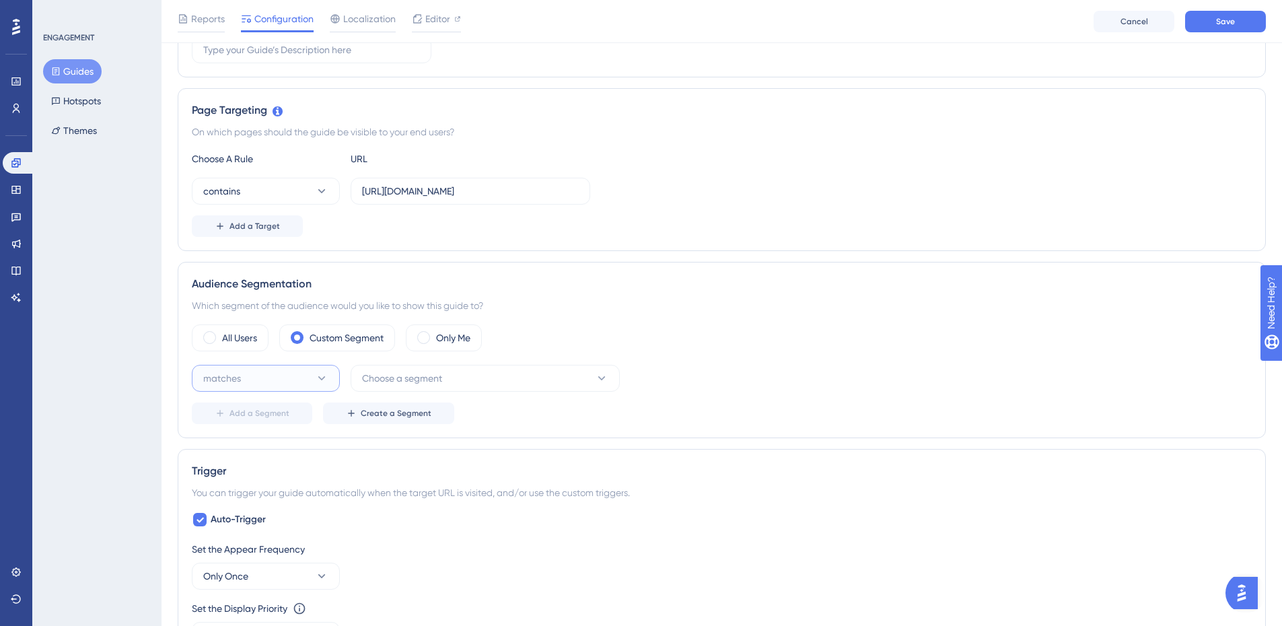
click at [285, 376] on button "matches" at bounding box center [266, 378] width 148 height 27
click at [275, 412] on div "matches matches" at bounding box center [265, 419] width 109 height 27
click at [409, 387] on button "Choose a segment" at bounding box center [485, 378] width 269 height 27
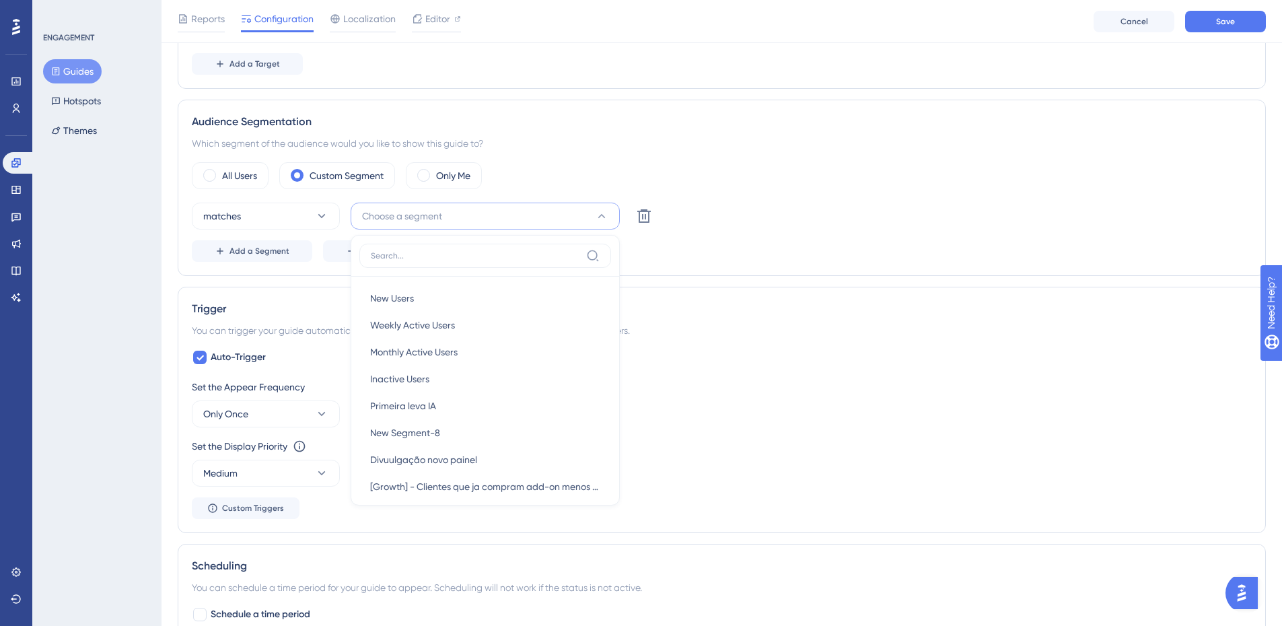
click at [427, 256] on input at bounding box center [476, 255] width 210 height 11
type input "h"
click at [581, 137] on div "Which segment of the audience would you like to show this guide to?" at bounding box center [722, 143] width 1060 height 16
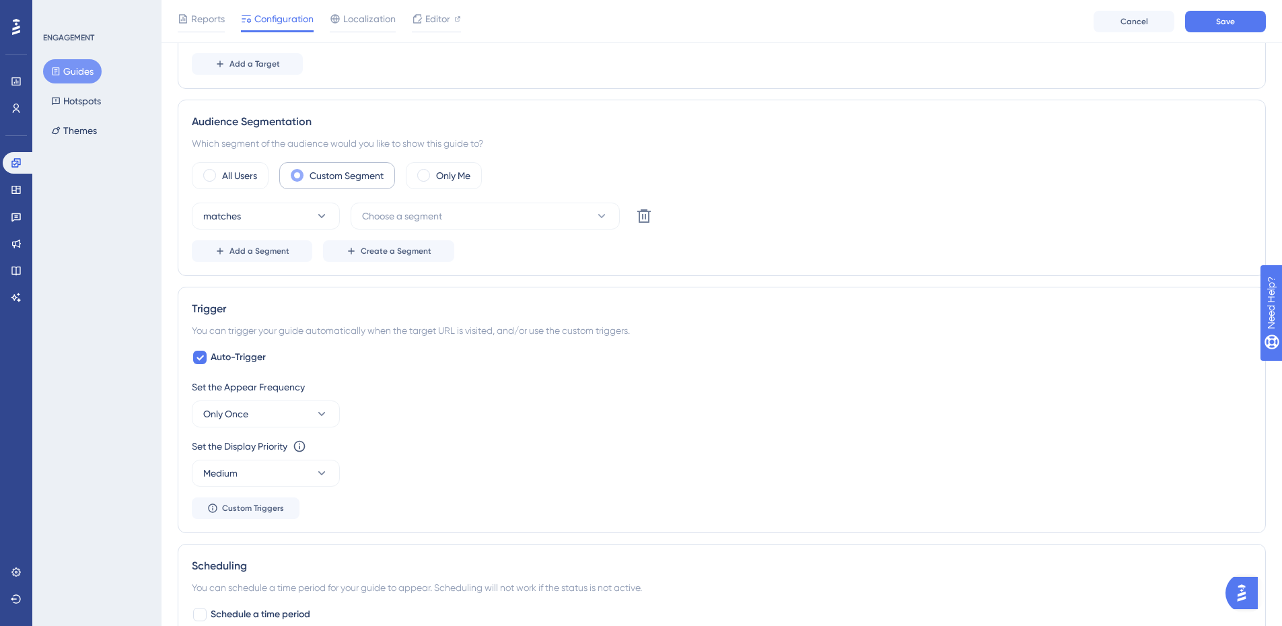
drag, startPoint x: 213, startPoint y: 177, endPoint x: 283, endPoint y: 180, distance: 70.0
click at [229, 174] on div "All Users" at bounding box center [230, 175] width 77 height 27
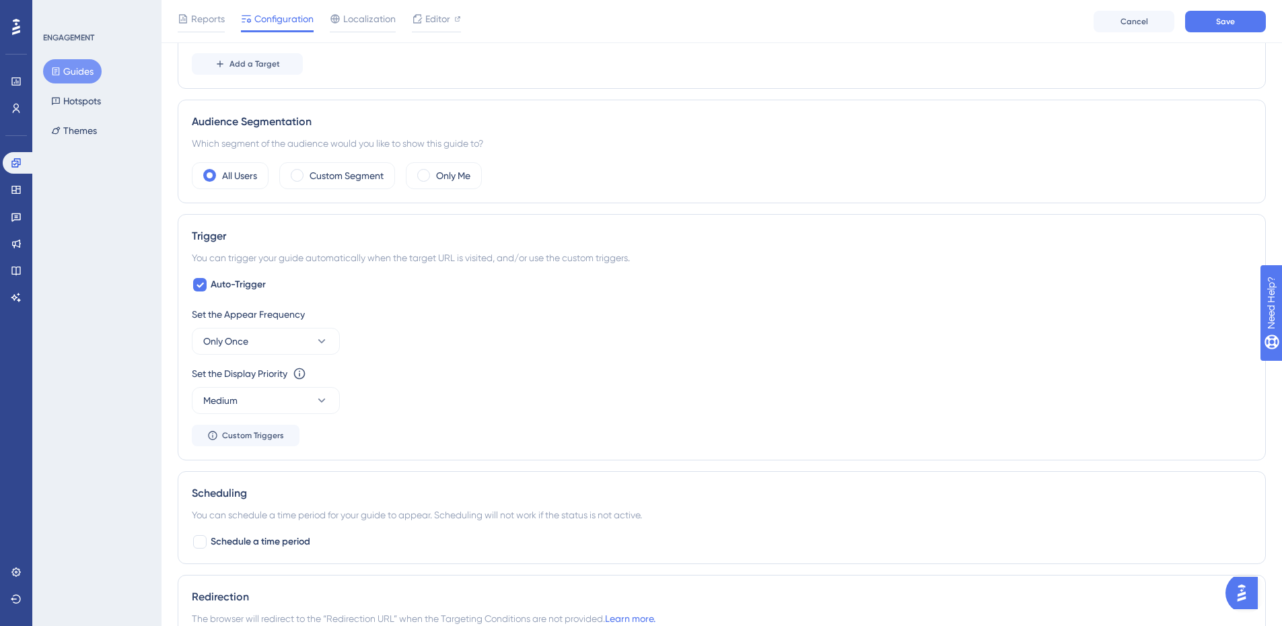
click at [1227, 8] on div "Reports Configuration Localization Editor Cancel Save" at bounding box center [721, 21] width 1120 height 43
click at [1223, 26] on span "Save" at bounding box center [1225, 21] width 19 height 11
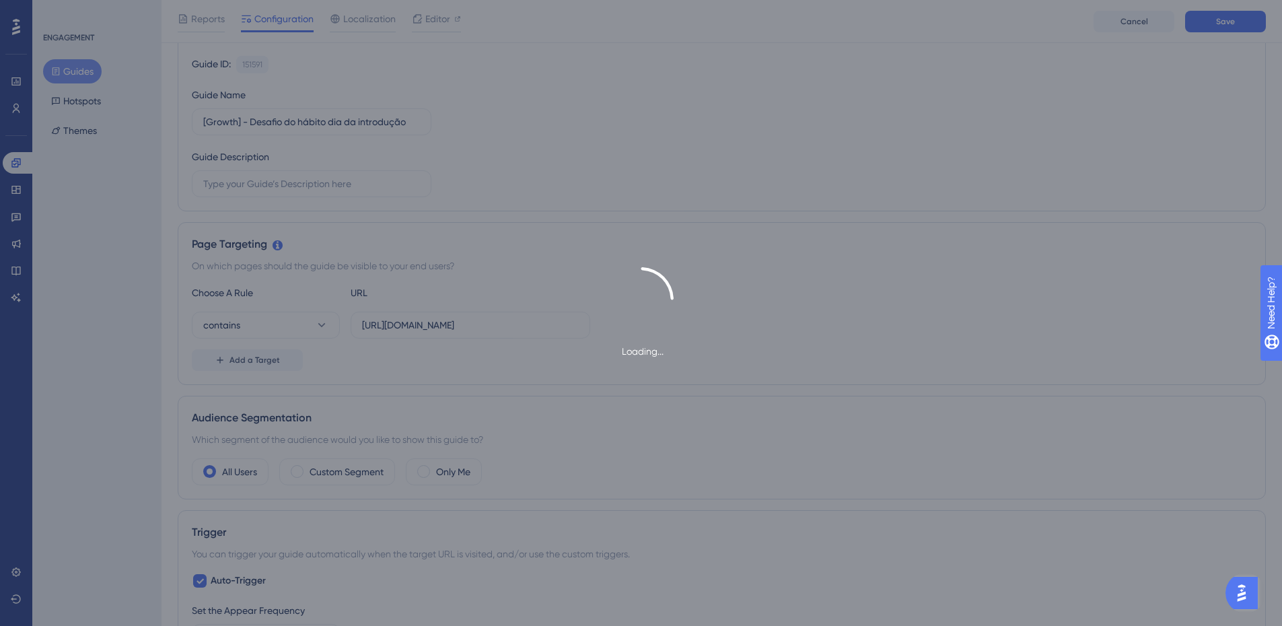
scroll to position [0, 0]
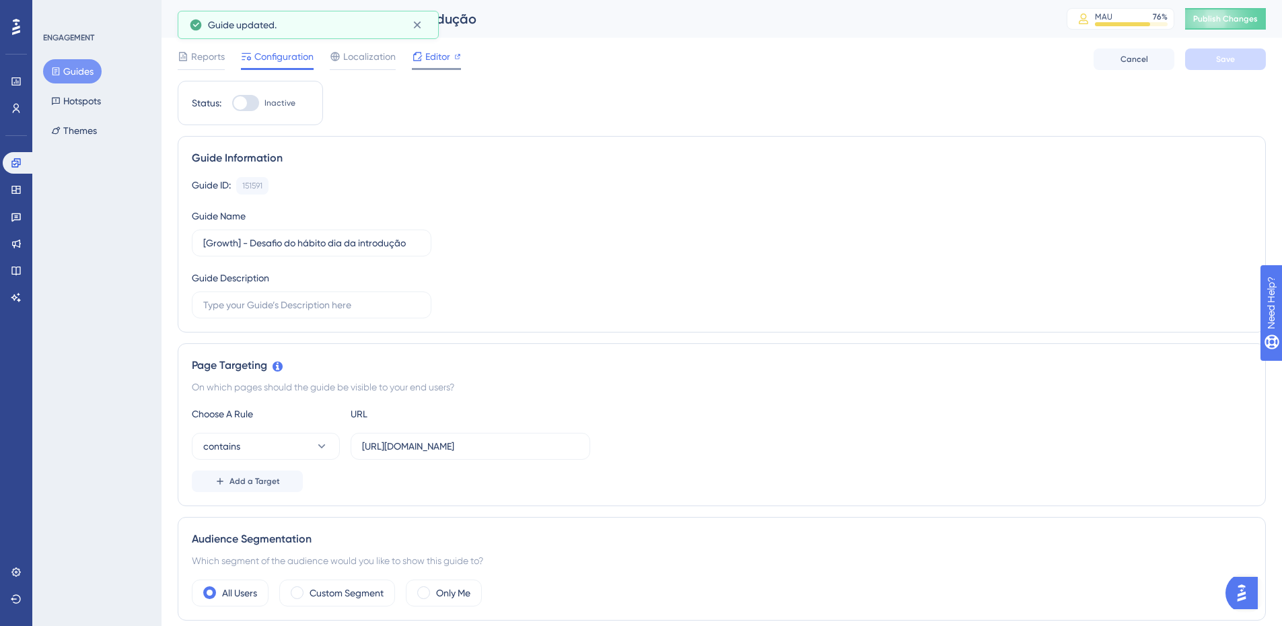
click at [433, 65] on div "Editor" at bounding box center [436, 59] width 49 height 22
click at [432, 48] on span "Editor" at bounding box center [437, 56] width 25 height 16
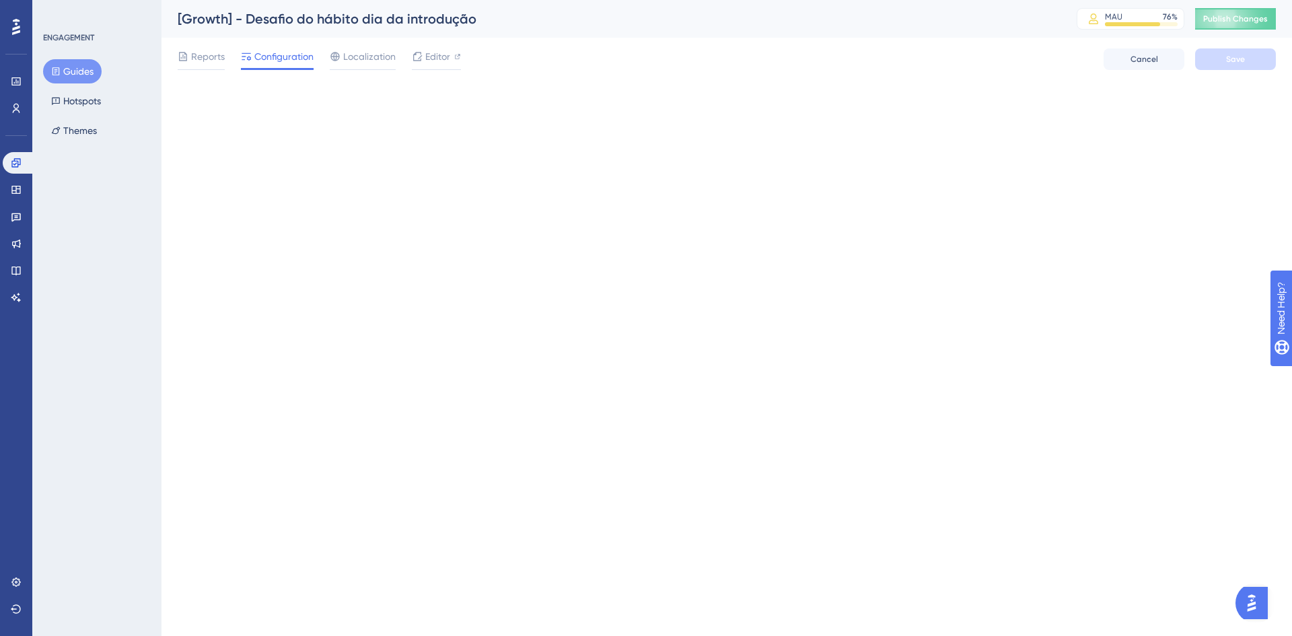
click at [85, 64] on button "Guides" at bounding box center [72, 71] width 59 height 24
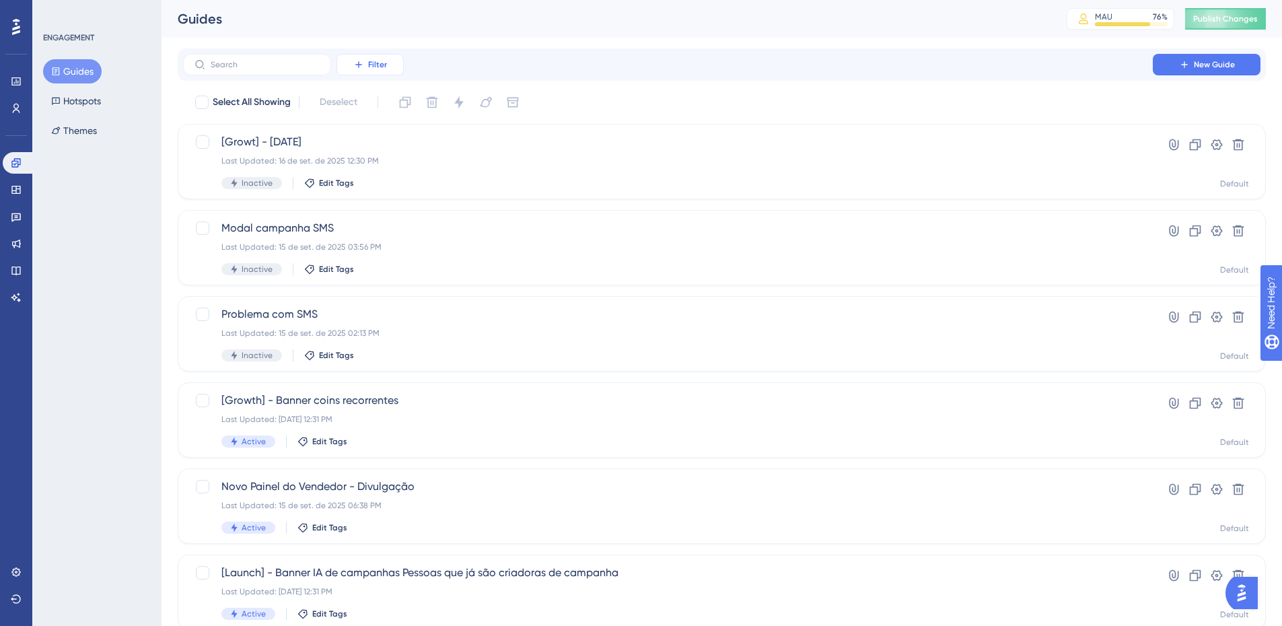
click at [384, 54] on button "Filter" at bounding box center [369, 65] width 67 height 22
click at [375, 178] on span "Status" at bounding box center [370, 184] width 28 height 16
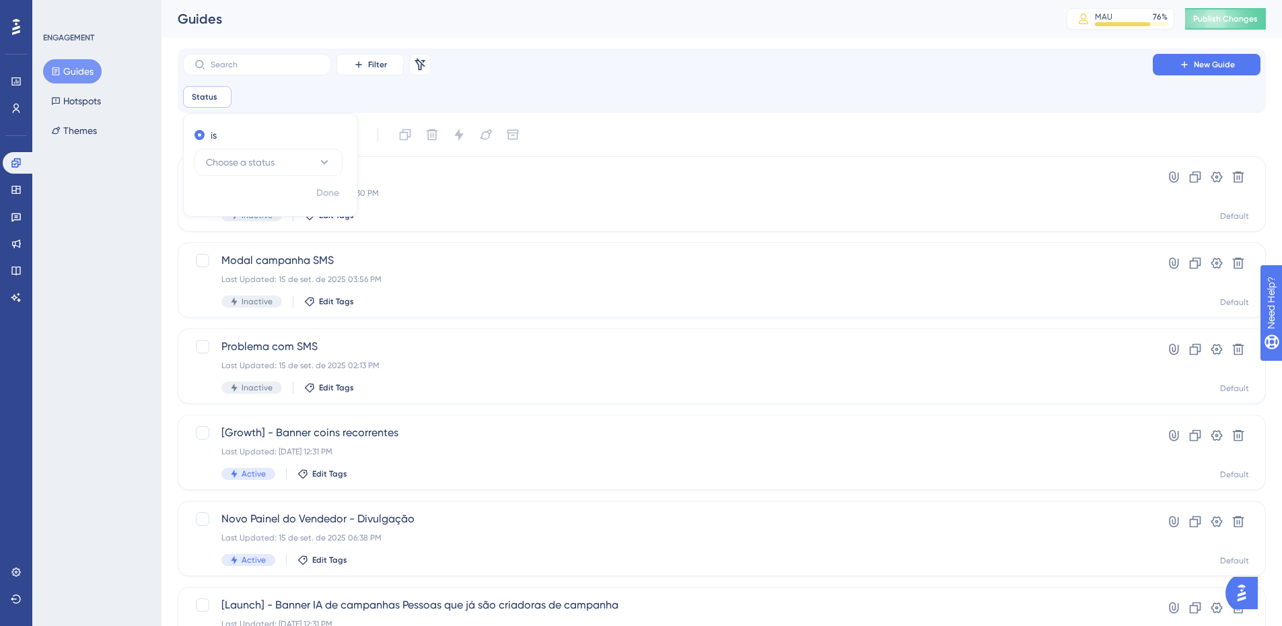
drag, startPoint x: 225, startPoint y: 182, endPoint x: 218, endPoint y: 176, distance: 9.1
click at [223, 181] on div "Done" at bounding box center [271, 198] width 174 height 35
click at [217, 172] on button "Choose a status" at bounding box center [268, 162] width 148 height 27
click at [226, 197] on span "Active" at bounding box center [227, 203] width 27 height 16
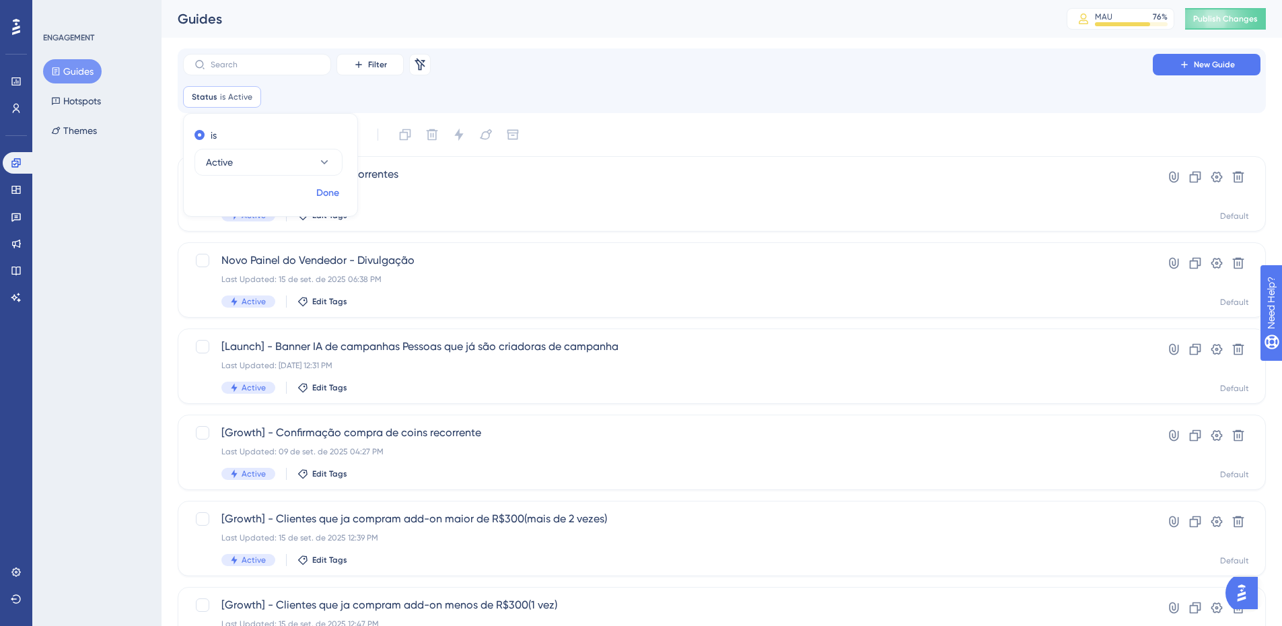
click at [328, 196] on span "Done" at bounding box center [327, 193] width 23 height 16
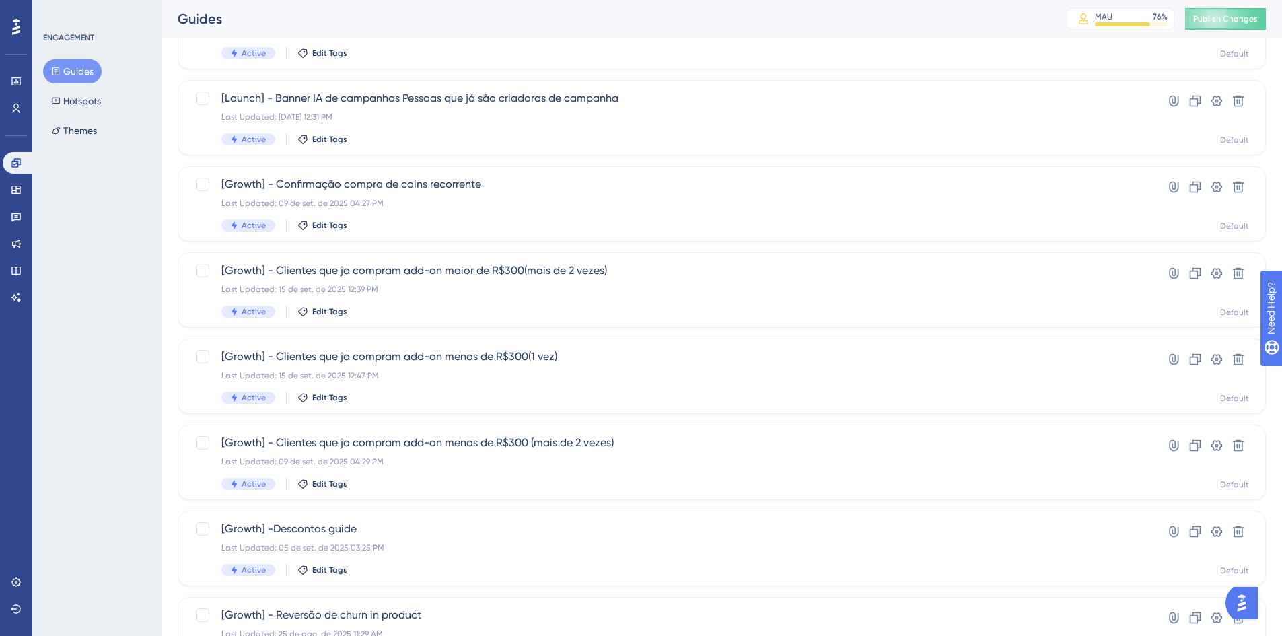
scroll to position [269, 0]
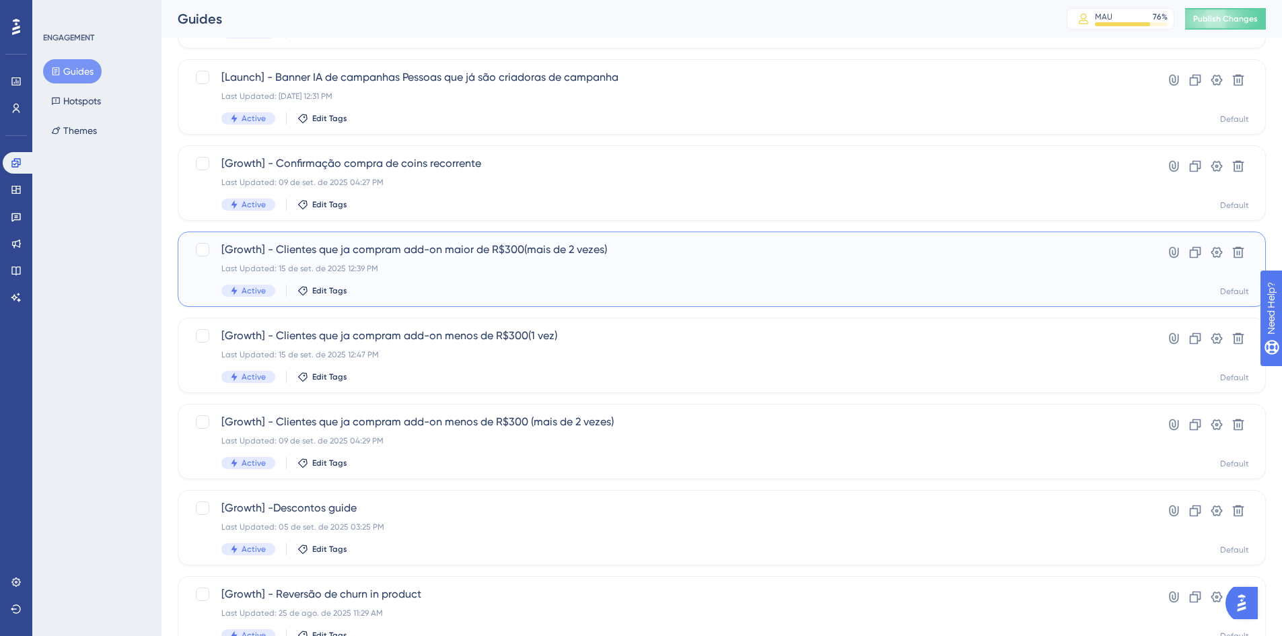
click at [407, 271] on div "Last Updated: 15 de set. de 2025 12:39 PM" at bounding box center [667, 268] width 893 height 11
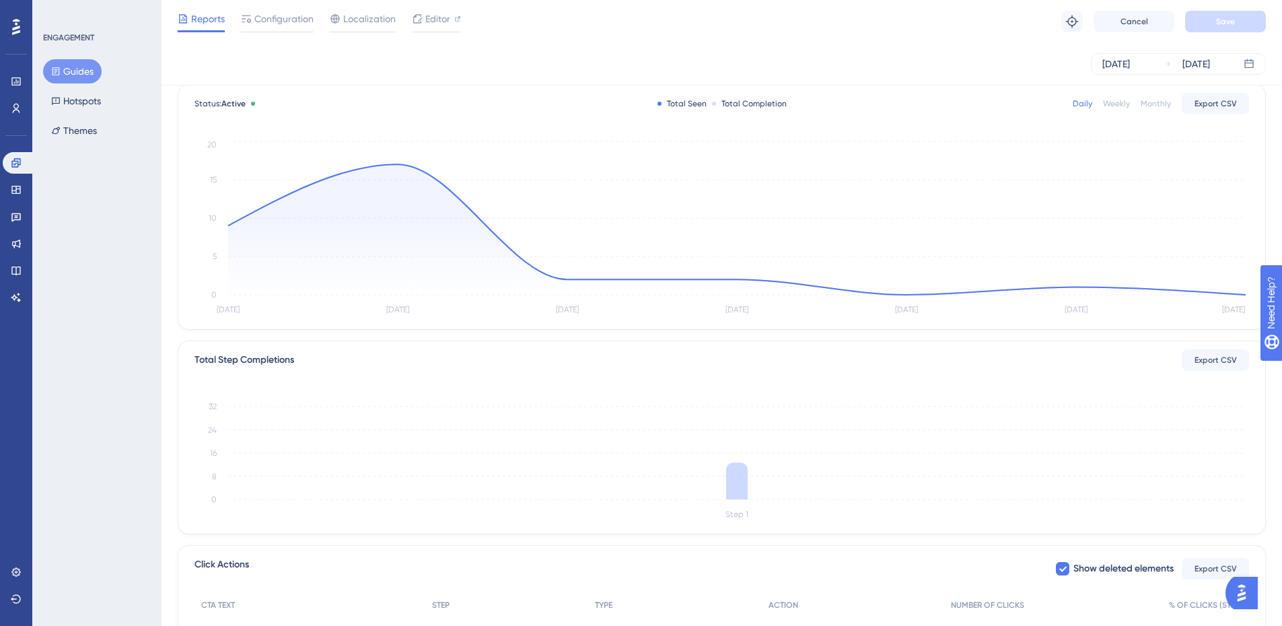
scroll to position [227, 0]
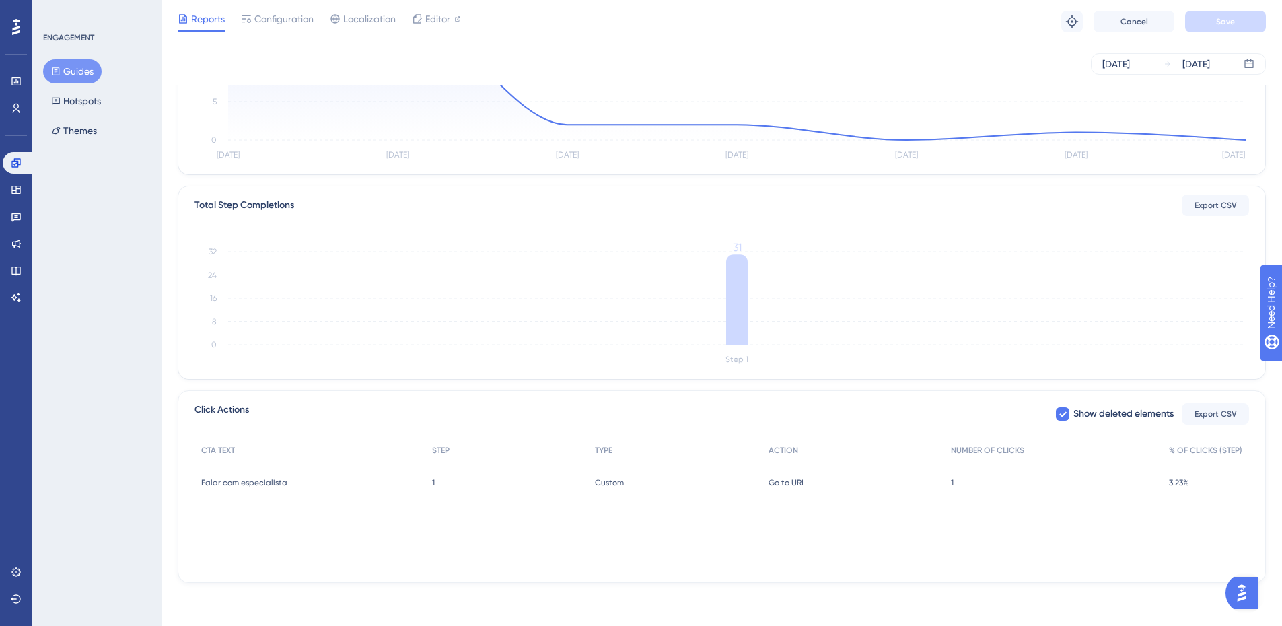
click at [952, 480] on span "1" at bounding box center [952, 482] width 3 height 11
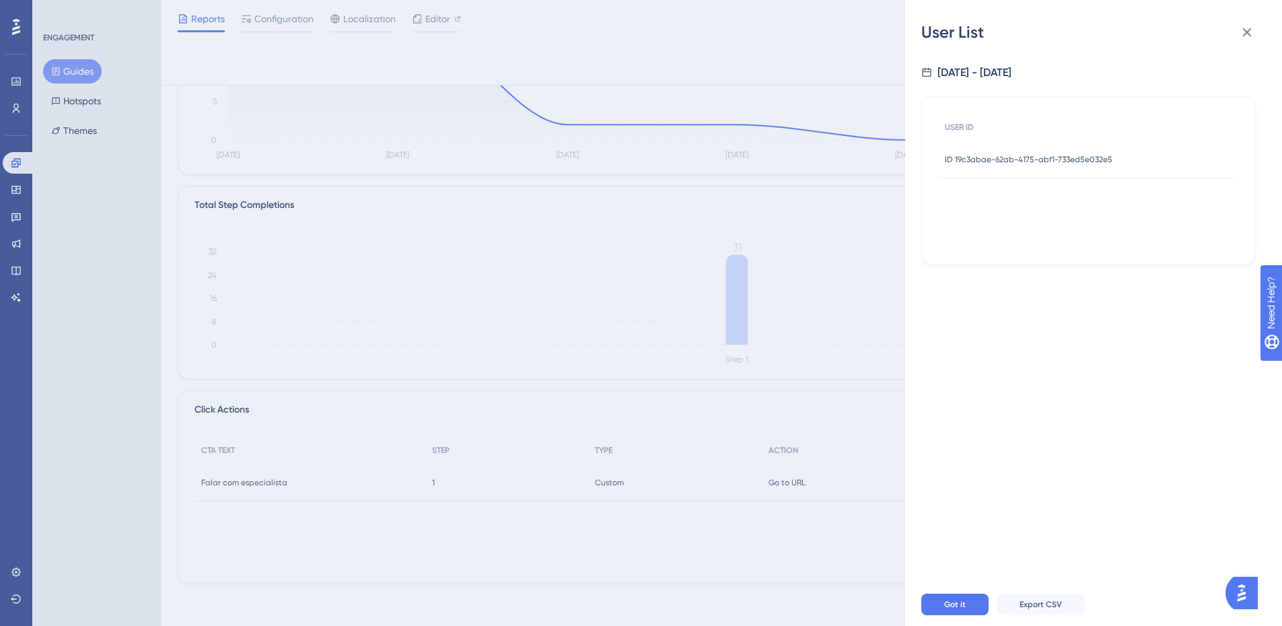
click at [997, 165] on div "ID 19c3abae-62ab-4175-abf1-733ed5e032e5 ID 19c3abae-62ab-4175-abf1-733ed5e032e5" at bounding box center [1029, 160] width 168 height 38
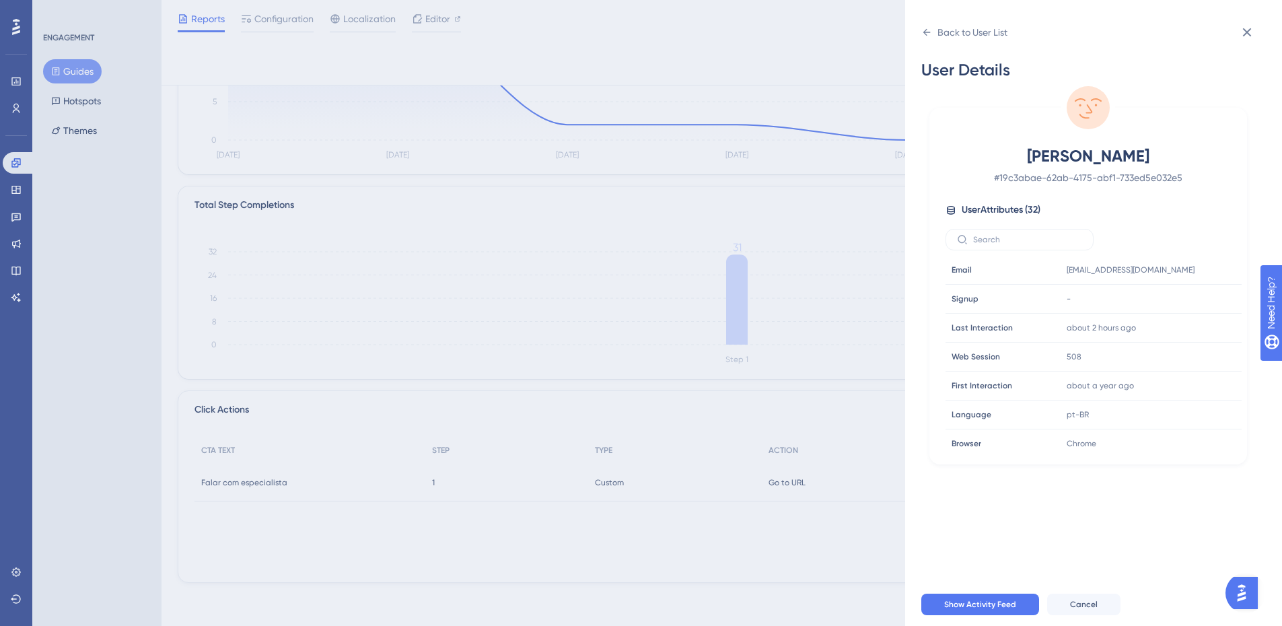
click at [6, 172] on div "Back to User List User Details Juliana Klein Rodrigues # 19c3abae-62ab-4175-abf…" at bounding box center [641, 313] width 1282 height 626
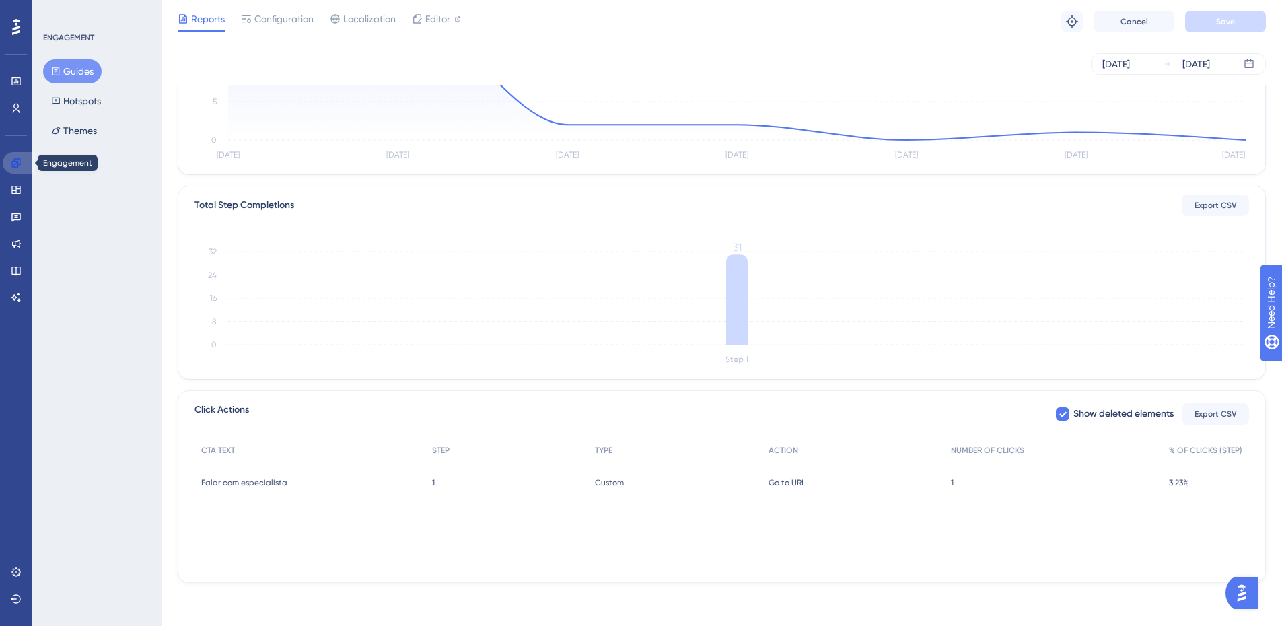
click at [11, 172] on link at bounding box center [19, 163] width 32 height 22
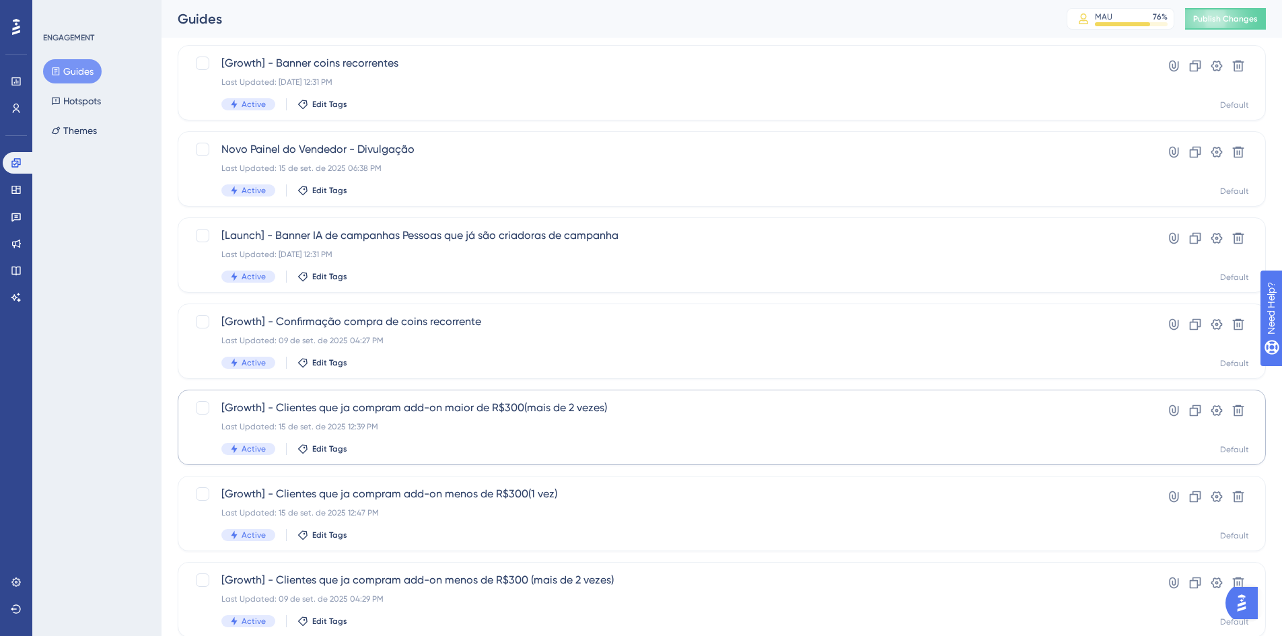
scroll to position [135, 0]
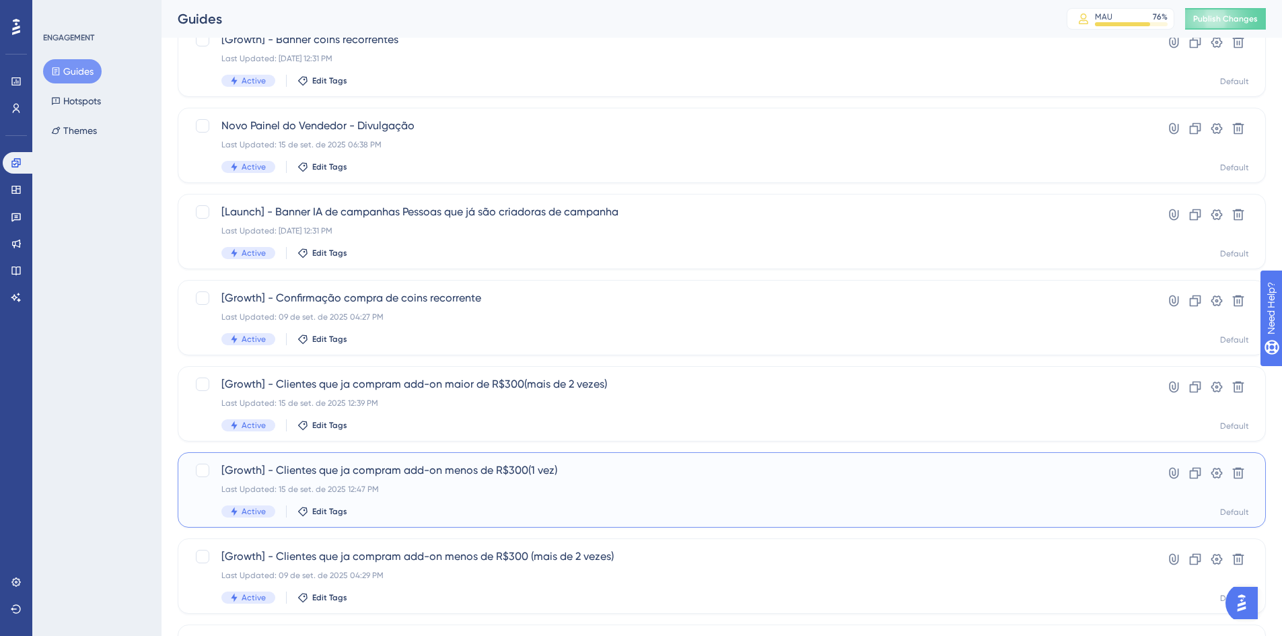
click at [521, 467] on span "[Growth] - Clientes que ja compram add-on menos de R$300(1 vez)" at bounding box center [667, 470] width 893 height 16
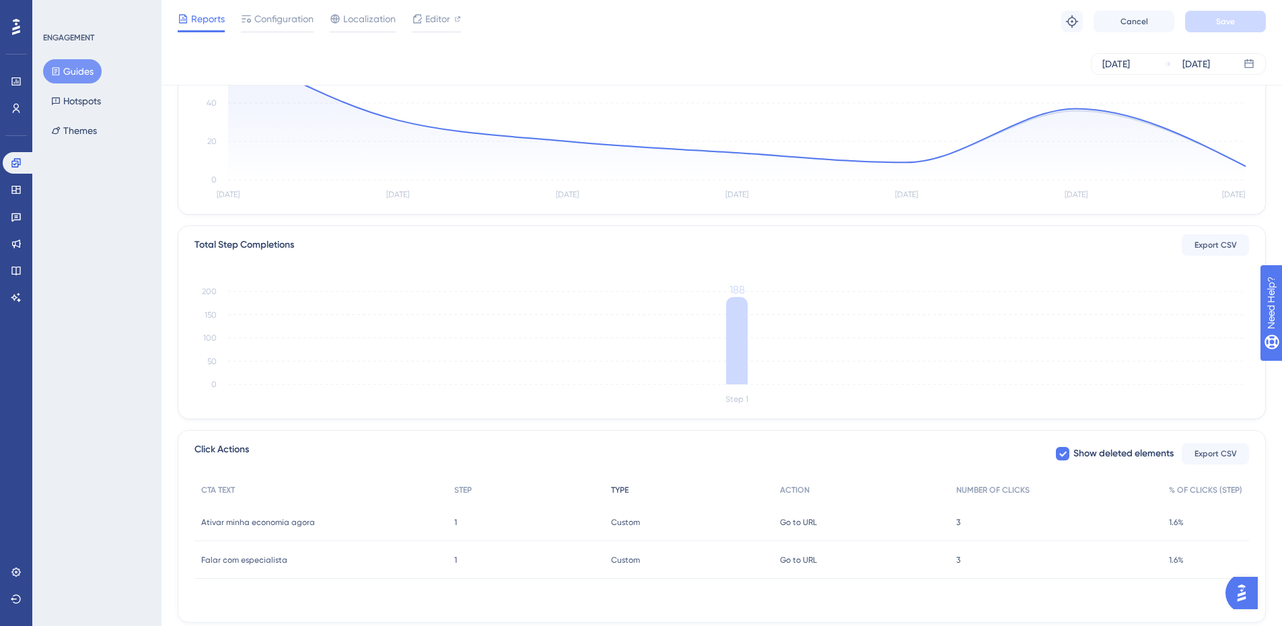
scroll to position [227, 0]
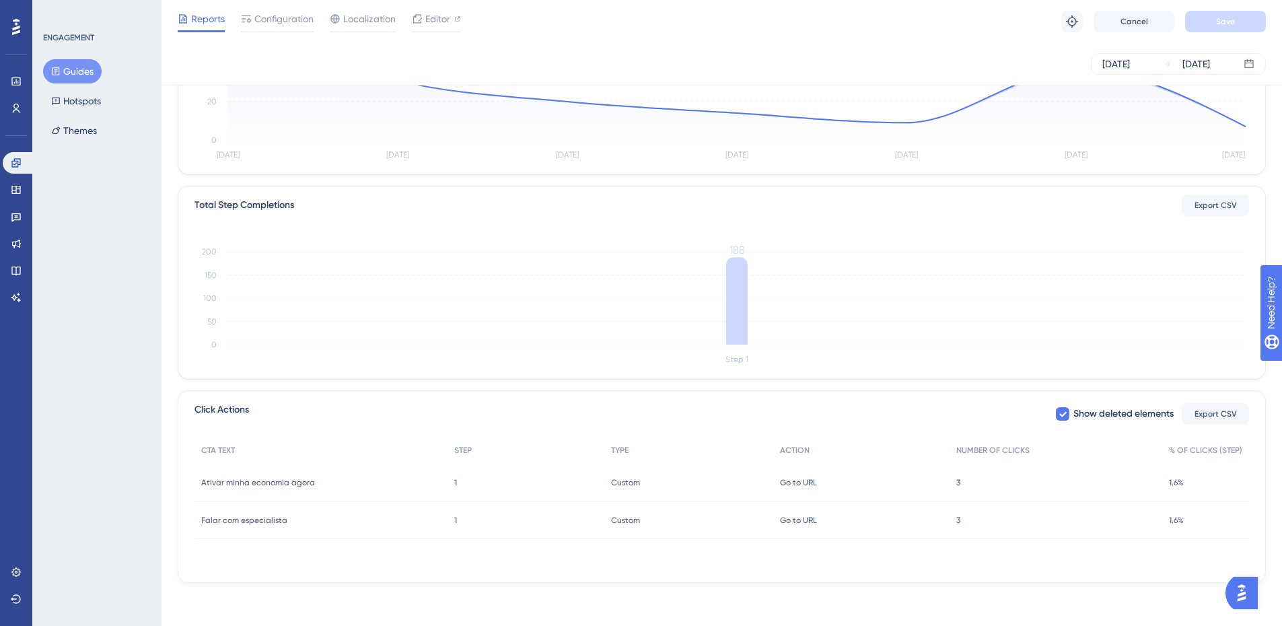
click at [953, 481] on div "3 3" at bounding box center [1055, 483] width 213 height 38
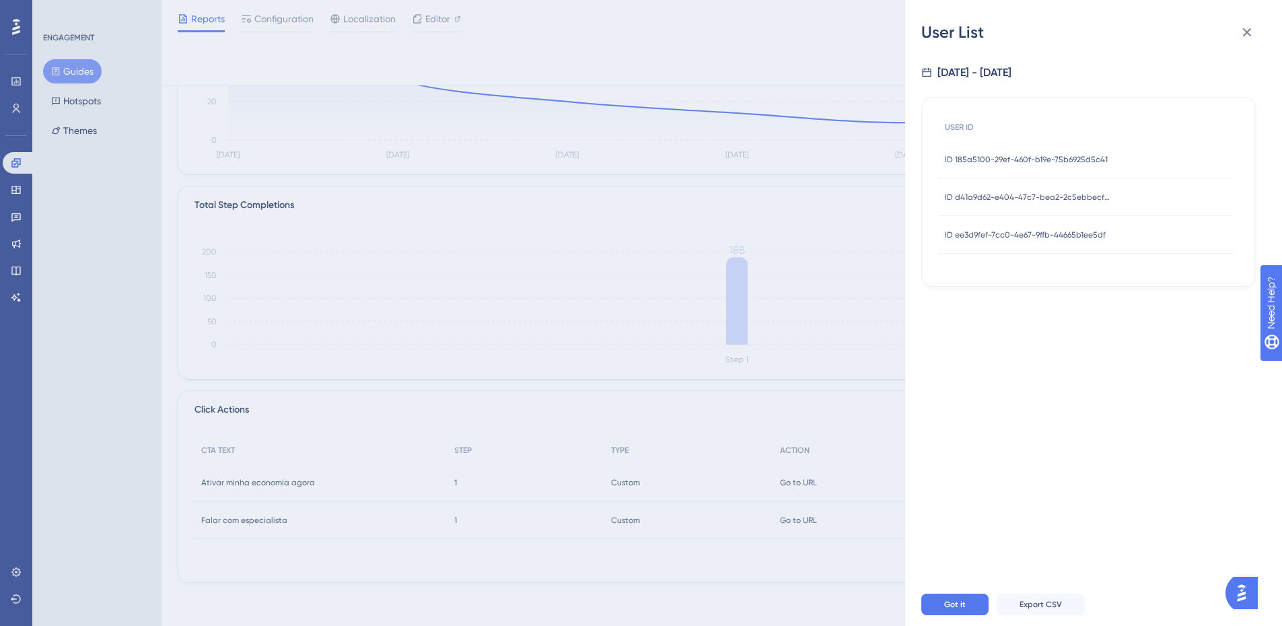
click at [992, 235] on span "ID ee3d9fef-7cc0-4e67-9ffb-44665b1ee5df" at bounding box center [1025, 234] width 161 height 11
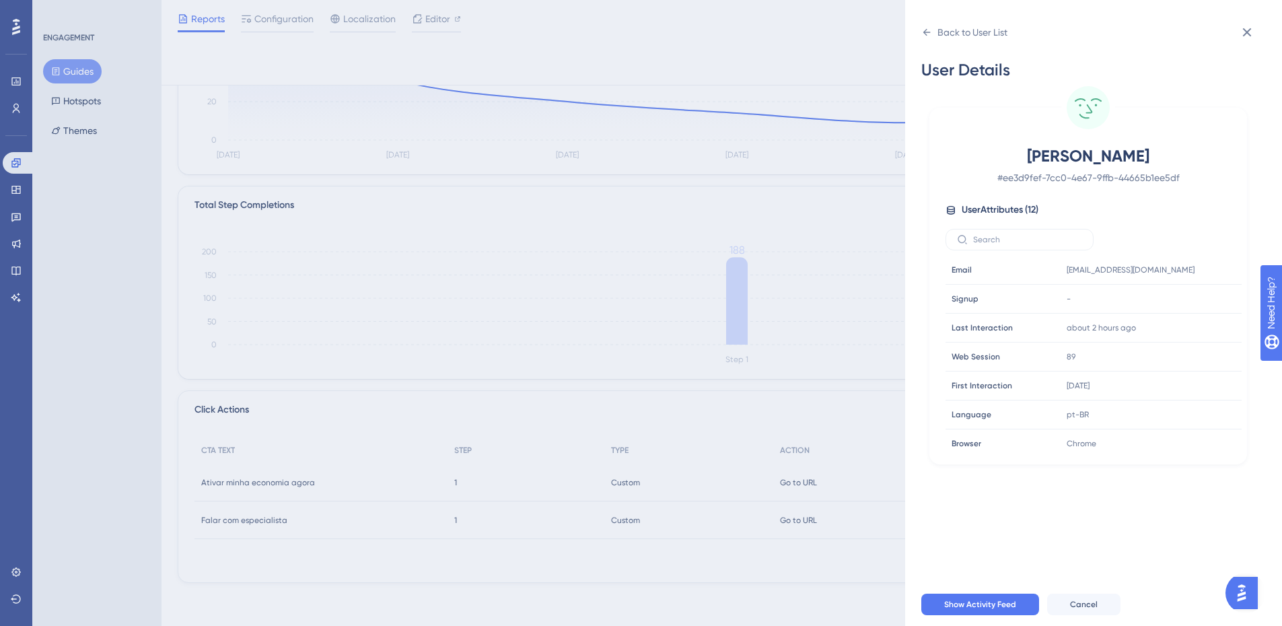
click at [920, 40] on div "Back to User List User Details Mariana Stradiotto # ee3d9fef-7cc0-4e67-9ffb-446…" at bounding box center [1093, 313] width 377 height 626
click at [922, 34] on icon at bounding box center [926, 32] width 11 height 11
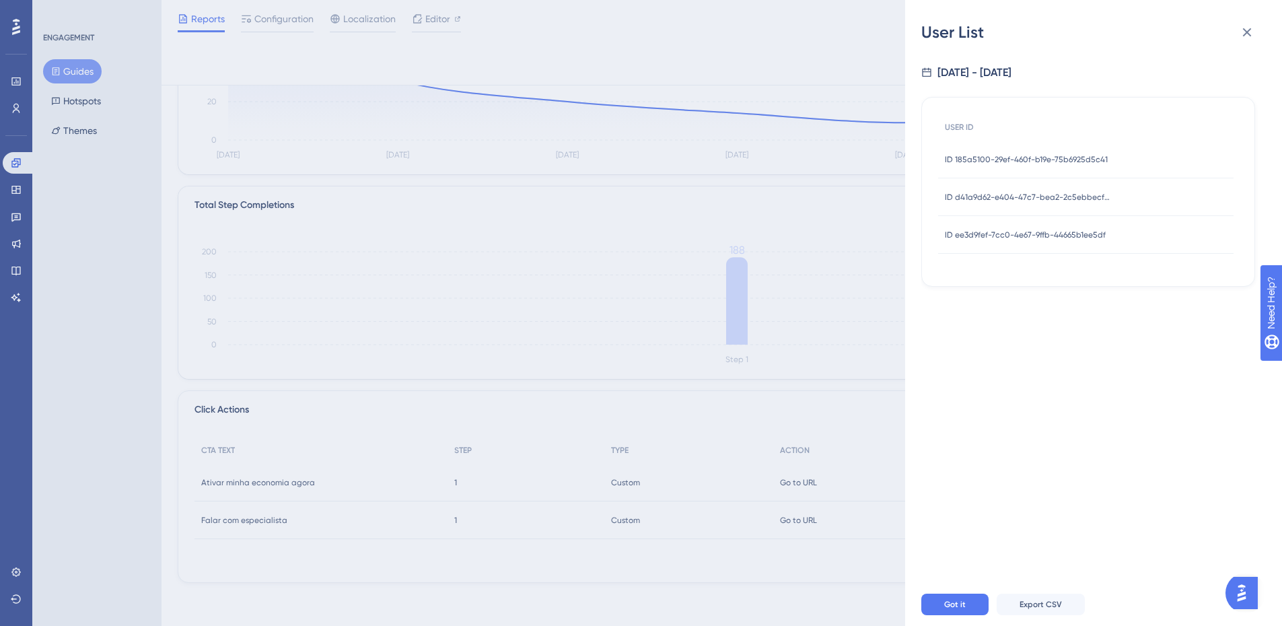
click at [63, 64] on div "User List 9/10/2025 - 9/16/2025 USER ID ID 185a5100-29ef-460f-b19e-75b6925d5c41…" at bounding box center [641, 313] width 1282 height 626
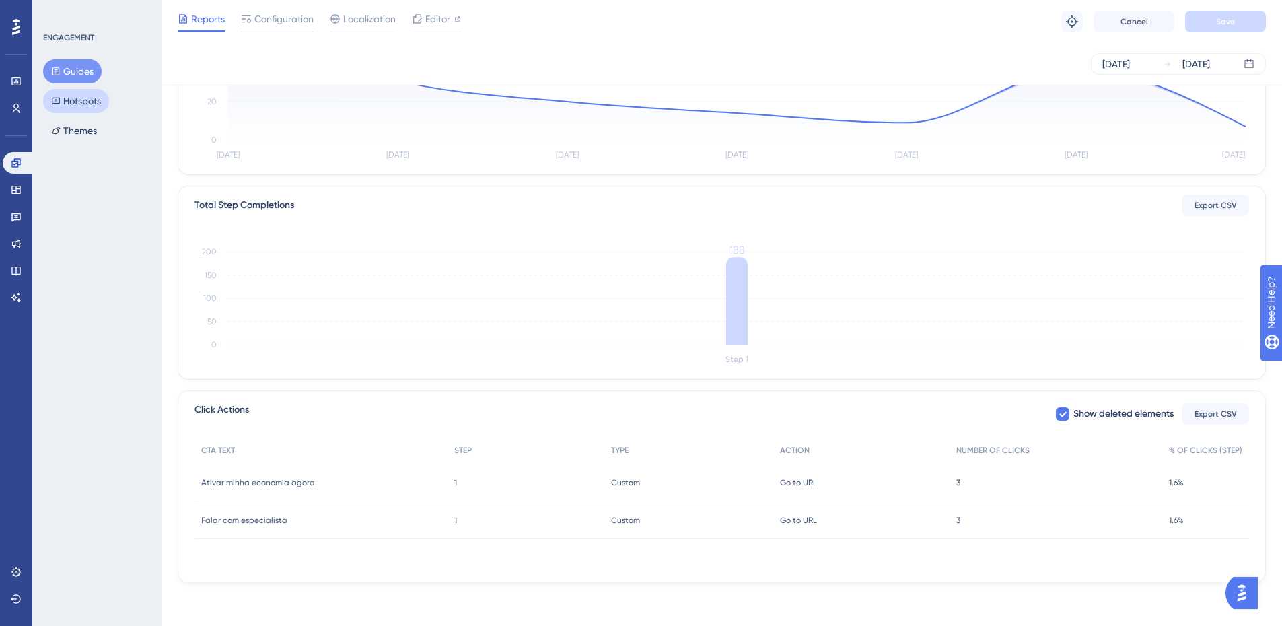
drag, startPoint x: 71, startPoint y: 73, endPoint x: 89, endPoint y: 96, distance: 29.7
click at [72, 73] on button "Guides" at bounding box center [72, 71] width 59 height 24
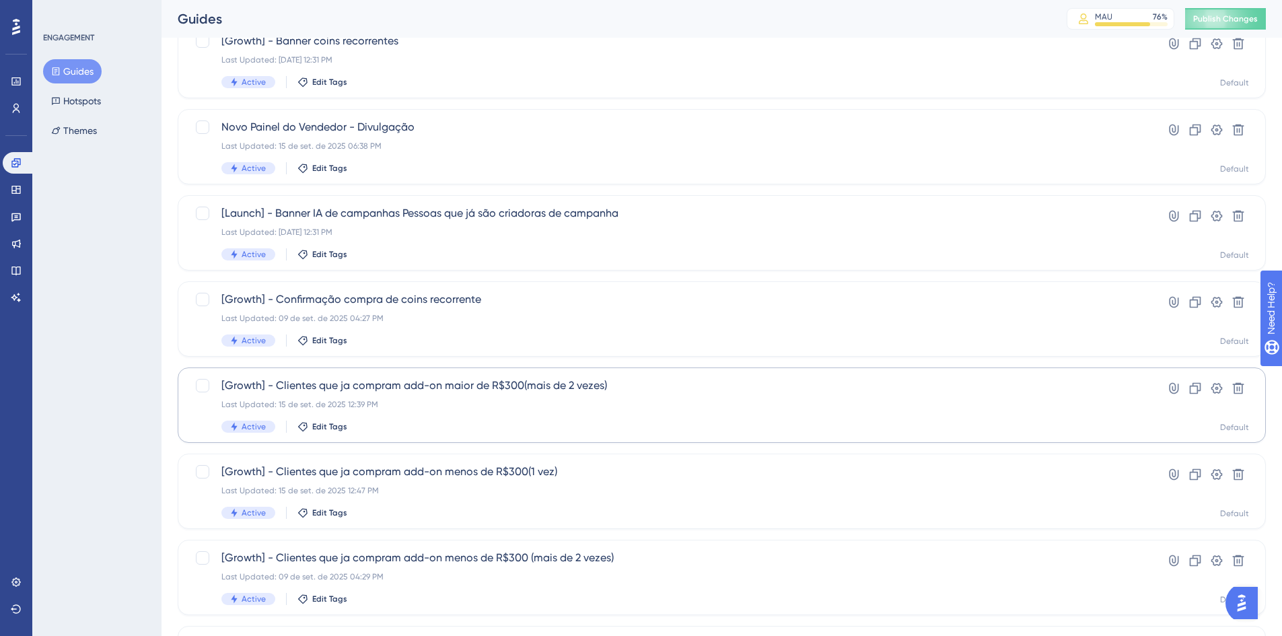
scroll to position [135, 0]
click at [595, 550] on span "[Growth] - Clientes que ja compram add-on menos de R$300 (mais de 2 vezes)" at bounding box center [667, 556] width 893 height 16
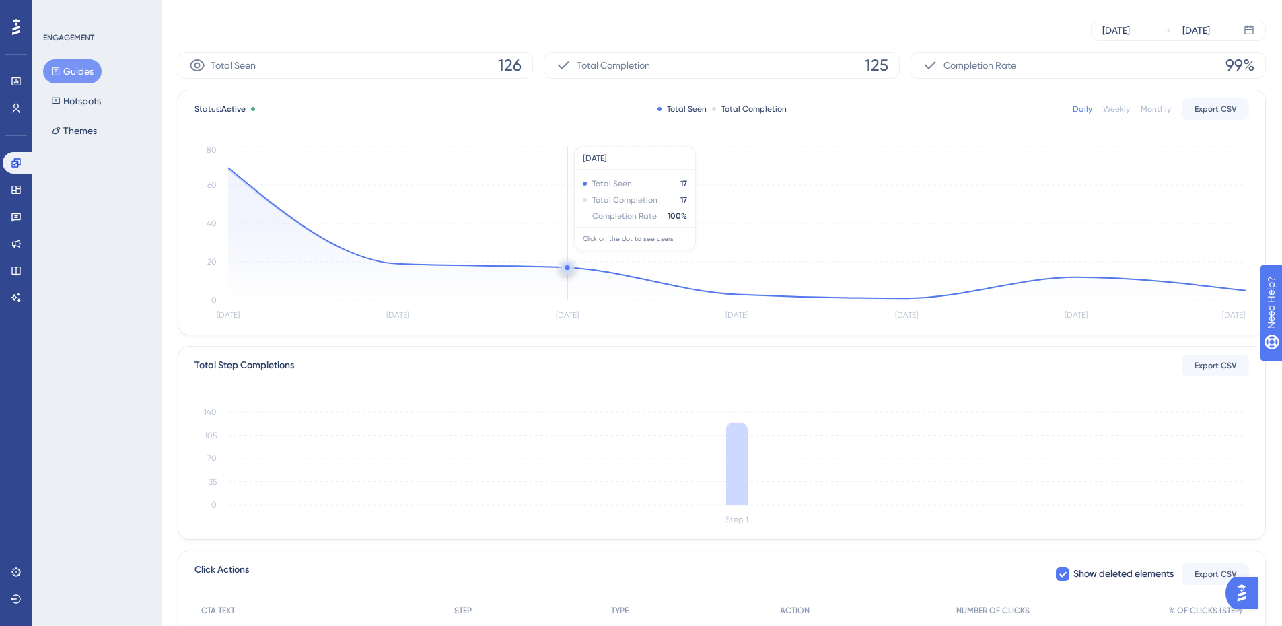
scroll to position [227, 0]
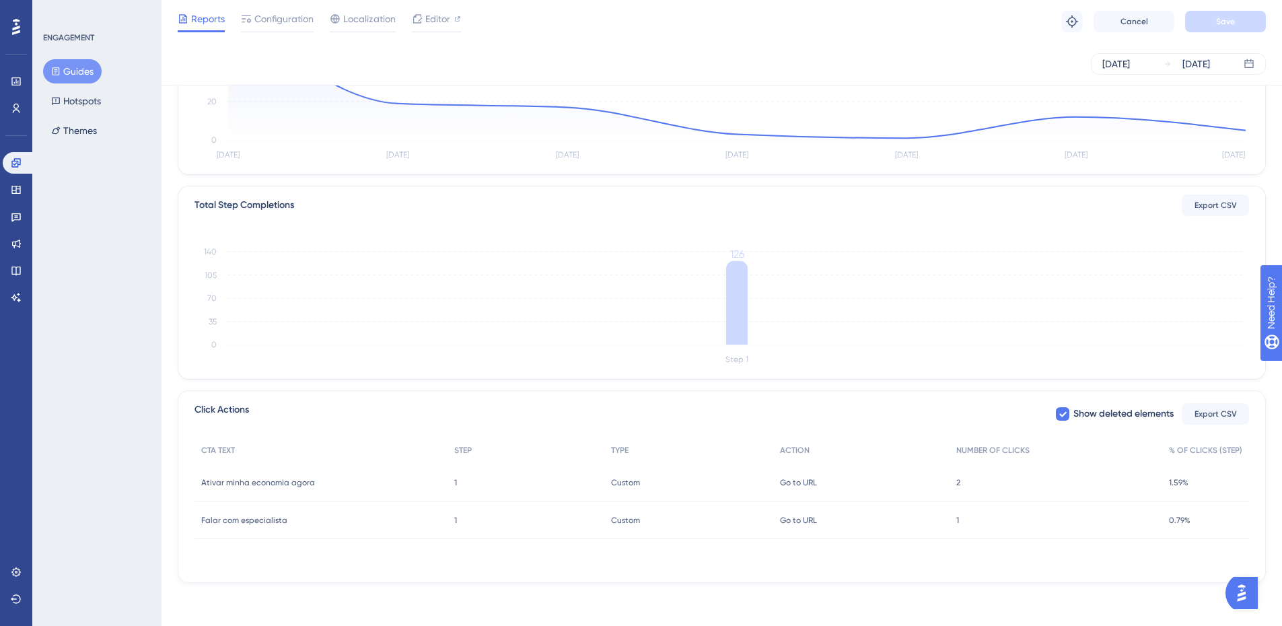
click at [961, 480] on div "2 2" at bounding box center [1055, 483] width 213 height 38
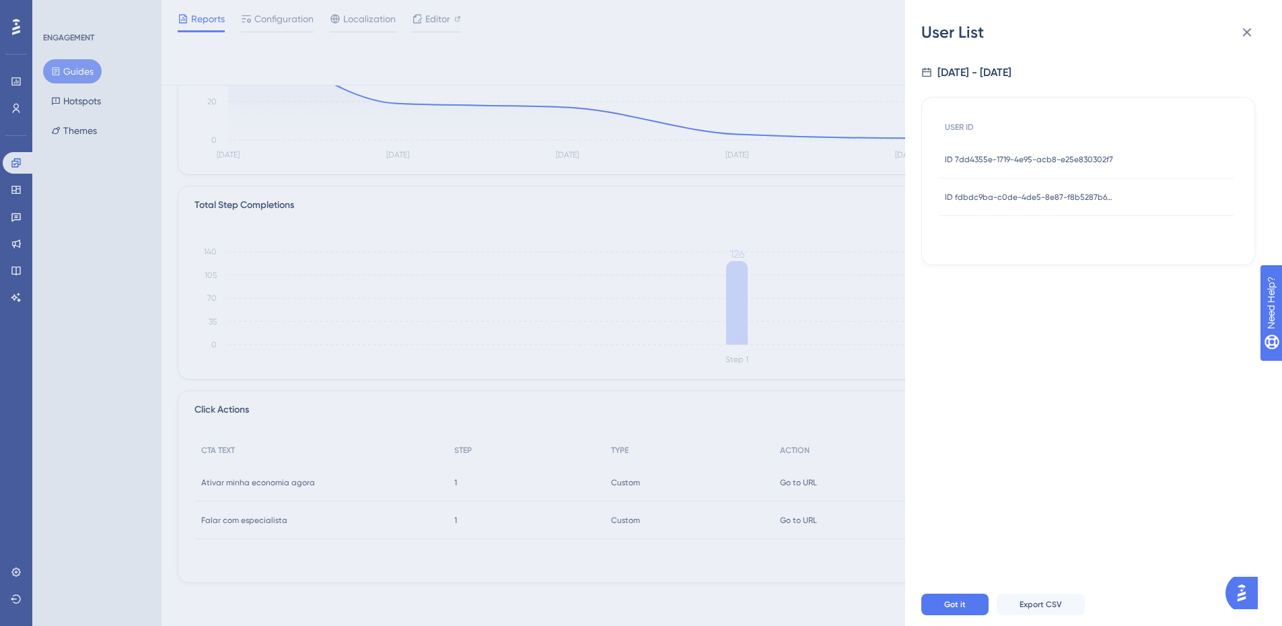
click at [1015, 154] on span "ID 7dd4355e-1719-4e95-acb8-e25e830302f7" at bounding box center [1029, 159] width 168 height 11
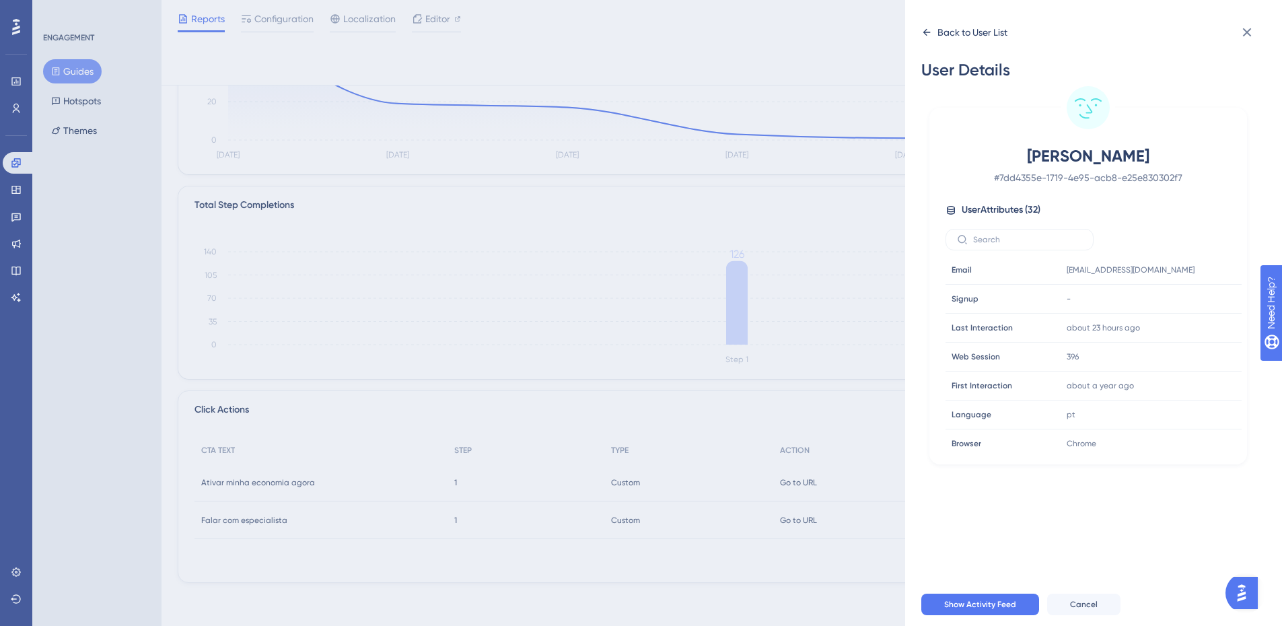
click at [928, 28] on icon at bounding box center [926, 32] width 11 height 11
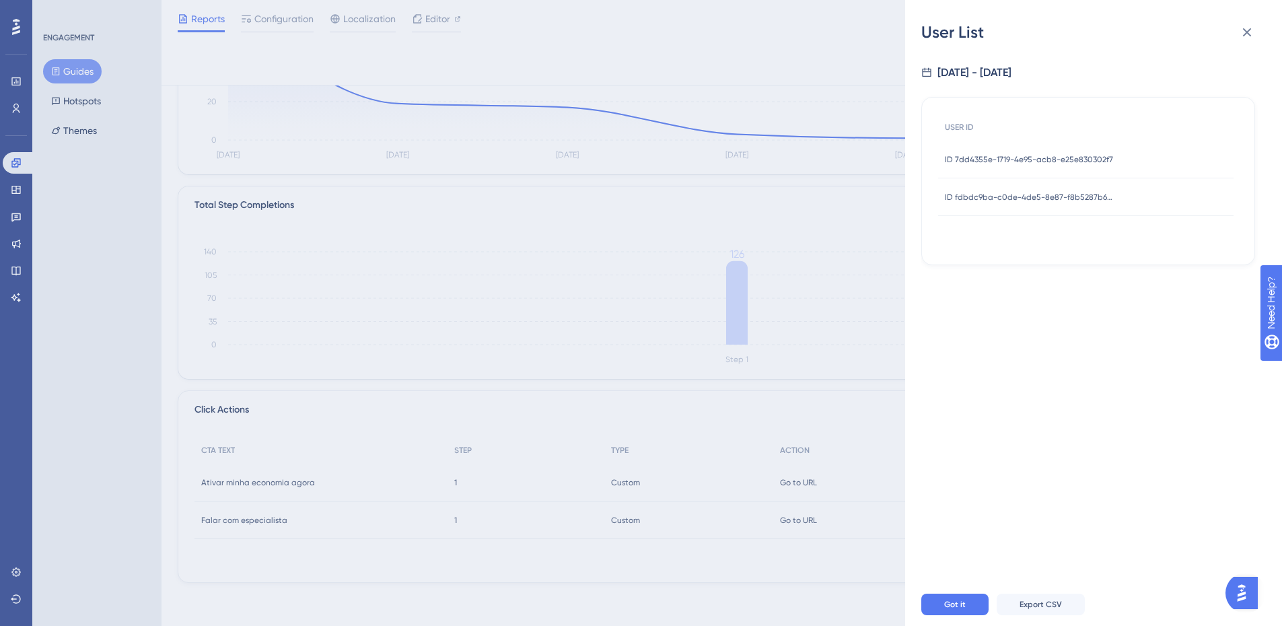
click at [1035, 204] on div "ID fdbdc9ba-c0de-4de5-8e87-f8b5287b6aac ID fdbdc9ba-c0de-4de5-8e87-f8b5287b6aac" at bounding box center [1029, 197] width 168 height 38
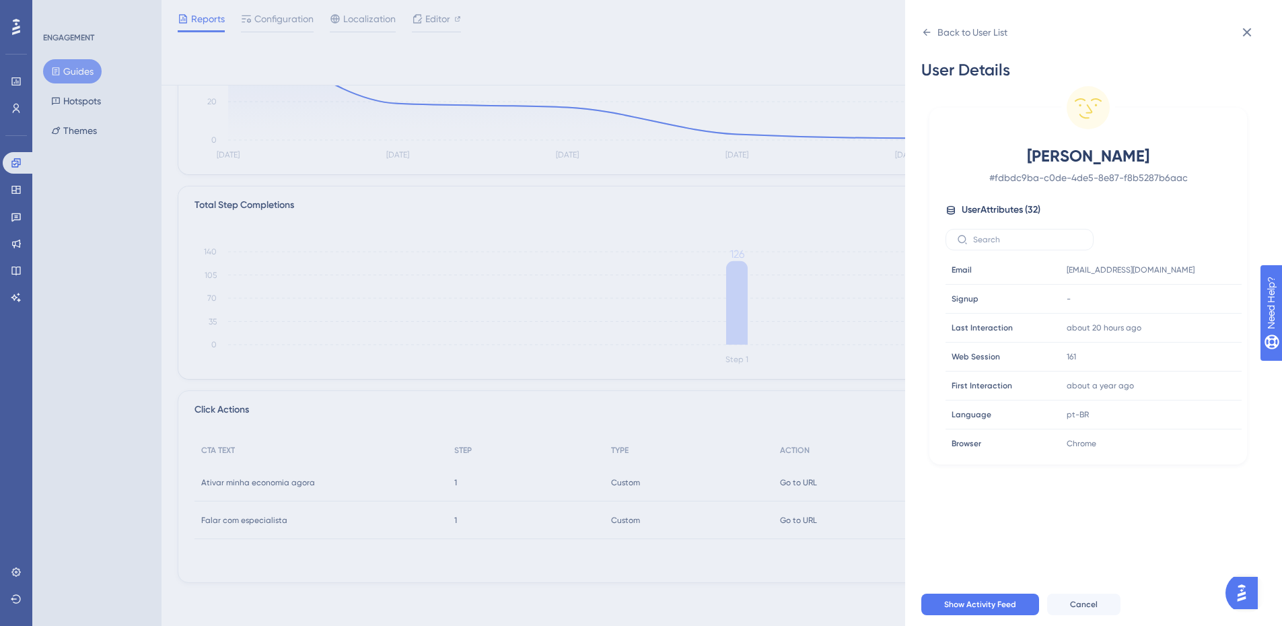
click at [1024, 194] on div "Evelin Costa Silva # fdbdc9ba-c0de-4de5-8e87-f8b5287b6aac User Attributes ( 32 …" at bounding box center [1088, 299] width 307 height 308
click at [74, 106] on div "Back to User List User Details Evelin Costa Silva # fdbdc9ba-c0de-4de5-8e87-f8b…" at bounding box center [641, 313] width 1282 height 626
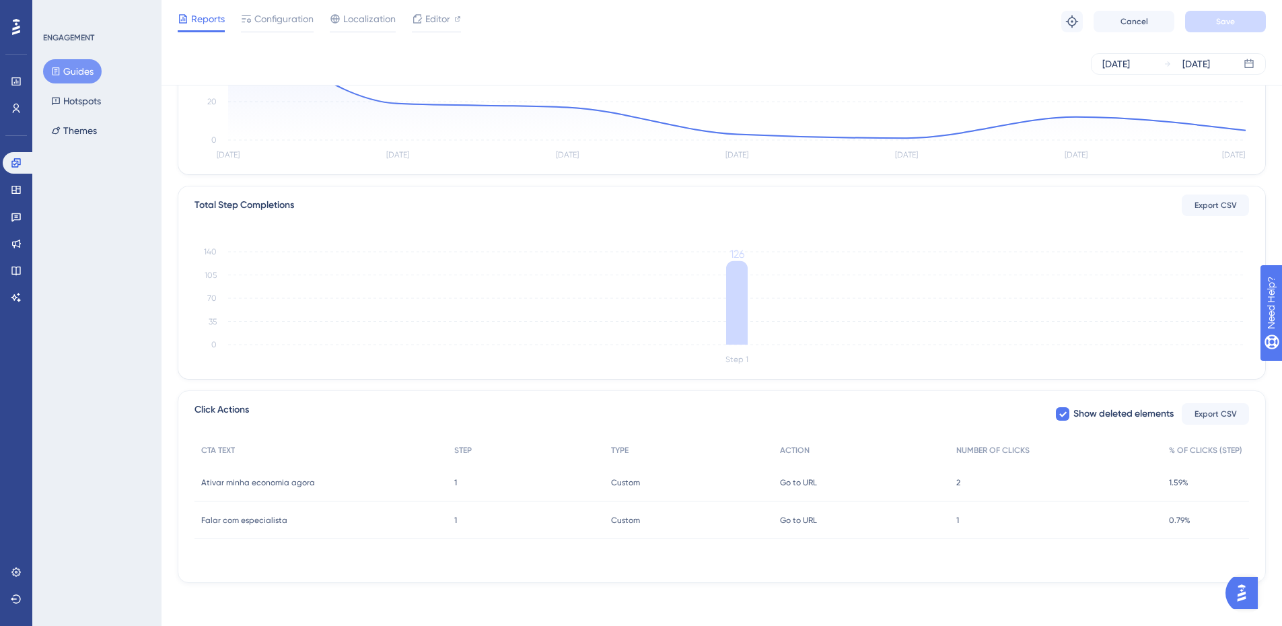
click at [76, 71] on button "Guides" at bounding box center [72, 71] width 59 height 24
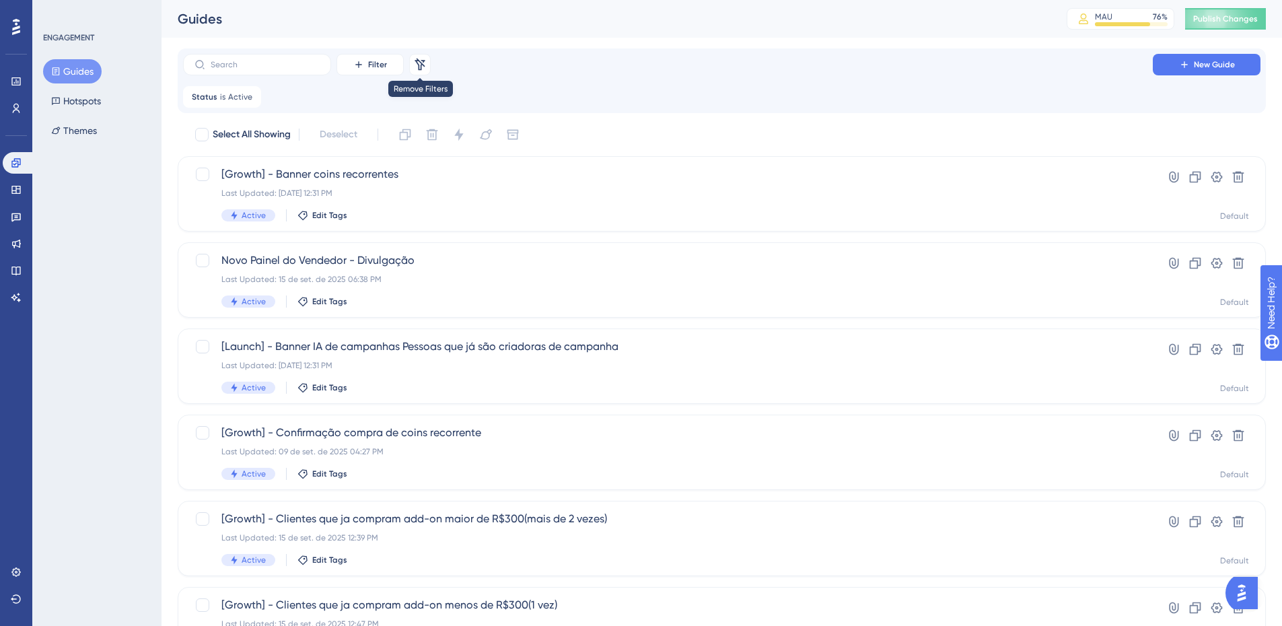
click at [408, 57] on div "Filter Remove Filters" at bounding box center [309, 65] width 253 height 22
click at [414, 64] on icon at bounding box center [419, 64] width 13 height 13
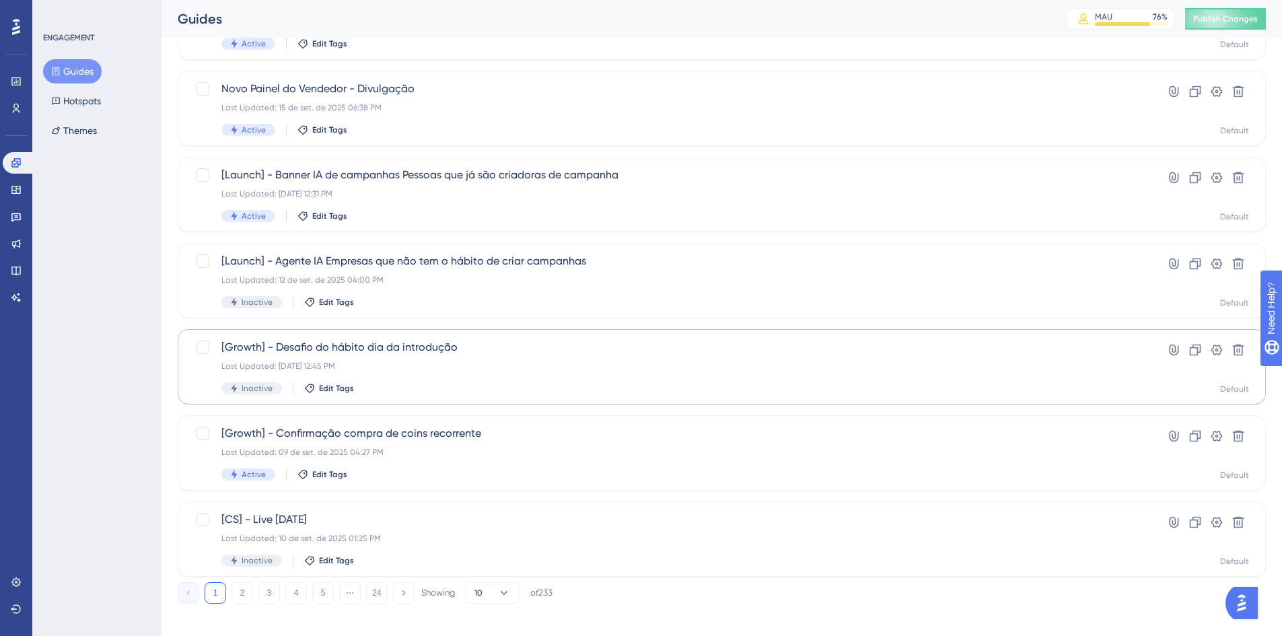
scroll to position [404, 0]
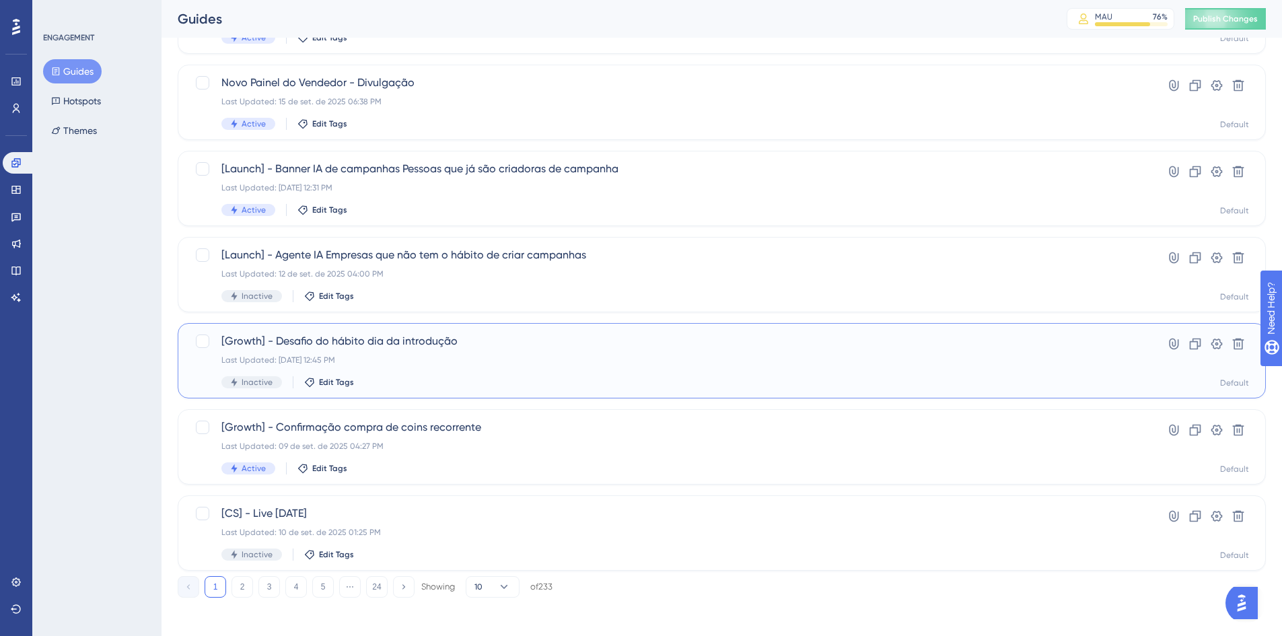
click at [437, 345] on span "[Growth] - Desafio do hábito dia da introdução" at bounding box center [667, 341] width 893 height 16
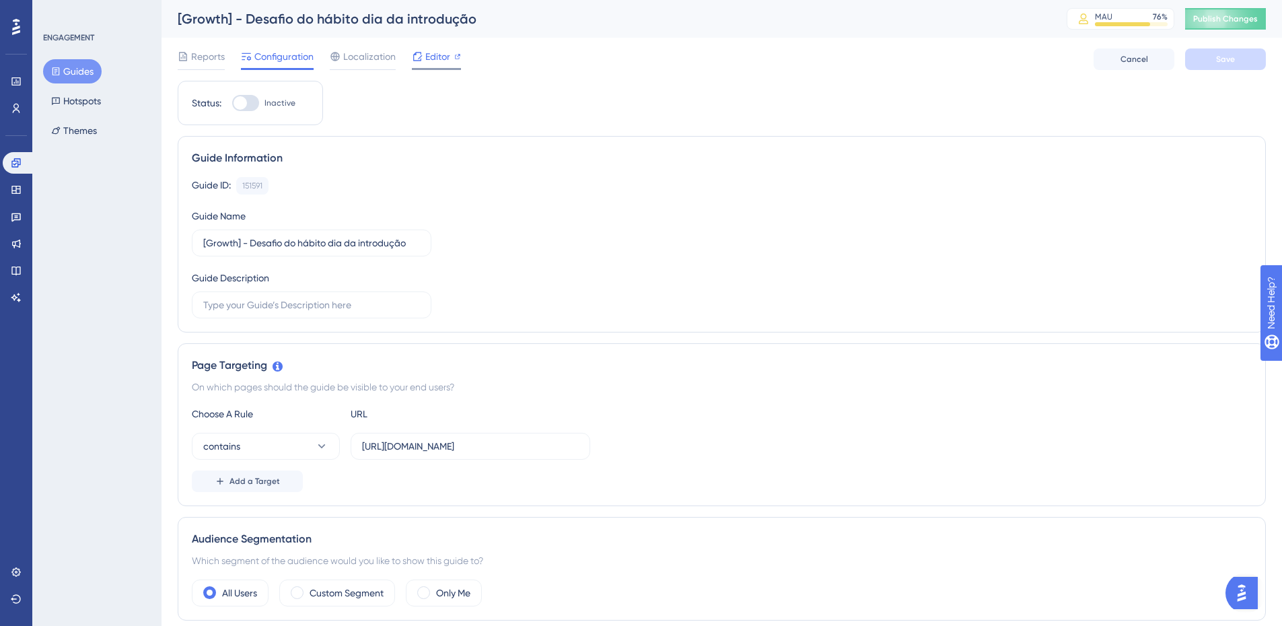
click at [427, 61] on span "Editor" at bounding box center [437, 56] width 25 height 16
click at [21, 115] on link at bounding box center [16, 109] width 27 height 22
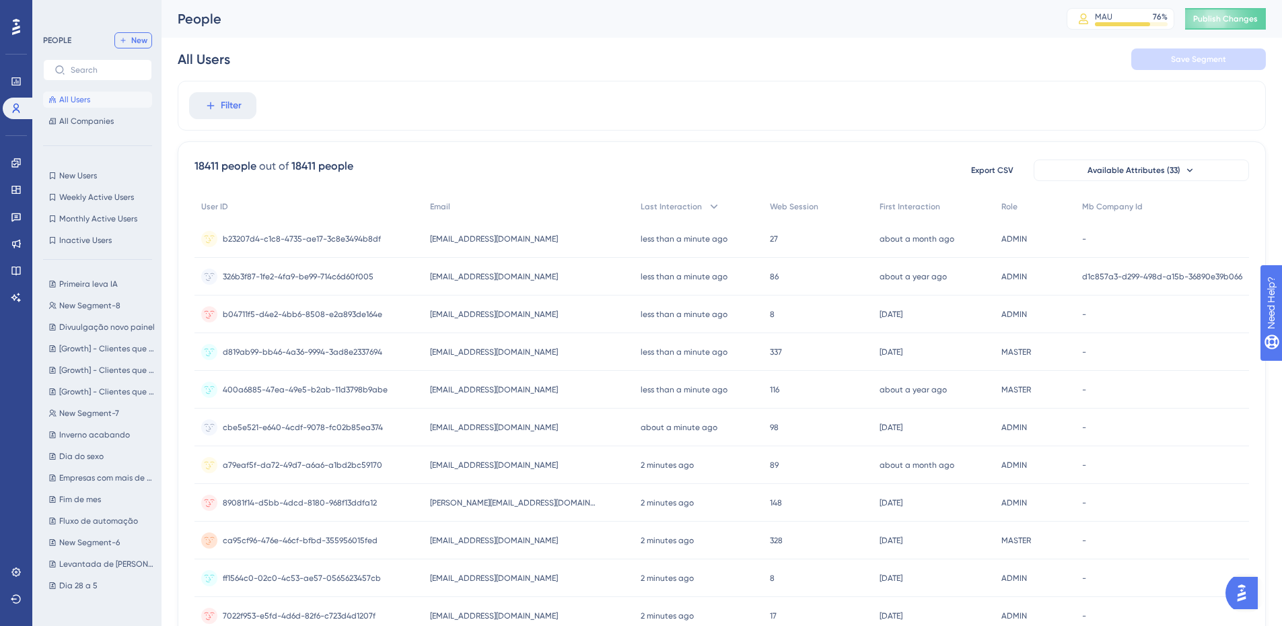
click at [124, 43] on icon at bounding box center [123, 40] width 8 height 8
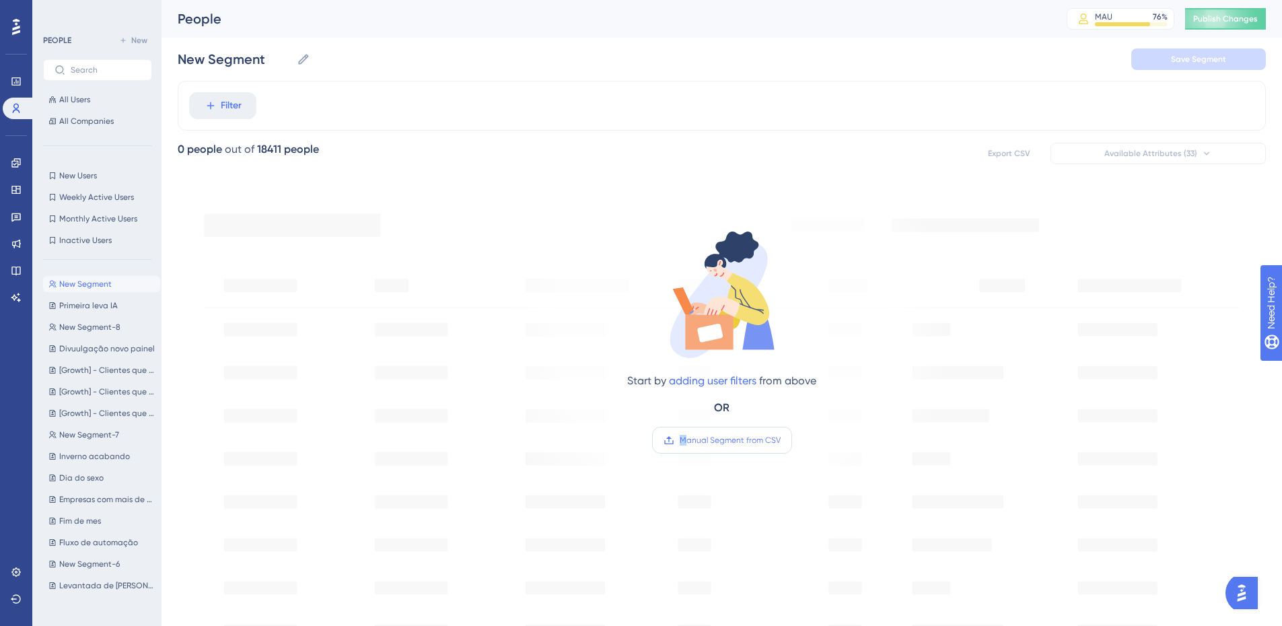
click at [684, 451] on label "Manual Segment from CSV" at bounding box center [722, 440] width 140 height 27
click at [691, 439] on span "Manual Segment from CSV" at bounding box center [730, 440] width 101 height 11
click at [781, 440] on input "Manual Segment from CSV" at bounding box center [781, 440] width 0 height 0
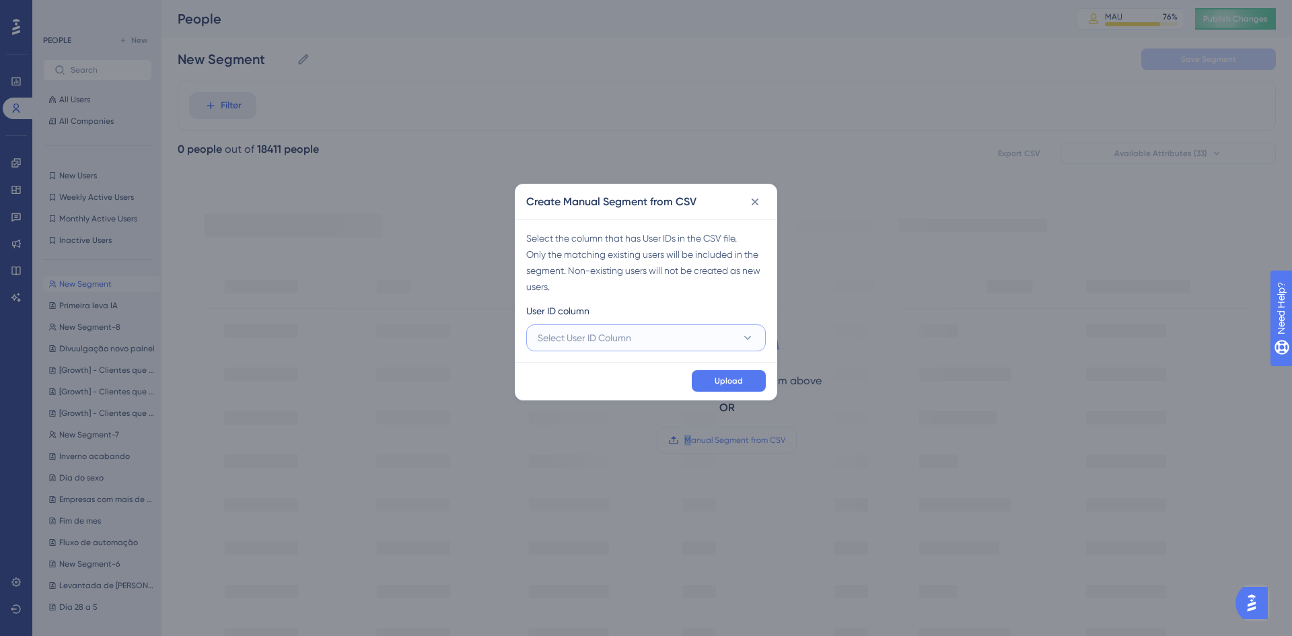
click at [628, 345] on span "Select User ID Column" at bounding box center [585, 338] width 94 height 16
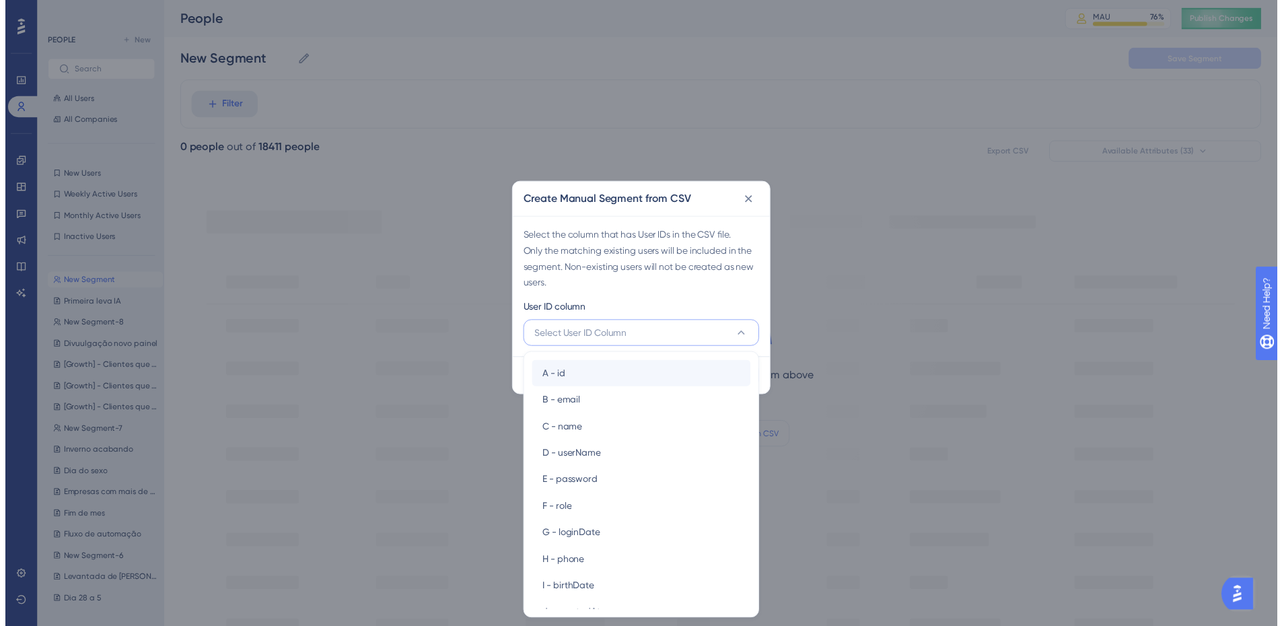
scroll to position [1, 0]
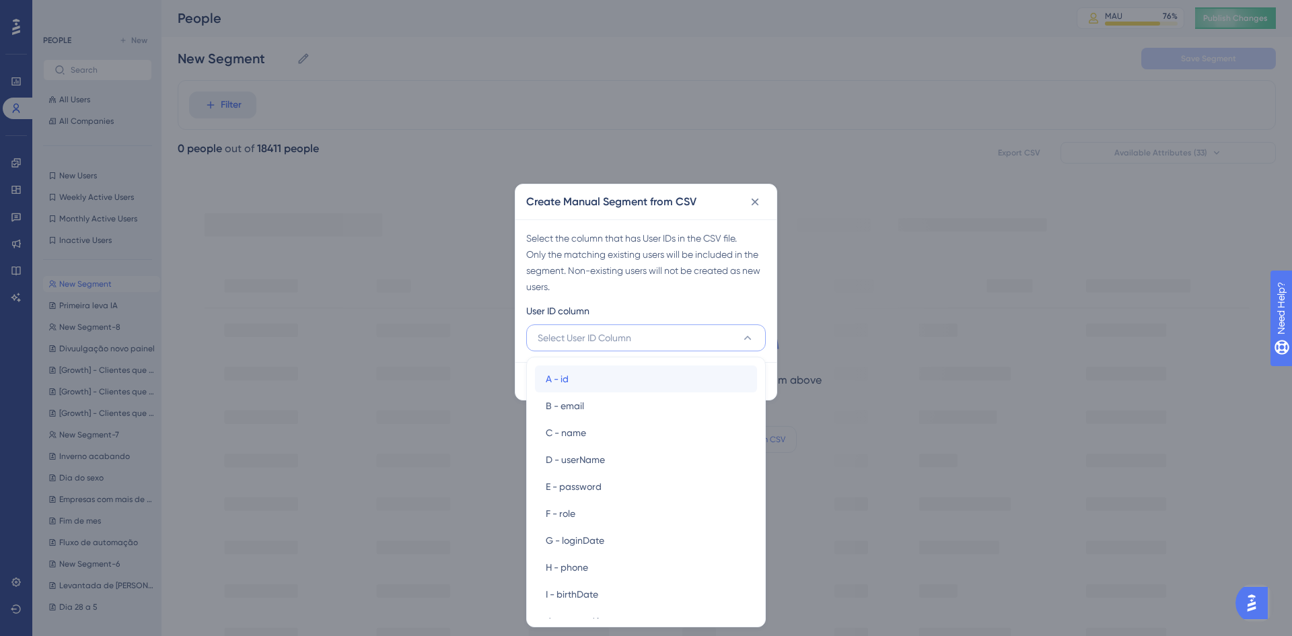
click at [613, 375] on div "A - id A - id" at bounding box center [646, 378] width 201 height 27
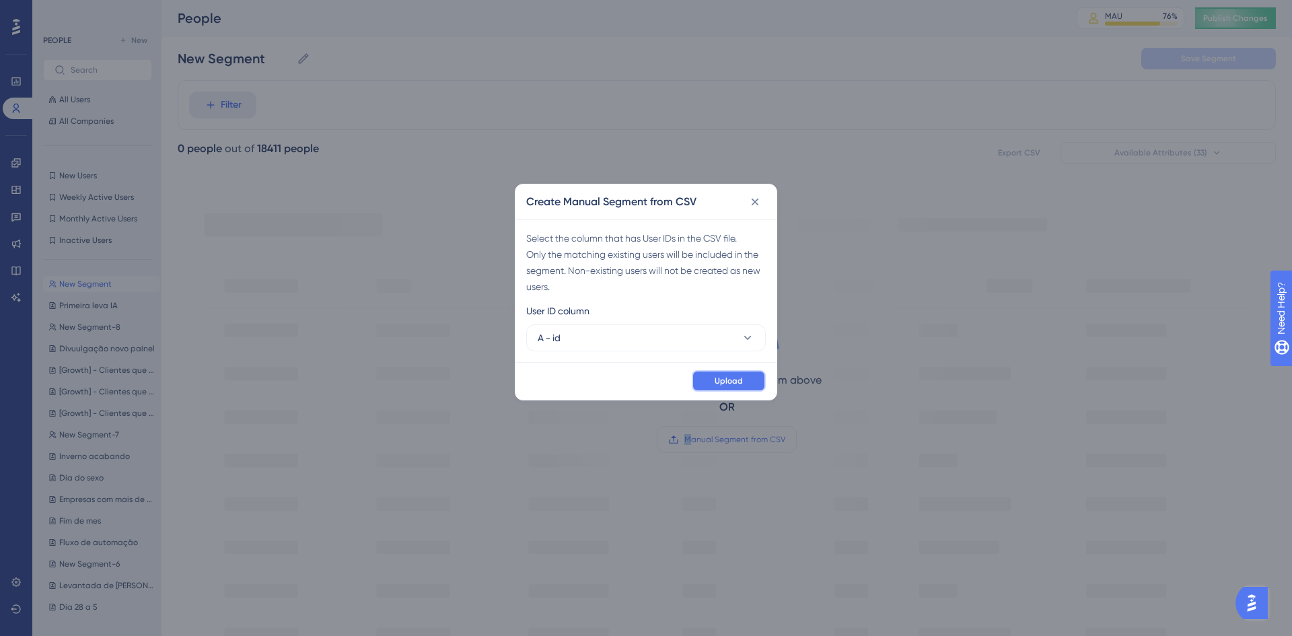
click at [715, 390] on button "Upload" at bounding box center [729, 381] width 74 height 22
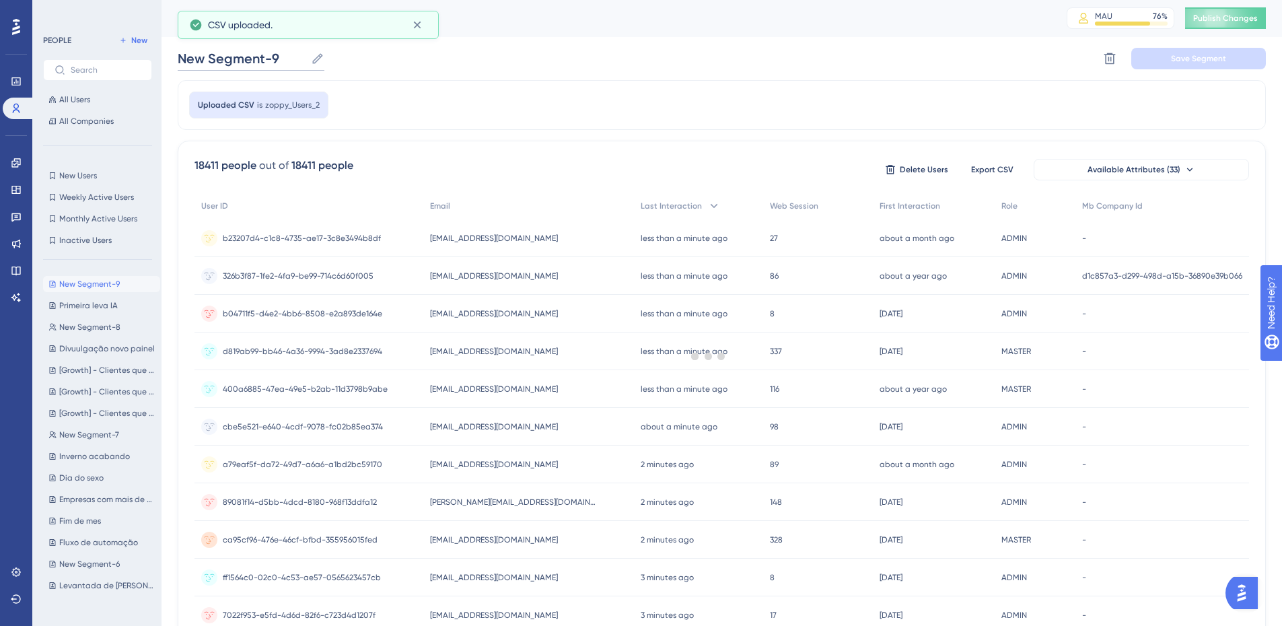
click at [240, 64] on input "New Segment-9" at bounding box center [242, 58] width 128 height 19
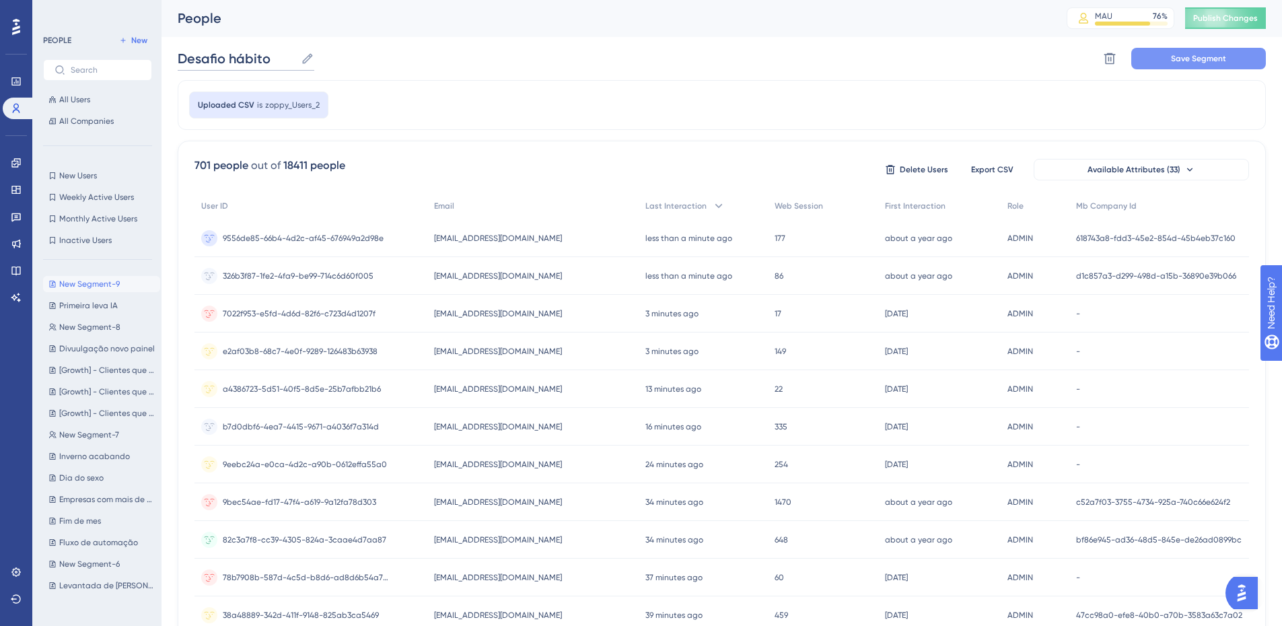
type input "Desafio hábito"
click at [1228, 59] on button "Save Segment" at bounding box center [1198, 59] width 135 height 22
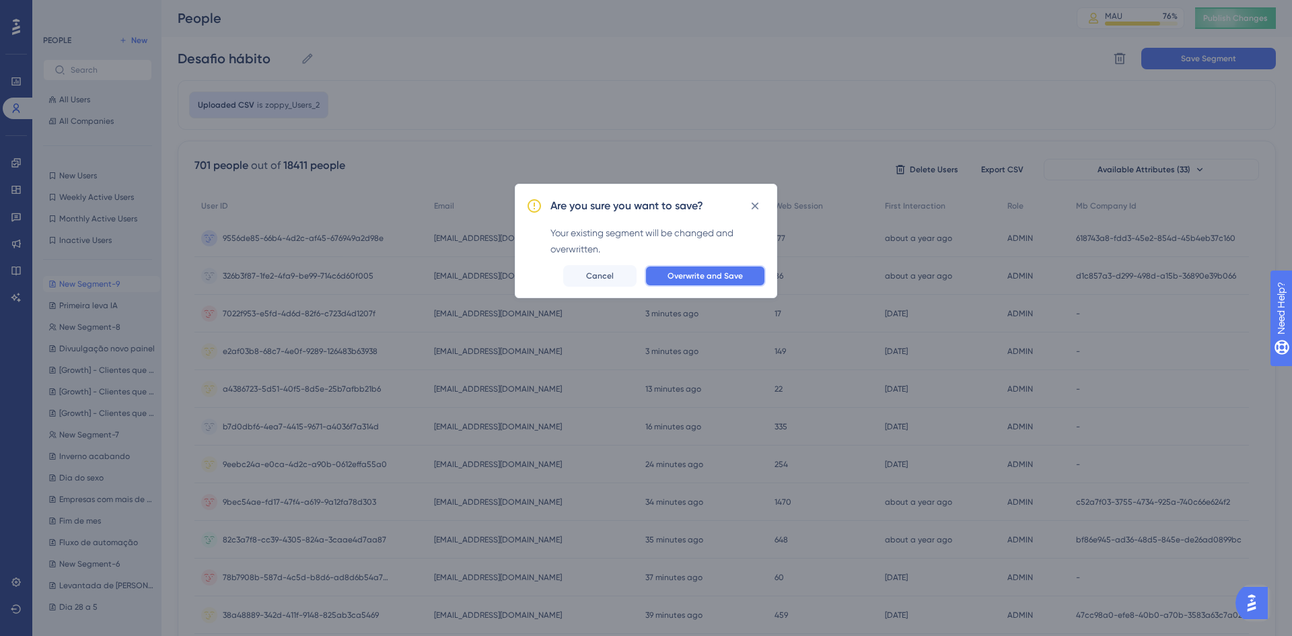
click at [733, 273] on span "Overwrite and Save" at bounding box center [704, 275] width 75 height 11
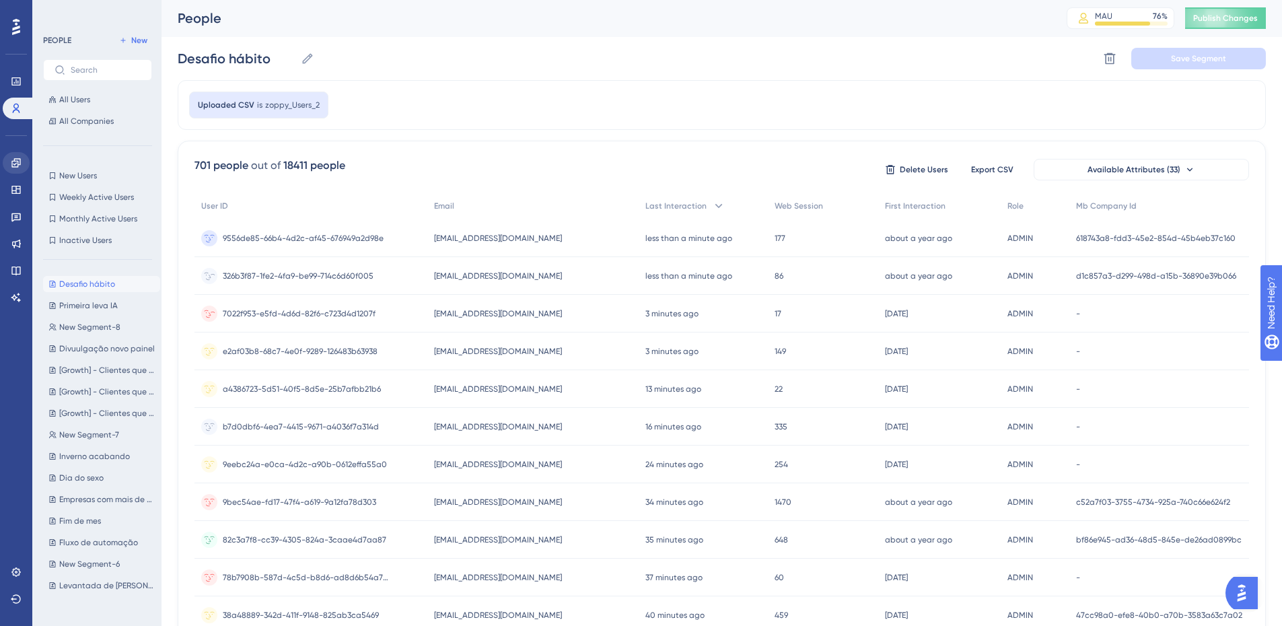
click at [19, 153] on div "Engagement Widgets Feedback Product Updates Knowledge Base AI Assistant" at bounding box center [16, 213] width 27 height 189
click at [19, 153] on link at bounding box center [16, 163] width 27 height 22
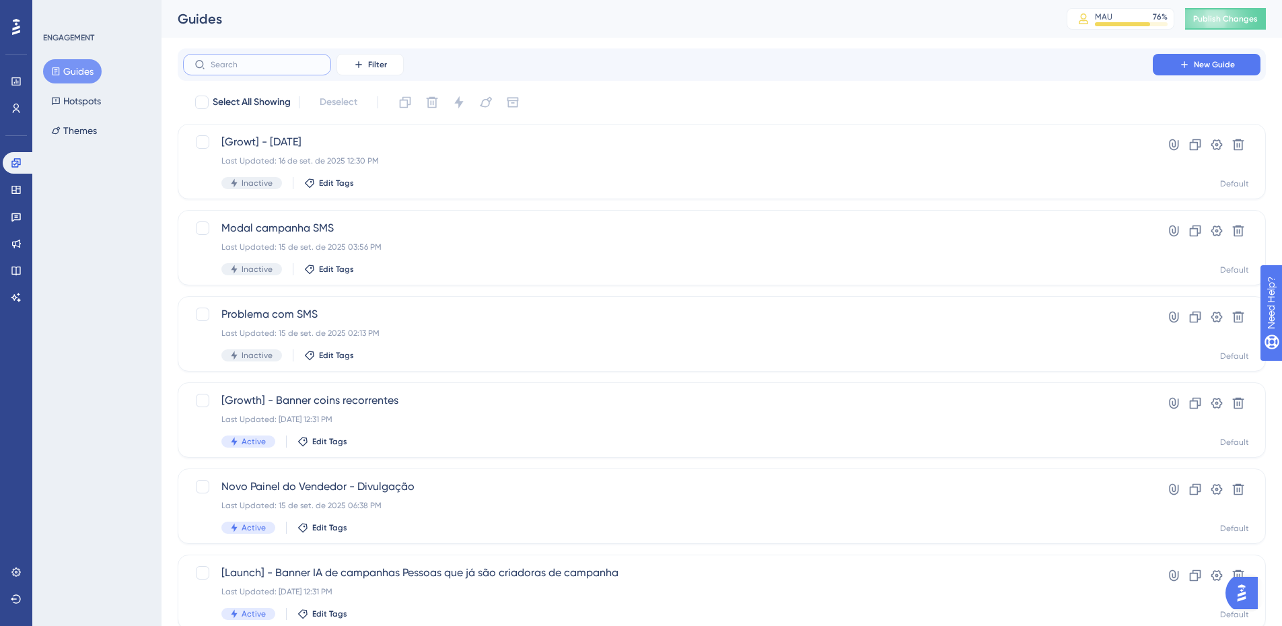
click at [294, 64] on input "text" at bounding box center [265, 64] width 109 height 9
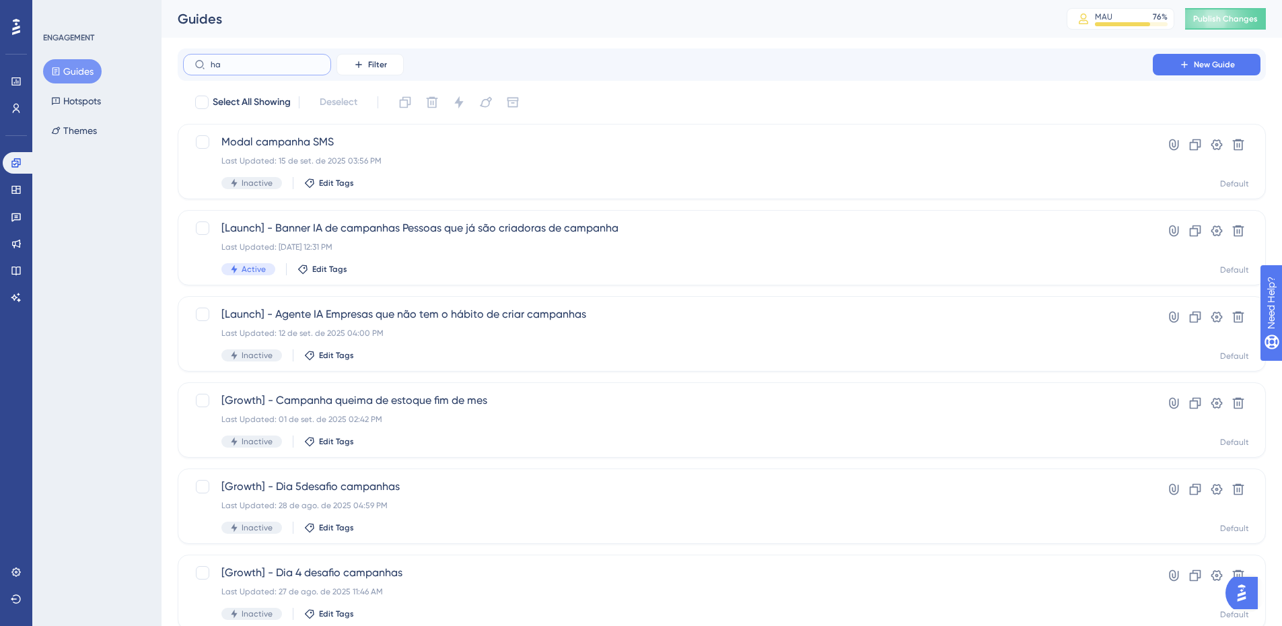
type input "hab"
checkbox input "true"
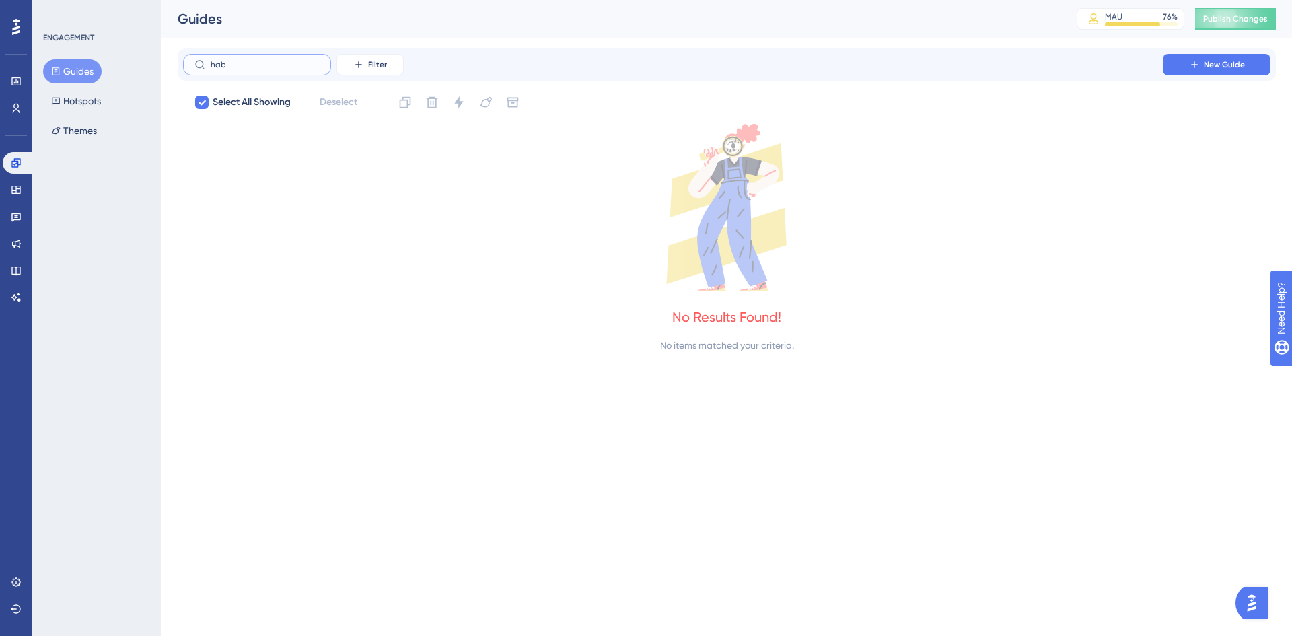
type input "ha"
checkbox input "false"
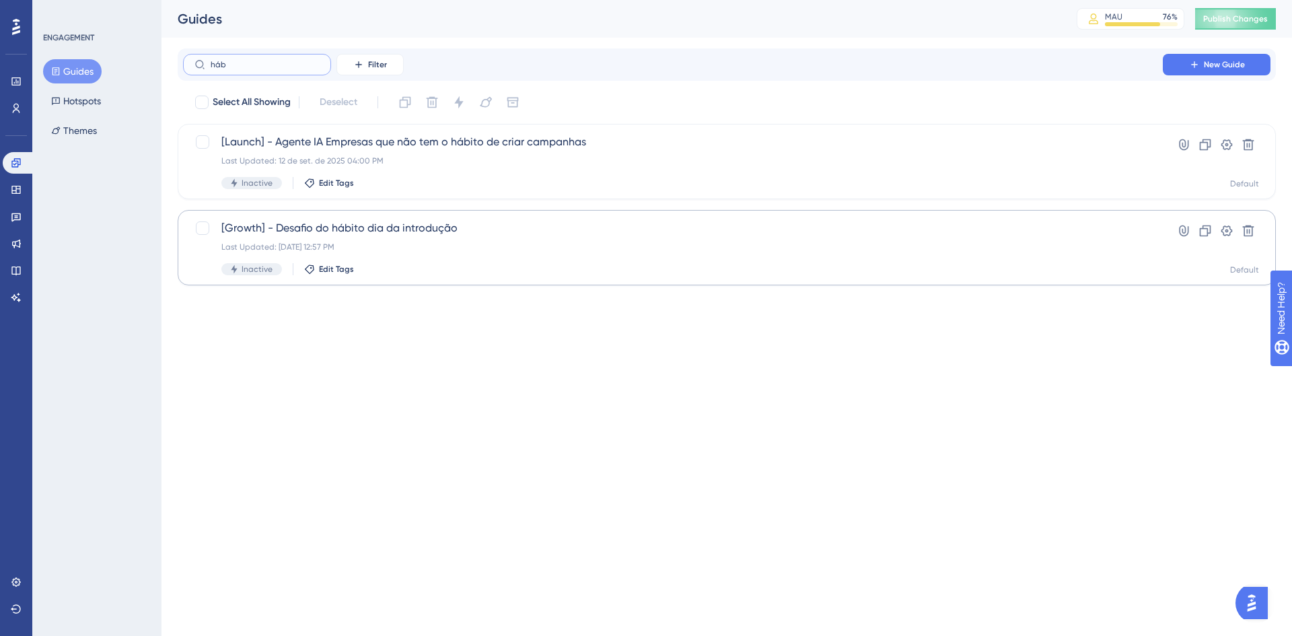
type input "háb"
click at [437, 237] on div "[Growth] - Desafio do hábito dia da introdução Last Updated: 16 de set. de 2025…" at bounding box center [672, 247] width 903 height 55
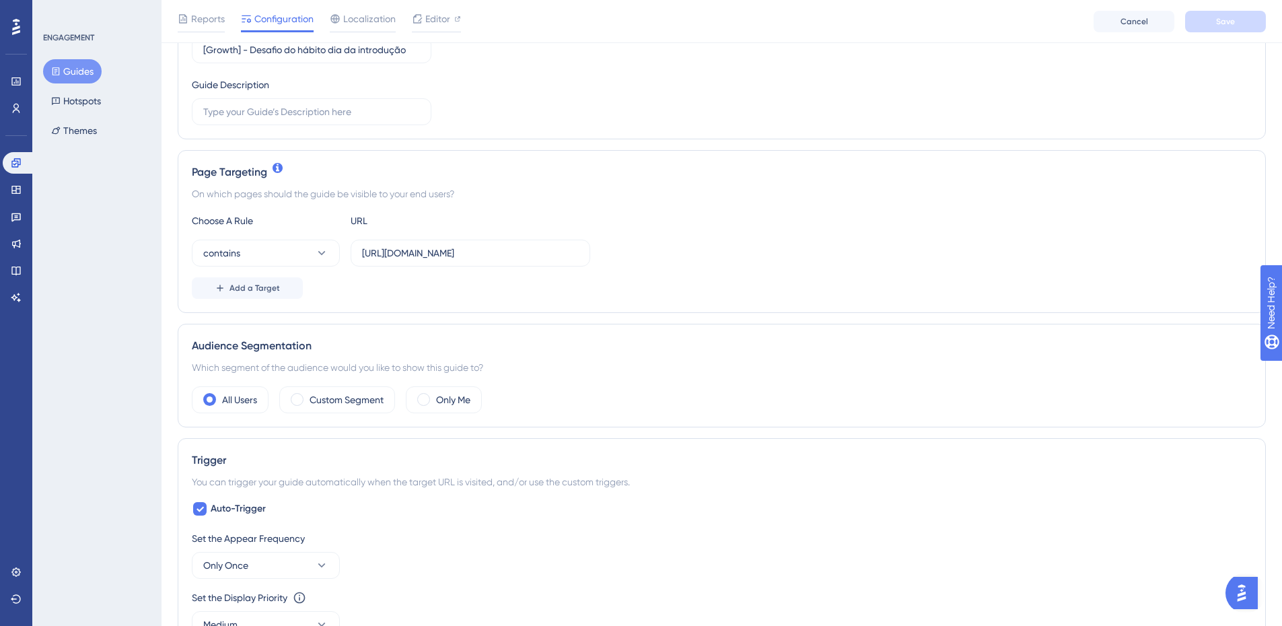
scroll to position [202, 0]
click at [314, 393] on label "Custom Segment" at bounding box center [347, 396] width 74 height 16
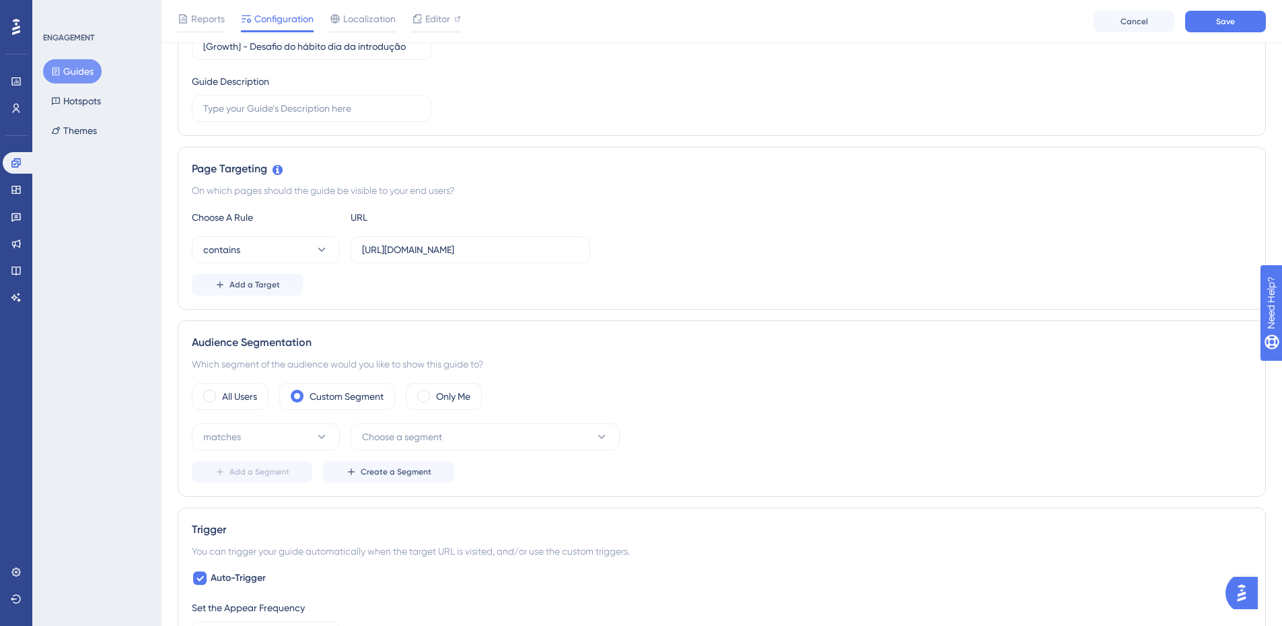
click at [240, 453] on div "matches Choose a segment Add a Segment Create a Segment" at bounding box center [722, 452] width 1060 height 59
click at [227, 442] on span "matches" at bounding box center [222, 437] width 38 height 16
click at [246, 483] on span "matches" at bounding box center [230, 478] width 38 height 16
click at [454, 438] on button "Choose a segment" at bounding box center [485, 436] width 269 height 27
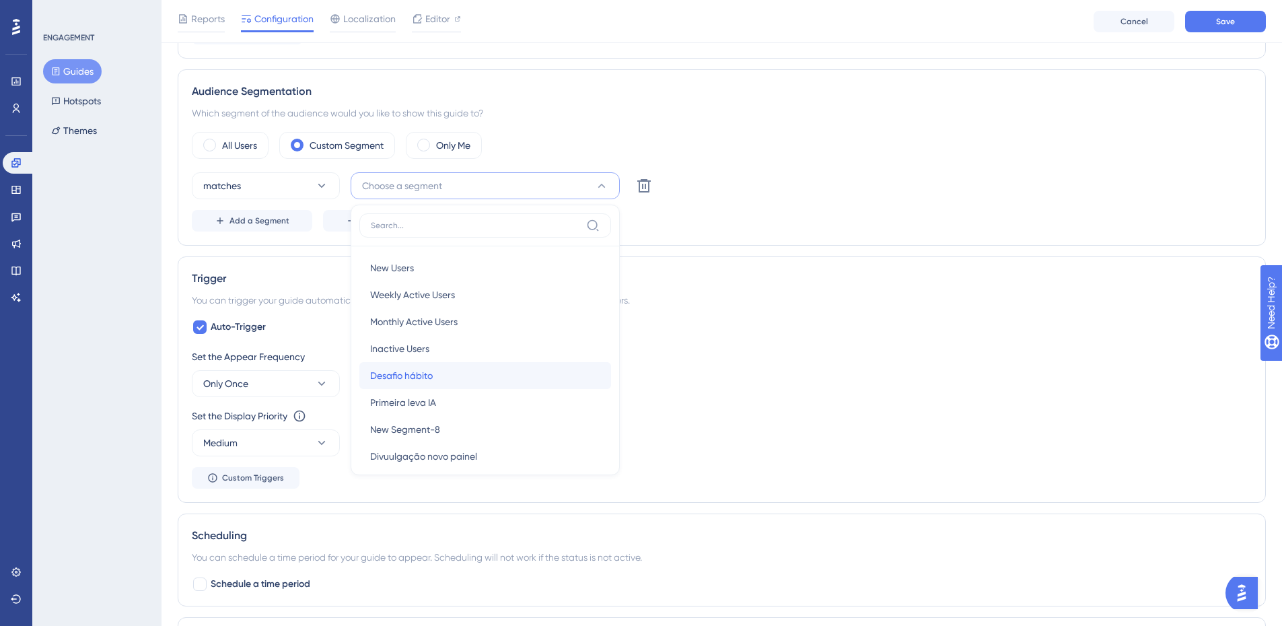
click at [443, 387] on div "Desafio hábito Desafio hábito" at bounding box center [485, 375] width 230 height 27
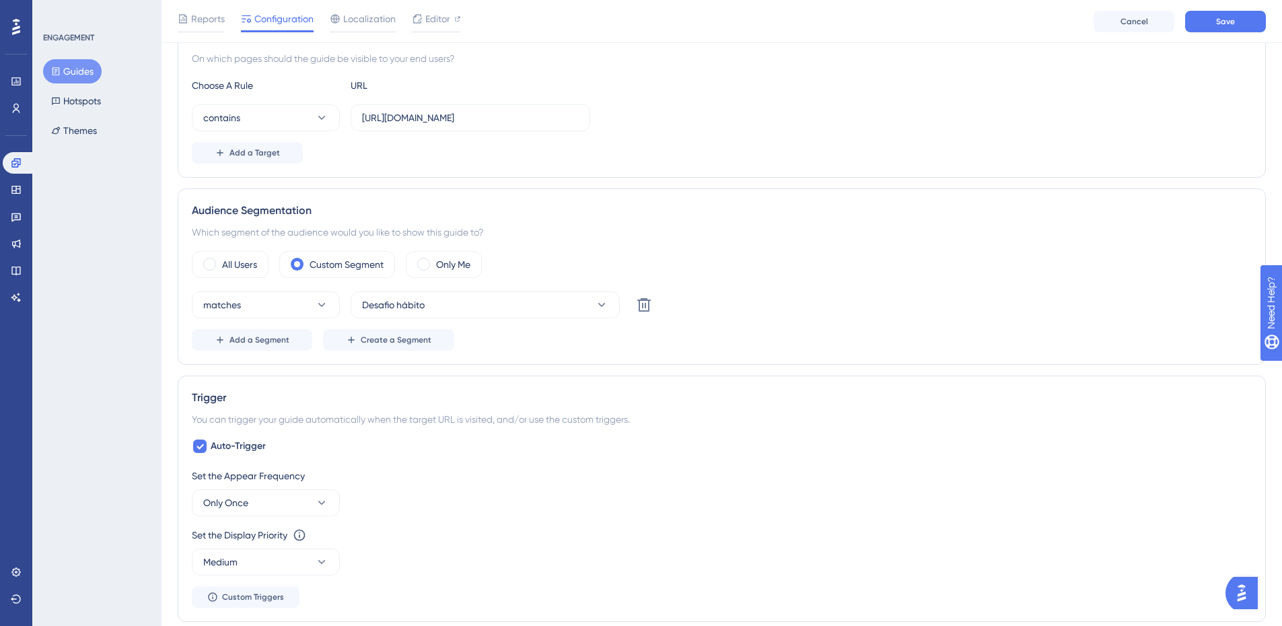
scroll to position [318, 0]
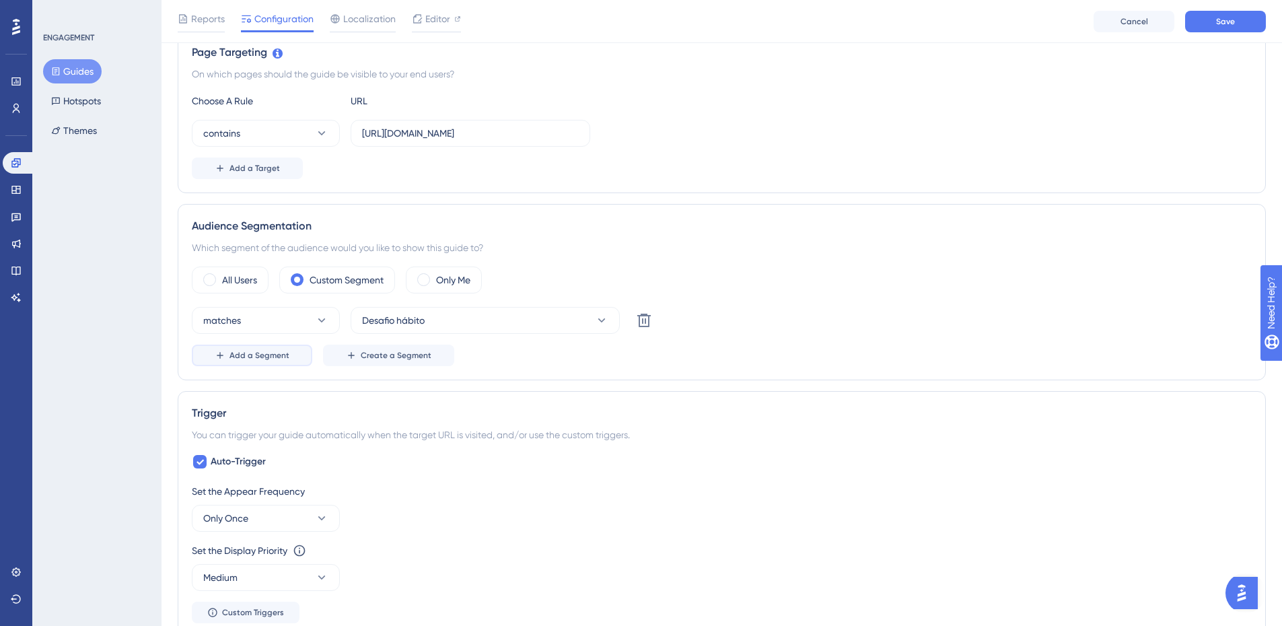
click at [284, 365] on button "Add a Segment" at bounding box center [252, 356] width 120 height 22
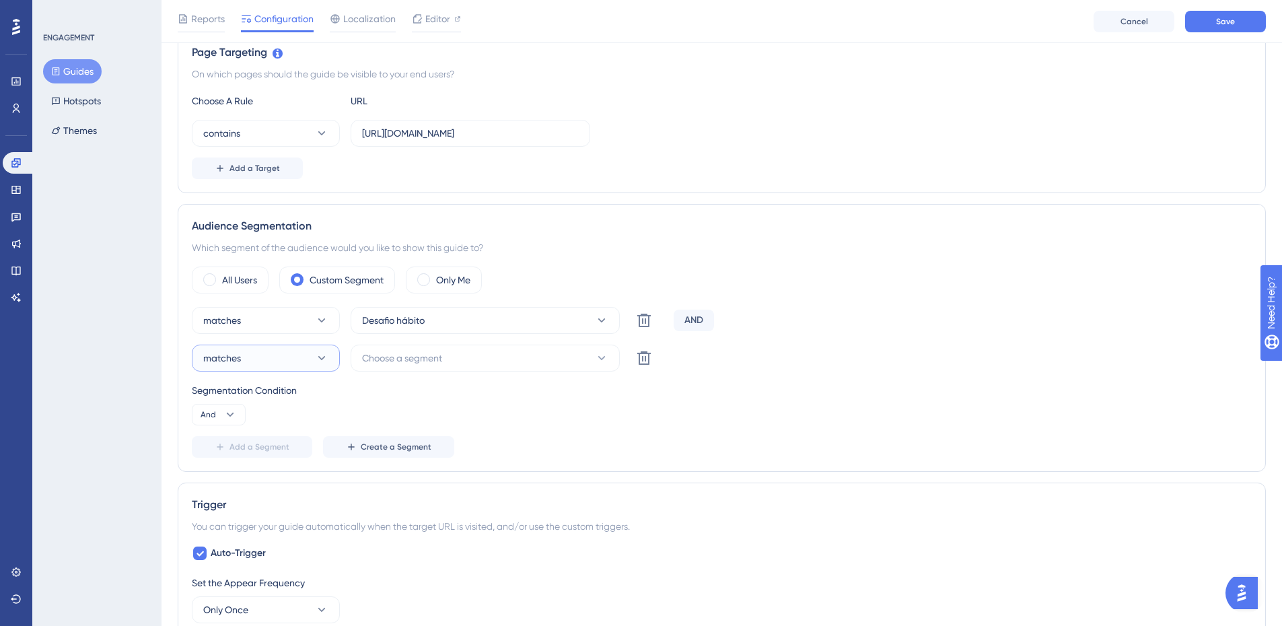
click at [281, 361] on button "matches" at bounding box center [266, 358] width 148 height 27
click at [256, 438] on div "doesn't match doesn't match" at bounding box center [265, 425] width 109 height 27
click at [425, 365] on span "Choose a segment" at bounding box center [402, 358] width 80 height 16
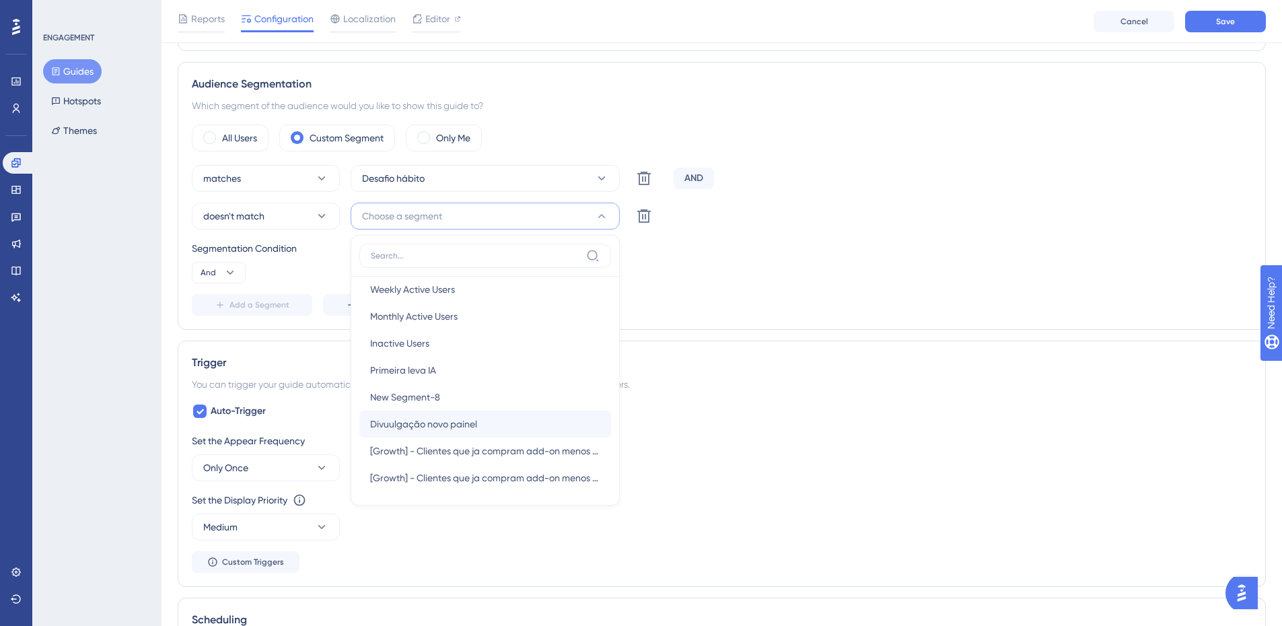
scroll to position [67, 0]
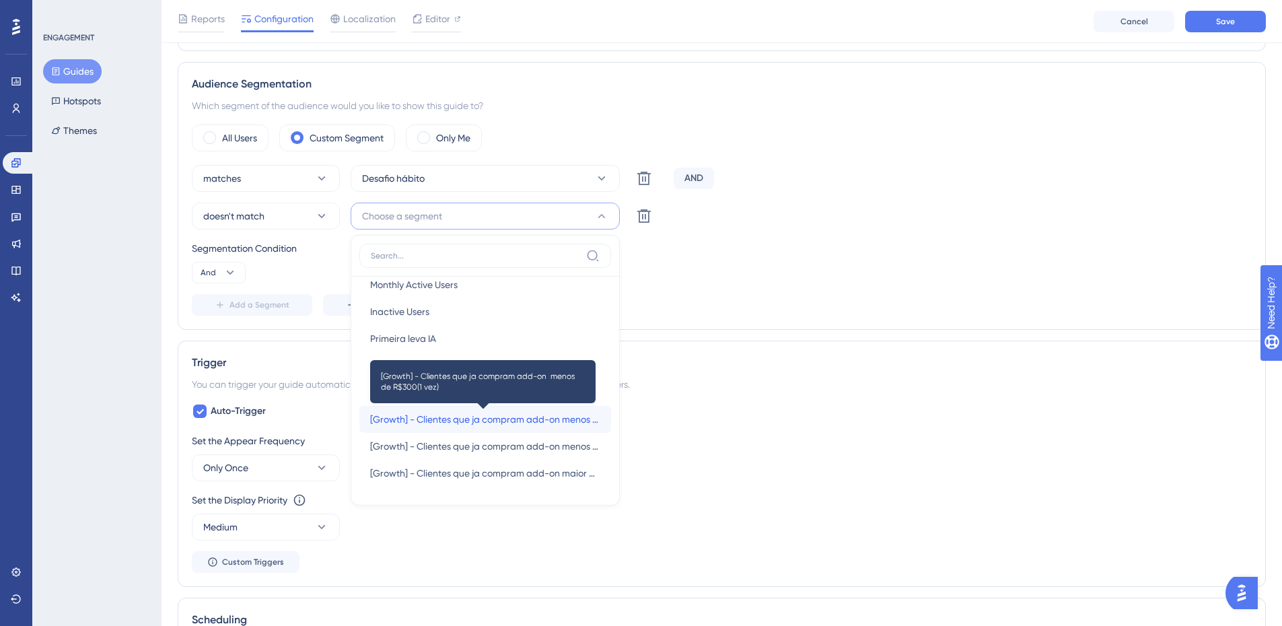
click at [481, 411] on span "[Growth] - Clientes que ja compram add-on menos de R$300(1 vez)" at bounding box center [485, 419] width 230 height 16
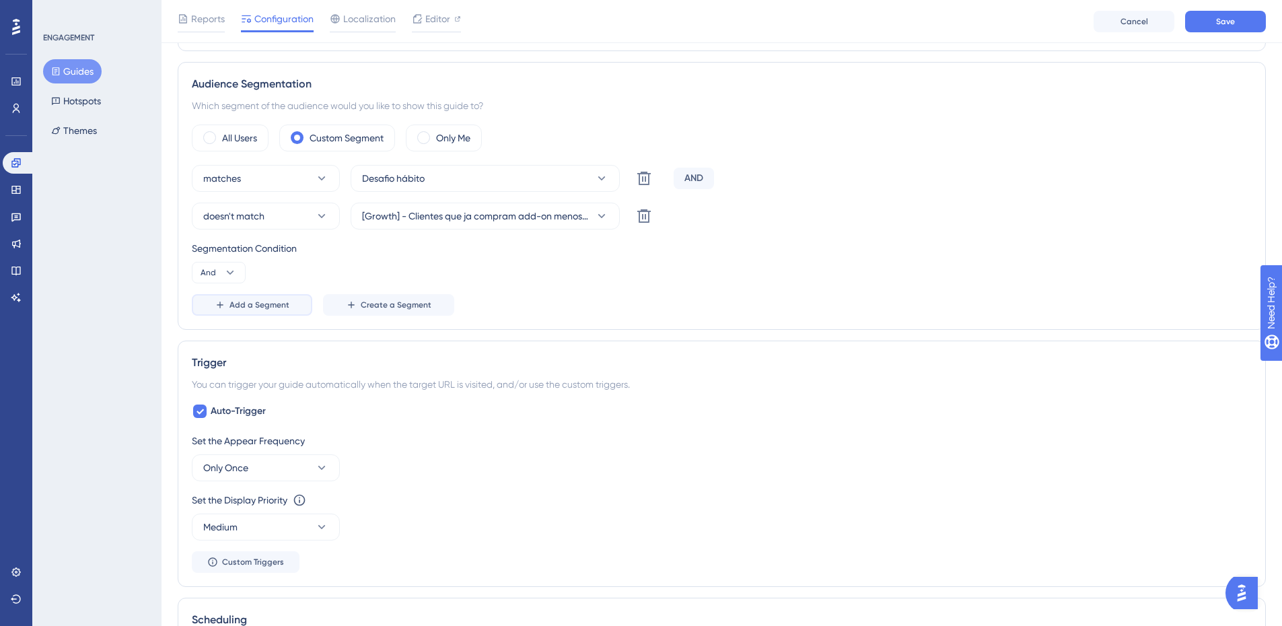
click at [279, 308] on span "Add a Segment" at bounding box center [259, 304] width 60 height 11
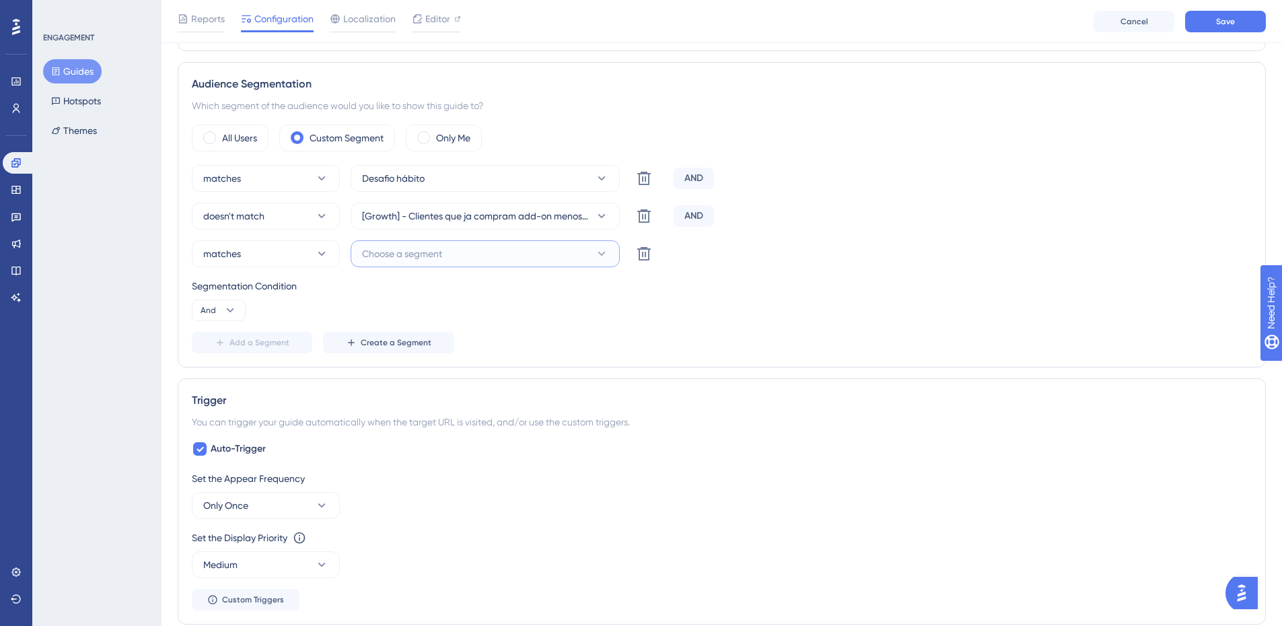
click at [438, 256] on span "Choose a segment" at bounding box center [402, 254] width 80 height 16
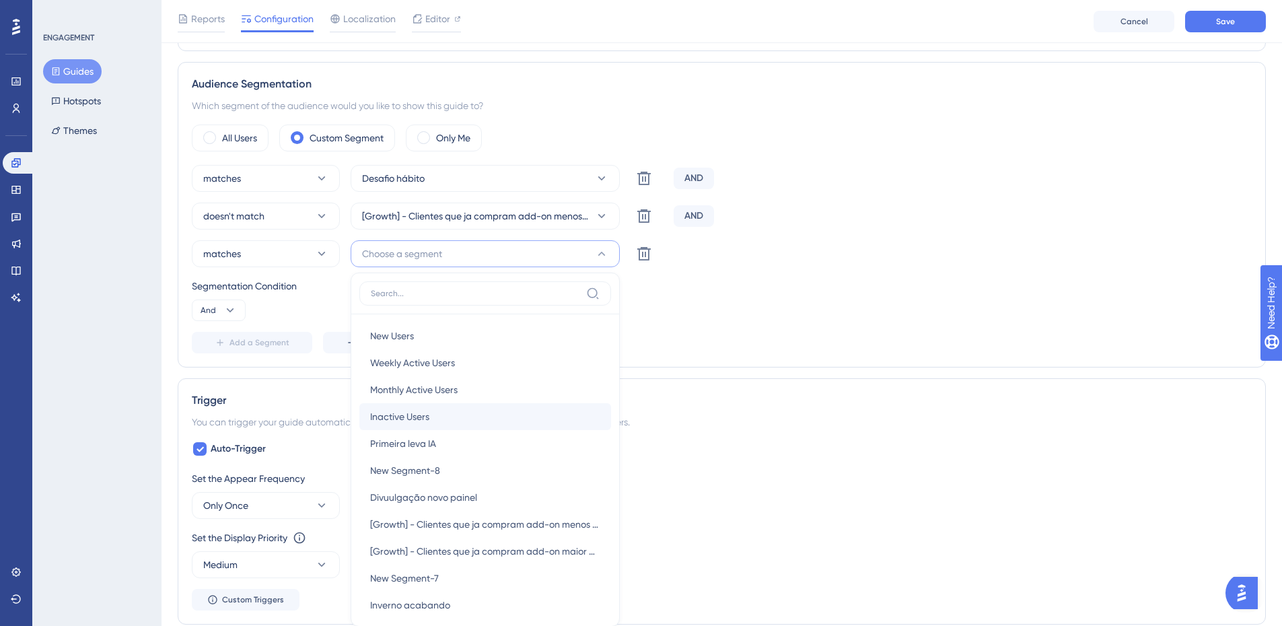
scroll to position [521, 0]
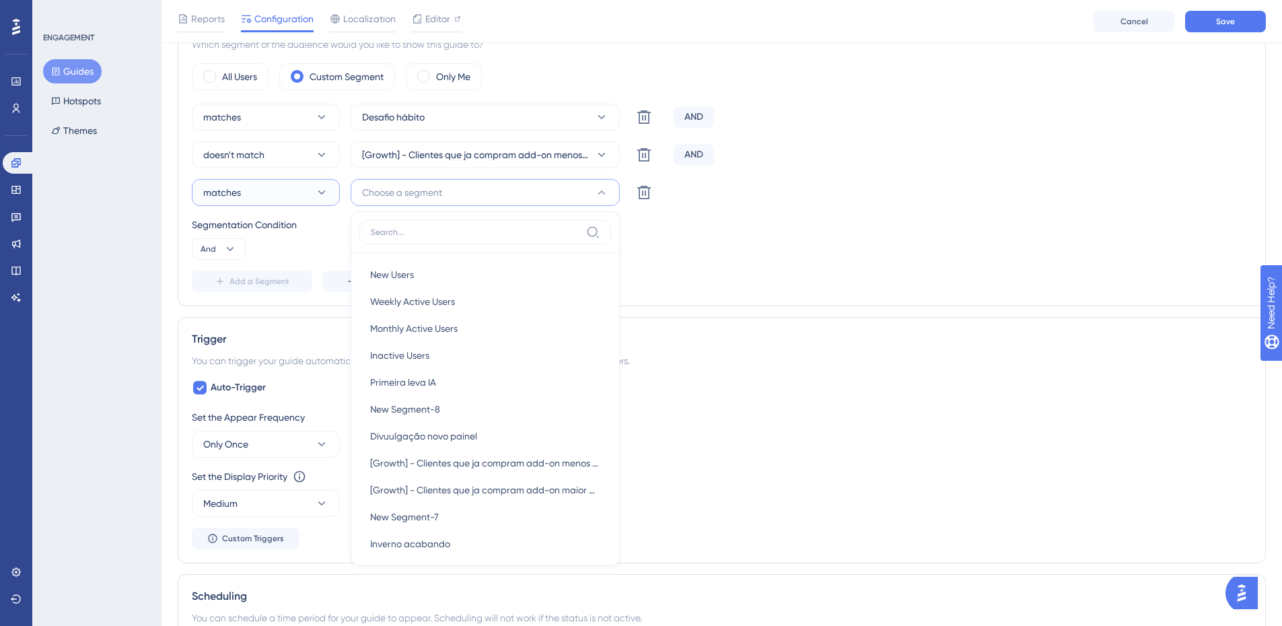
click at [275, 194] on button "matches" at bounding box center [266, 192] width 148 height 27
click at [264, 260] on span "doesn't match" at bounding box center [241, 260] width 61 height 16
click at [435, 190] on span "Choose a segment" at bounding box center [402, 192] width 80 height 16
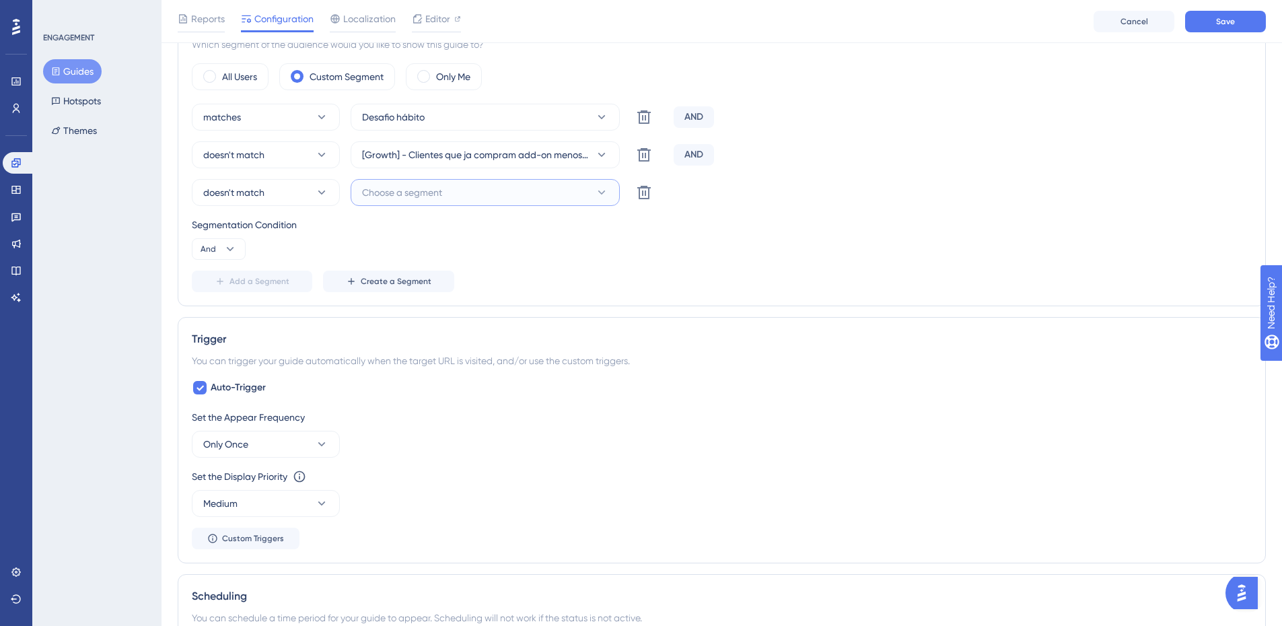
click at [434, 196] on span "Choose a segment" at bounding box center [402, 192] width 80 height 16
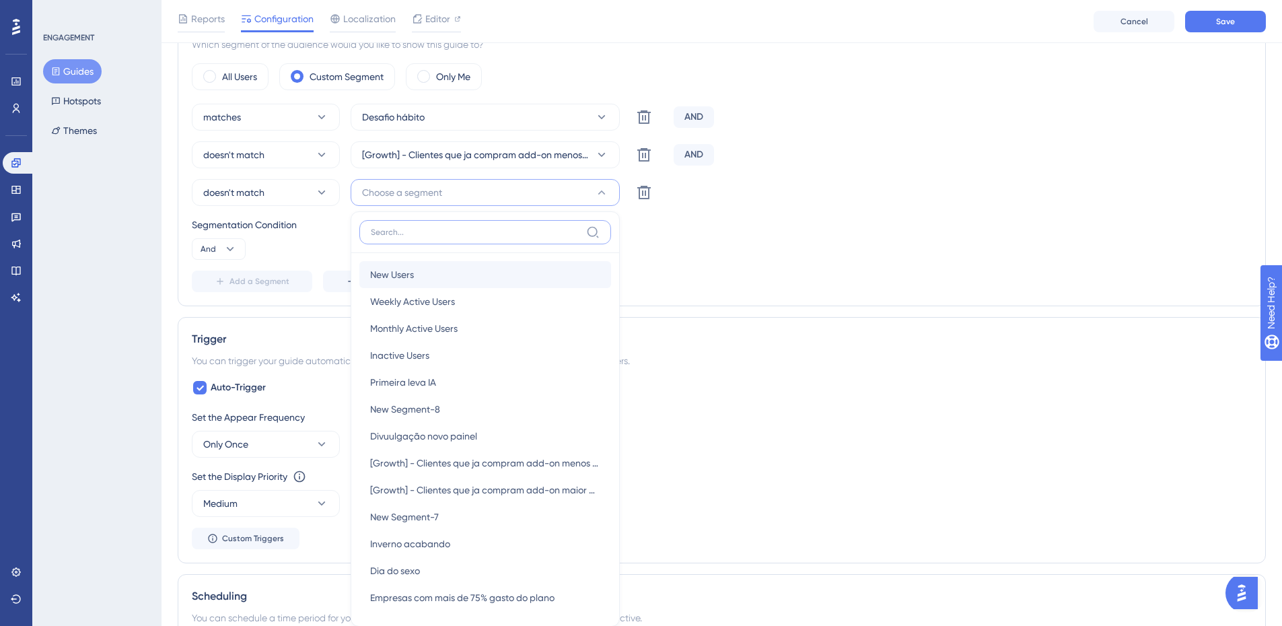
scroll to position [539, 0]
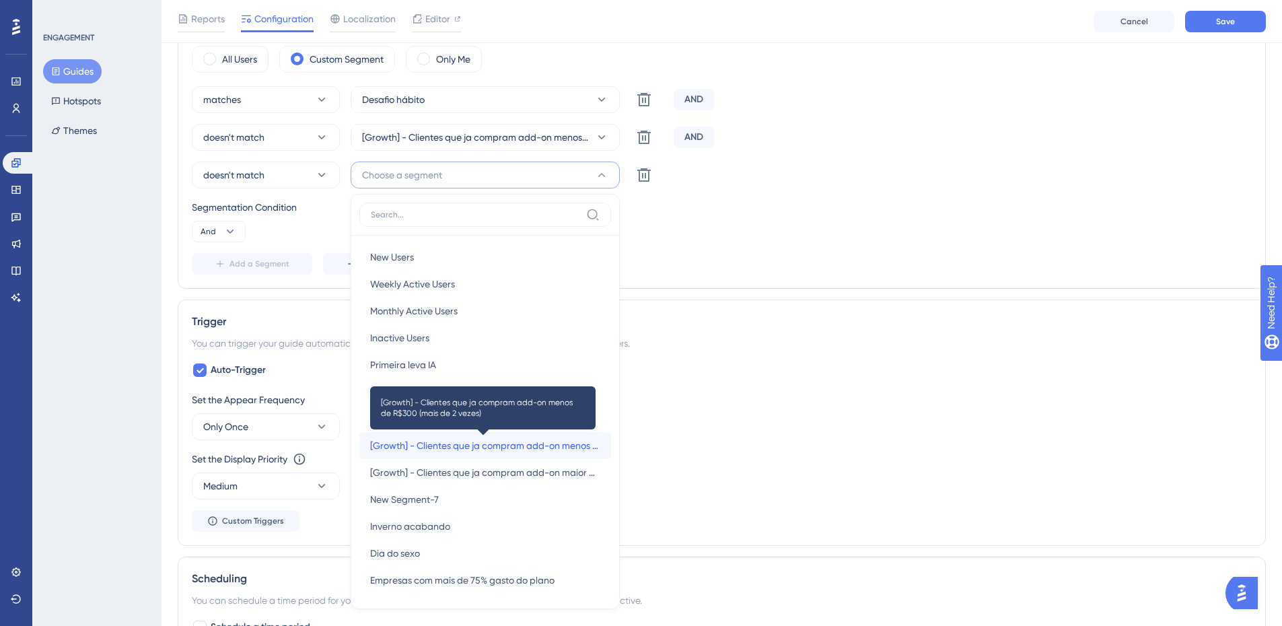
click at [454, 438] on span "[Growth] - Clientes que ja compram add-on menos de R$300 (mais de 2 vezes)" at bounding box center [485, 445] width 230 height 16
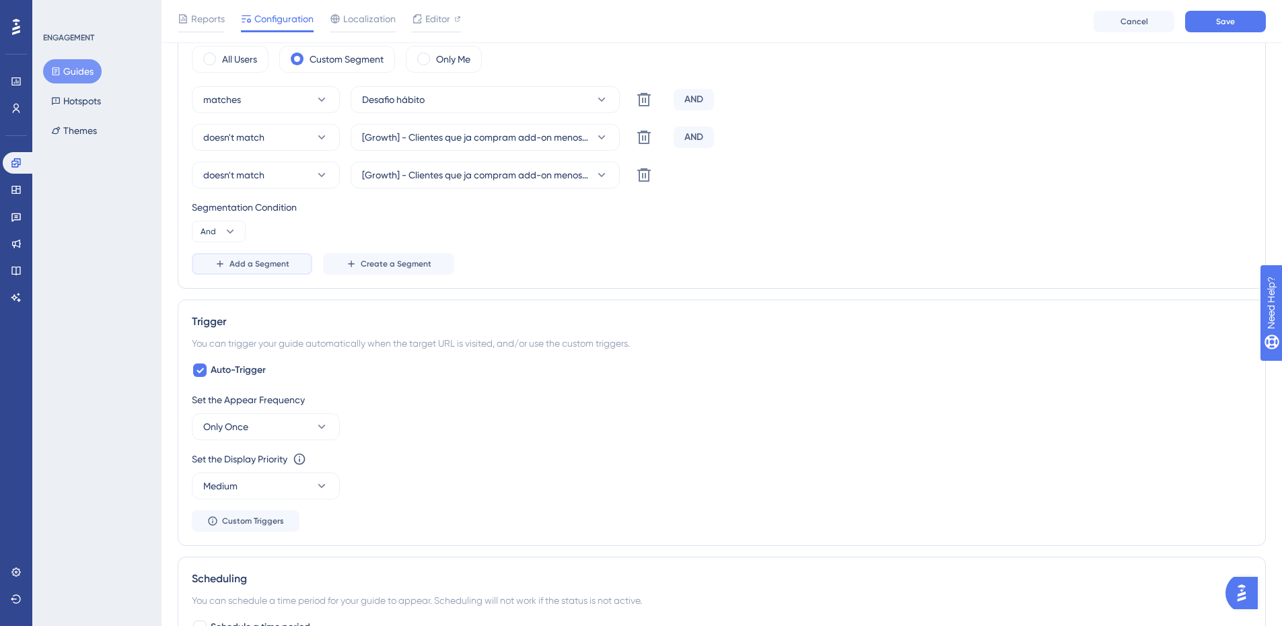
click at [229, 258] on button "Add a Segment" at bounding box center [252, 264] width 120 height 22
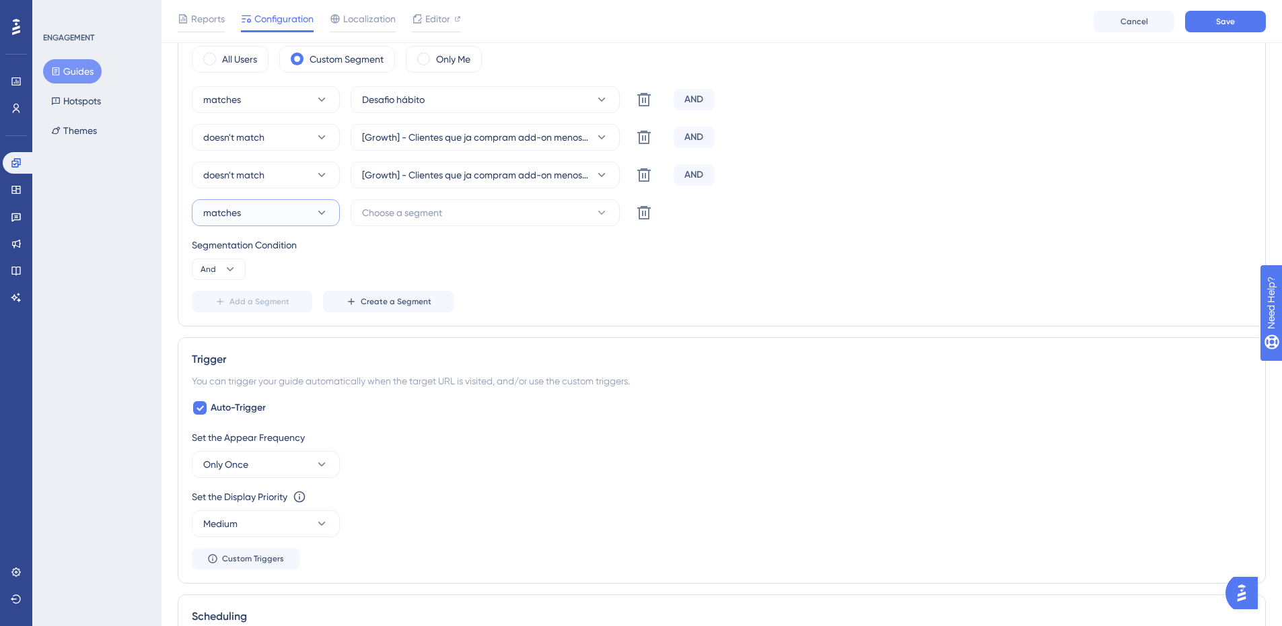
click at [291, 219] on button "matches" at bounding box center [266, 212] width 148 height 27
click at [288, 287] on div "doesn't match doesn't match" at bounding box center [265, 280] width 109 height 27
click at [427, 211] on span "Choose a segment" at bounding box center [402, 213] width 80 height 16
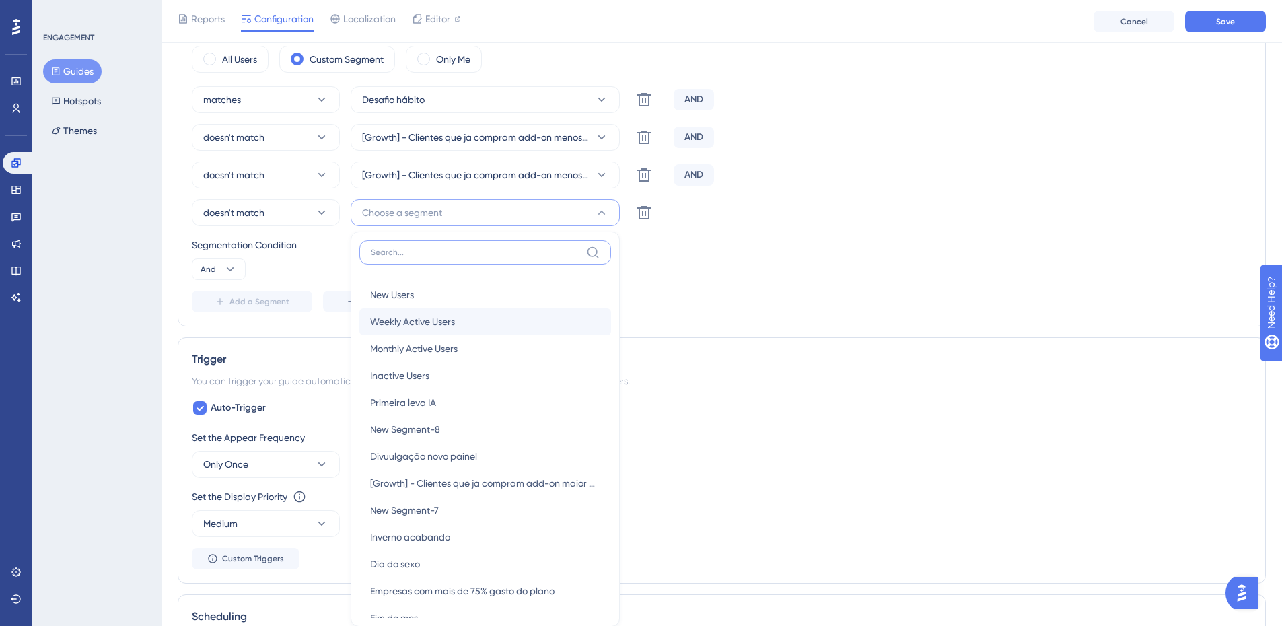
scroll to position [571, 0]
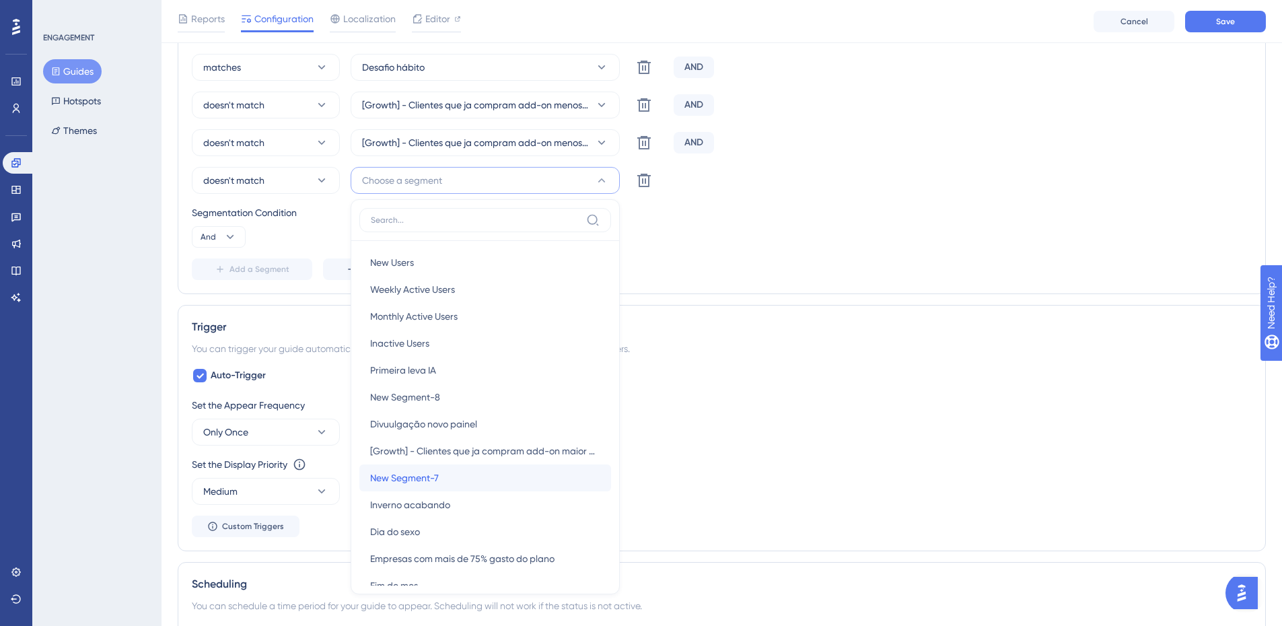
click at [464, 466] on div "New Segment-7 New Segment-7" at bounding box center [485, 477] width 230 height 27
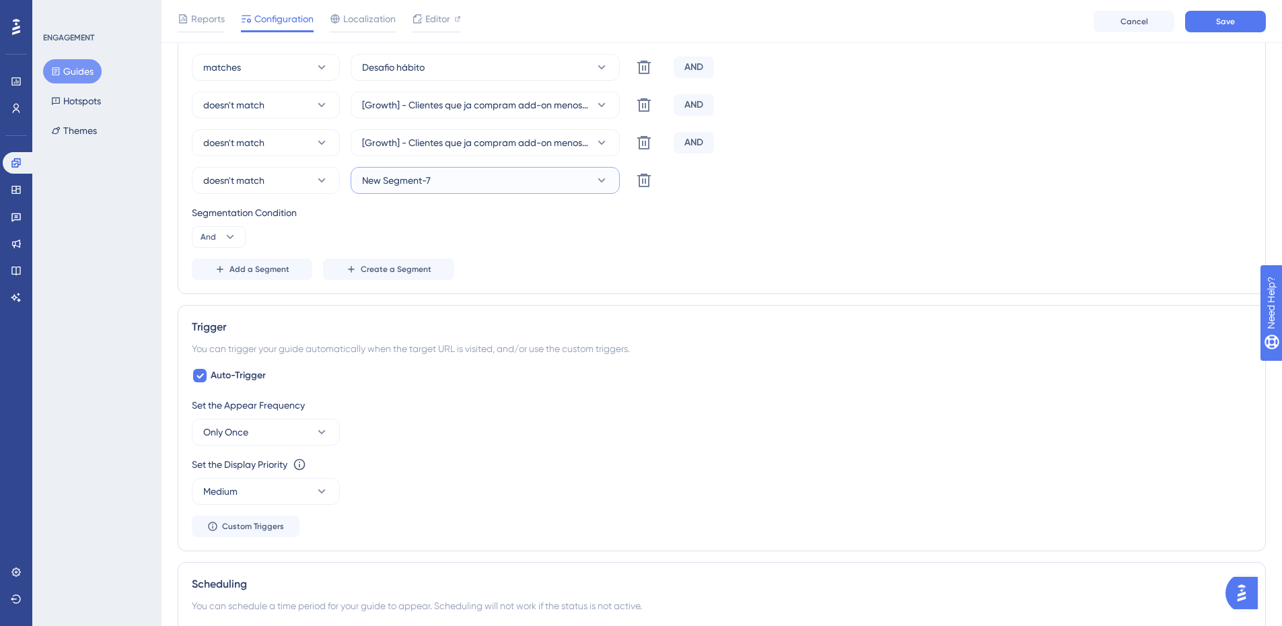
click at [462, 185] on button "New Segment-7" at bounding box center [485, 180] width 269 height 27
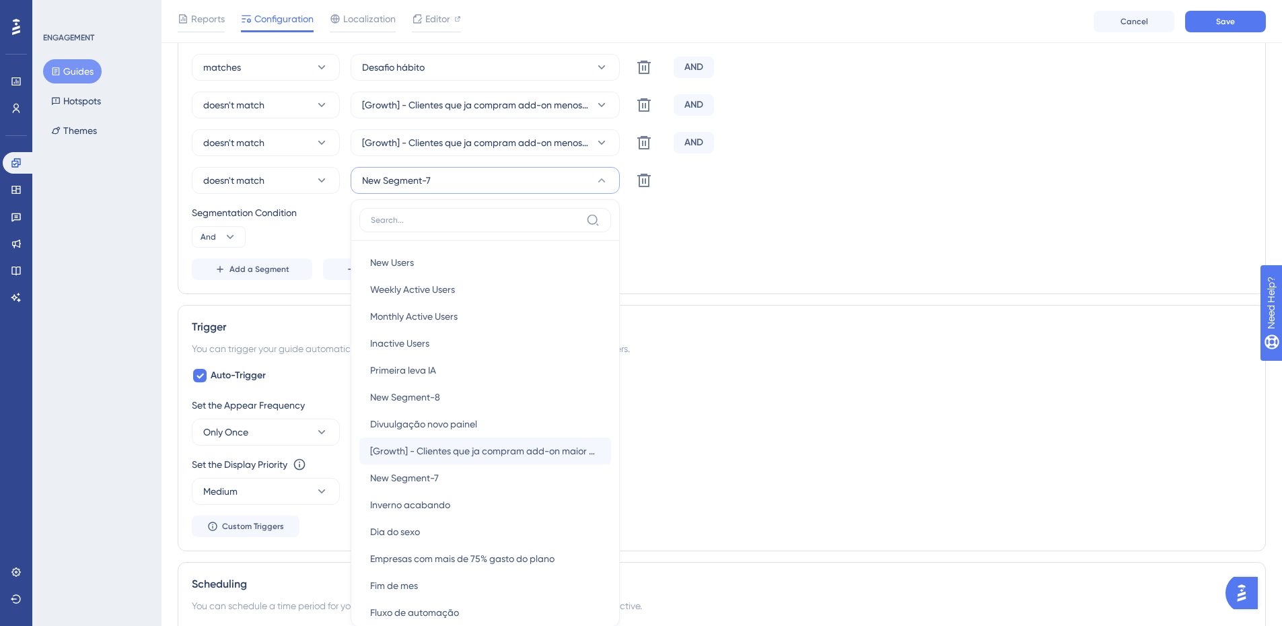
scroll to position [628, 0]
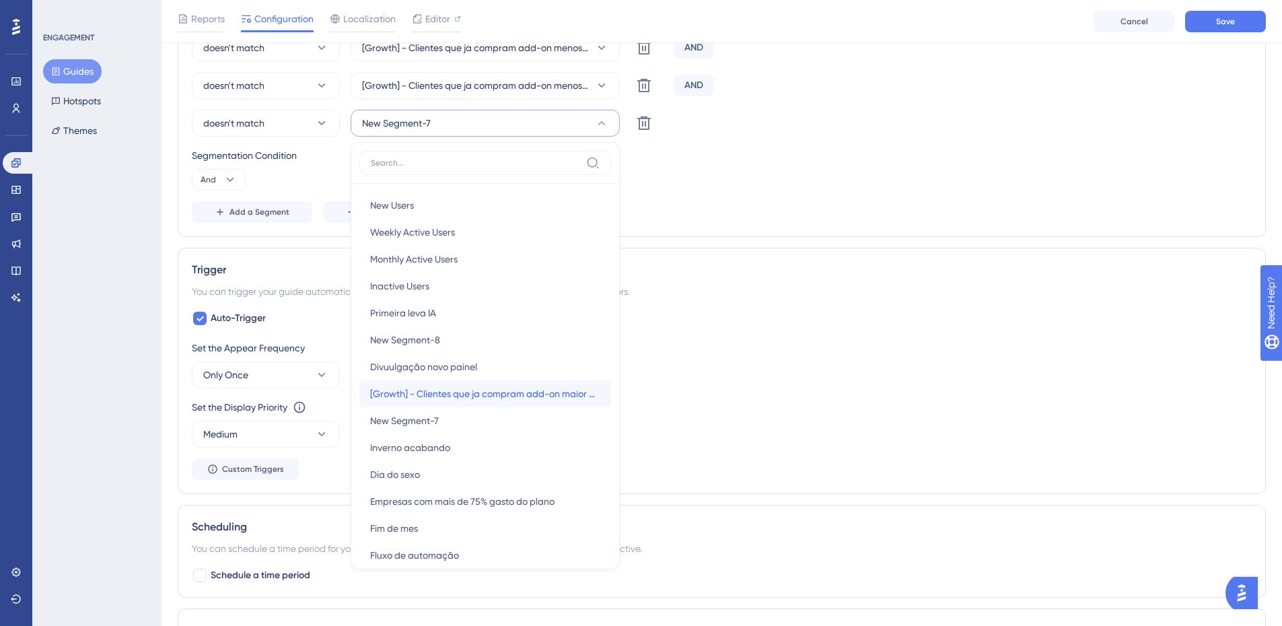
drag, startPoint x: 462, startPoint y: 402, endPoint x: 434, endPoint y: 374, distance: 40.0
click at [462, 402] on div "[Growth] - Clientes que ja compram add-on maior de R$300(mais de 2 vezes) [Grow…" at bounding box center [485, 393] width 230 height 27
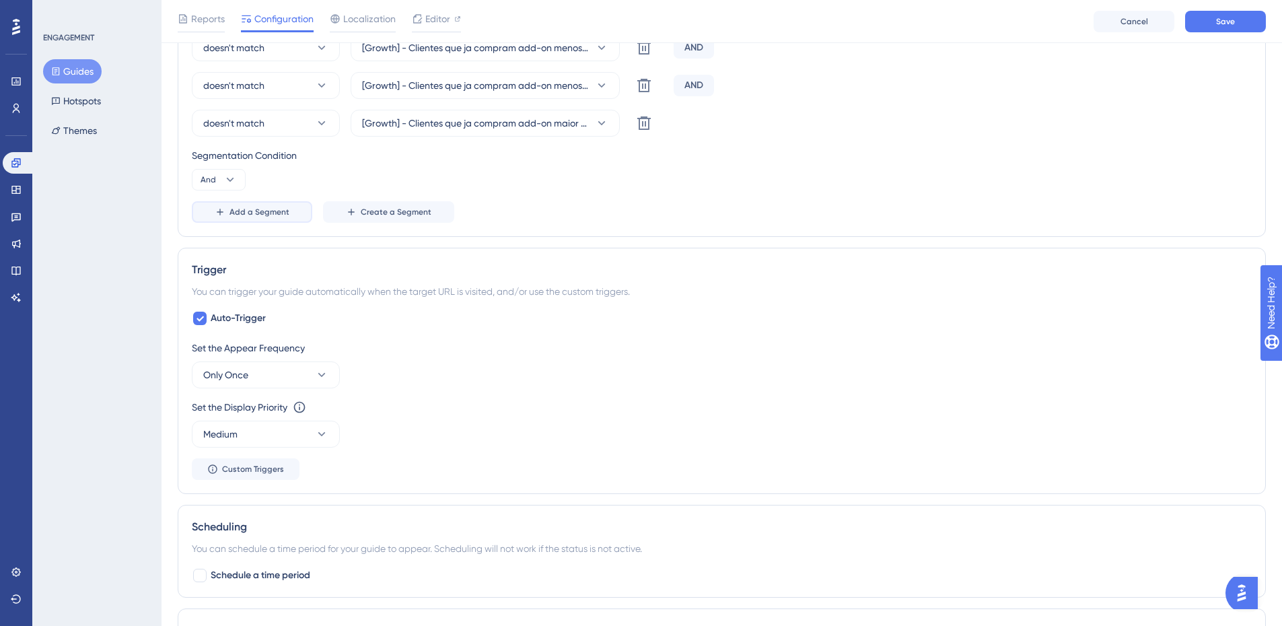
click at [255, 213] on span "Add a Segment" at bounding box center [259, 212] width 60 height 11
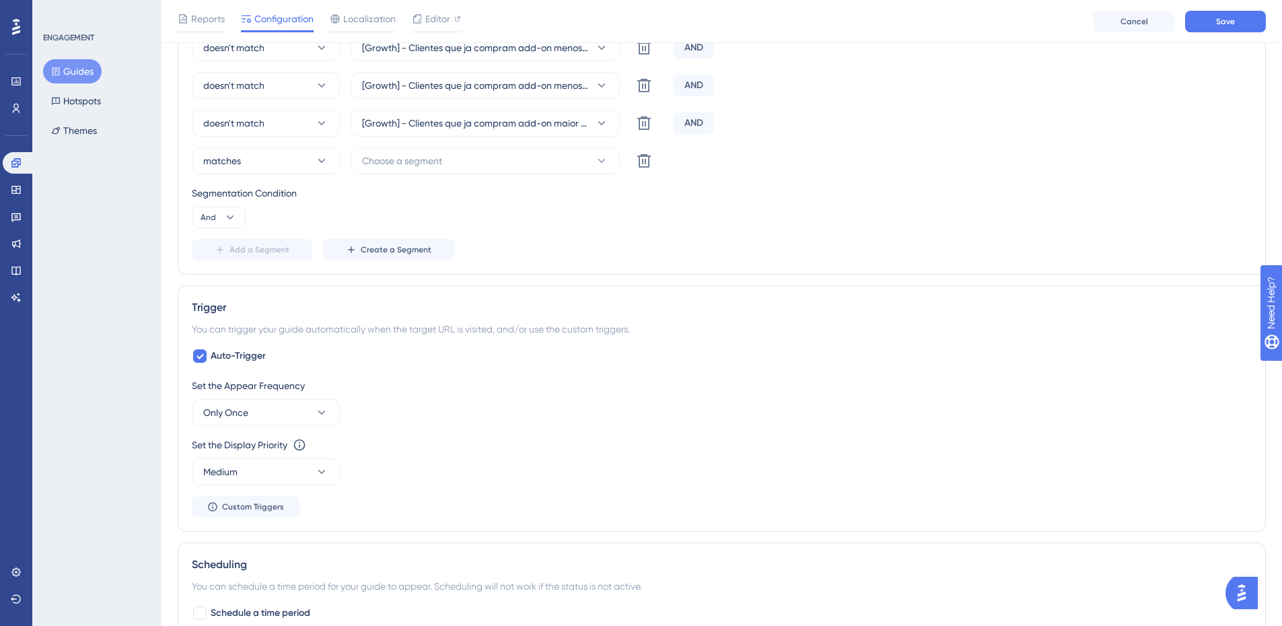
click at [279, 176] on div "matches Desafio hábito Delete AND doesn't match [Growth] - Clientes que ja comp…" at bounding box center [722, 129] width 1060 height 264
click at [283, 173] on button "matches" at bounding box center [266, 160] width 148 height 27
click at [268, 217] on div "doesn't match doesn't match" at bounding box center [265, 228] width 109 height 27
click at [423, 155] on span "Choose a segment" at bounding box center [402, 161] width 80 height 16
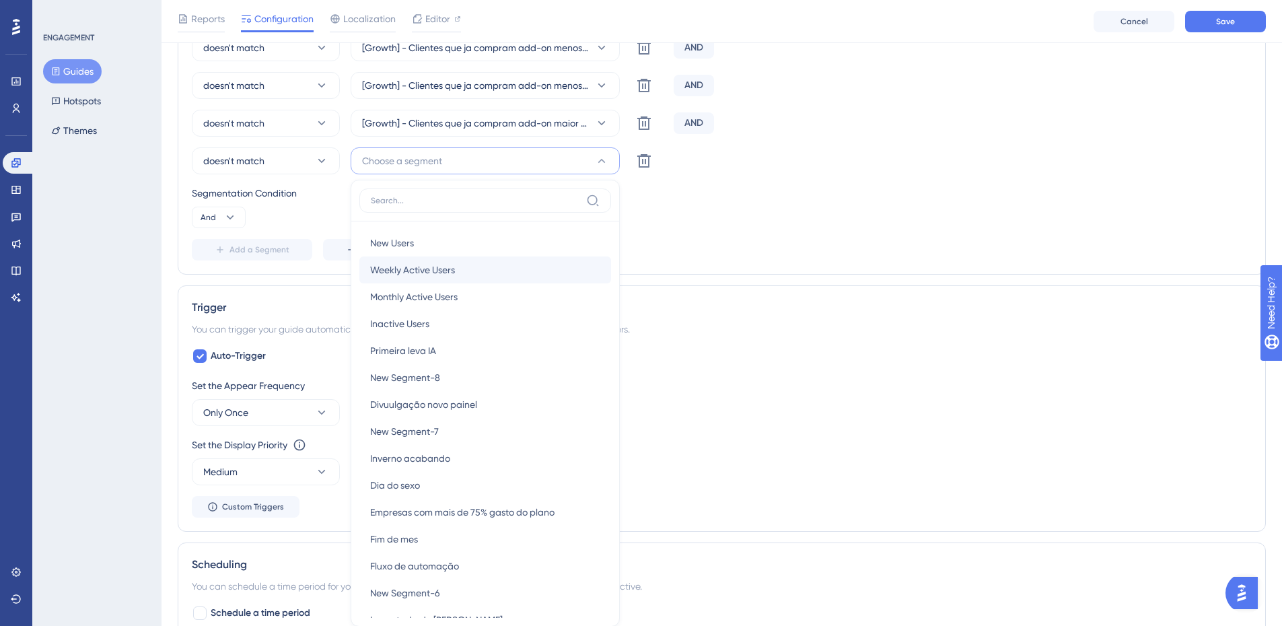
scroll to position [674, 0]
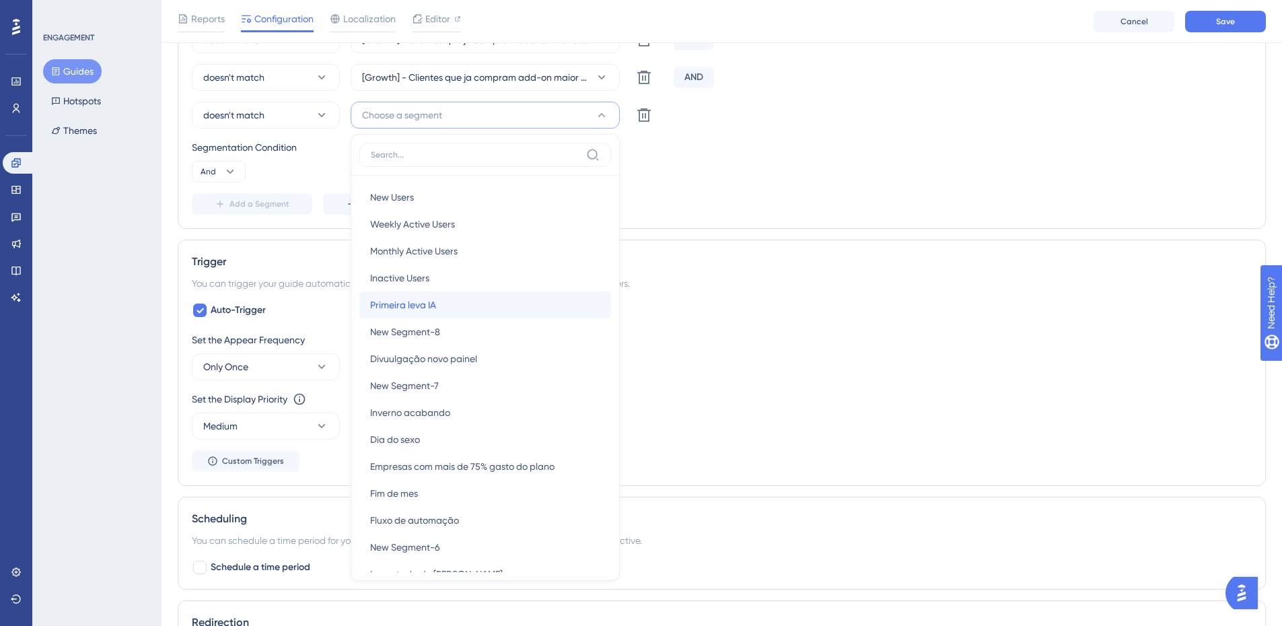
click at [484, 302] on div "Primeira leva IA Primeira leva IA" at bounding box center [485, 304] width 230 height 27
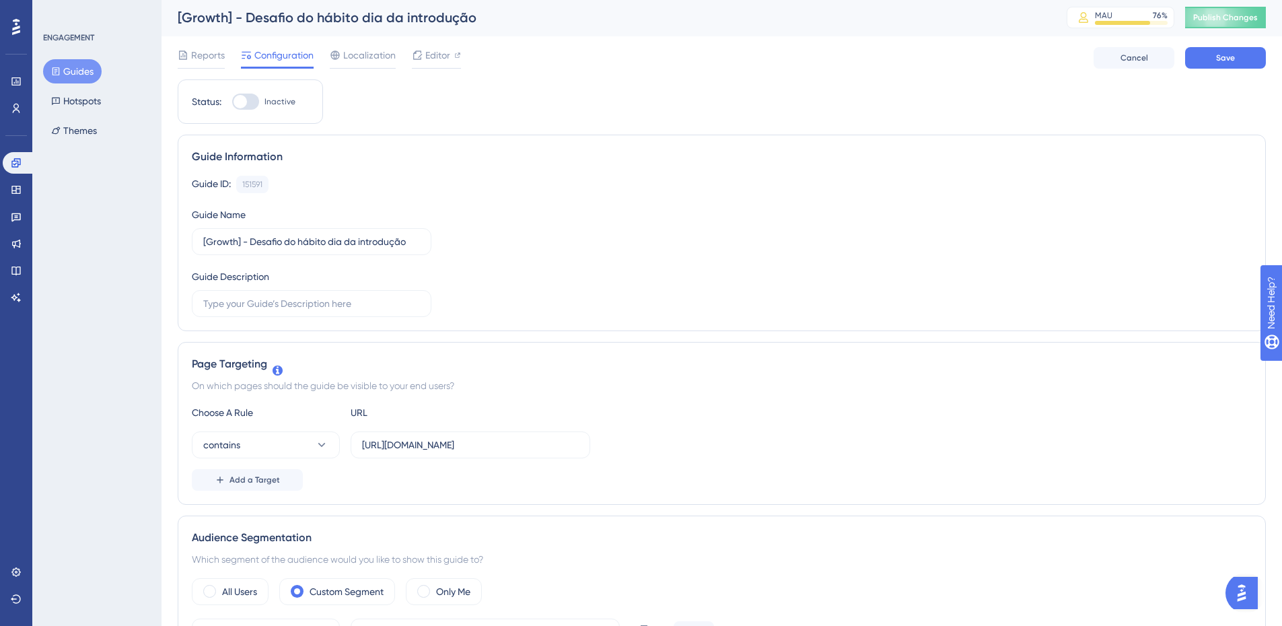
scroll to position [0, 0]
click at [1203, 67] on button "Save" at bounding box center [1225, 59] width 81 height 22
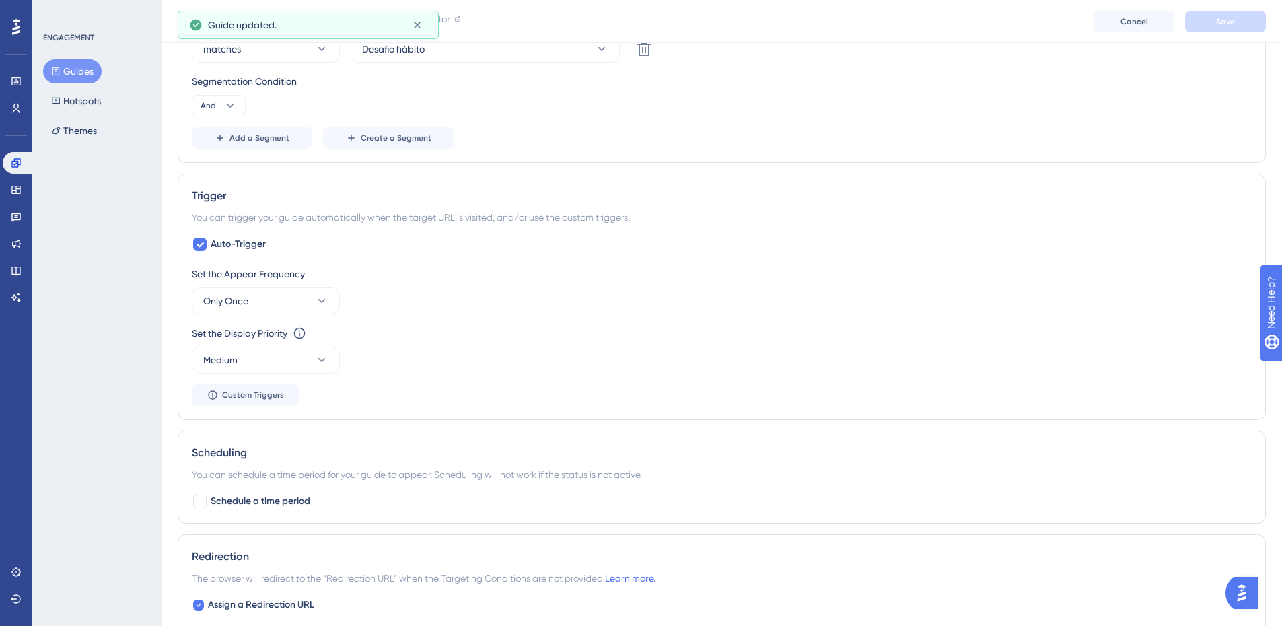
scroll to position [1009, 0]
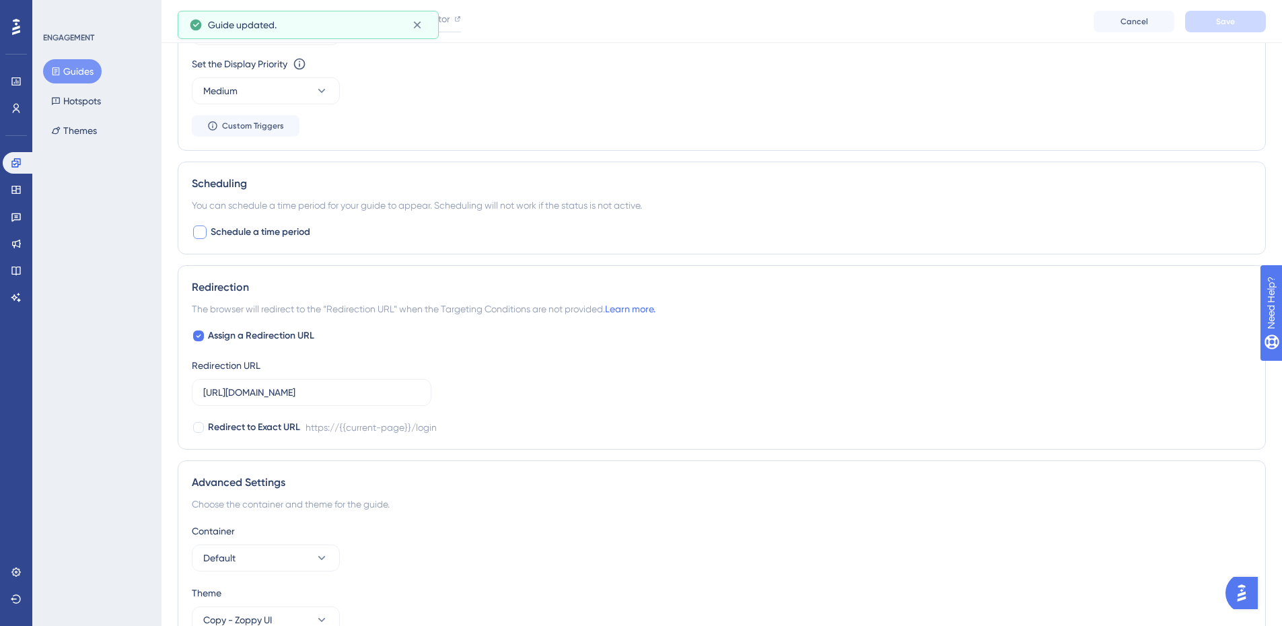
click at [259, 240] on span "Schedule a time period" at bounding box center [261, 232] width 100 height 16
checkbox input "true"
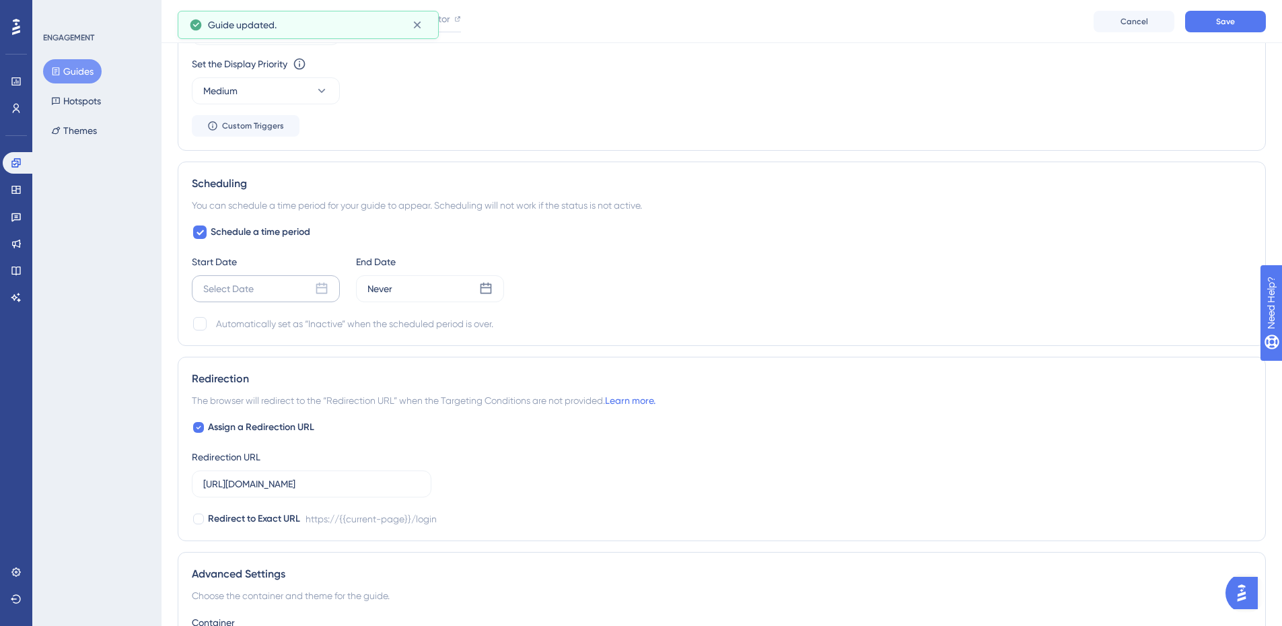
click at [269, 290] on div "Select Date" at bounding box center [266, 288] width 148 height 27
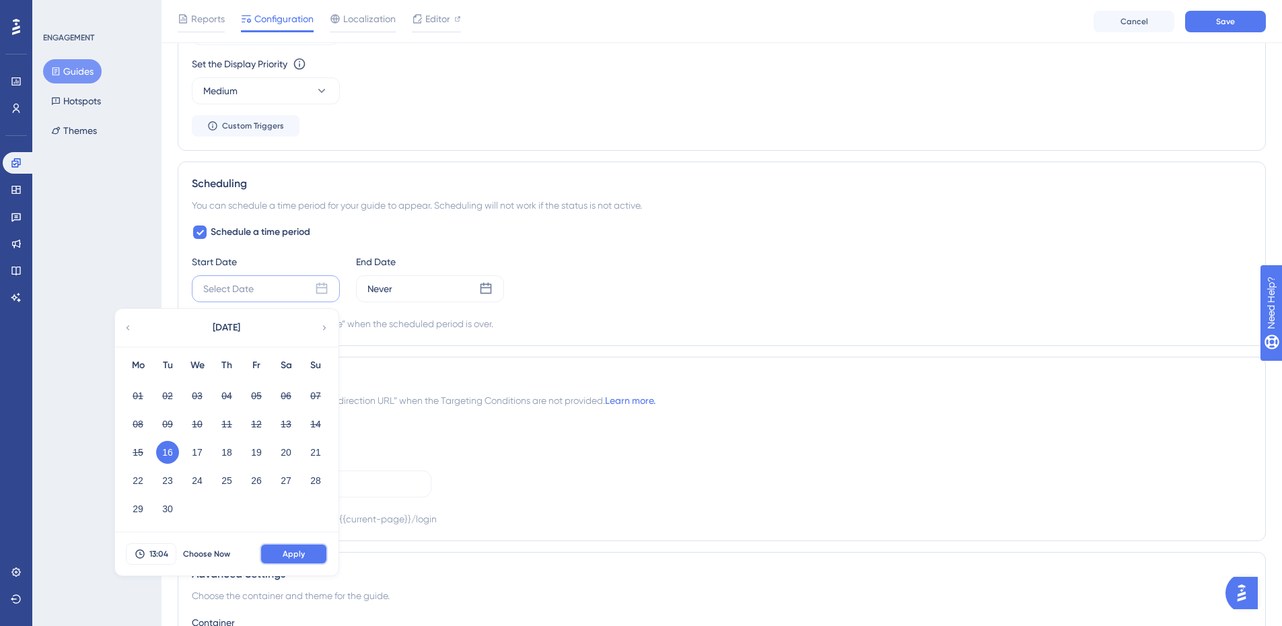
drag, startPoint x: 300, startPoint y: 548, endPoint x: 356, endPoint y: 460, distance: 103.8
click at [298, 540] on div "13:04 Choose Now Apply" at bounding box center [226, 553] width 223 height 43
click at [295, 565] on div "13:04 Choose Now Apply" at bounding box center [226, 553] width 223 height 43
drag, startPoint x: 288, startPoint y: 548, endPoint x: 256, endPoint y: 485, distance: 71.0
click at [288, 546] on button "Apply" at bounding box center [294, 554] width 68 height 22
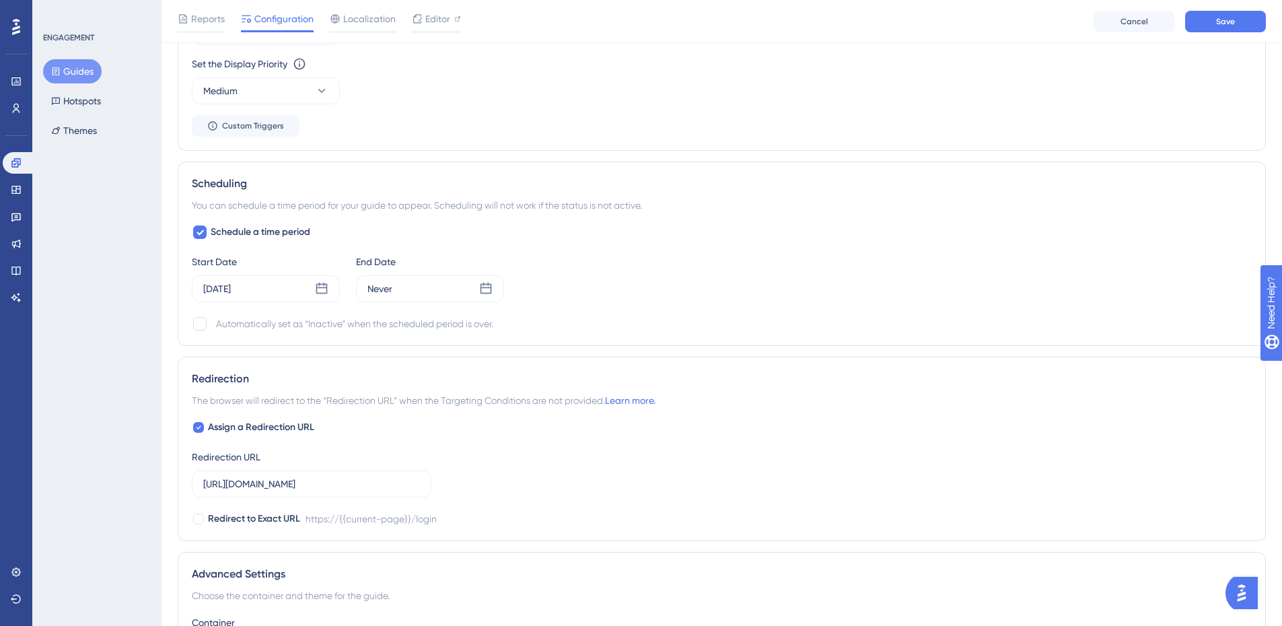
click at [208, 340] on div "Scheduling You can schedule a time period for your guide to appear. Scheduling …" at bounding box center [722, 253] width 1088 height 184
drag, startPoint x: 197, startPoint y: 328, endPoint x: 293, endPoint y: 320, distance: 96.6
click at [197, 327] on div at bounding box center [199, 323] width 13 height 13
checkbox input "true"
click at [435, 295] on div "Never" at bounding box center [430, 288] width 148 height 27
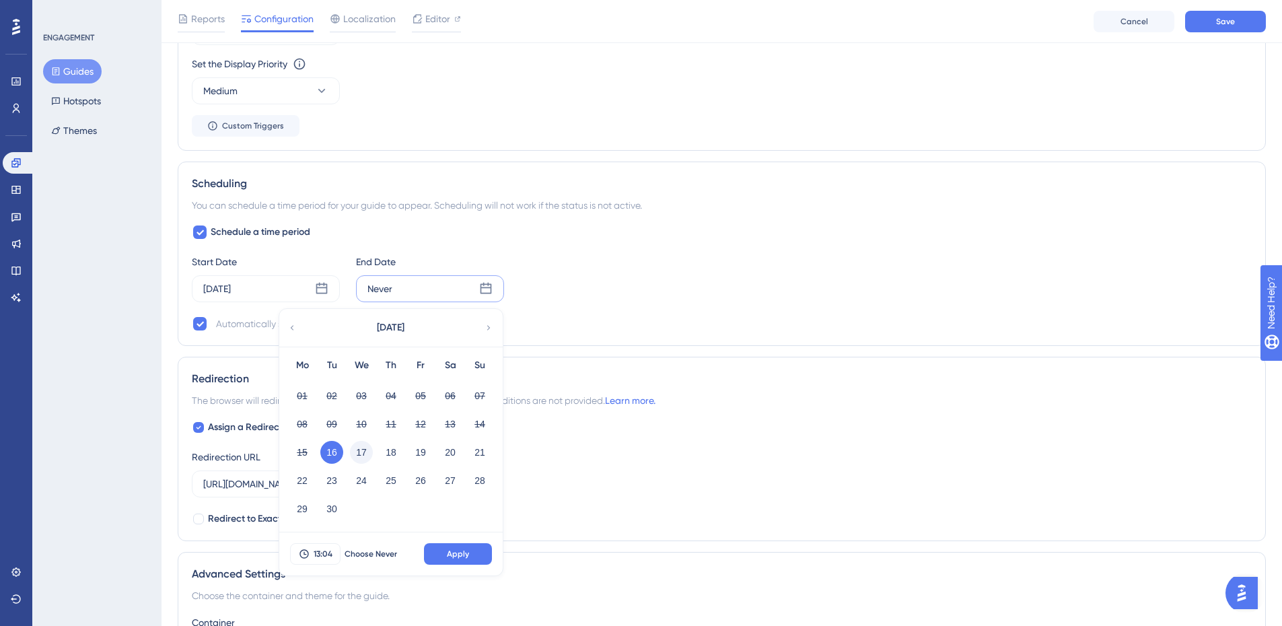
click at [363, 456] on button "17" at bounding box center [361, 452] width 23 height 23
click at [464, 545] on div "13:04 Choose Never Apply" at bounding box center [390, 553] width 223 height 43
click at [455, 562] on button "Apply" at bounding box center [458, 554] width 68 height 22
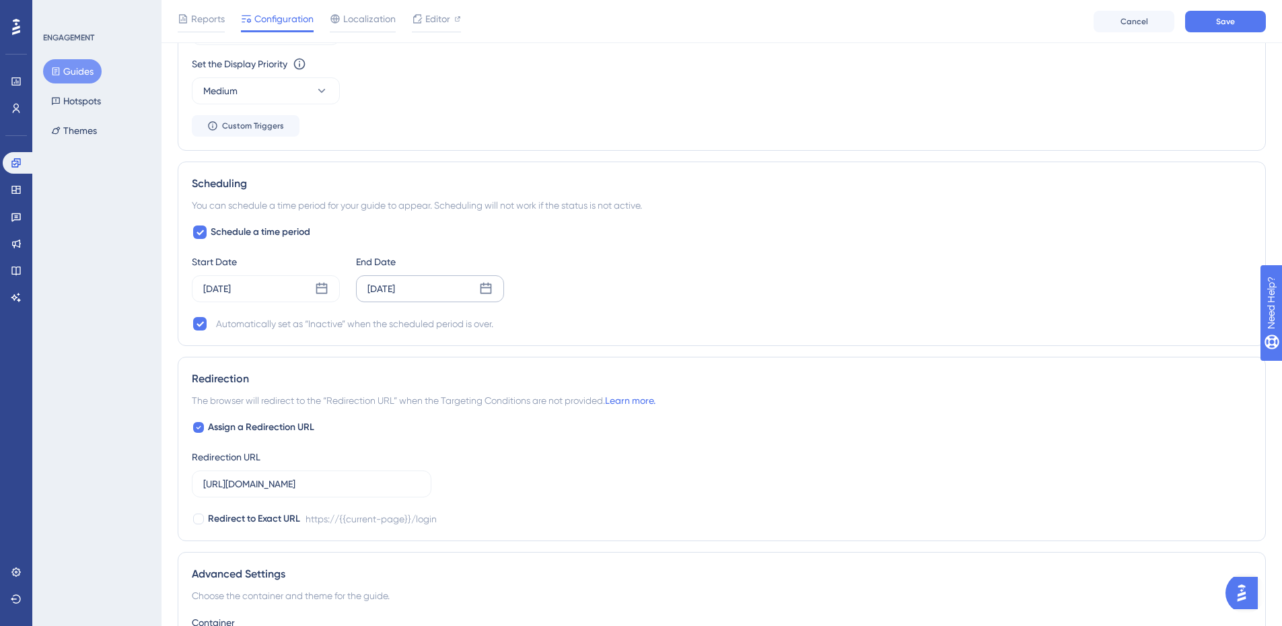
click at [413, 301] on div "Sep 17 2025" at bounding box center [430, 288] width 148 height 27
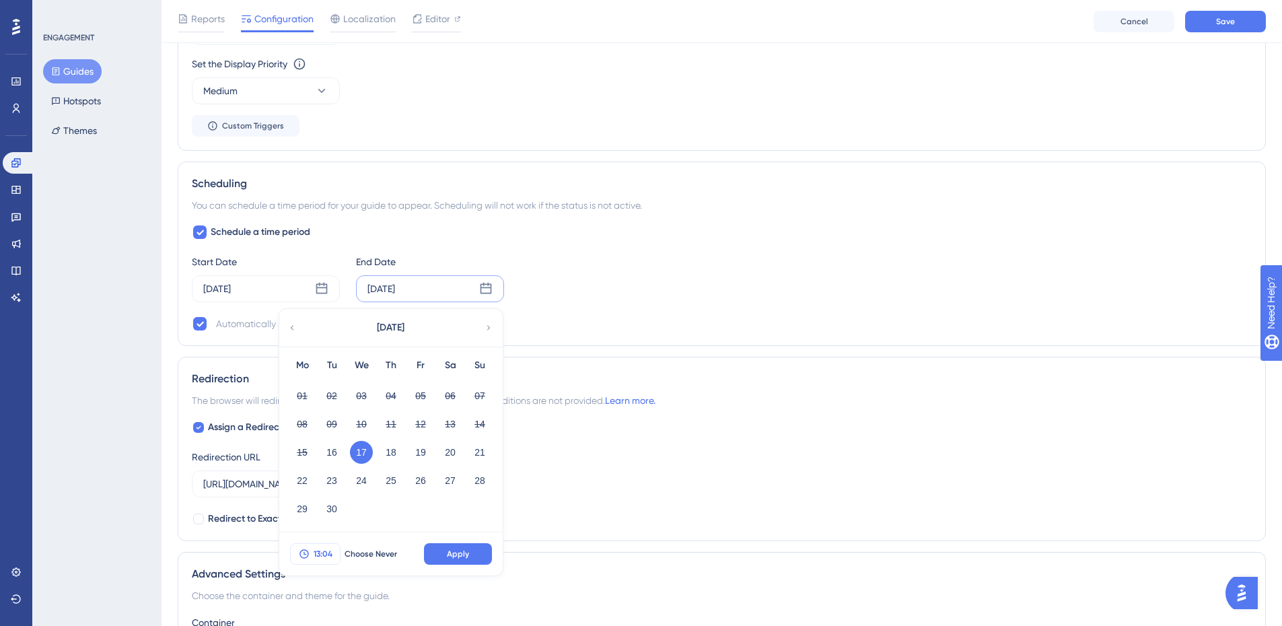
drag, startPoint x: 332, startPoint y: 555, endPoint x: 324, endPoint y: 538, distance: 19.6
click at [332, 555] on button "13:04" at bounding box center [315, 554] width 50 height 22
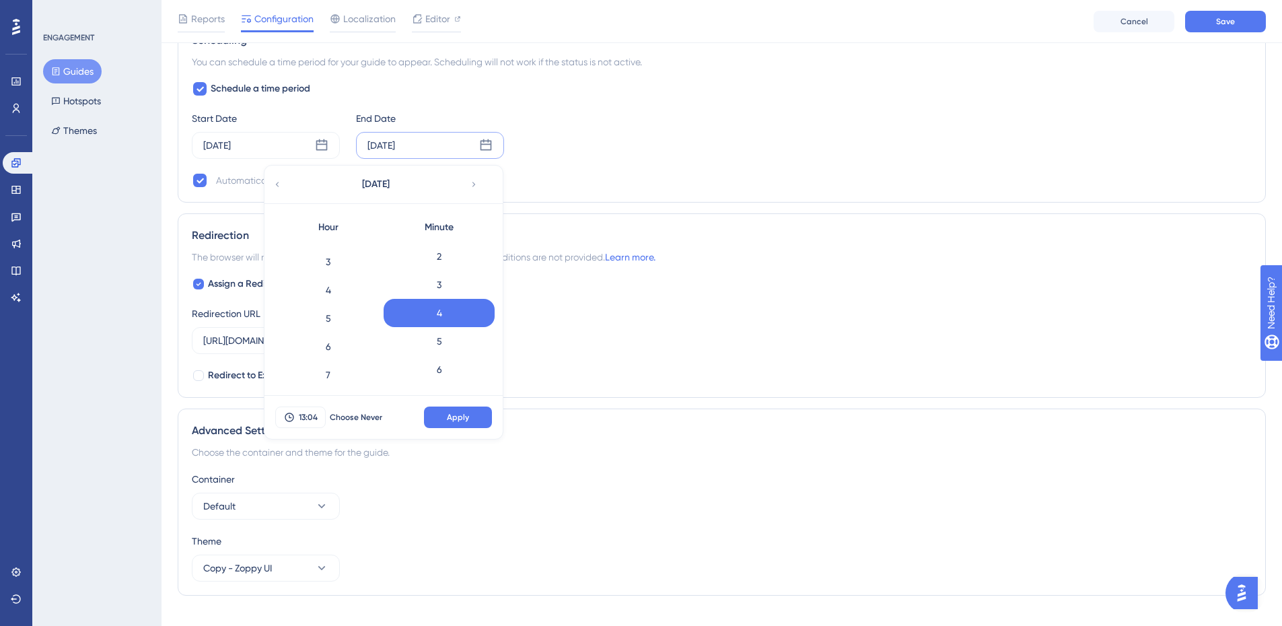
scroll to position [135, 0]
click at [332, 322] on div "7" at bounding box center [328, 318] width 111 height 28
click at [436, 409] on button "Apply" at bounding box center [458, 417] width 68 height 22
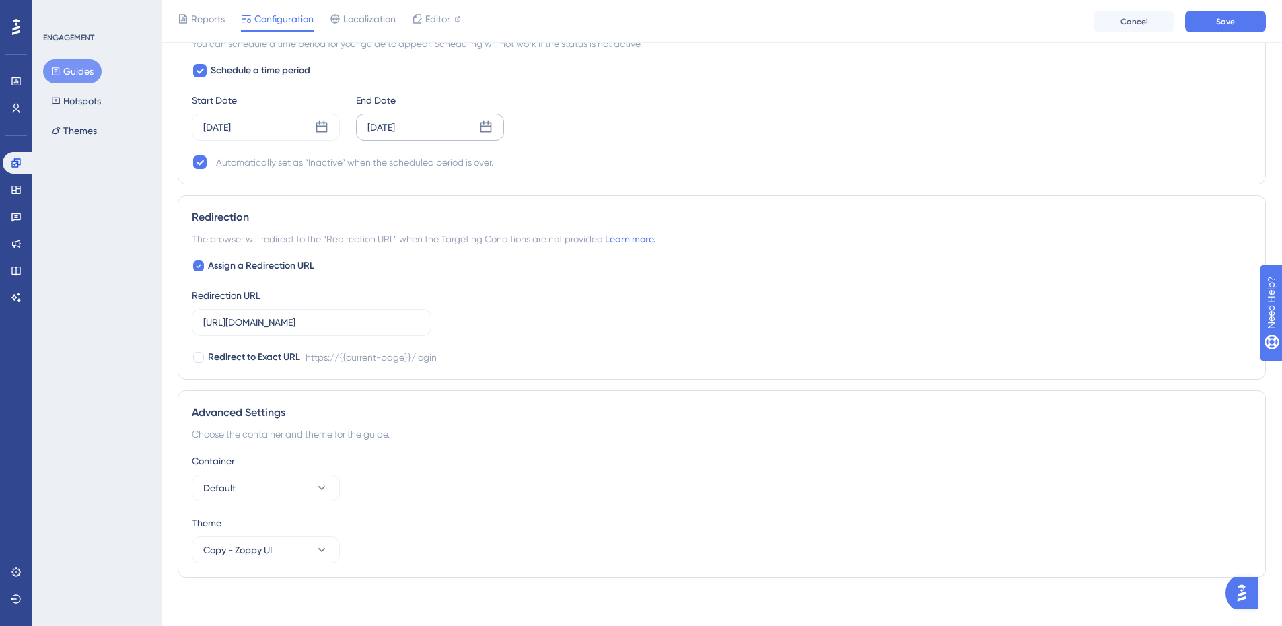
scroll to position [1176, 0]
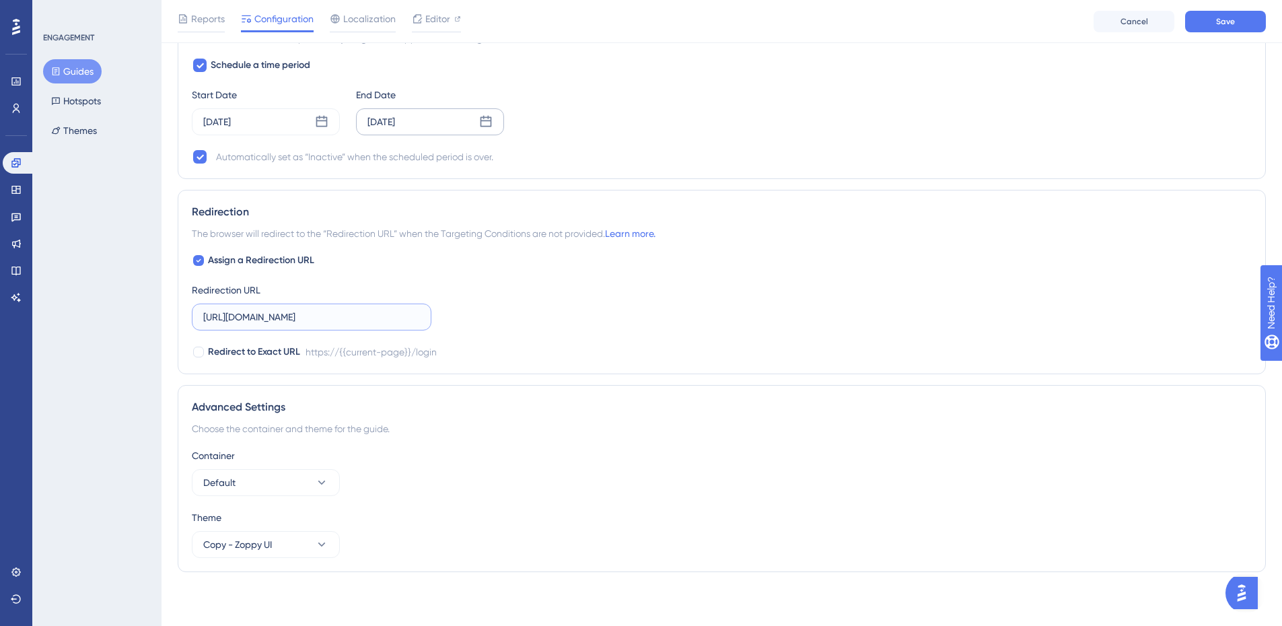
click at [321, 322] on input "https://app.zoppy.com.br/login" at bounding box center [311, 317] width 217 height 15
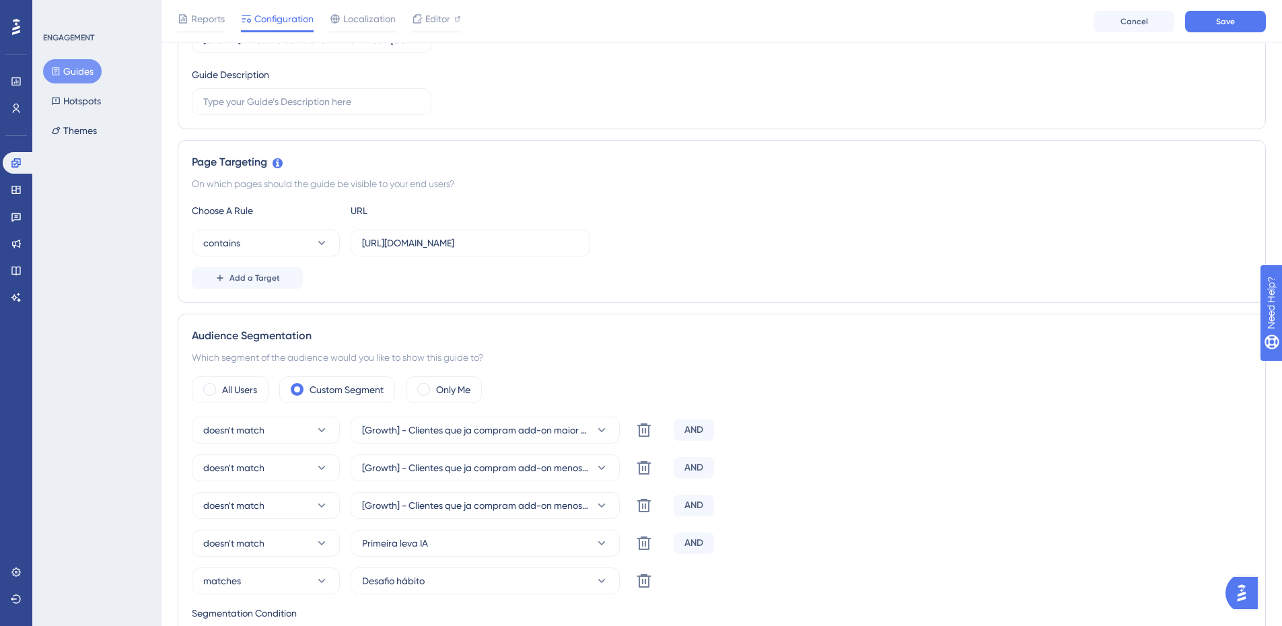
scroll to position [0, 0]
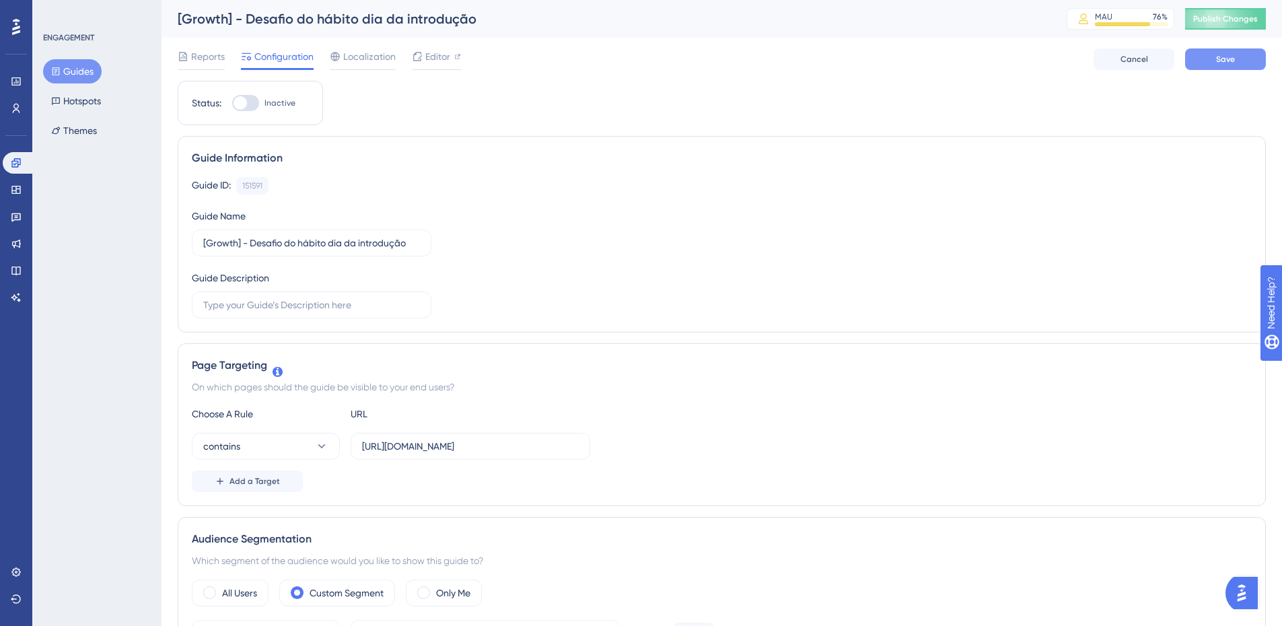
type input "https://app.zoppy.com.br/dashboard"
click at [1223, 67] on button "Save" at bounding box center [1225, 59] width 81 height 22
click at [242, 93] on div "Status: Inactive" at bounding box center [250, 103] width 145 height 44
click at [252, 99] on div at bounding box center [245, 103] width 27 height 16
click at [232, 103] on input "Inactive" at bounding box center [231, 103] width 1 height 1
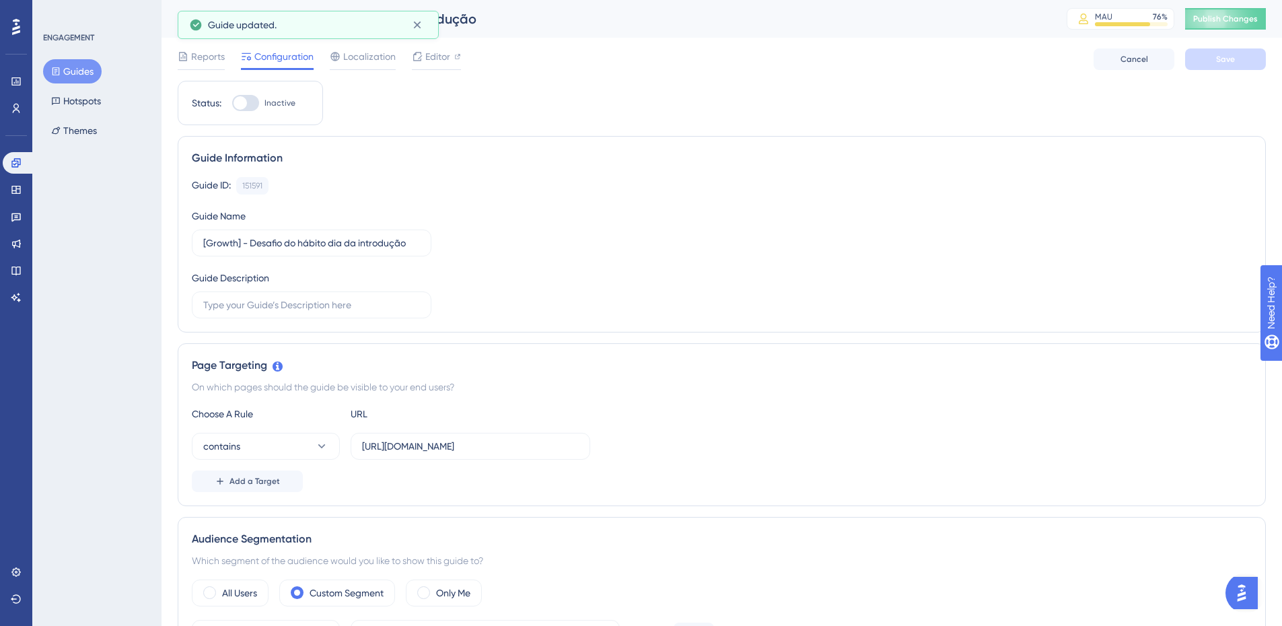
checkbox input "true"
click at [423, 25] on icon at bounding box center [416, 24] width 13 height 13
click at [1207, 57] on button "Save" at bounding box center [1225, 59] width 81 height 22
click at [1258, 15] on span "Publish Changes" at bounding box center [1225, 18] width 65 height 11
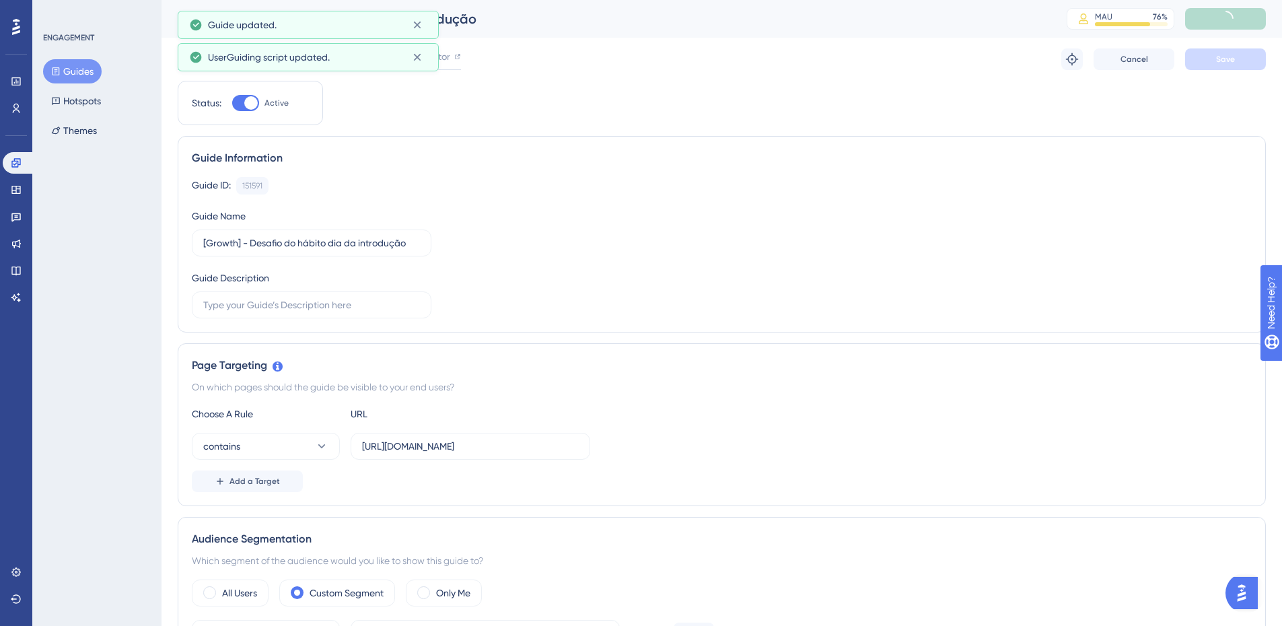
click at [428, 50] on div "UserGuiding script updated." at bounding box center [308, 57] width 261 height 28
click at [421, 0] on div "Performance Users Engagement Widgets Feedback Product Updates Knowledge Base AI…" at bounding box center [641, 0] width 1282 height 0
click at [416, 26] on icon at bounding box center [416, 25] width 7 height 7
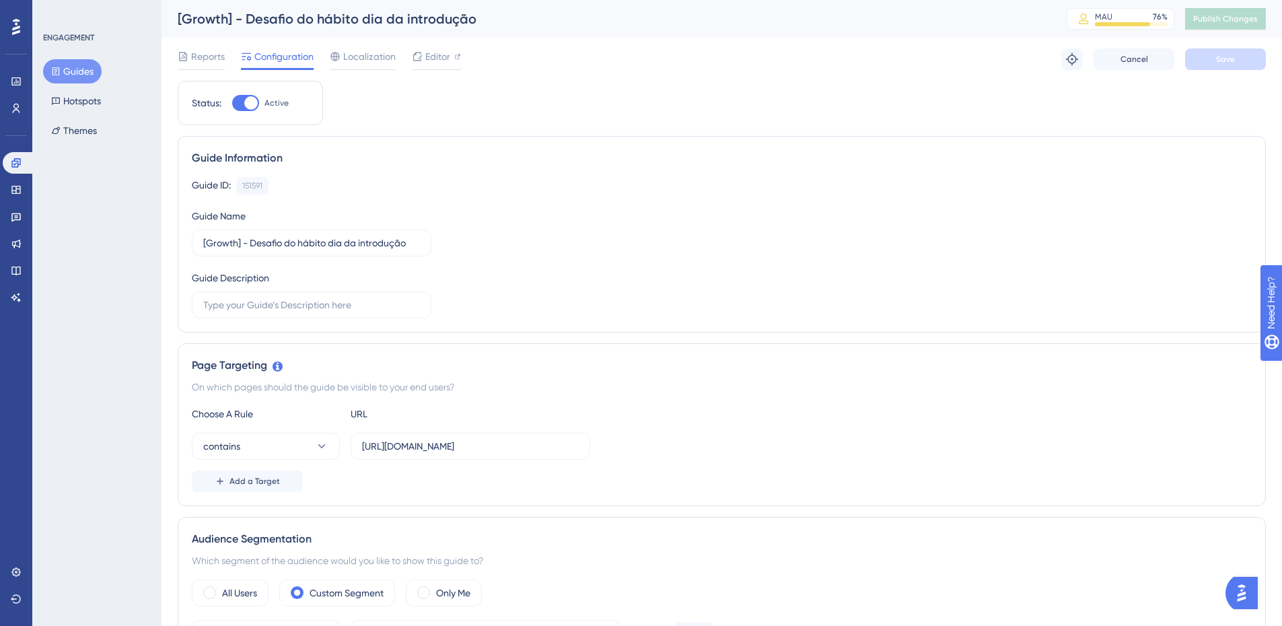
click at [0, 115] on div "Performance Users Engagement Widgets Feedback Product Updates Knowledge Base AI…" at bounding box center [16, 313] width 32 height 626
click at [12, 156] on link at bounding box center [19, 163] width 32 height 22
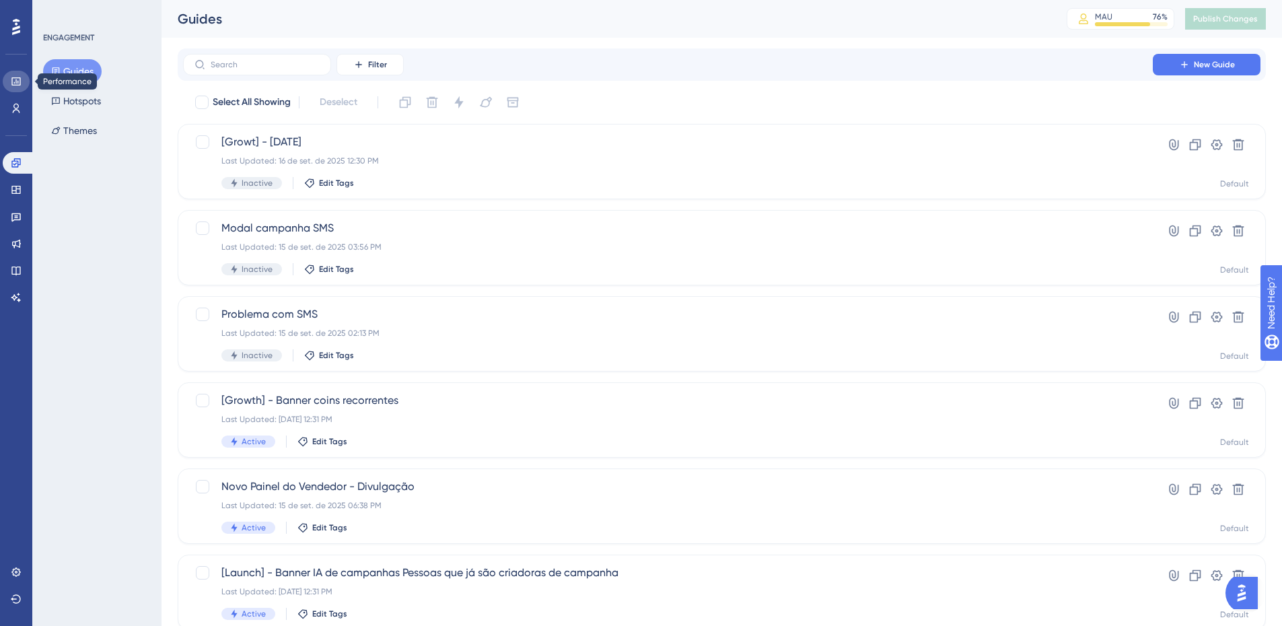
click at [24, 81] on link at bounding box center [16, 82] width 27 height 22
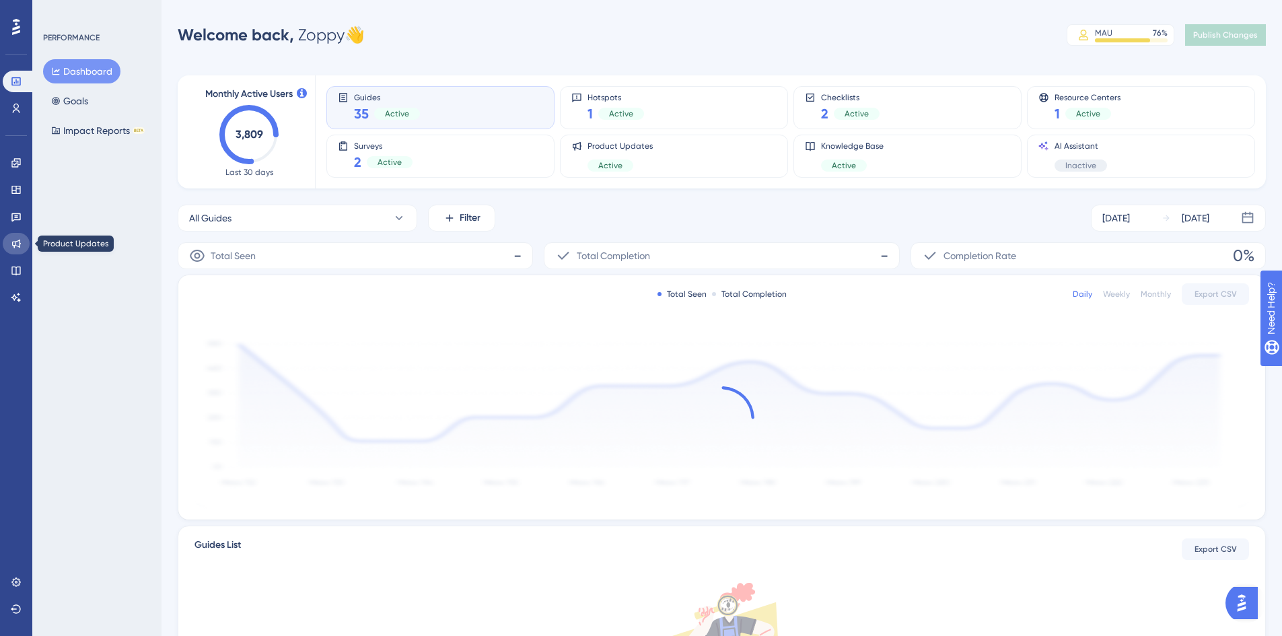
click at [13, 246] on icon at bounding box center [16, 243] width 11 height 11
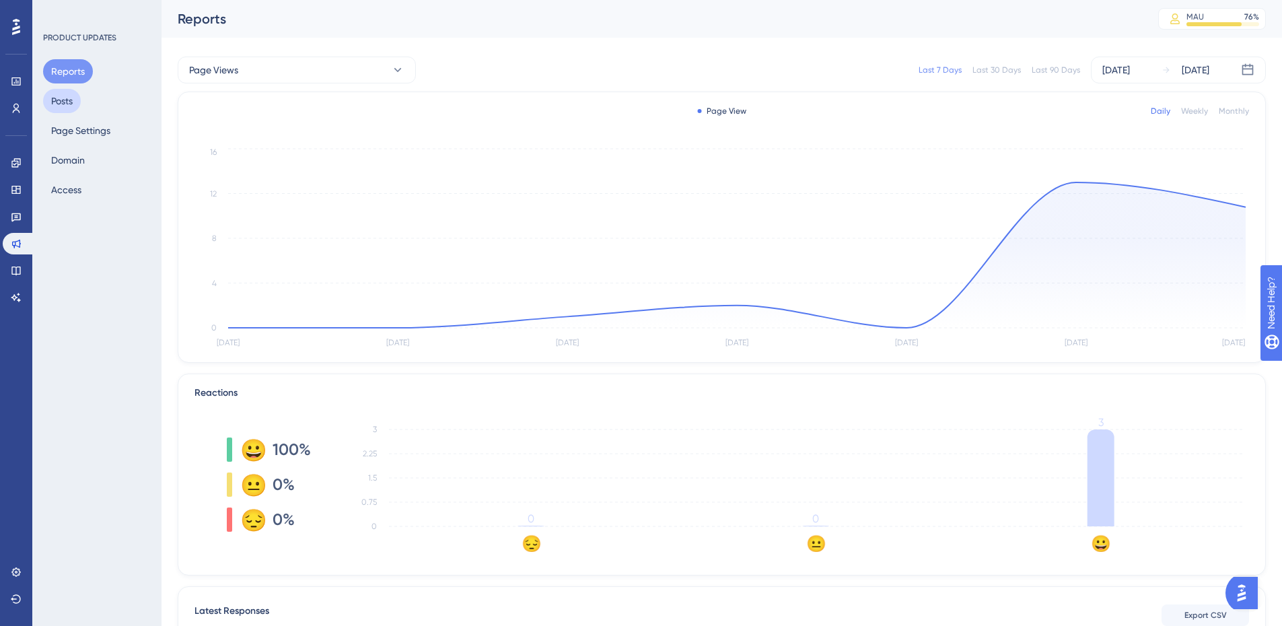
click at [71, 104] on button "Posts" at bounding box center [62, 101] width 38 height 24
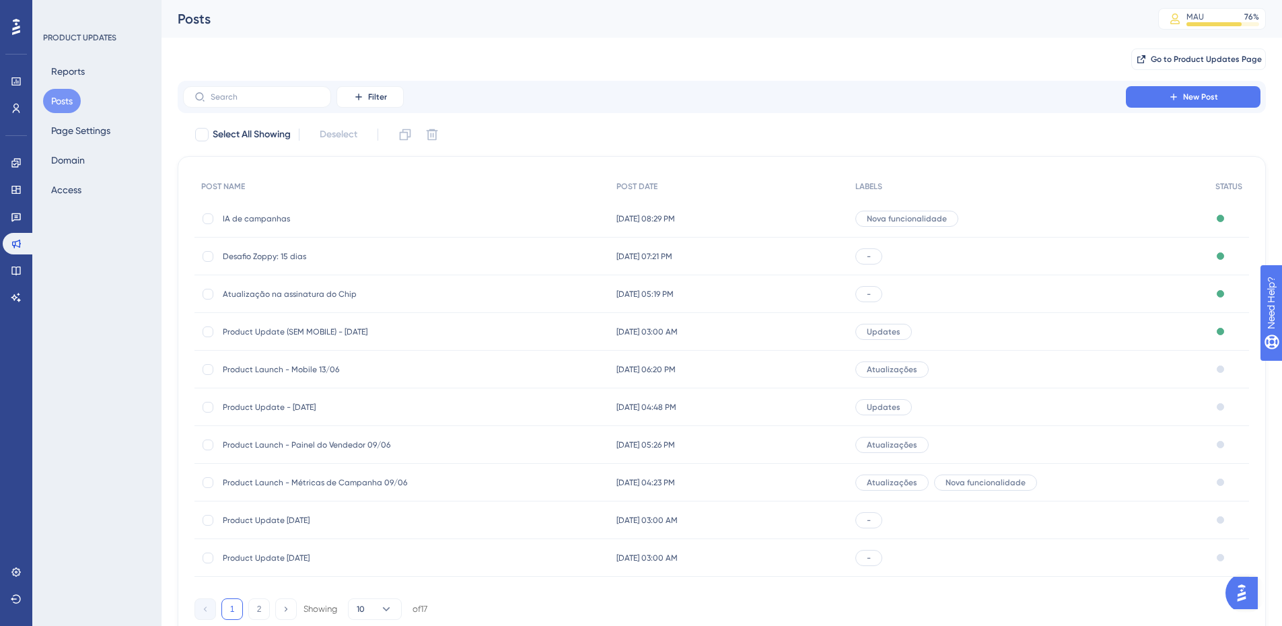
click at [372, 259] on span "Desafio Zoppy: 15 dias" at bounding box center [330, 256] width 215 height 11
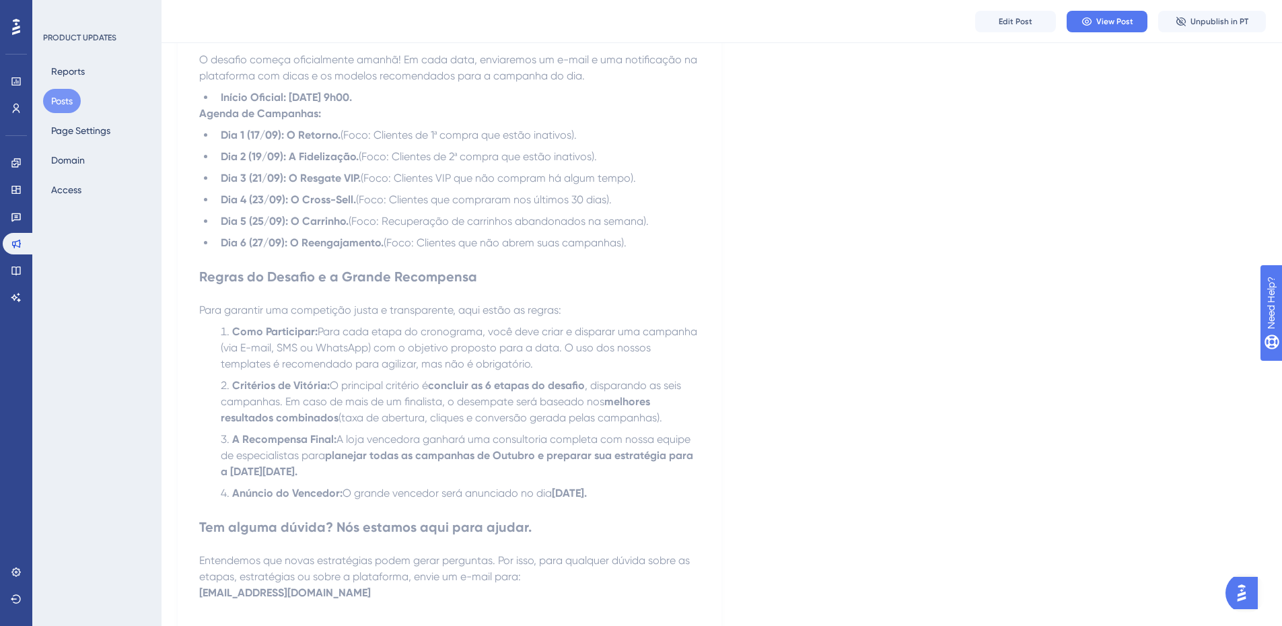
scroll to position [807, 0]
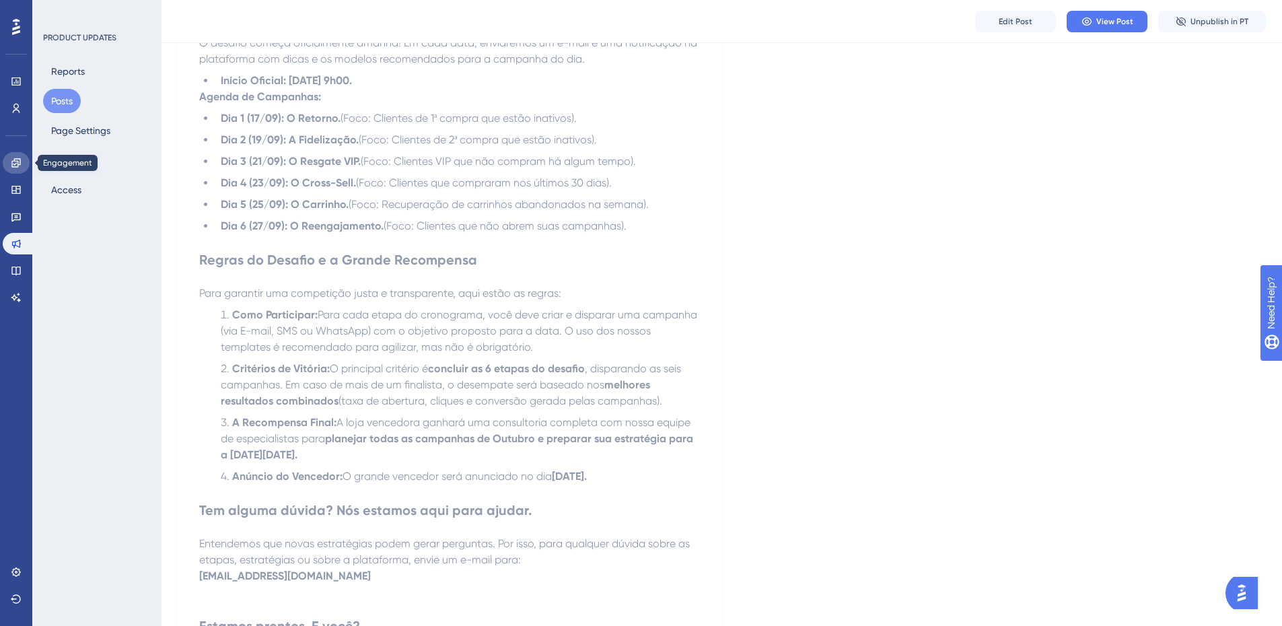
click at [13, 163] on icon at bounding box center [16, 162] width 11 height 11
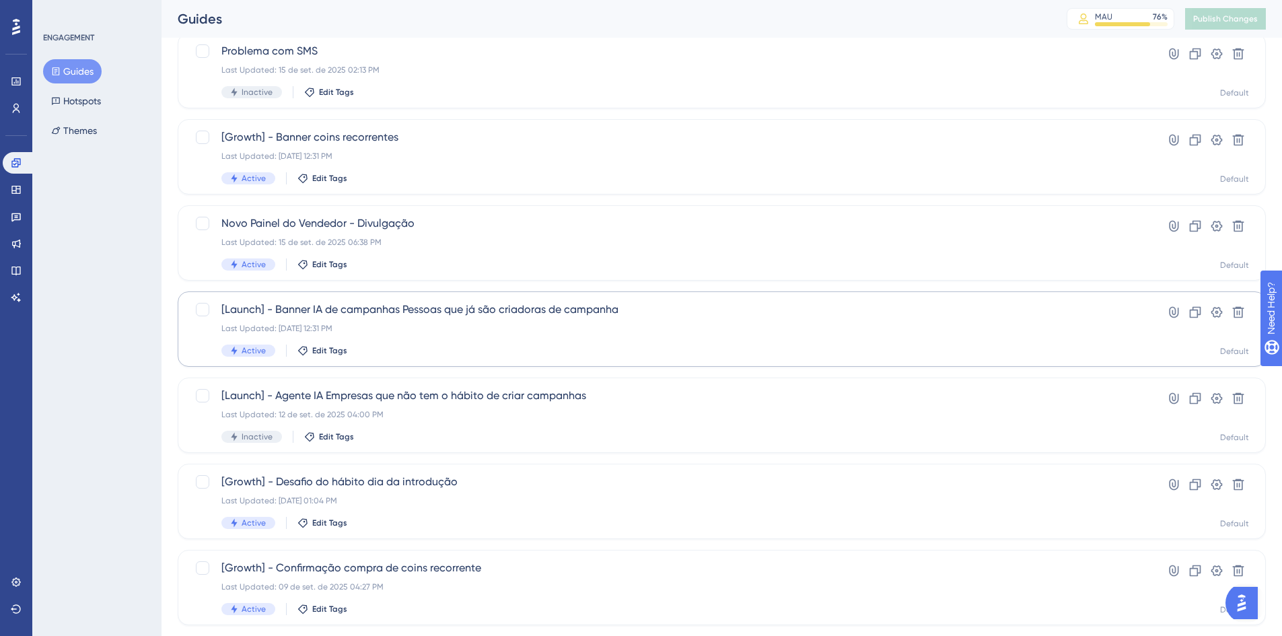
scroll to position [269, 0]
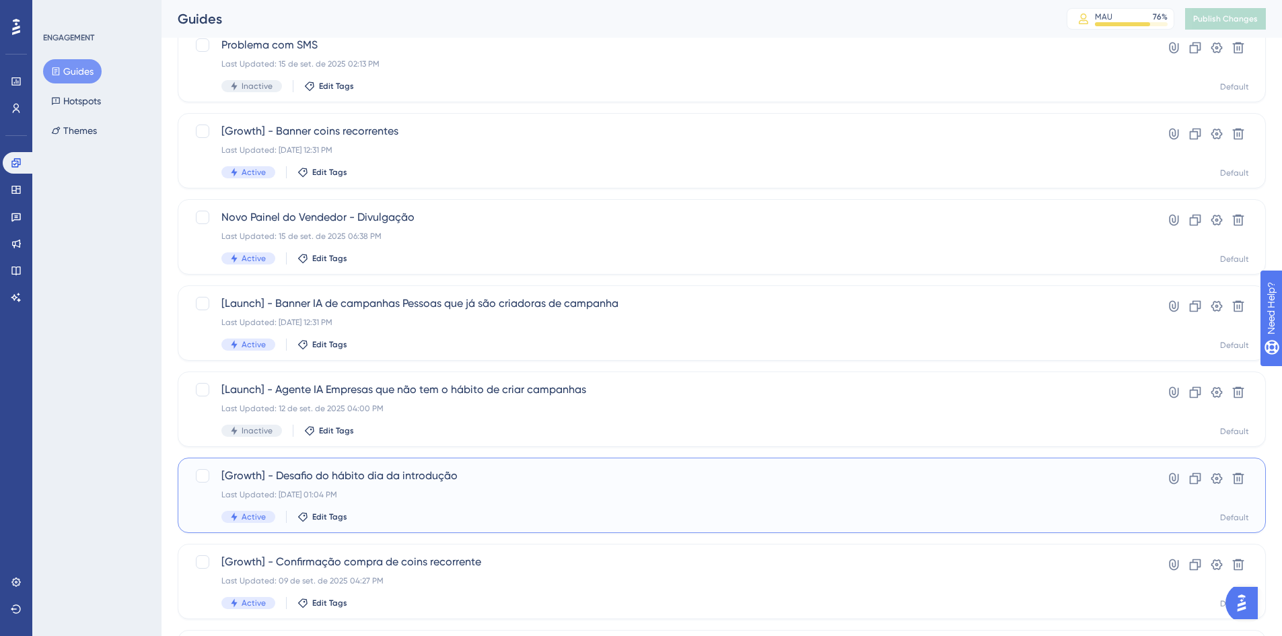
click at [431, 487] on div "[Growth] - Desafio do hábito dia da introdução Last Updated: 16 de set. de 2025…" at bounding box center [667, 495] width 893 height 55
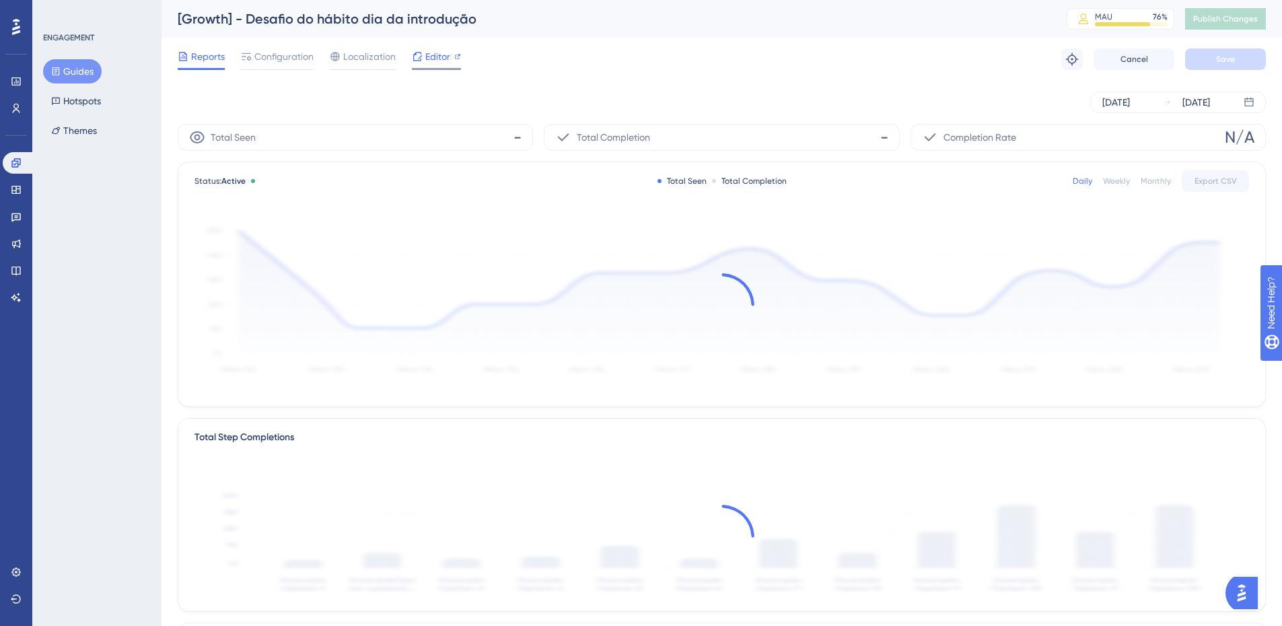
click at [425, 55] on span "Editor" at bounding box center [437, 56] width 25 height 16
